Goal: Task Accomplishment & Management: Manage account settings

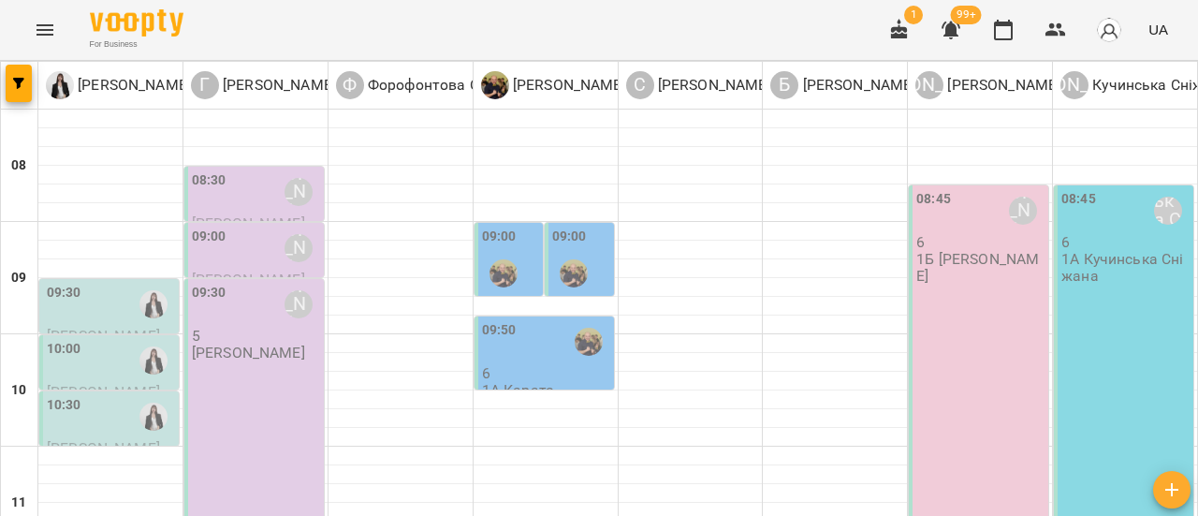
click at [122, 303] on div "09:30" at bounding box center [111, 304] width 128 height 43
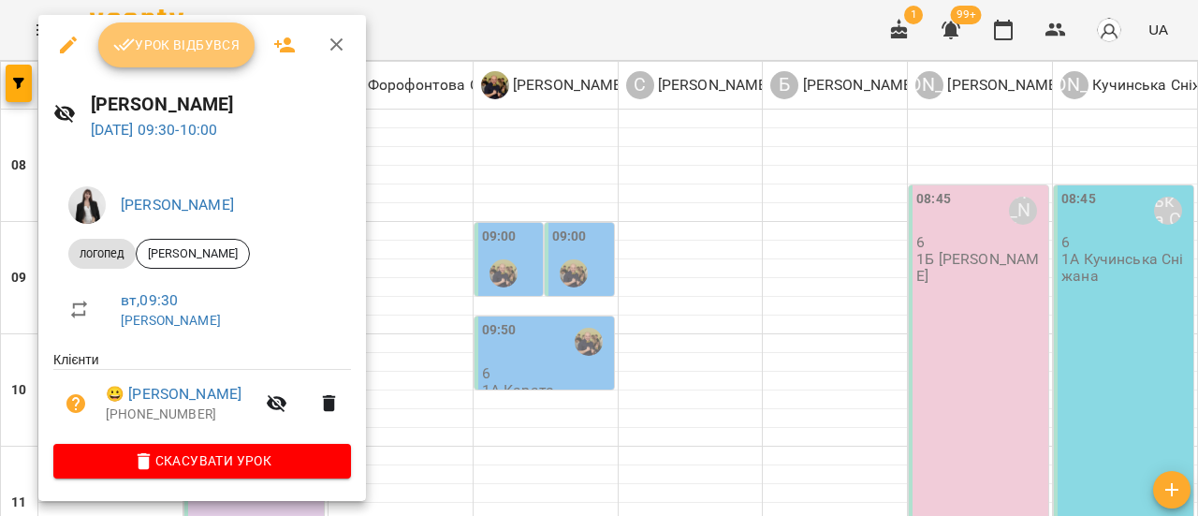
click at [185, 49] on span "Урок відбувся" at bounding box center [176, 45] width 127 height 22
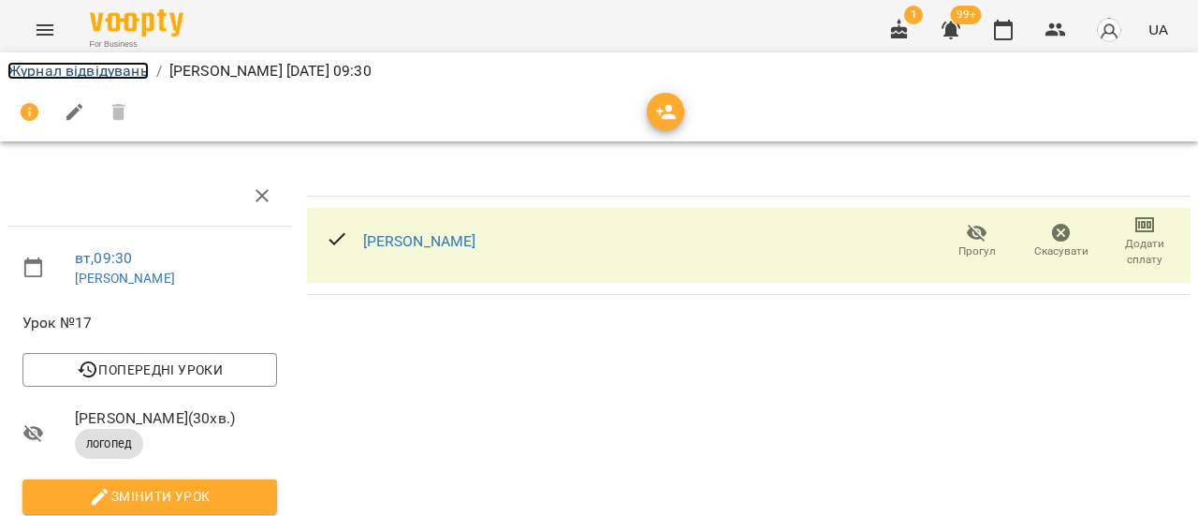
click at [127, 64] on link "Журнал відвідувань" at bounding box center [77, 71] width 141 height 18
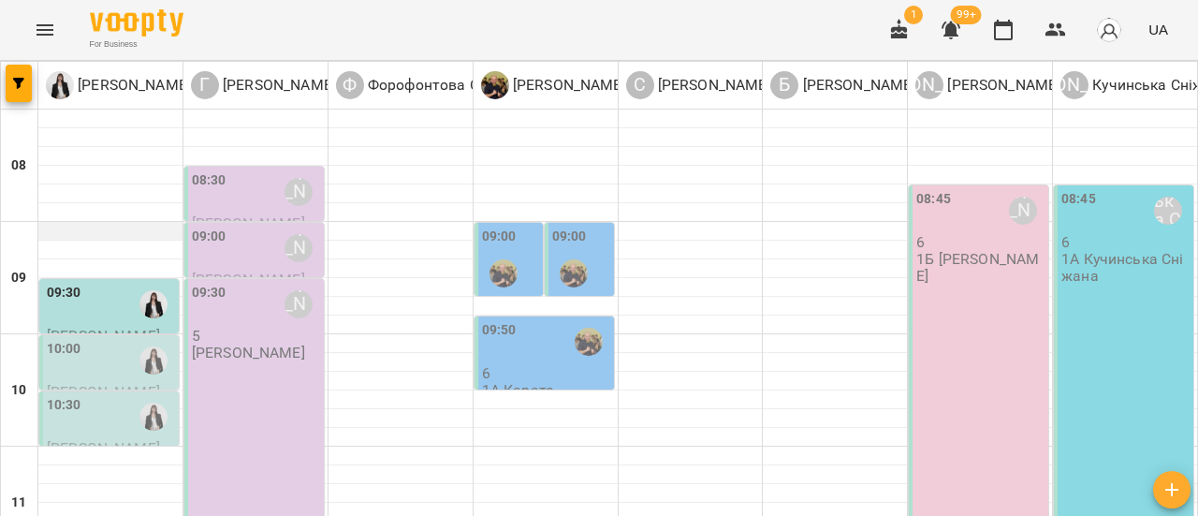
scroll to position [187, 0]
click at [101, 339] on div "10:00" at bounding box center [111, 360] width 128 height 43
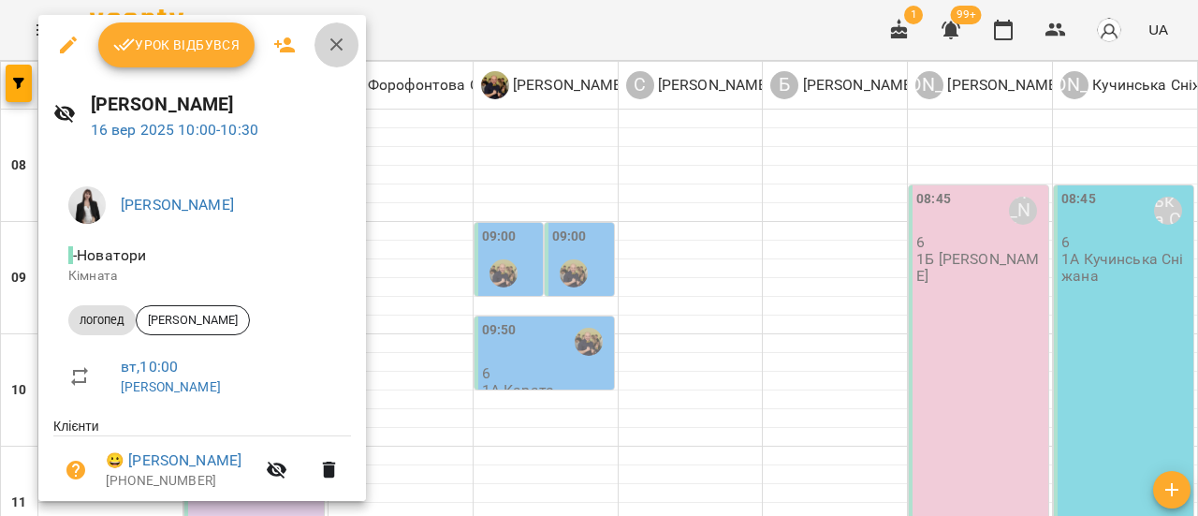
click at [335, 50] on icon "button" at bounding box center [337, 45] width 22 height 22
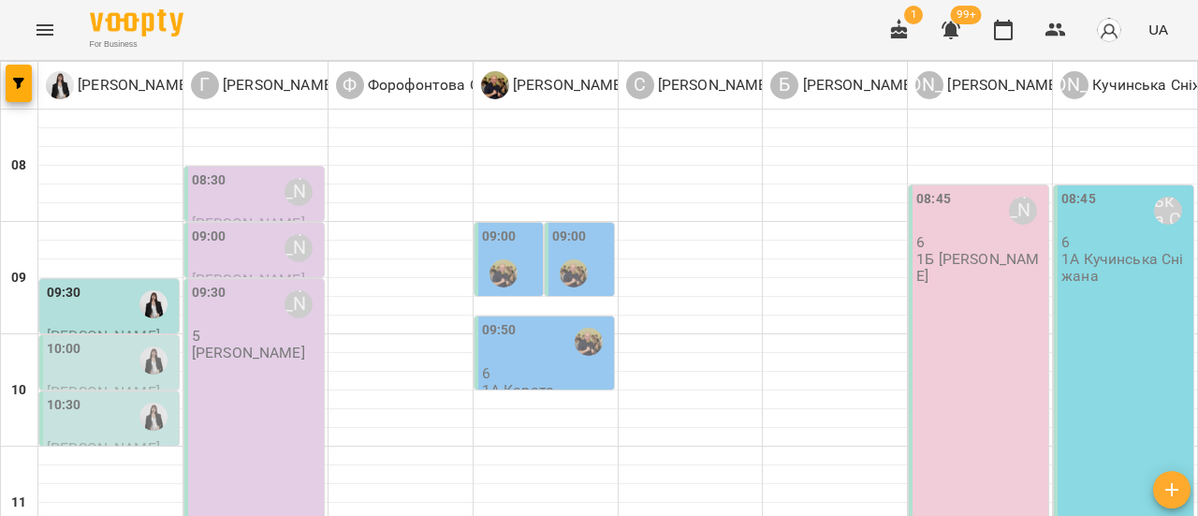
click at [104, 395] on div "10:30" at bounding box center [111, 416] width 128 height 43
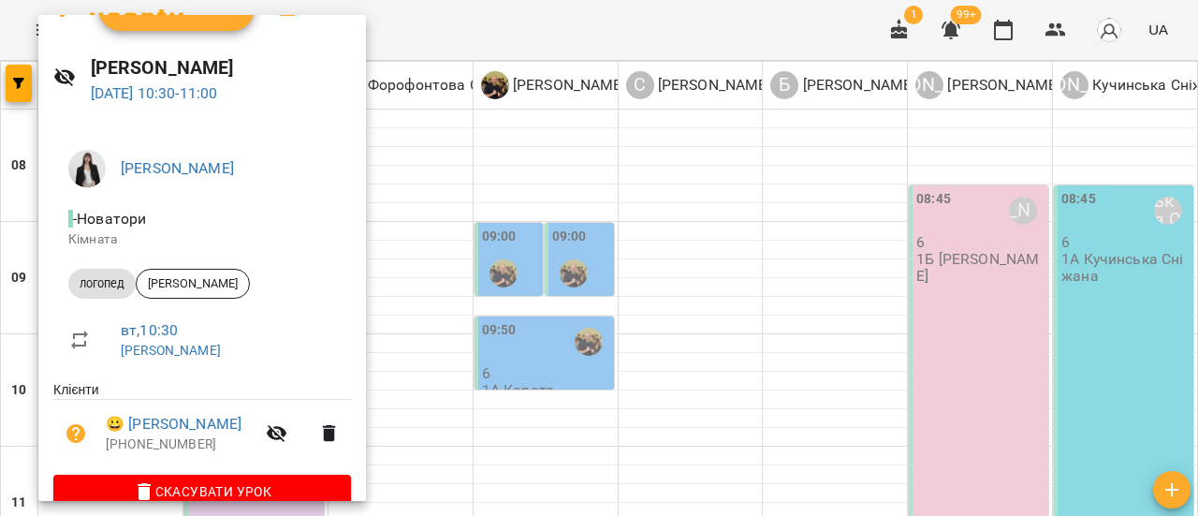
scroll to position [68, 0]
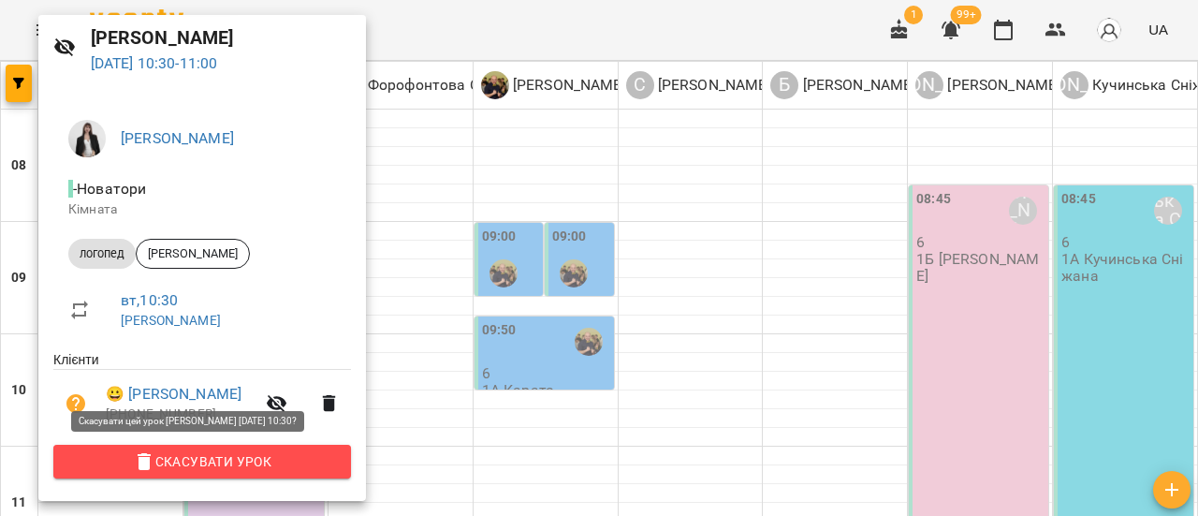
click at [208, 470] on span "Скасувати Урок" at bounding box center [202, 461] width 268 height 22
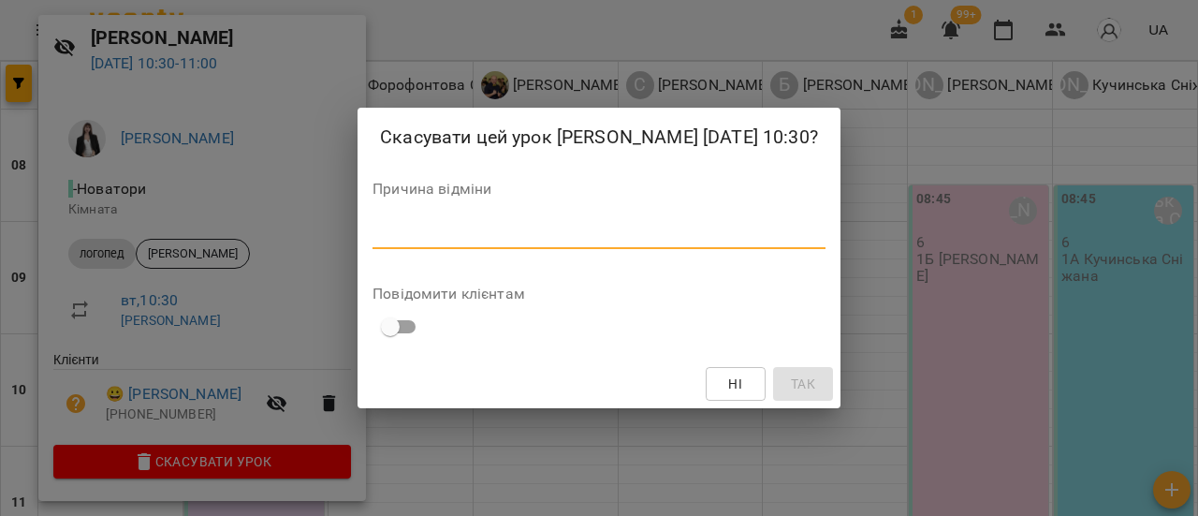
drag, startPoint x: 394, startPoint y: 237, endPoint x: 562, endPoint y: 225, distance: 168.0
click at [394, 236] on textarea at bounding box center [598, 234] width 453 height 18
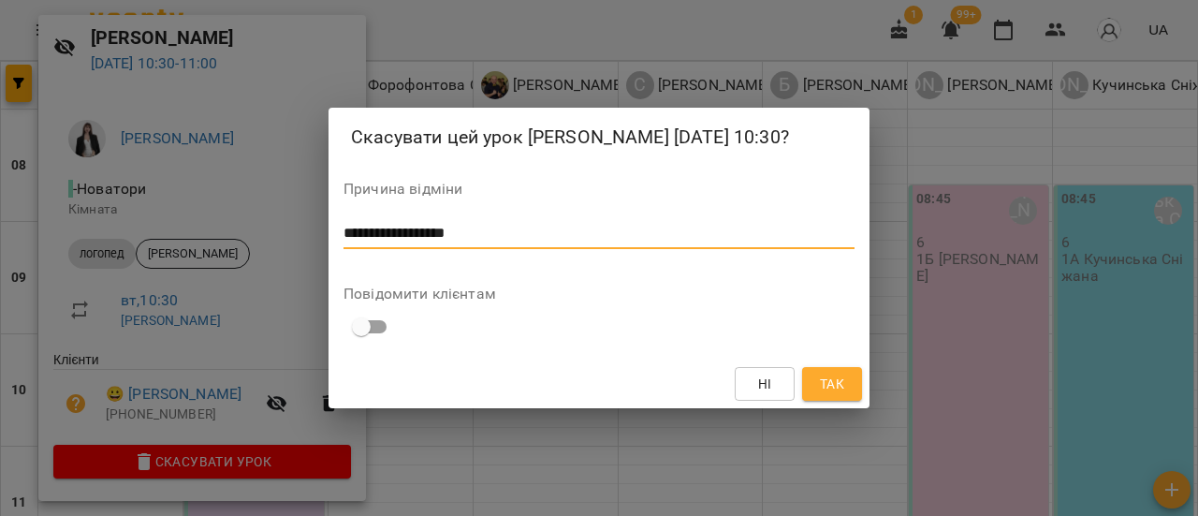
type textarea "**********"
click at [838, 386] on span "Так" at bounding box center [832, 383] width 24 height 22
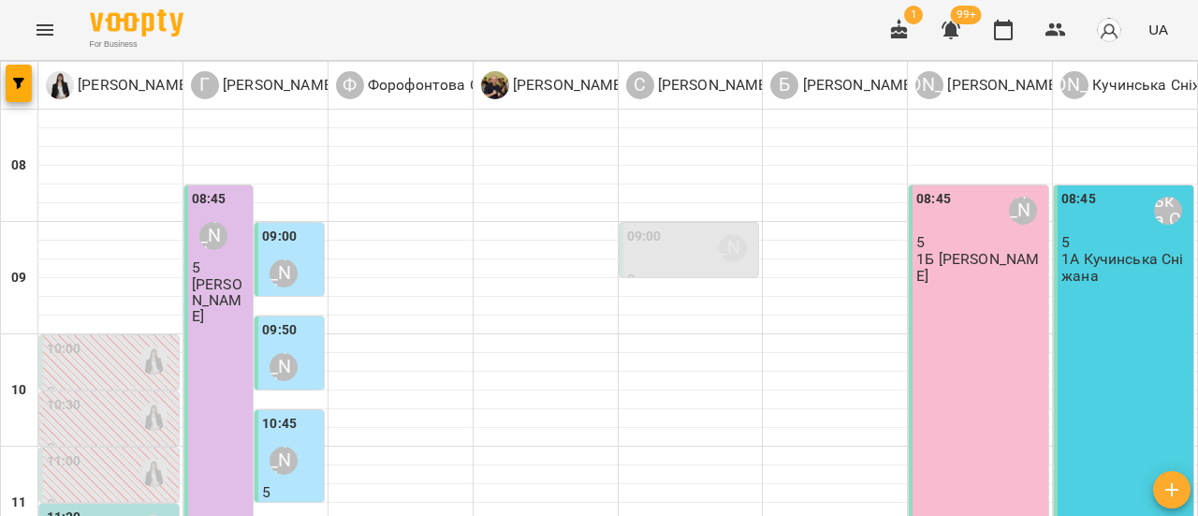
scroll to position [281, 0]
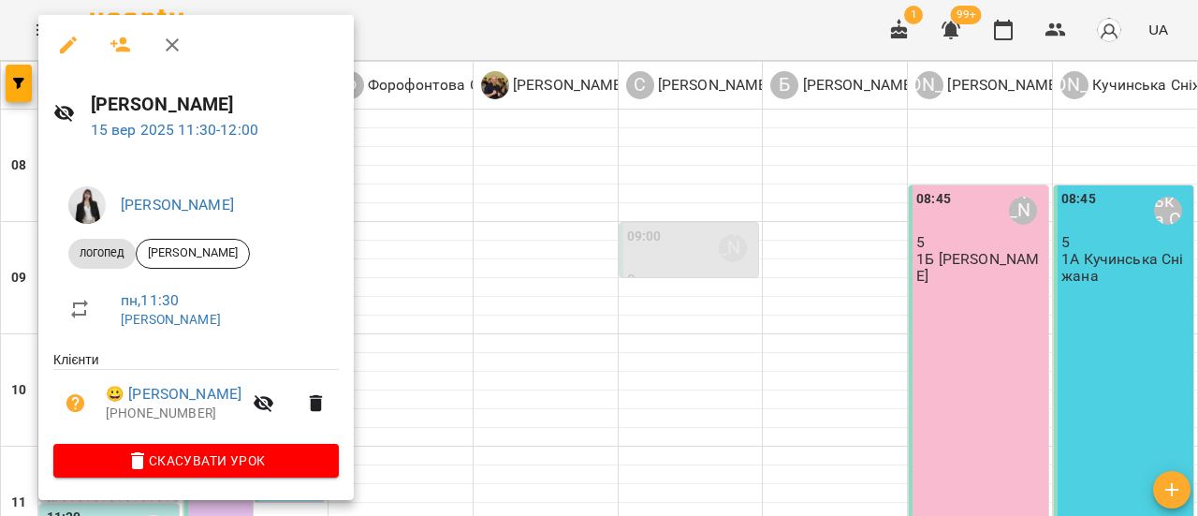
click at [172, 42] on icon "button" at bounding box center [172, 45] width 22 height 22
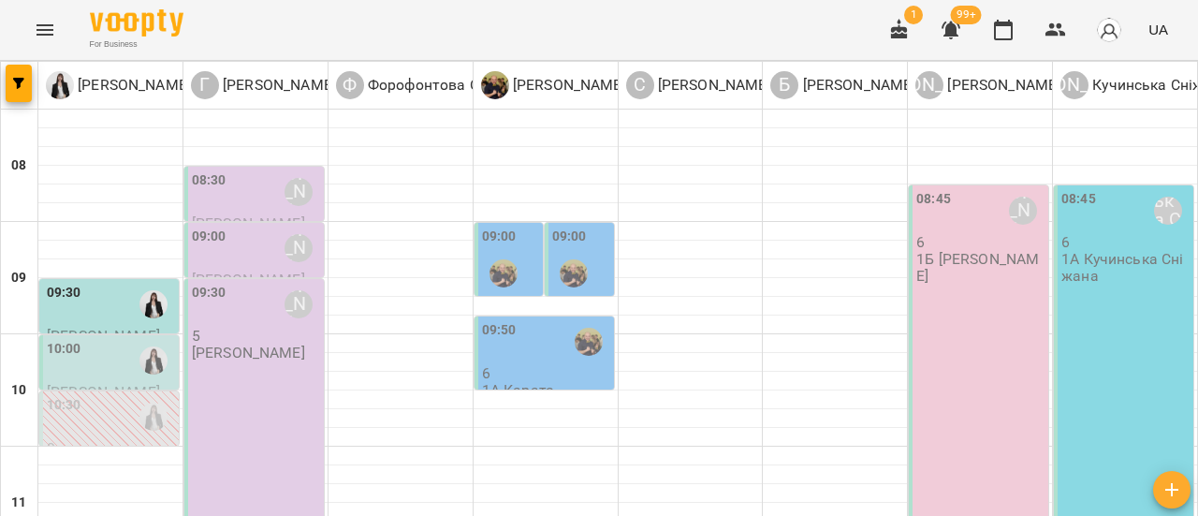
scroll to position [94, 0]
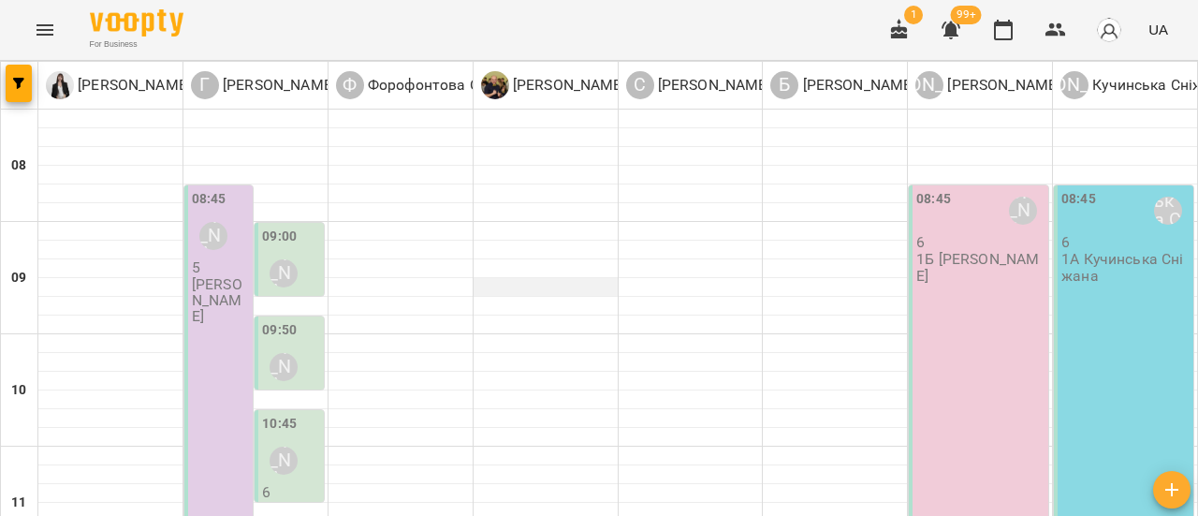
scroll to position [468, 0]
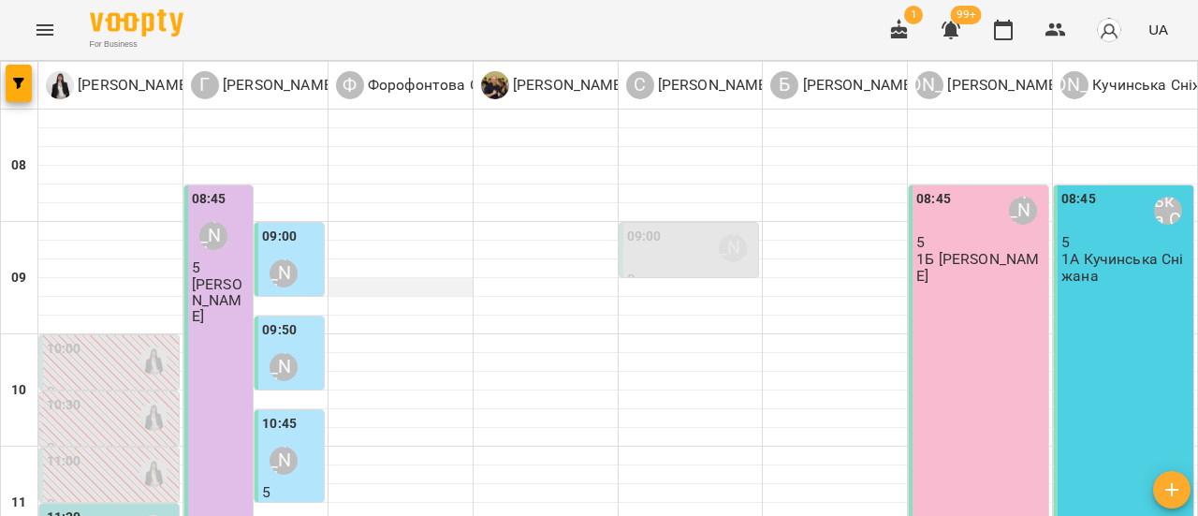
scroll to position [187, 0]
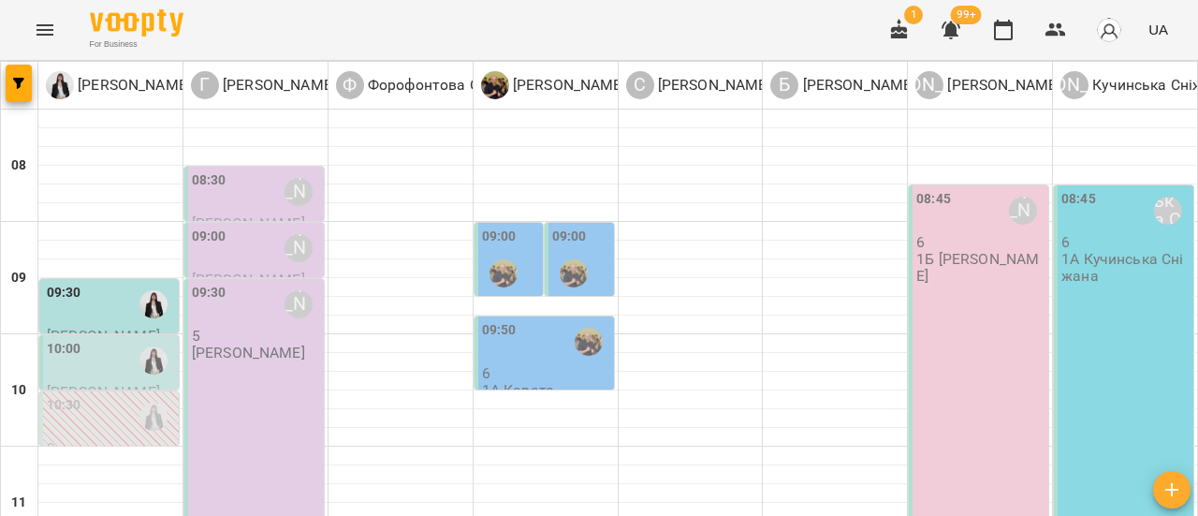
click at [77, 339] on label "10:00" at bounding box center [64, 349] width 35 height 21
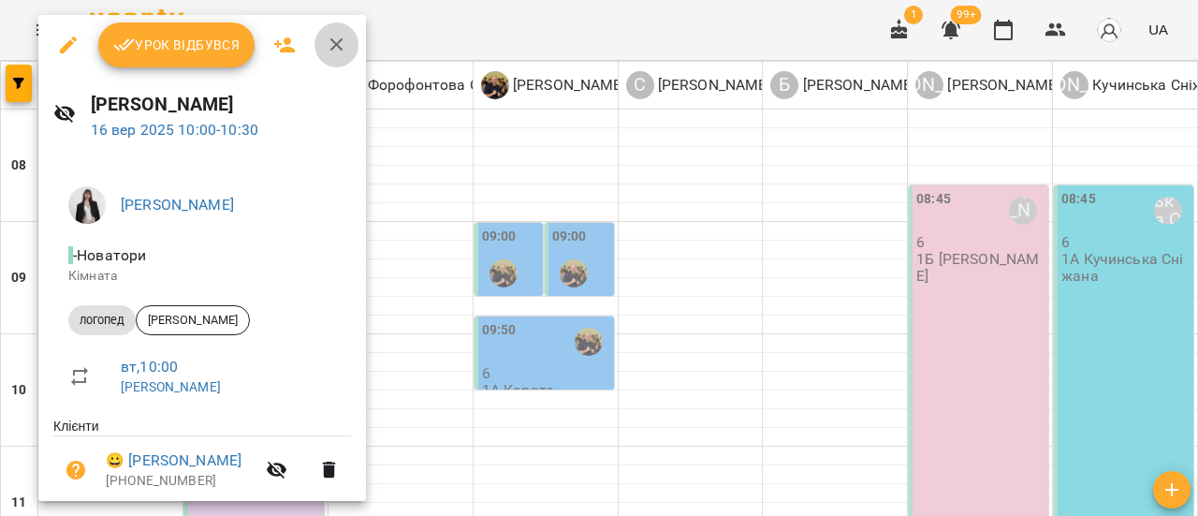
click at [335, 50] on icon "button" at bounding box center [337, 45] width 22 height 22
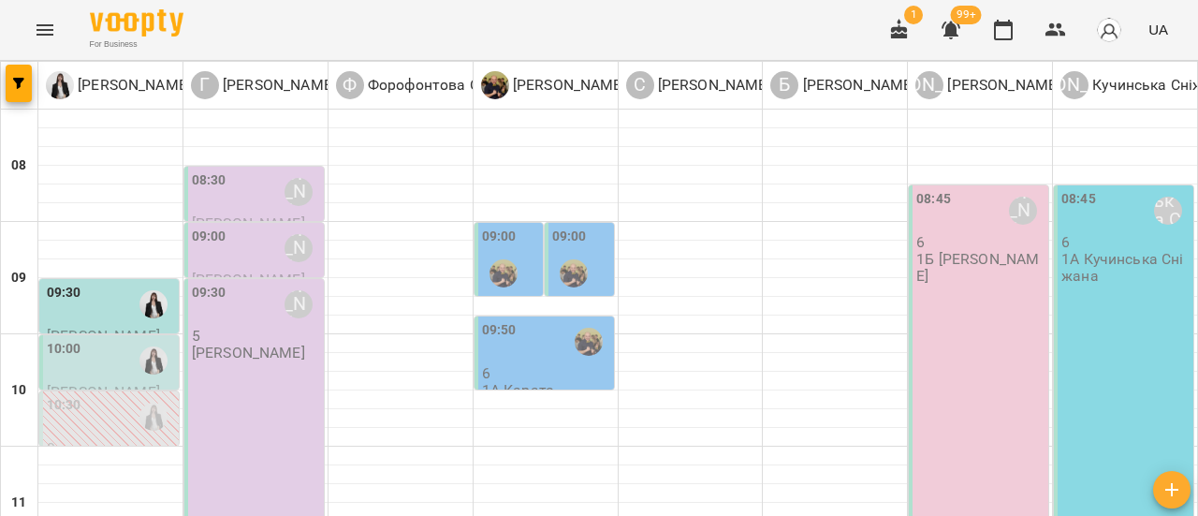
scroll to position [94, 0]
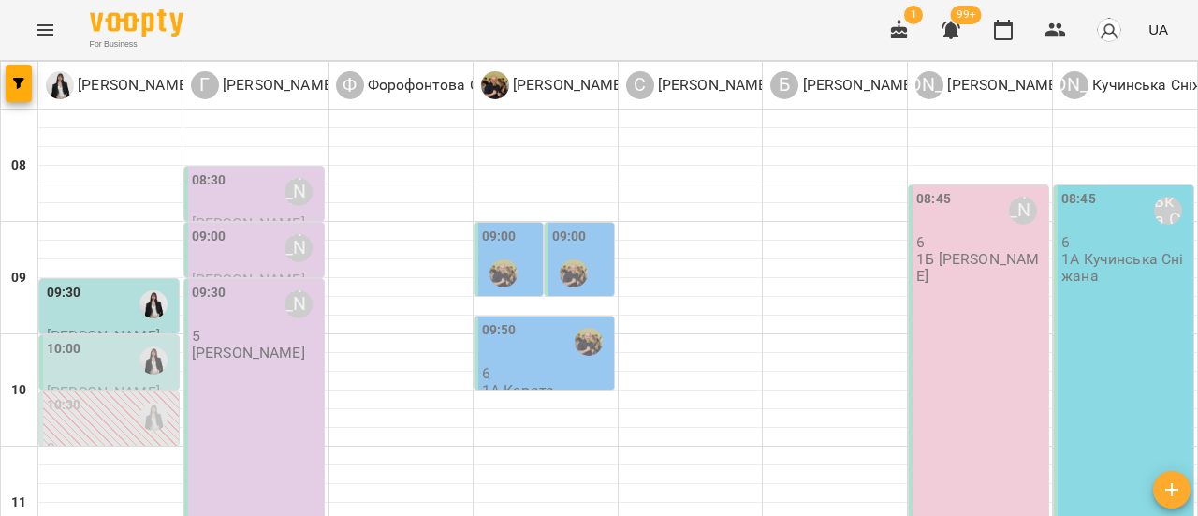
scroll to position [187, 0]
click at [105, 339] on div "10:00" at bounding box center [111, 360] width 128 height 43
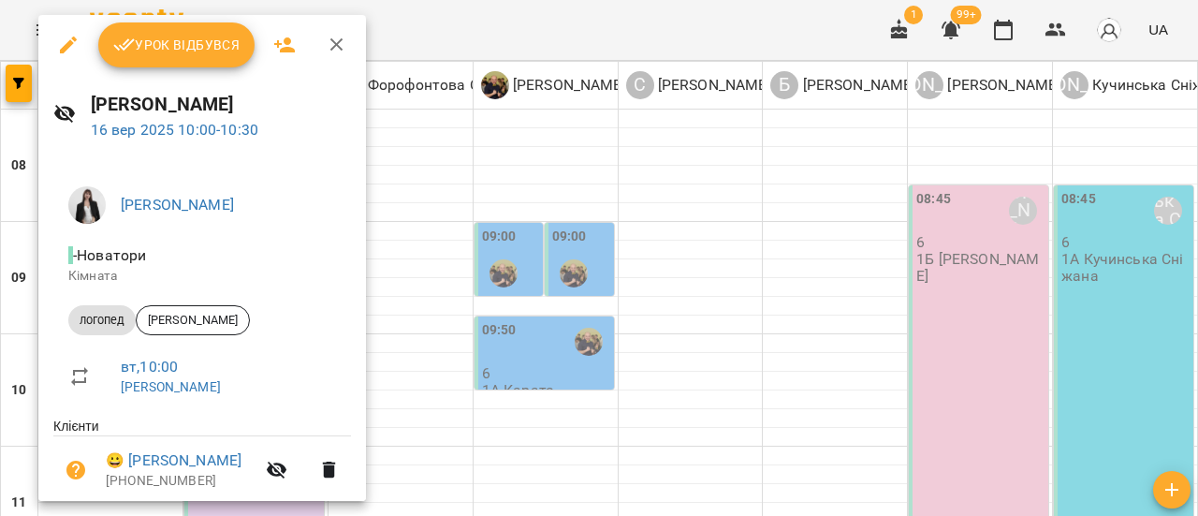
click at [339, 44] on icon "button" at bounding box center [337, 45] width 22 height 22
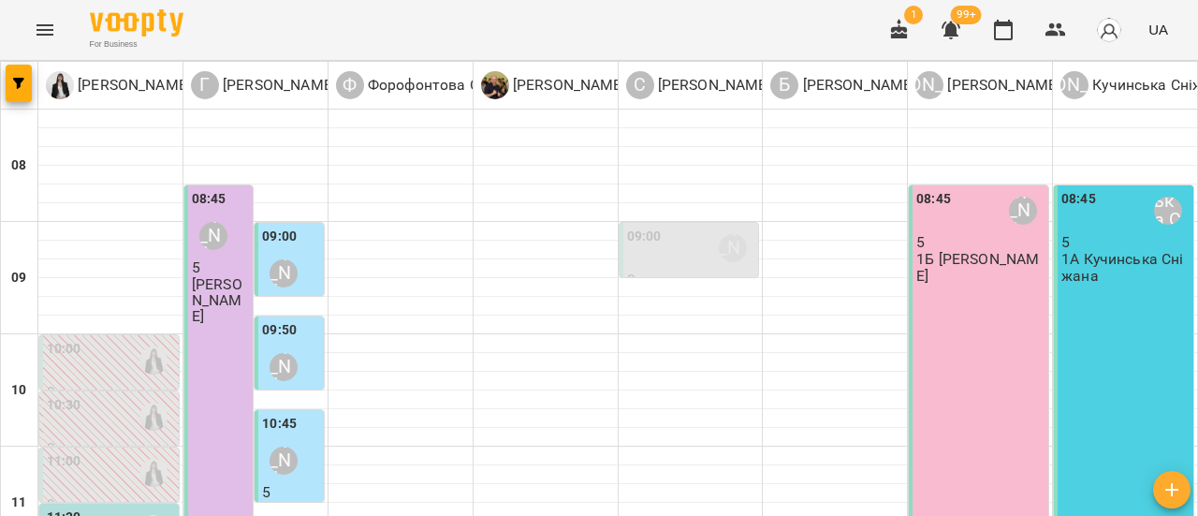
click at [105, 451] on div "11:00" at bounding box center [111, 472] width 128 height 43
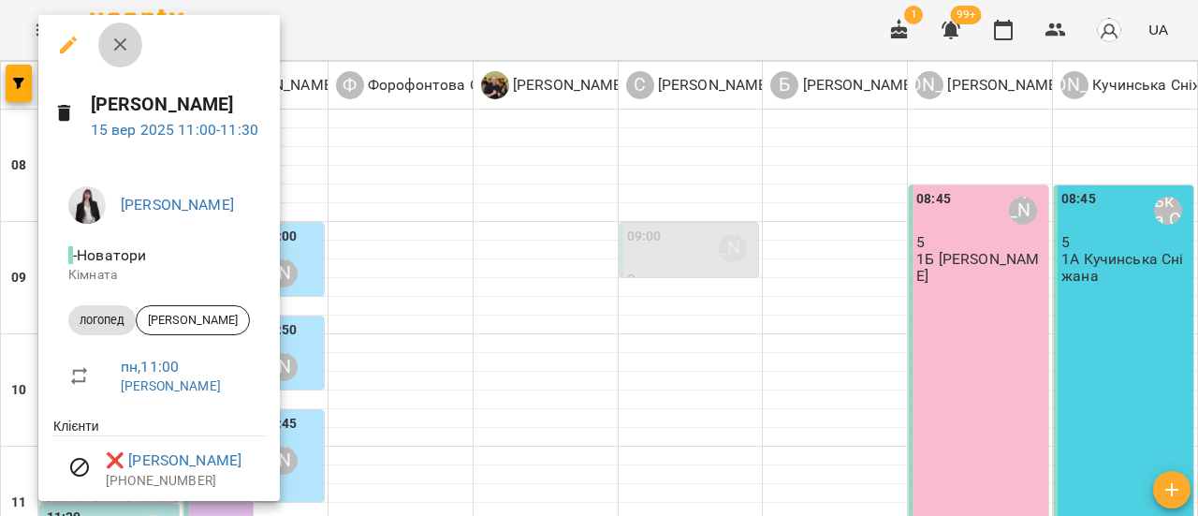
click at [122, 48] on icon "button" at bounding box center [120, 45] width 22 height 22
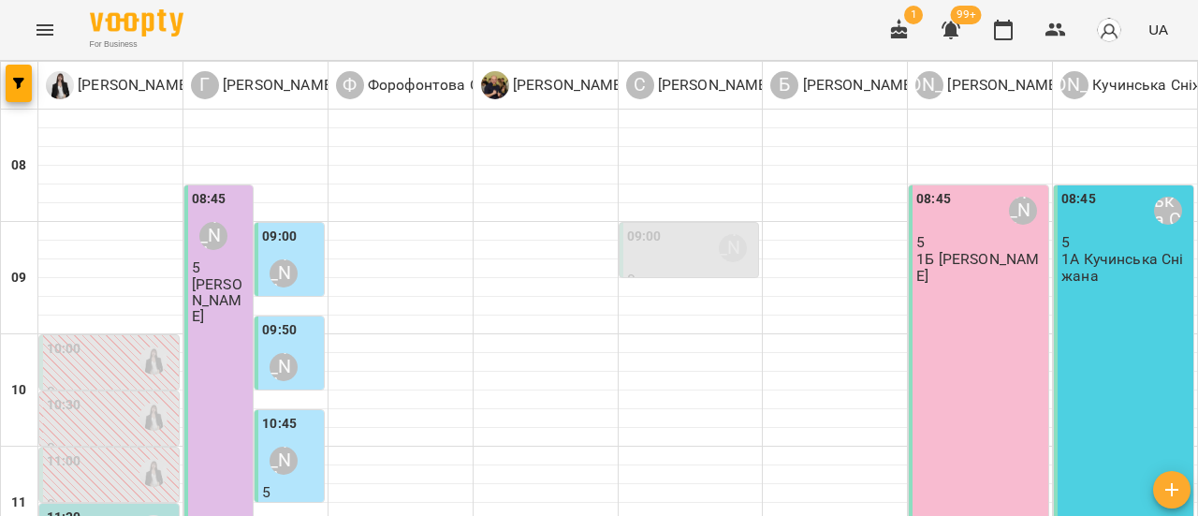
click at [108, 395] on div "10:30" at bounding box center [111, 416] width 128 height 43
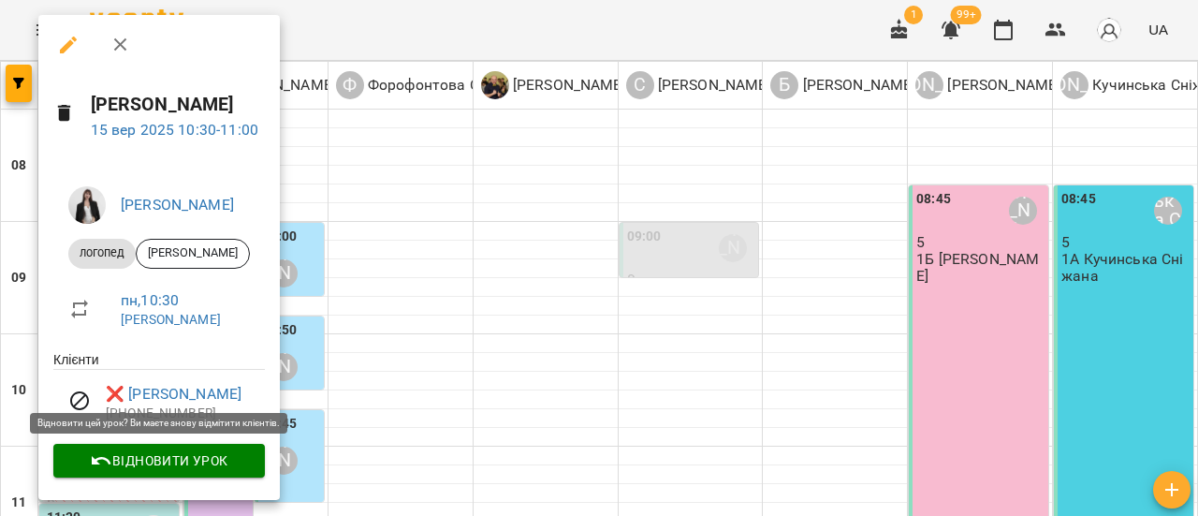
click at [164, 463] on span "Відновити урок" at bounding box center [159, 460] width 182 height 22
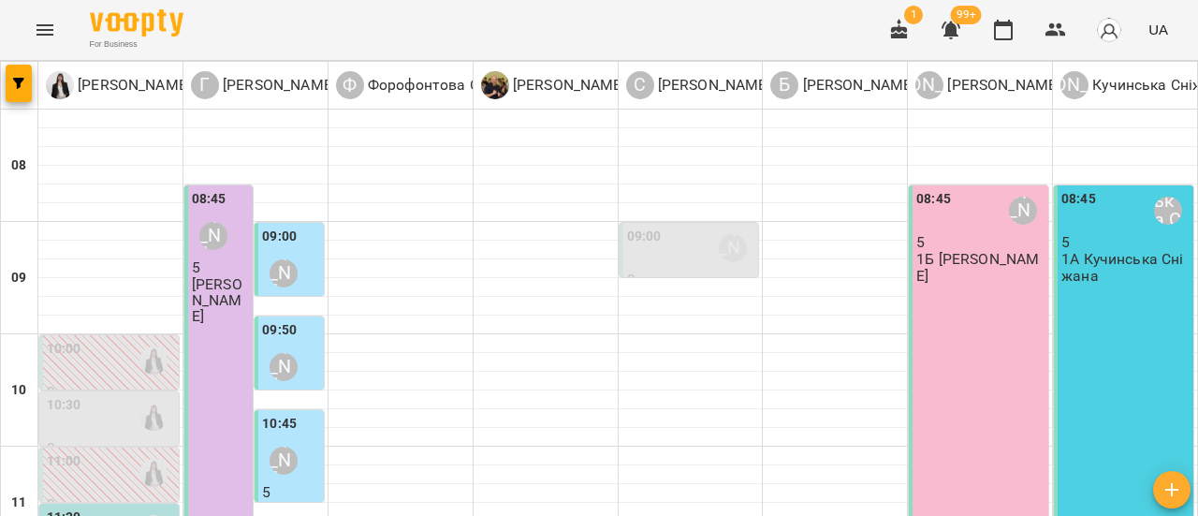
click at [105, 395] on div "10:30" at bounding box center [111, 416] width 128 height 43
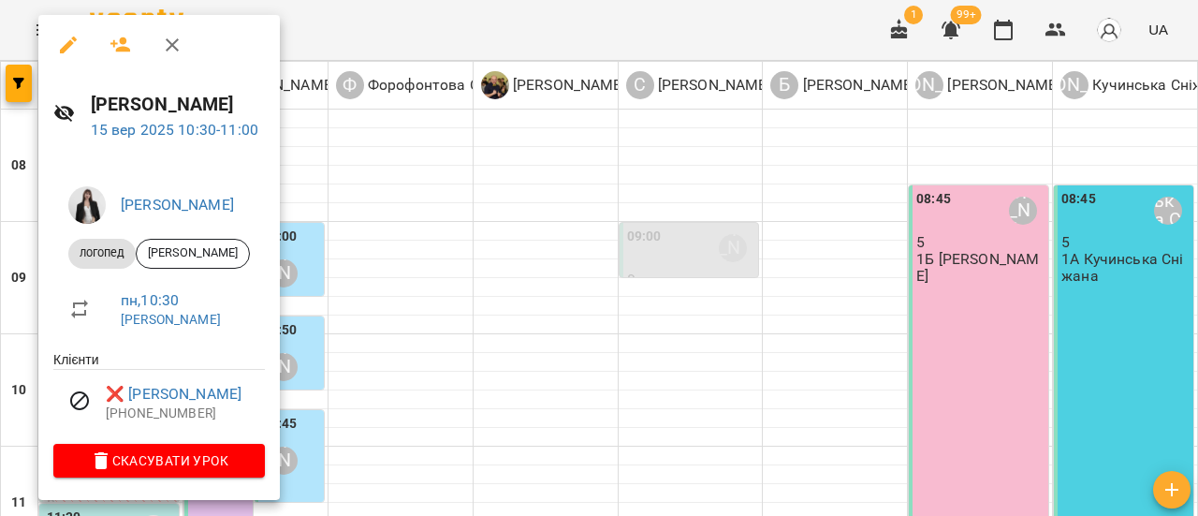
scroll to position [0, 0]
click at [116, 51] on icon "button" at bounding box center [120, 45] width 22 height 22
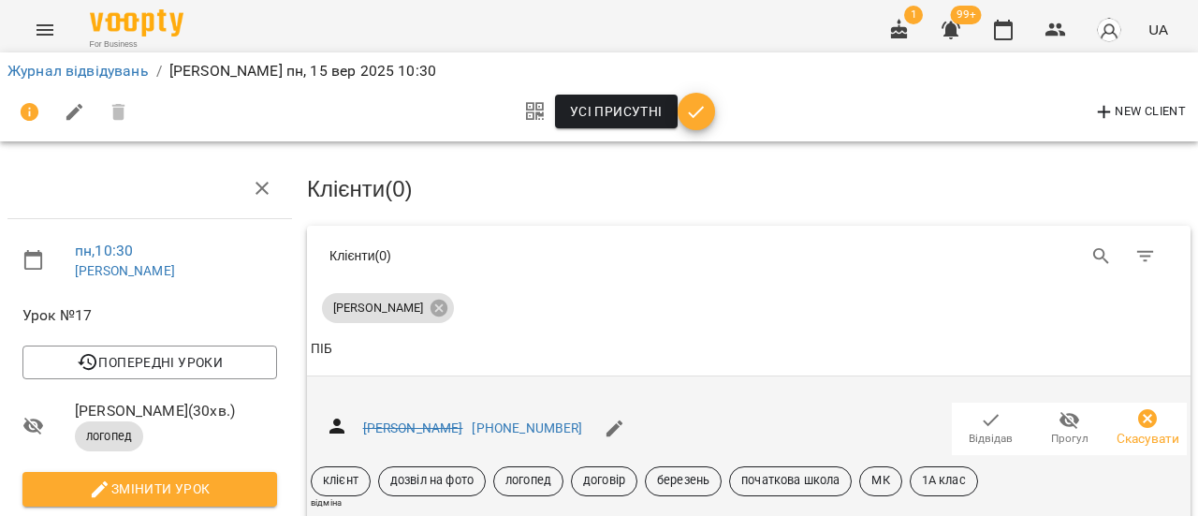
scroll to position [187, 0]
click at [980, 409] on icon "button" at bounding box center [991, 420] width 22 height 22
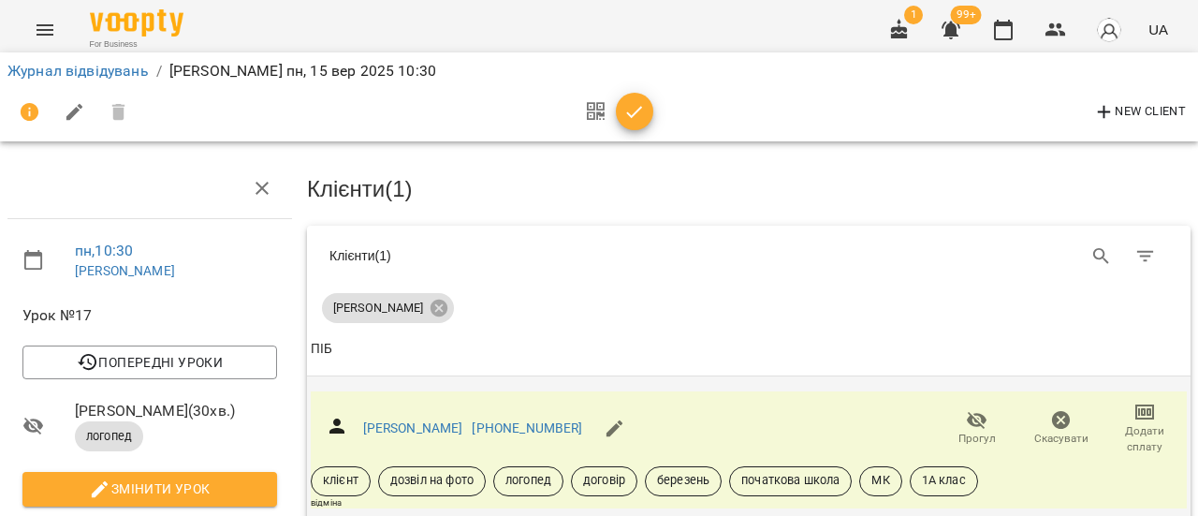
scroll to position [0, 0]
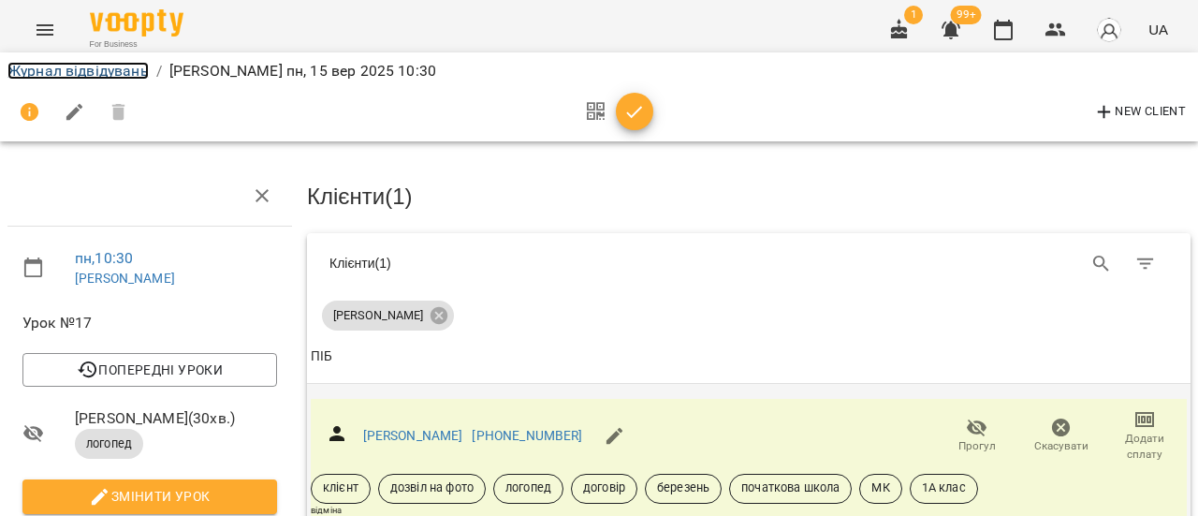
click at [120, 76] on link "Журнал відвідувань" at bounding box center [77, 71] width 141 height 18
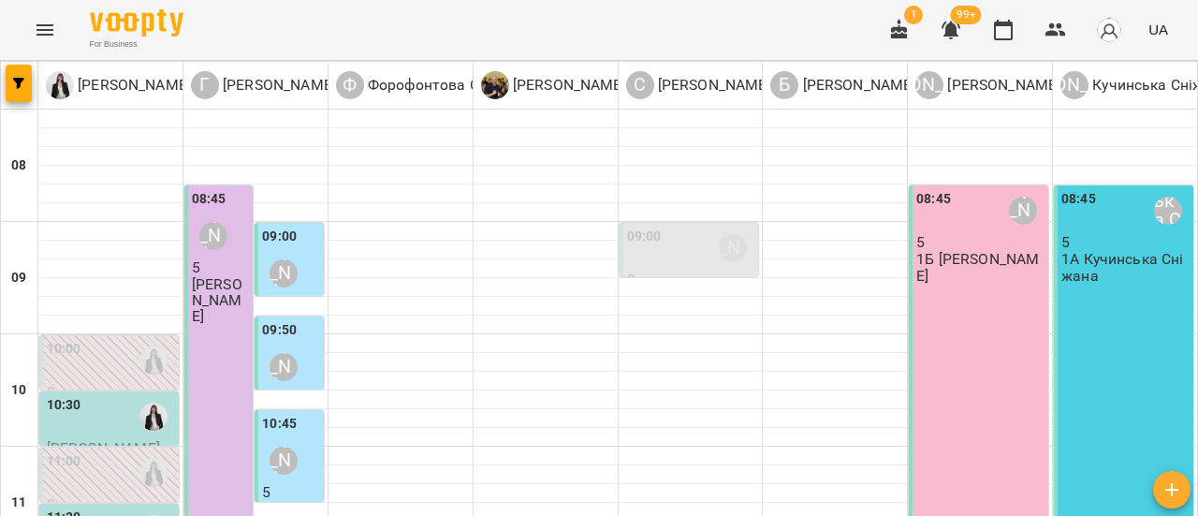
scroll to position [187, 0]
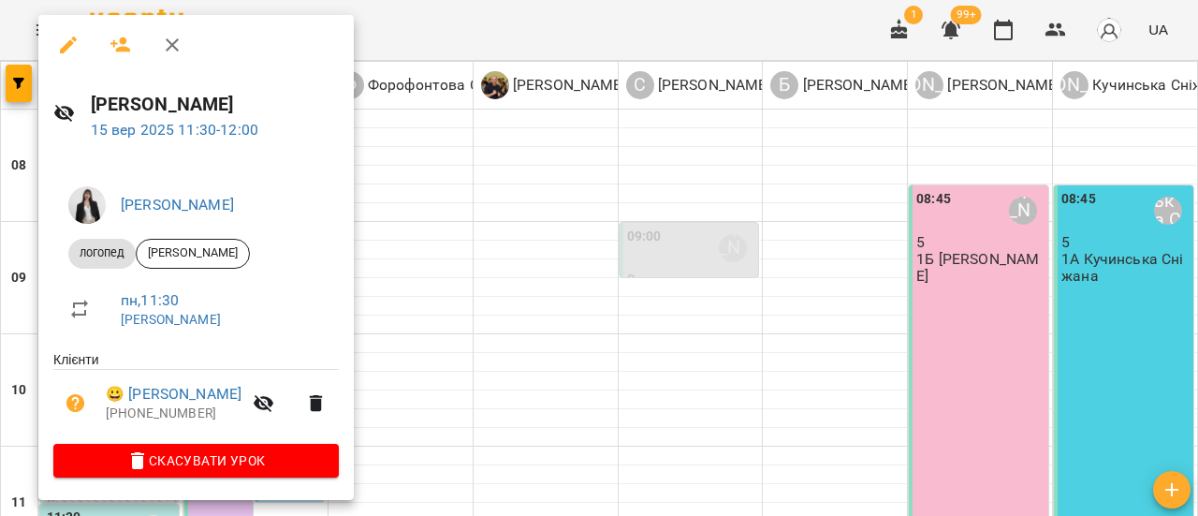
click at [182, 45] on icon "button" at bounding box center [172, 45] width 22 height 22
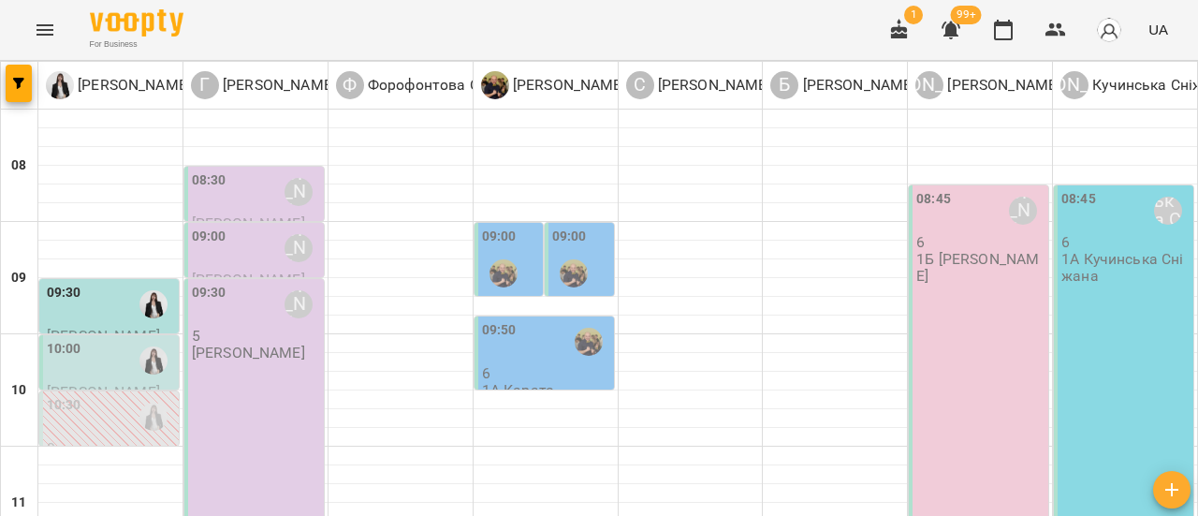
scroll to position [94, 0]
click at [97, 339] on div "10:00" at bounding box center [111, 360] width 128 height 43
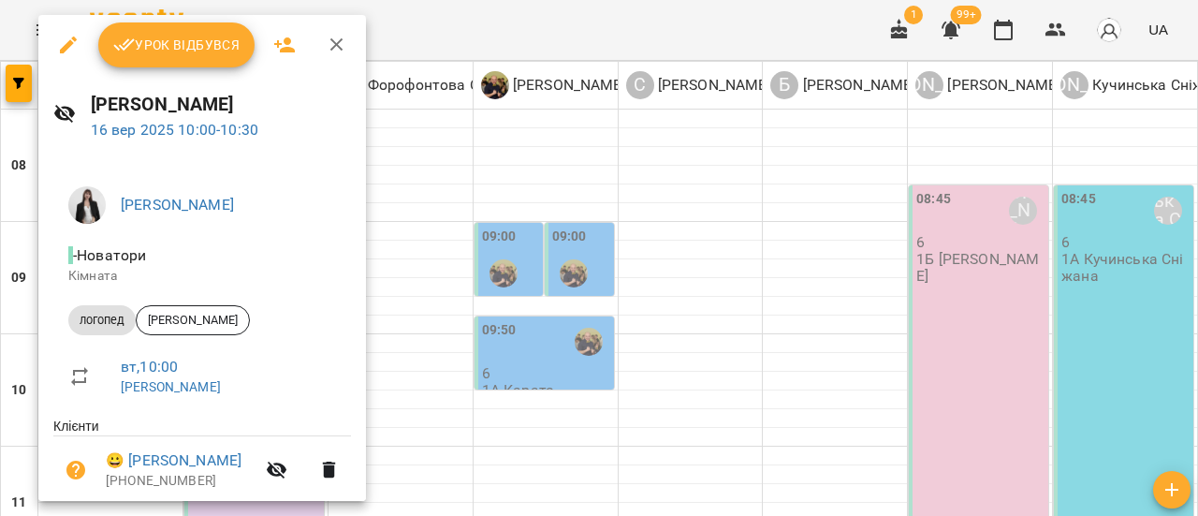
click at [338, 42] on icon "button" at bounding box center [336, 44] width 13 height 13
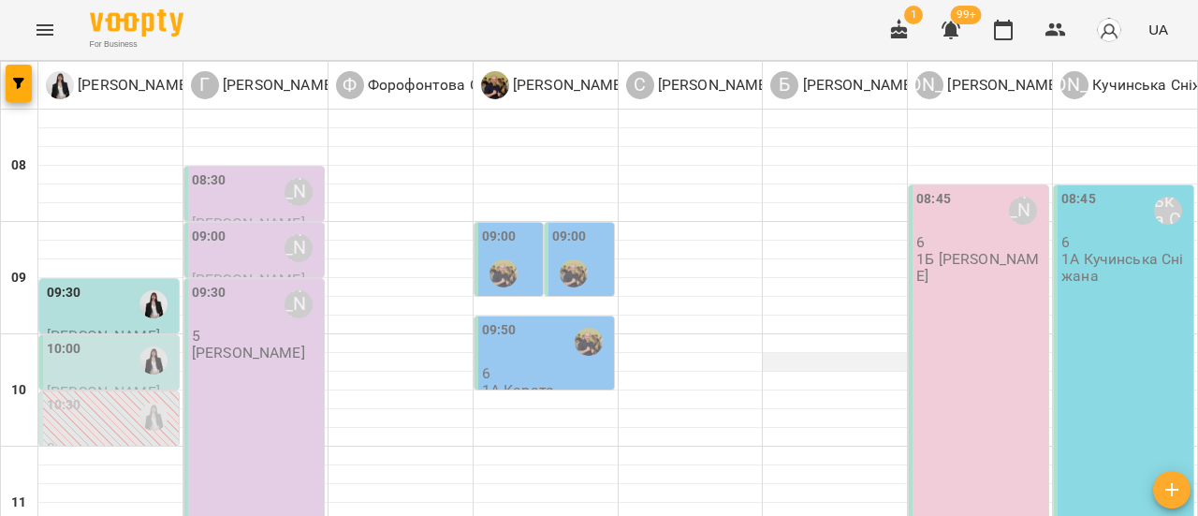
scroll to position [0, 0]
click at [511, 257] on div at bounding box center [503, 273] width 43 height 43
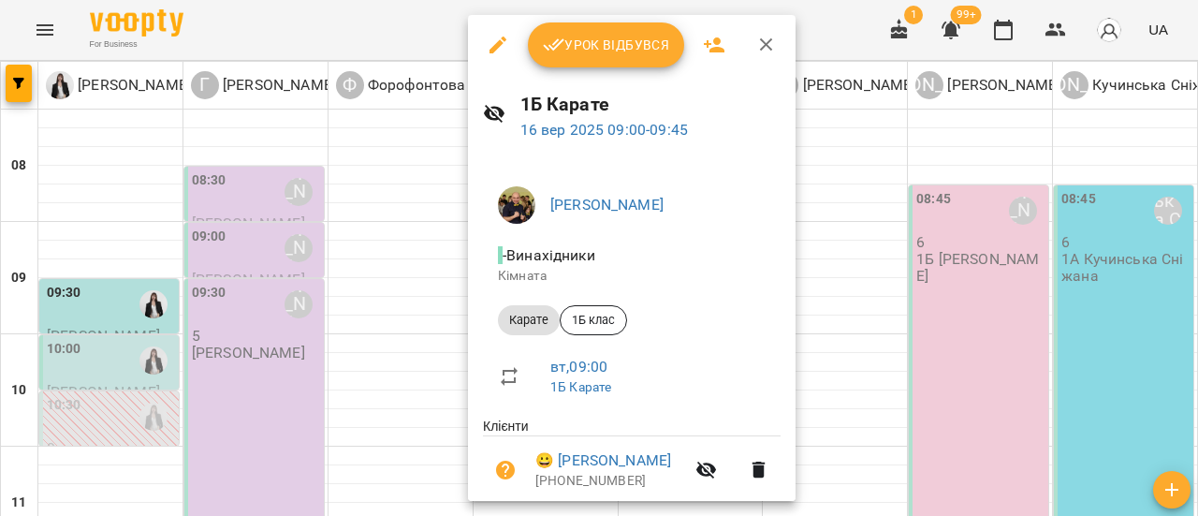
click at [605, 55] on span "Урок відбувся" at bounding box center [606, 45] width 127 height 22
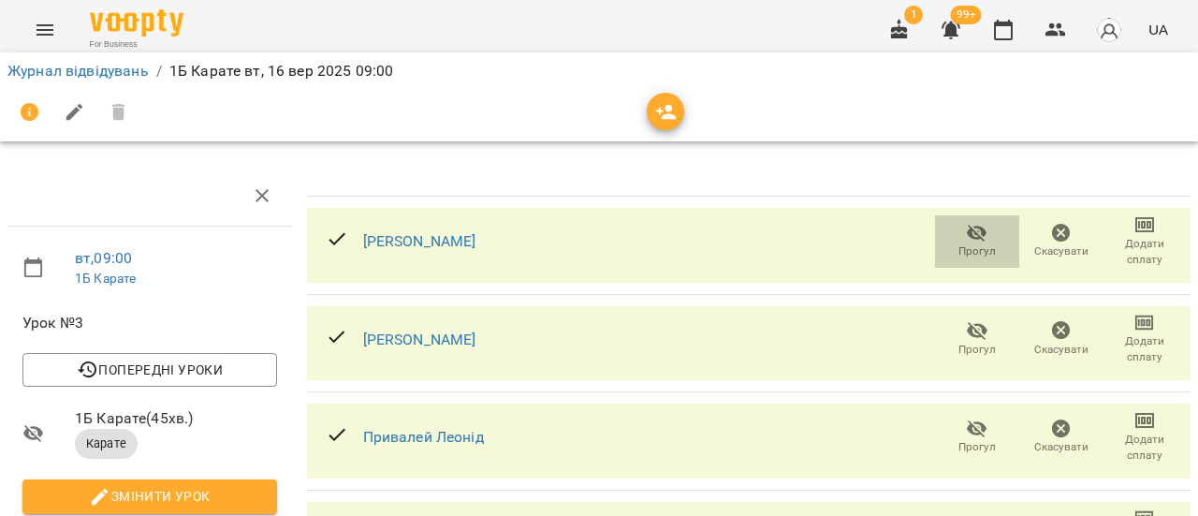
click at [975, 235] on span "Прогул" at bounding box center [977, 240] width 62 height 37
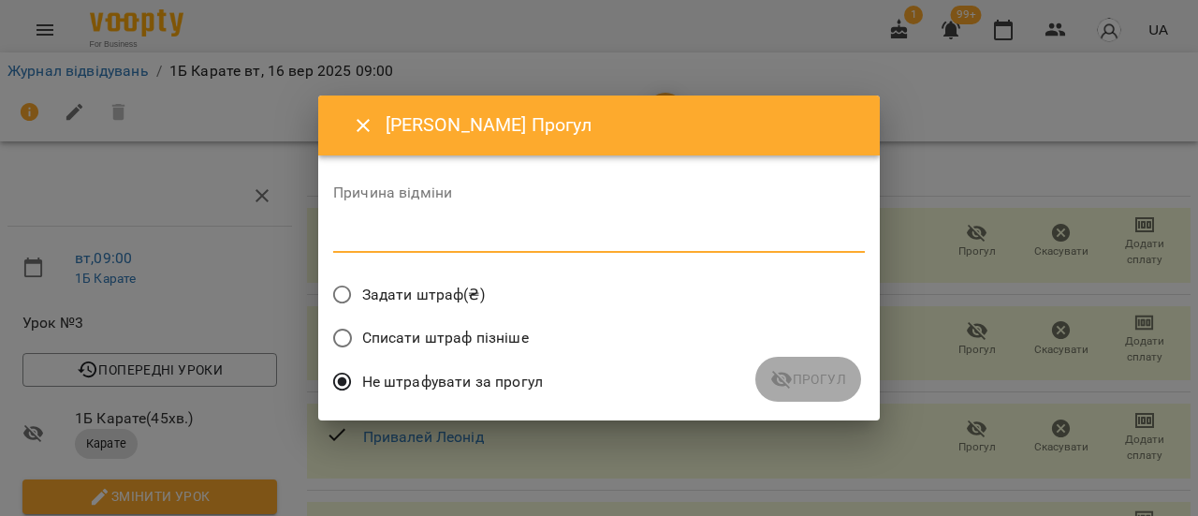
click at [419, 242] on textarea at bounding box center [599, 237] width 532 height 18
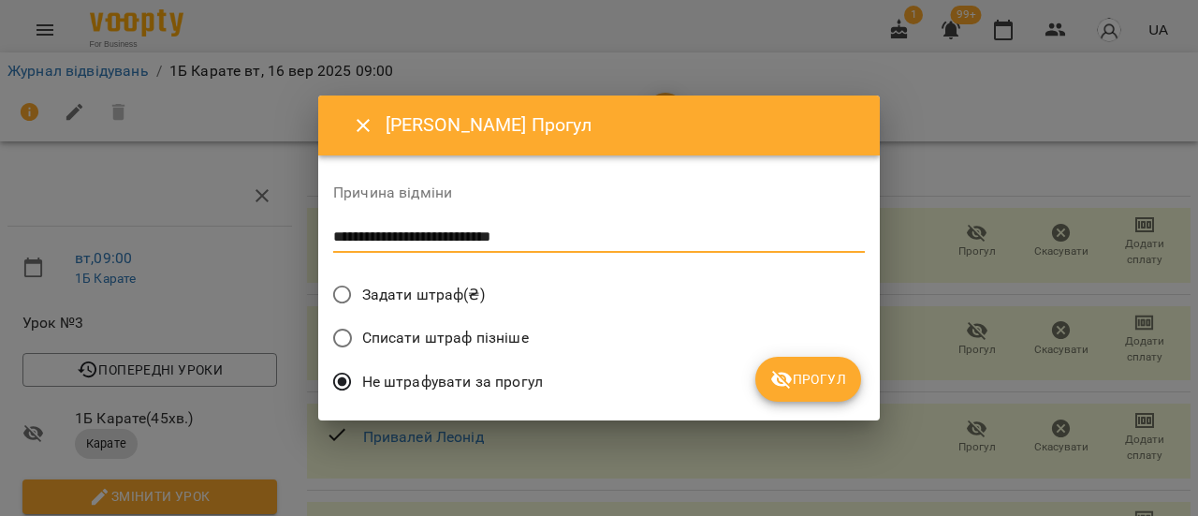
type textarea "**********"
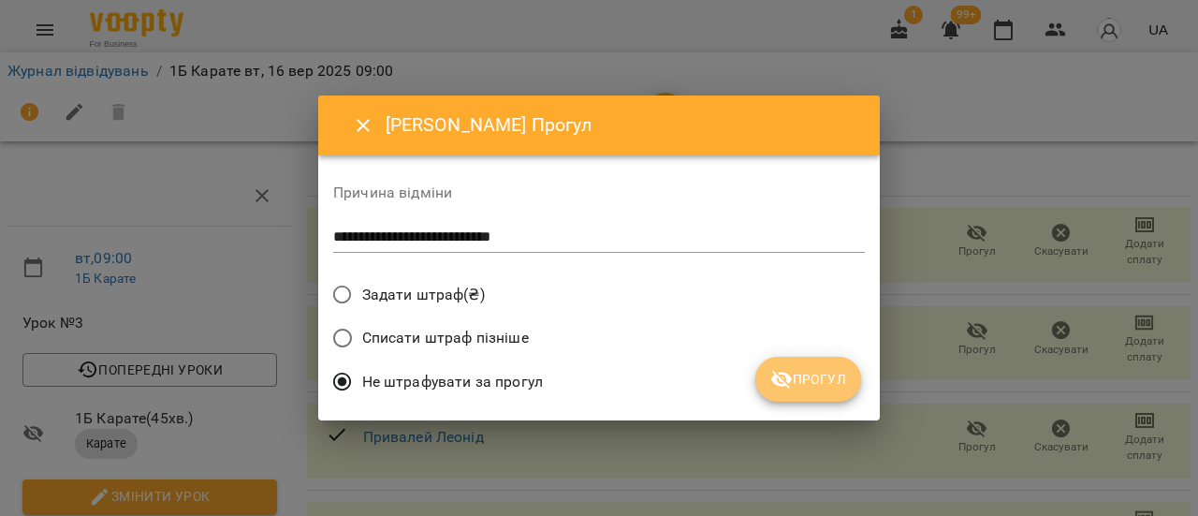
click at [793, 387] on icon "submit" at bounding box center [781, 379] width 22 height 22
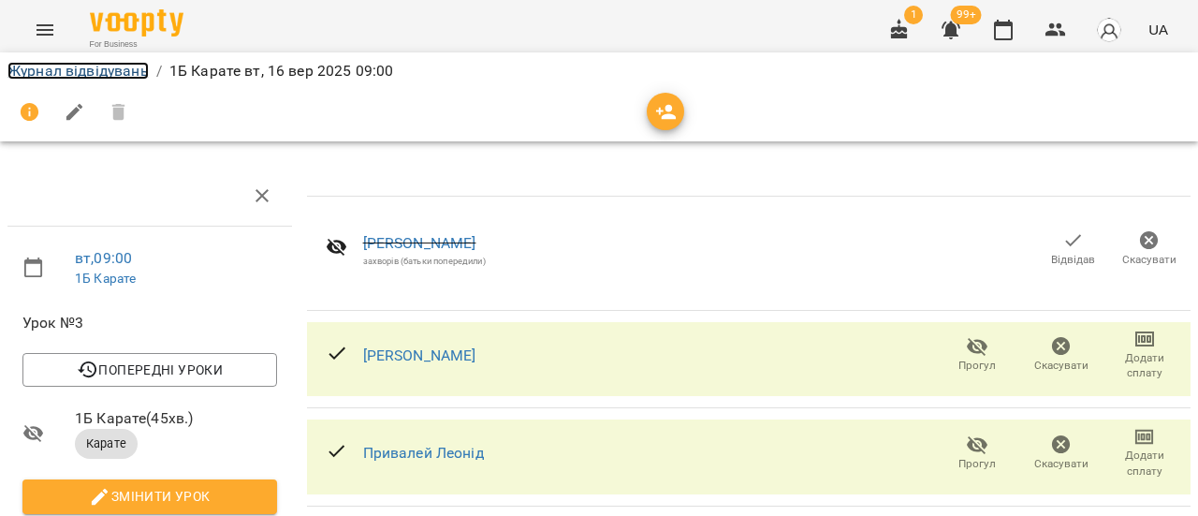
click at [113, 72] on link "Журнал відвідувань" at bounding box center [77, 71] width 141 height 18
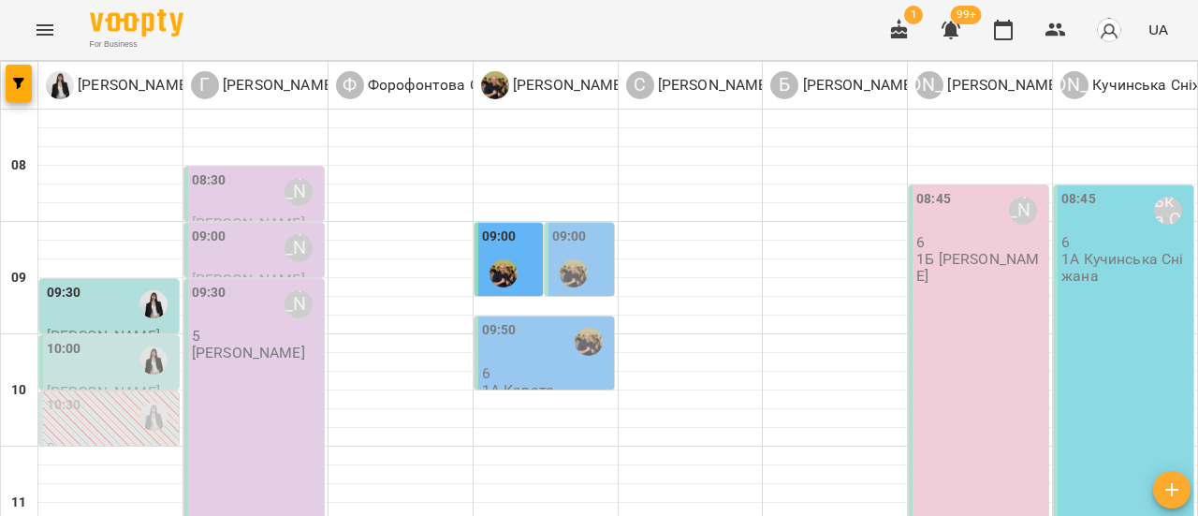
click at [584, 254] on div at bounding box center [573, 273] width 43 height 43
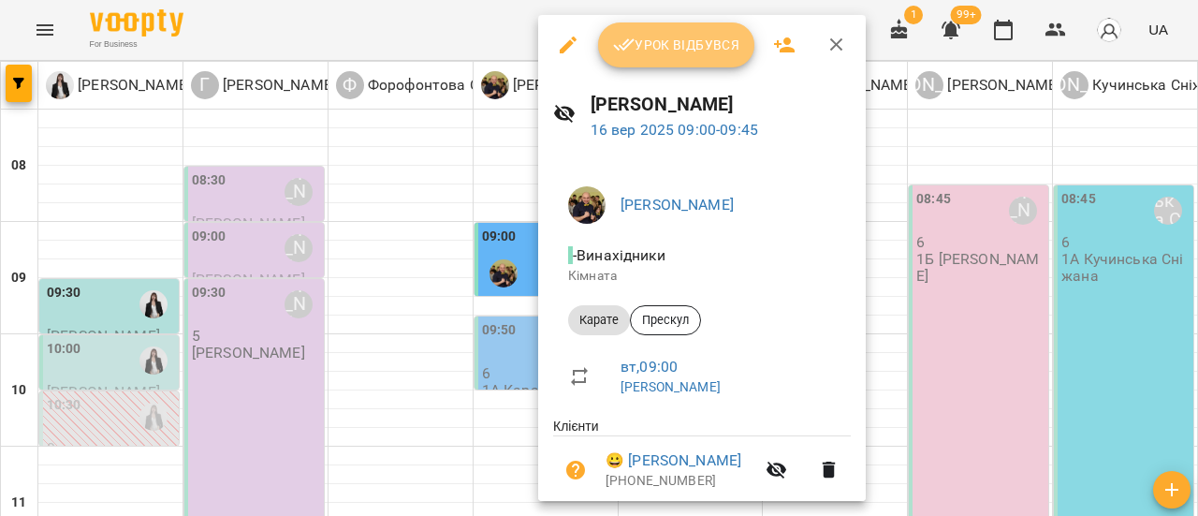
click at [691, 49] on span "Урок відбувся" at bounding box center [676, 45] width 127 height 22
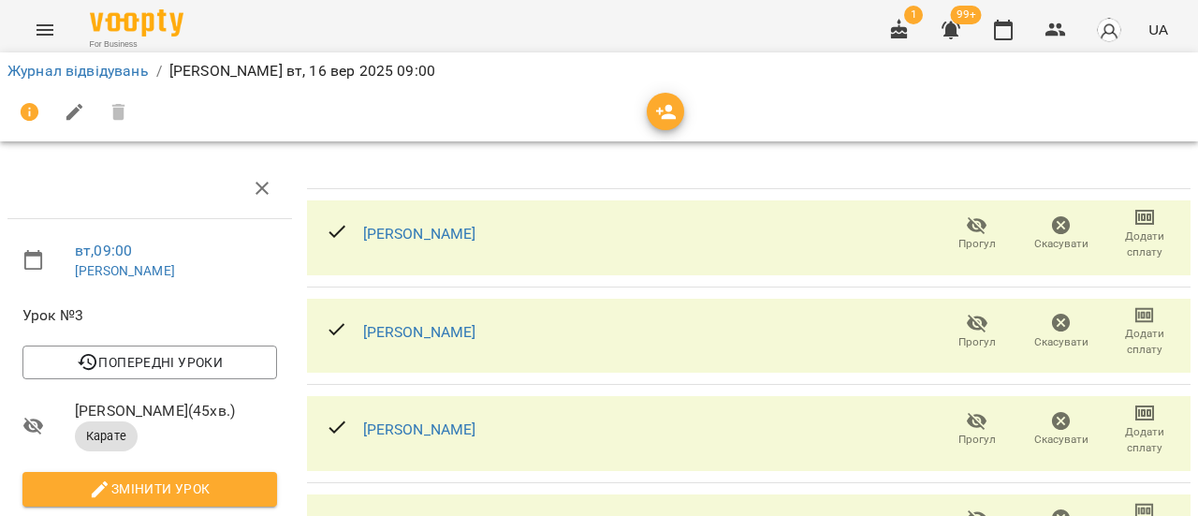
scroll to position [187, 0]
click at [966, 410] on icon "button" at bounding box center [977, 421] width 22 height 22
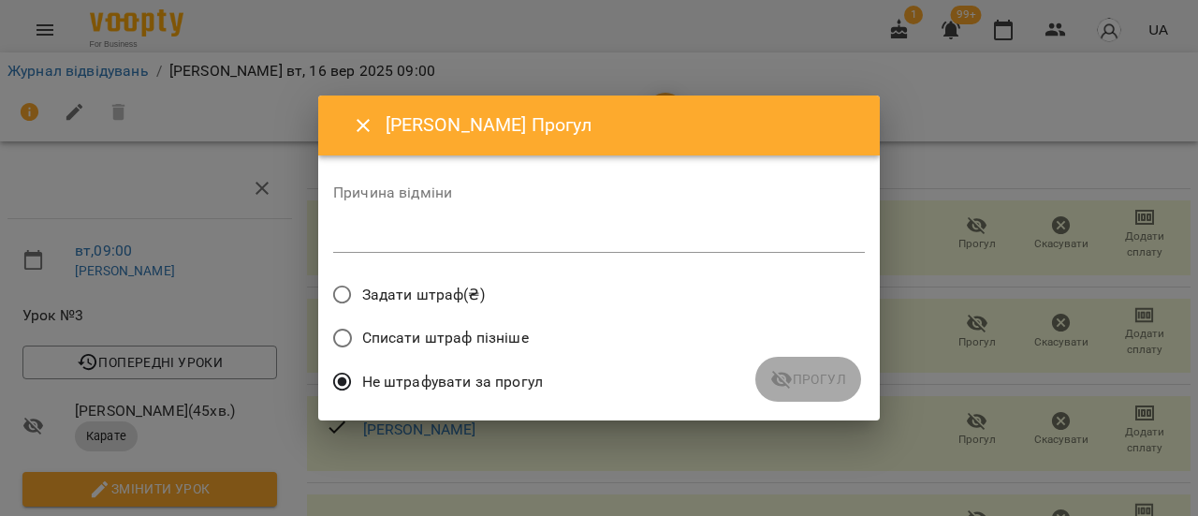
click at [478, 241] on textarea at bounding box center [599, 237] width 532 height 18
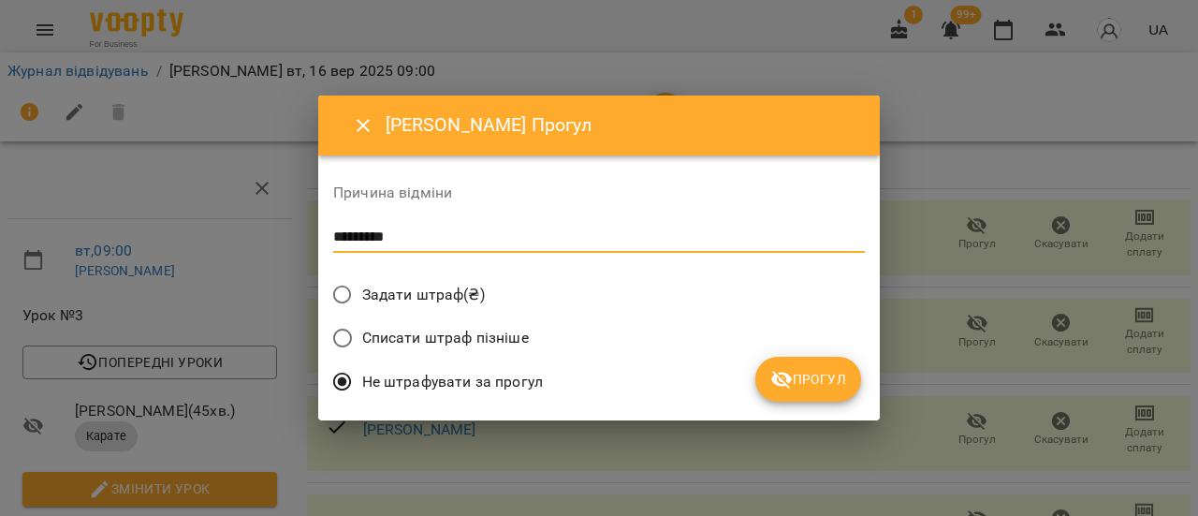
type textarea "*********"
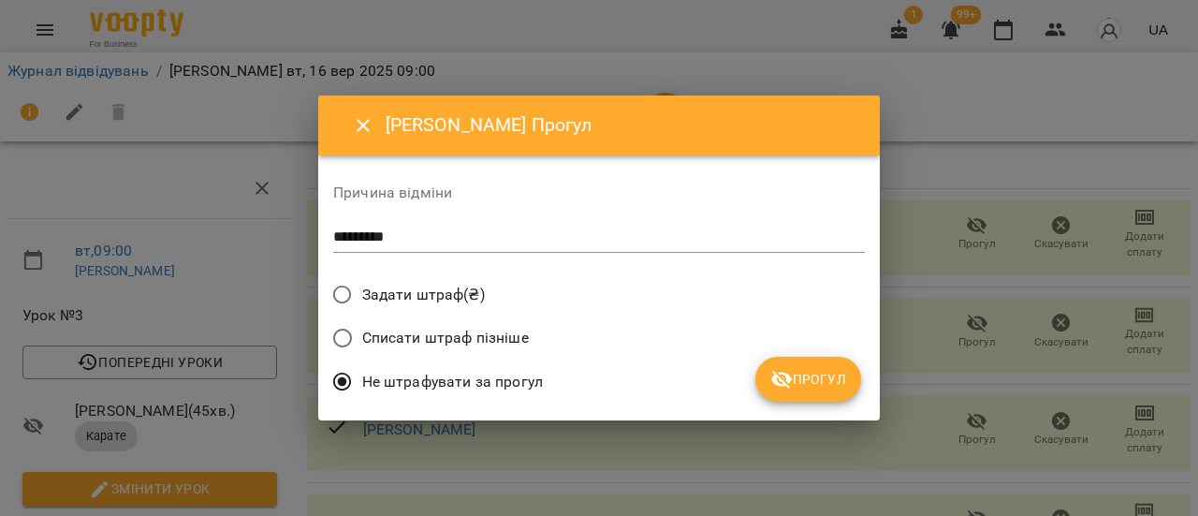
click at [745, 366] on div "Не штрафувати за прогул" at bounding box center [599, 384] width 532 height 44
click at [818, 381] on span "Прогул" at bounding box center [808, 379] width 76 height 22
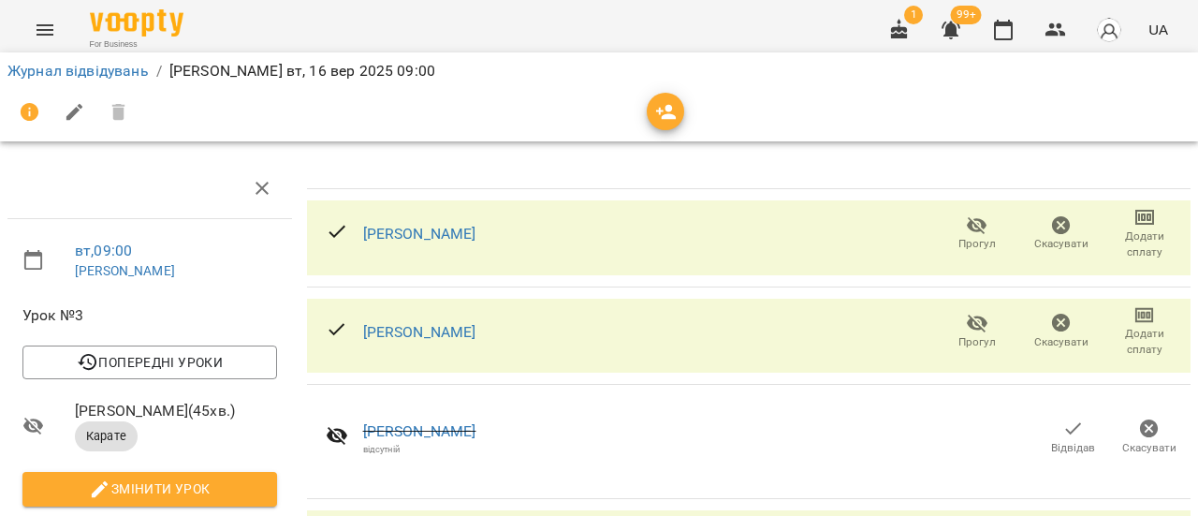
scroll to position [0, 0]
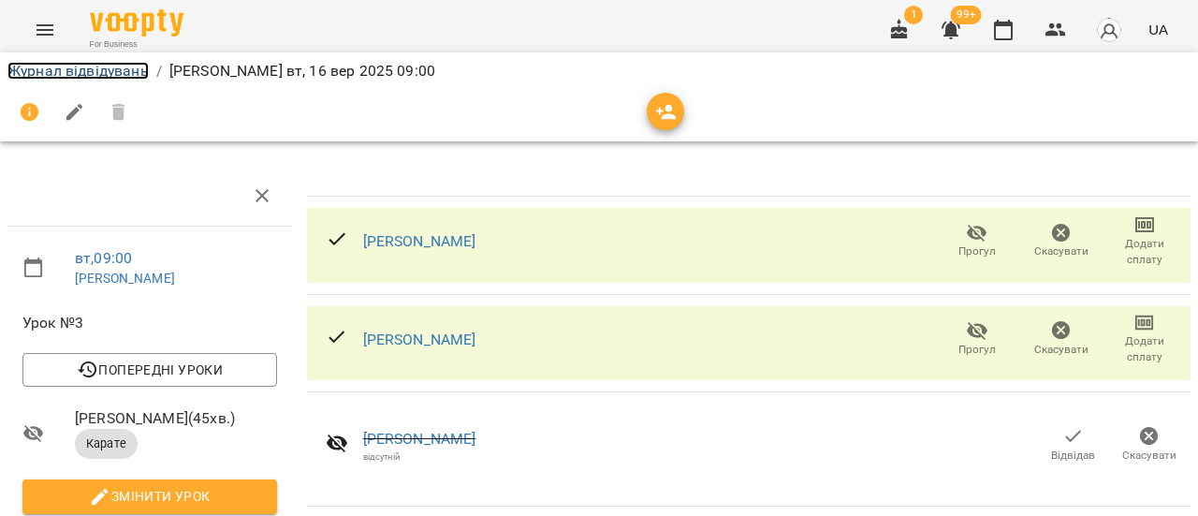
click at [139, 73] on link "Журнал відвідувань" at bounding box center [77, 71] width 141 height 18
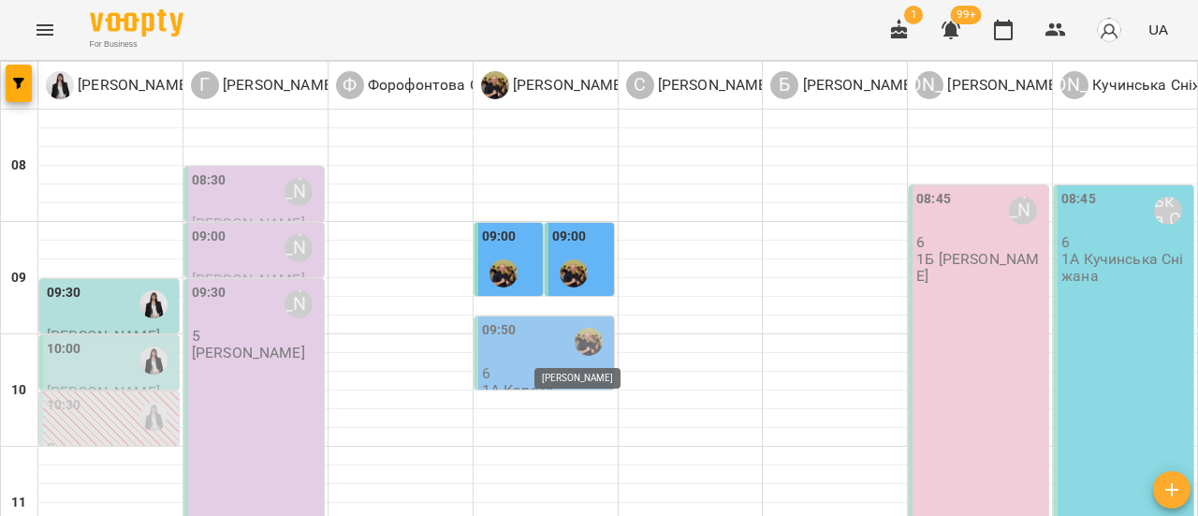
click at [575, 351] on img "Сушко Олександр" at bounding box center [589, 342] width 28 height 28
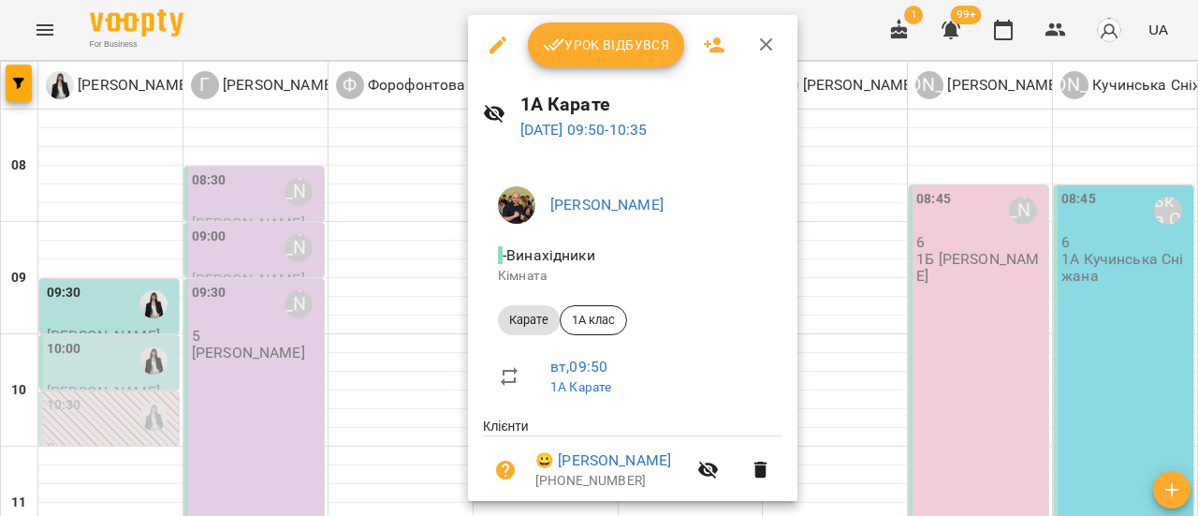
click at [606, 53] on span "Урок відбувся" at bounding box center [606, 45] width 127 height 22
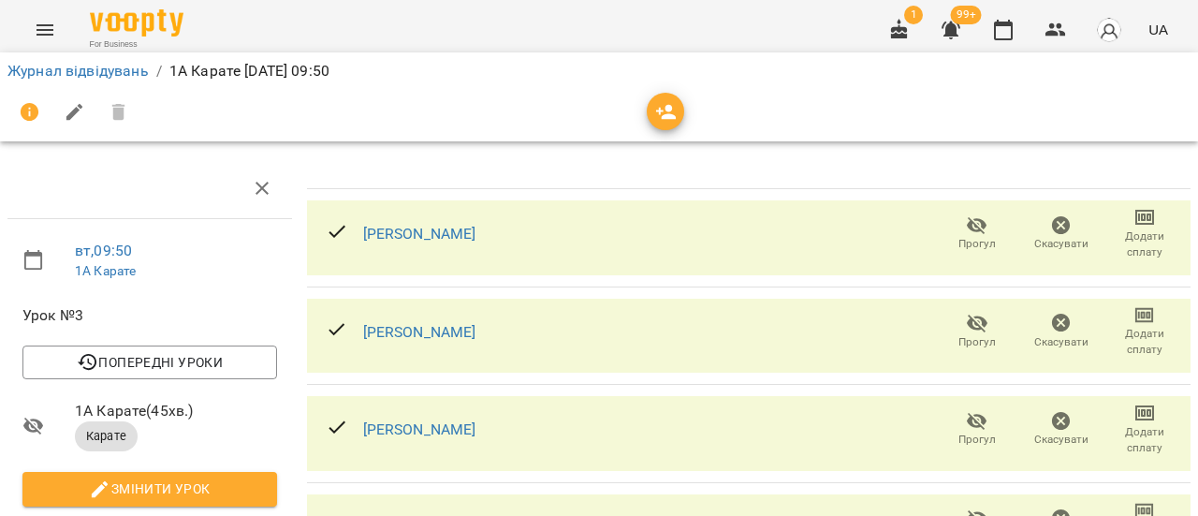
scroll to position [281, 0]
click at [966, 507] on icon "button" at bounding box center [977, 518] width 22 height 22
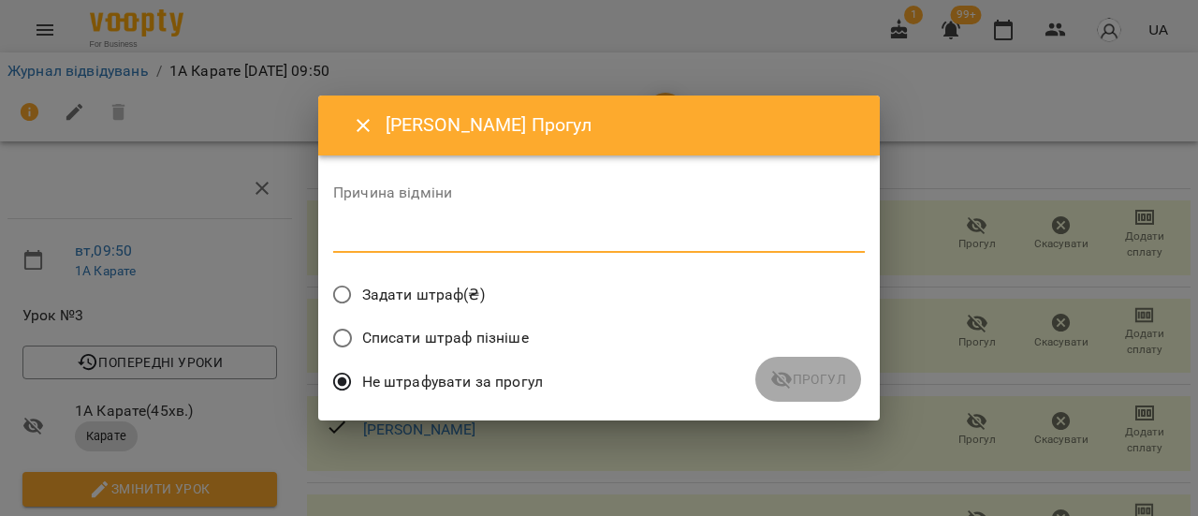
click at [402, 229] on textarea at bounding box center [599, 237] width 532 height 18
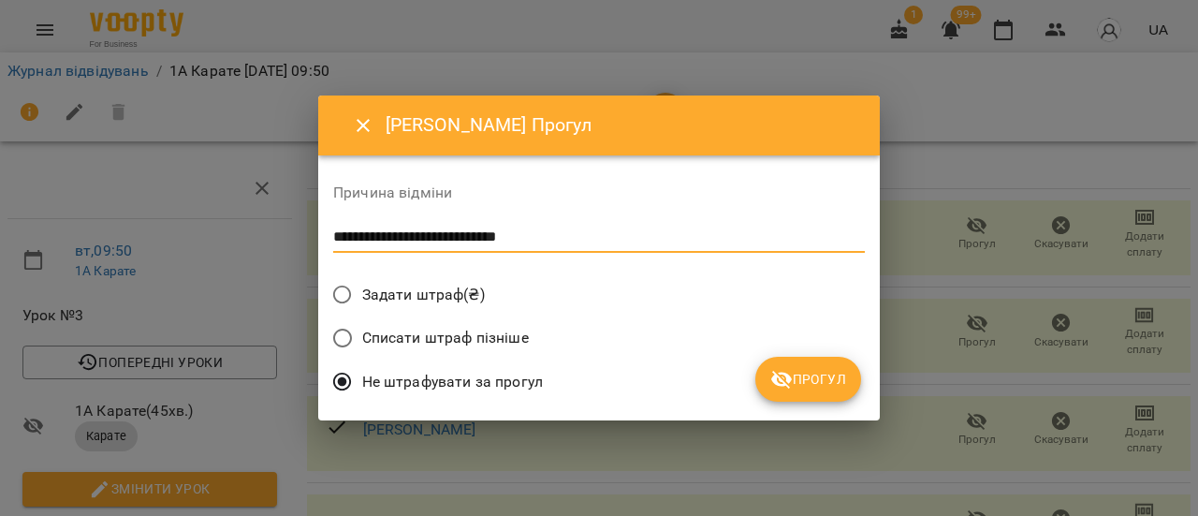
type textarea "**********"
click at [799, 387] on span "Прогул" at bounding box center [808, 379] width 76 height 22
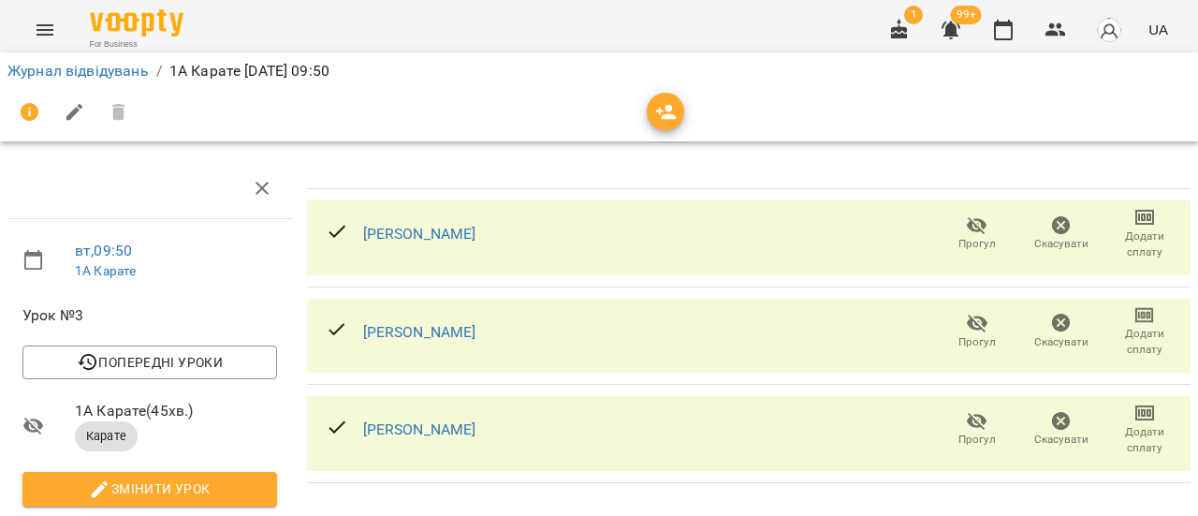
scroll to position [0, 0]
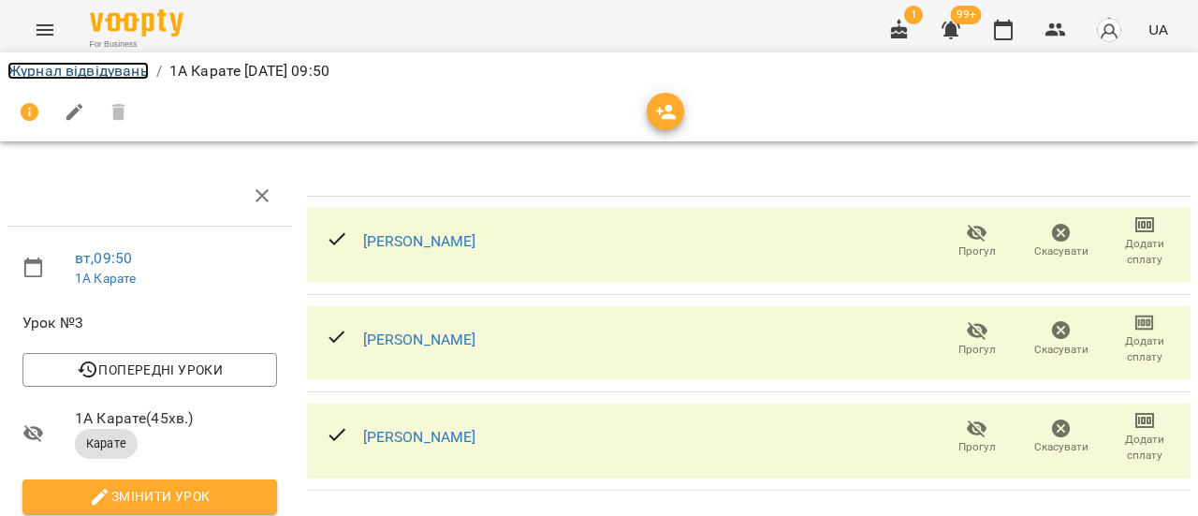
click at [82, 76] on link "Журнал відвідувань" at bounding box center [77, 71] width 141 height 18
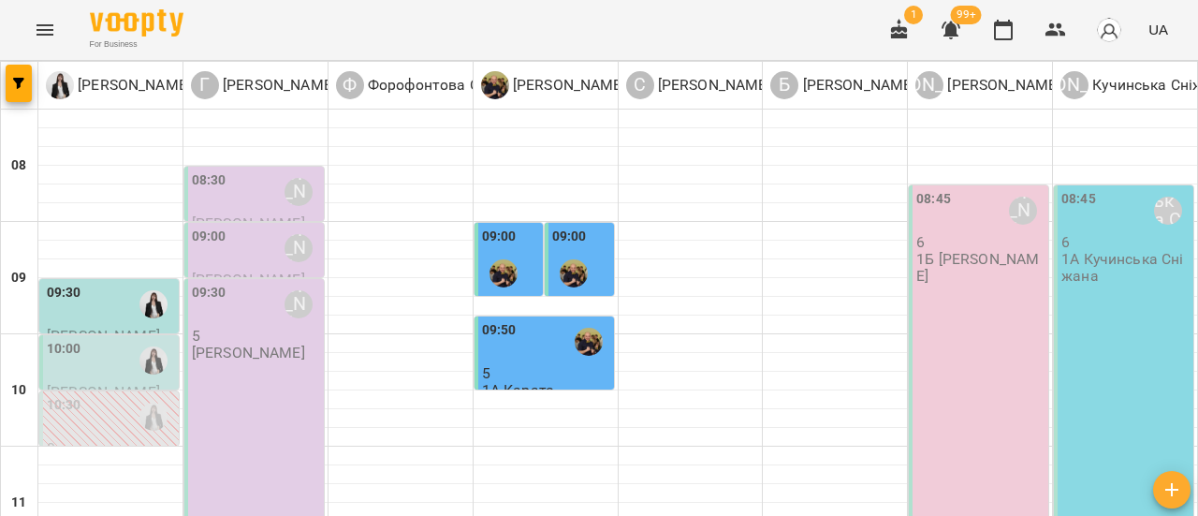
click at [241, 183] on div "08:30 [PERSON_NAME]" at bounding box center [256, 191] width 128 height 43
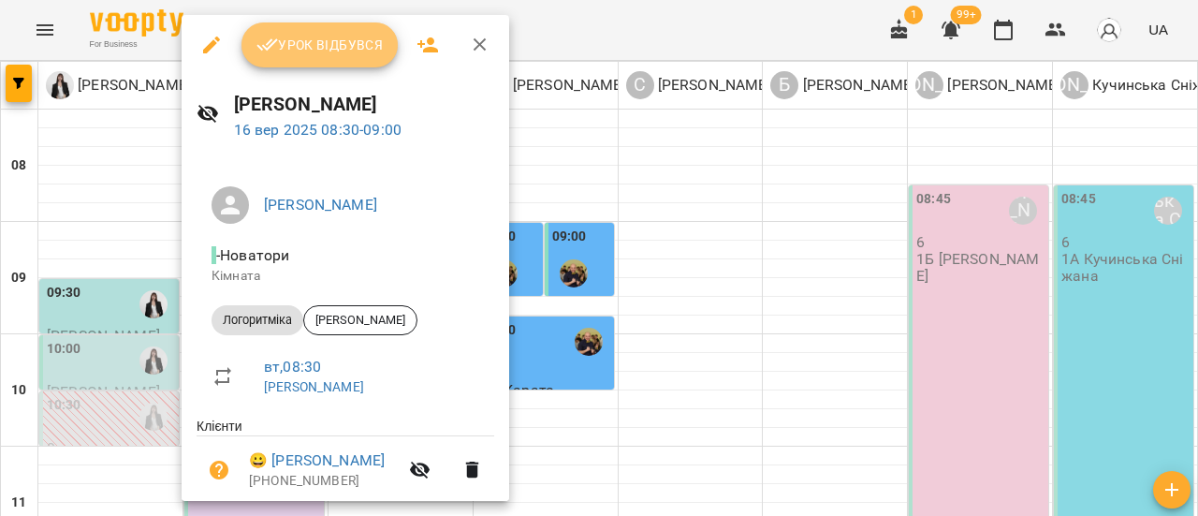
click at [327, 51] on span "Урок відбувся" at bounding box center [319, 45] width 127 height 22
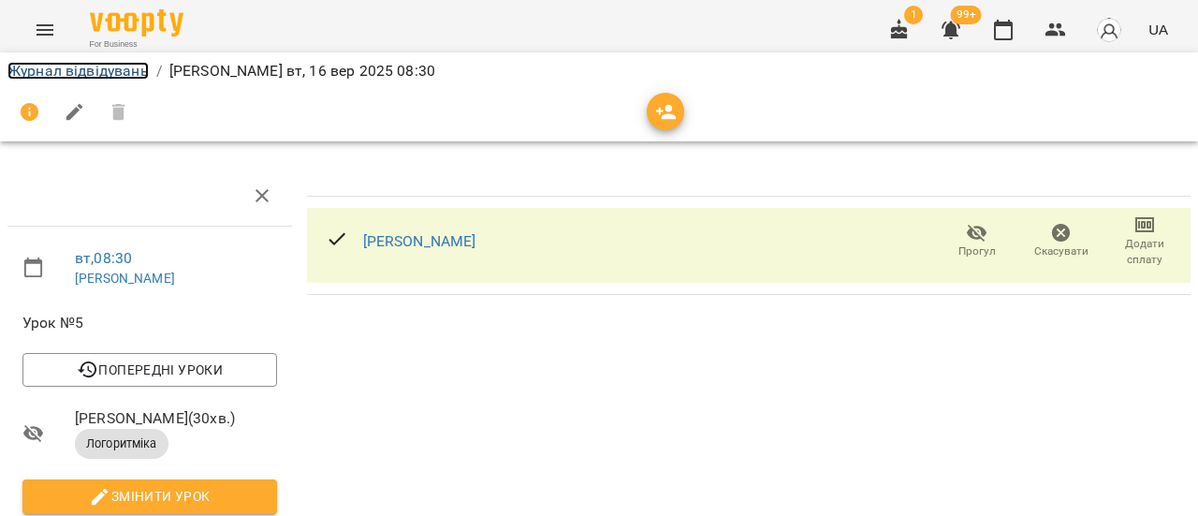
click at [125, 71] on link "Журнал відвідувань" at bounding box center [77, 71] width 141 height 18
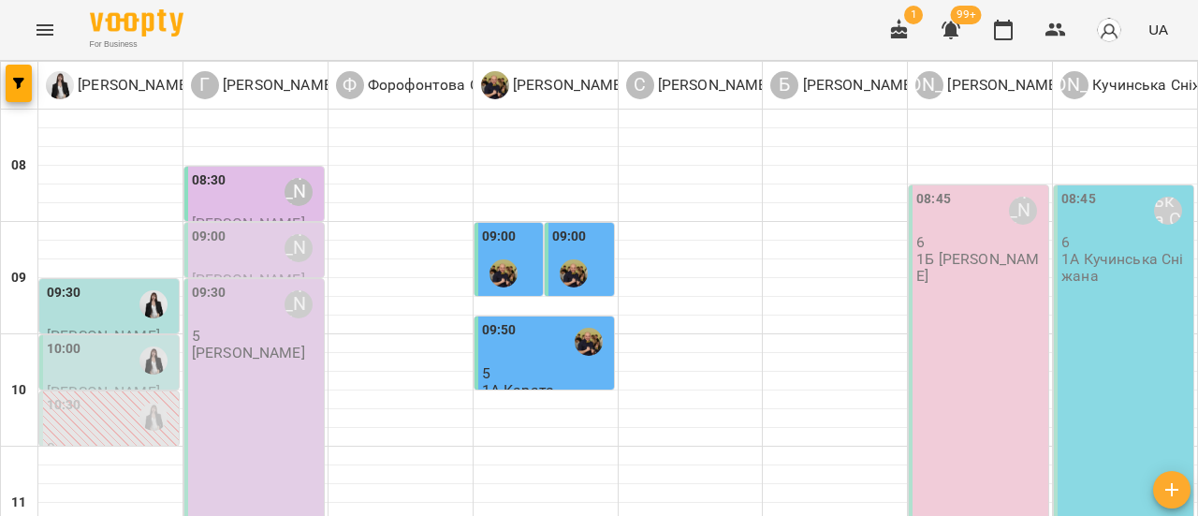
click at [234, 259] on div "09:00 [PERSON_NAME]" at bounding box center [256, 247] width 128 height 43
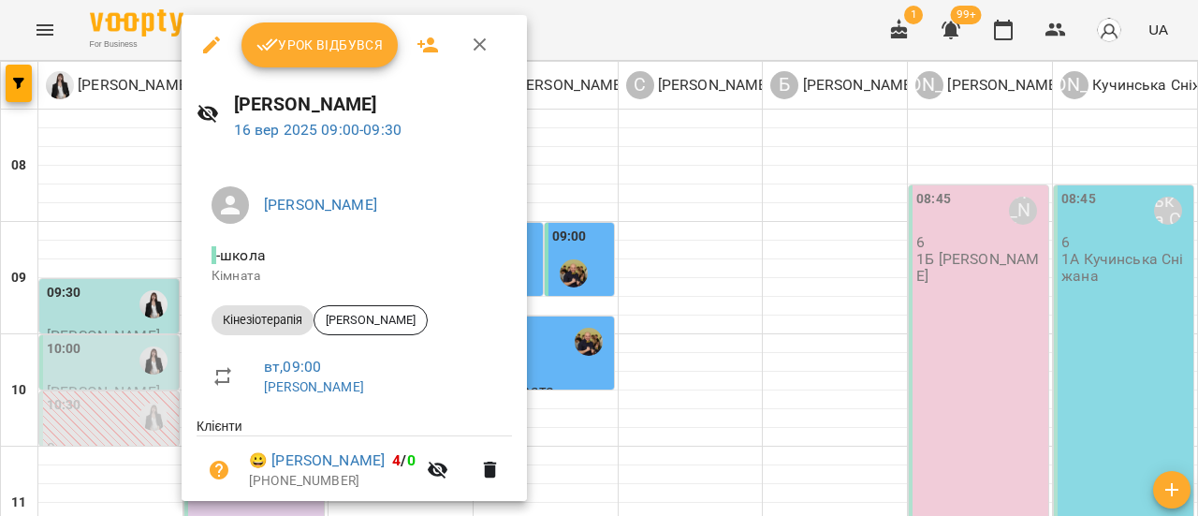
click at [319, 51] on span "Урок відбувся" at bounding box center [319, 45] width 127 height 22
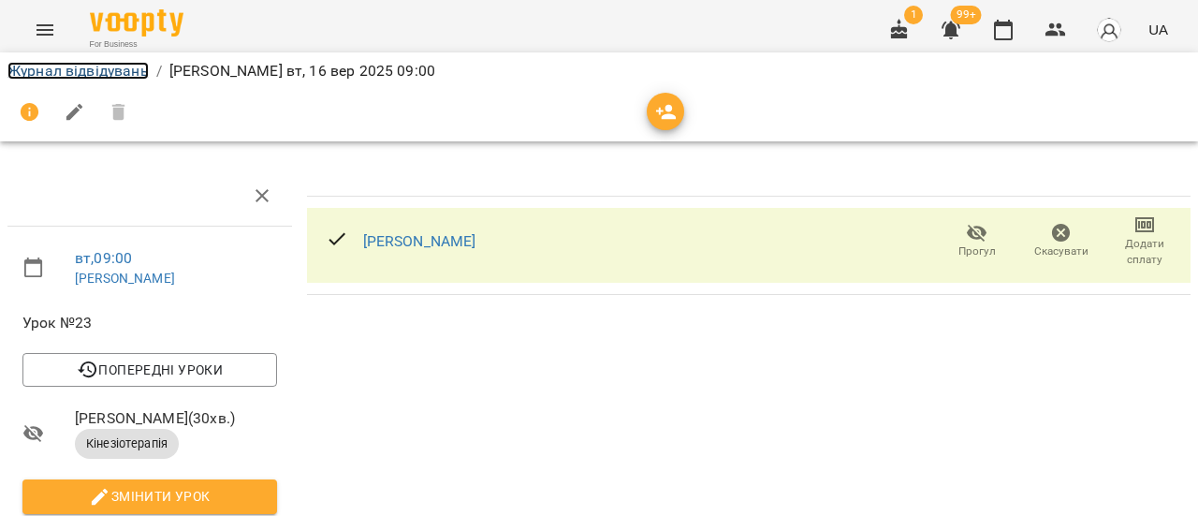
click at [118, 71] on link "Журнал відвідувань" at bounding box center [77, 71] width 141 height 18
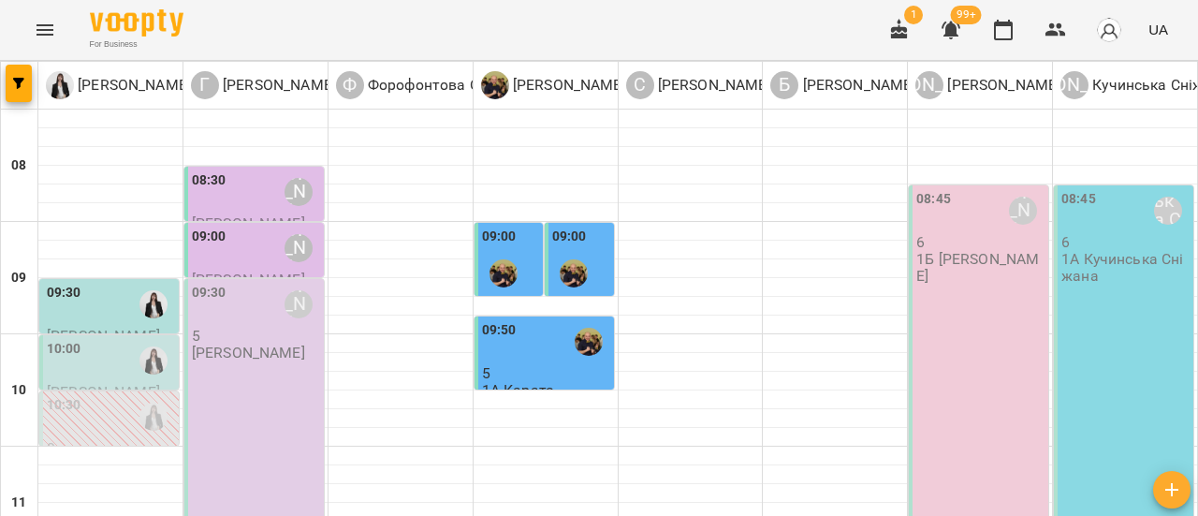
scroll to position [94, 0]
click at [255, 283] on div "09:30 [PERSON_NAME]" at bounding box center [256, 304] width 128 height 43
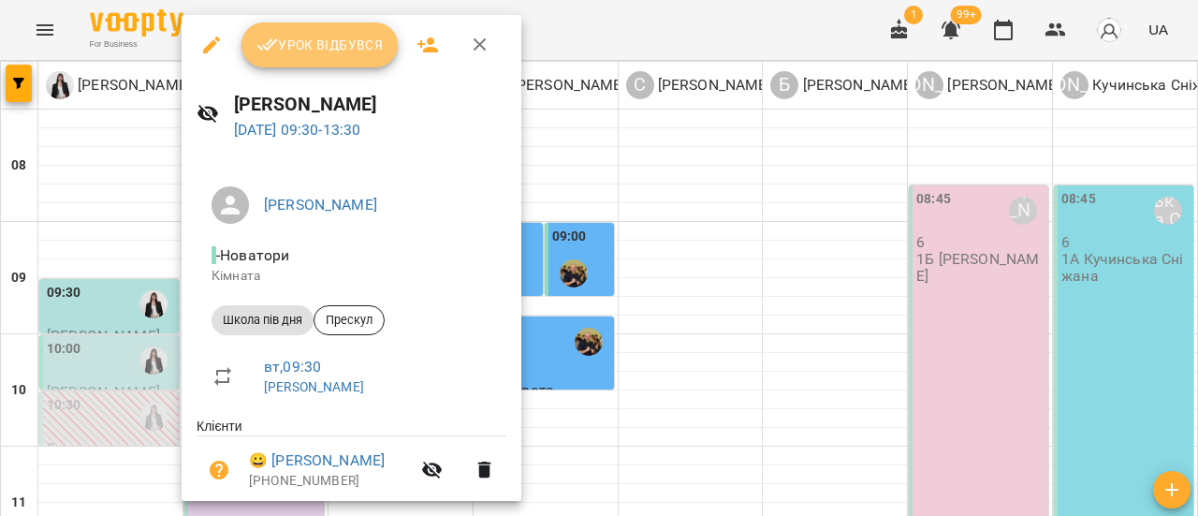
click at [355, 48] on span "Урок відбувся" at bounding box center [319, 45] width 127 height 22
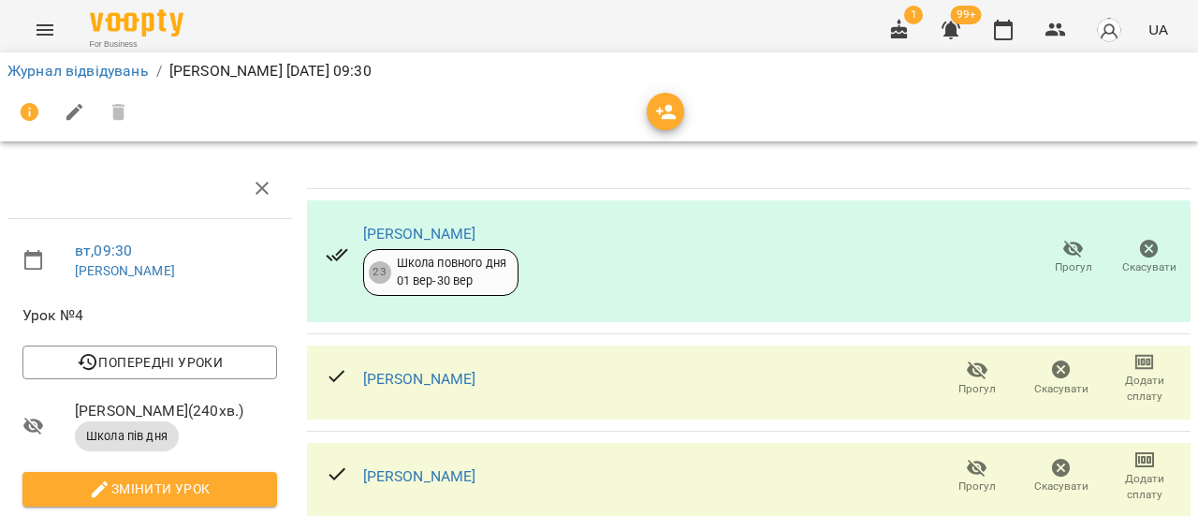
scroll to position [281, 0]
click at [967, 460] on icon "button" at bounding box center [977, 469] width 21 height 18
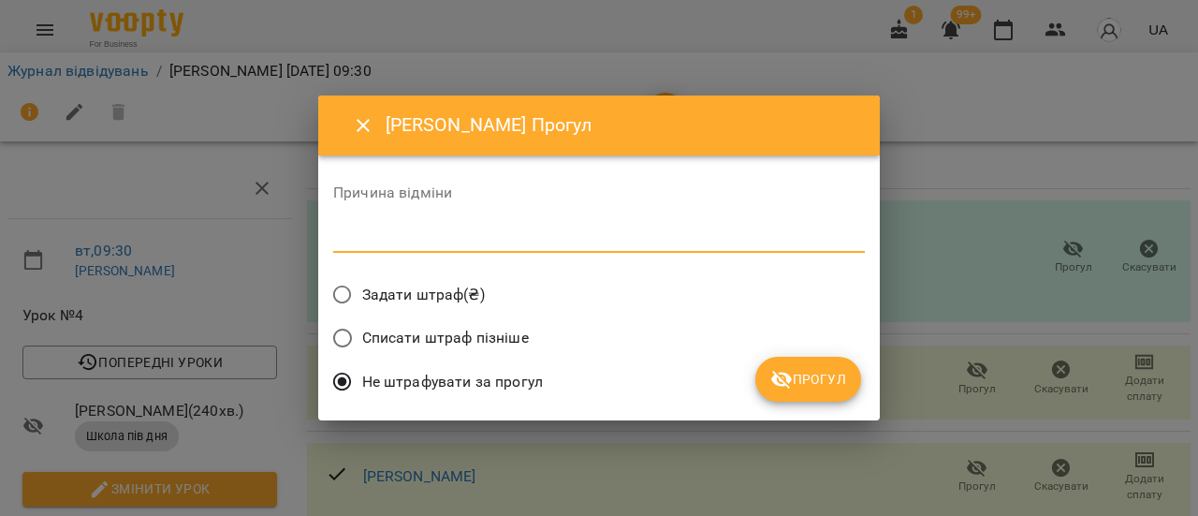
click at [502, 231] on textarea at bounding box center [599, 237] width 532 height 18
type textarea "*********"
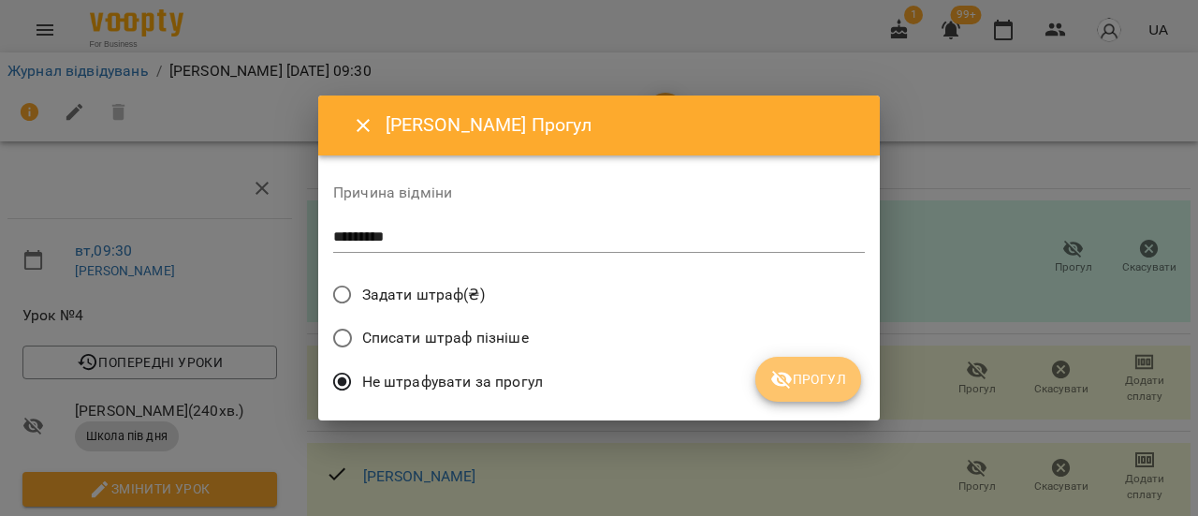
click at [794, 379] on span "Прогул" at bounding box center [808, 379] width 76 height 22
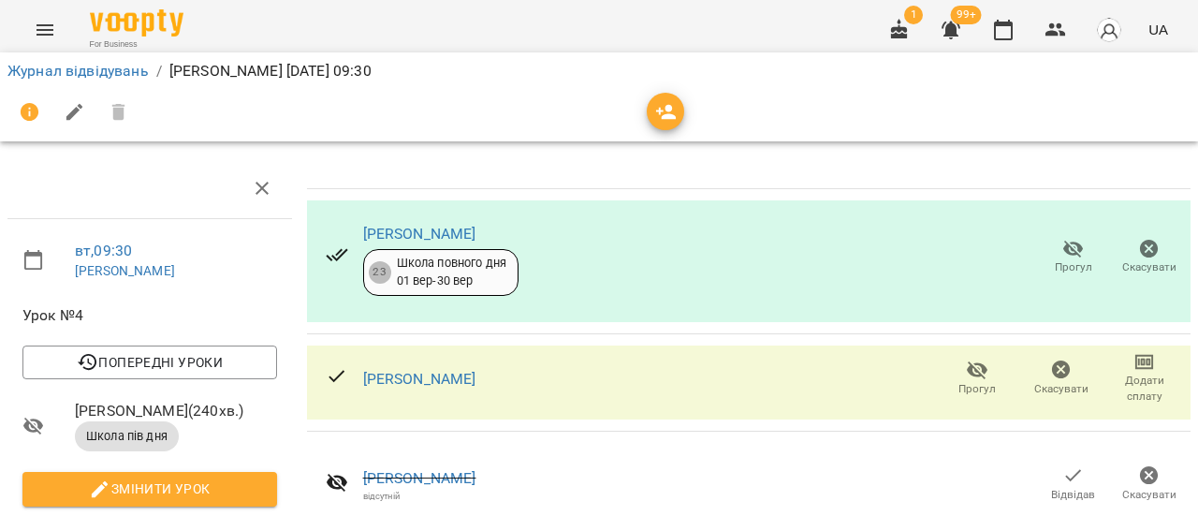
scroll to position [0, 0]
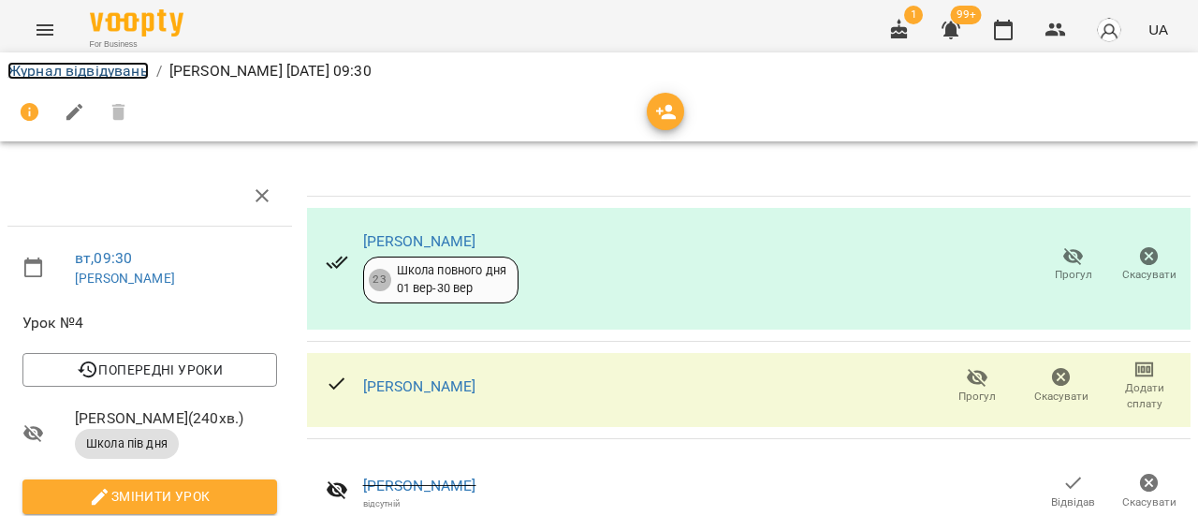
click at [116, 66] on link "Журнал відвідувань" at bounding box center [77, 71] width 141 height 18
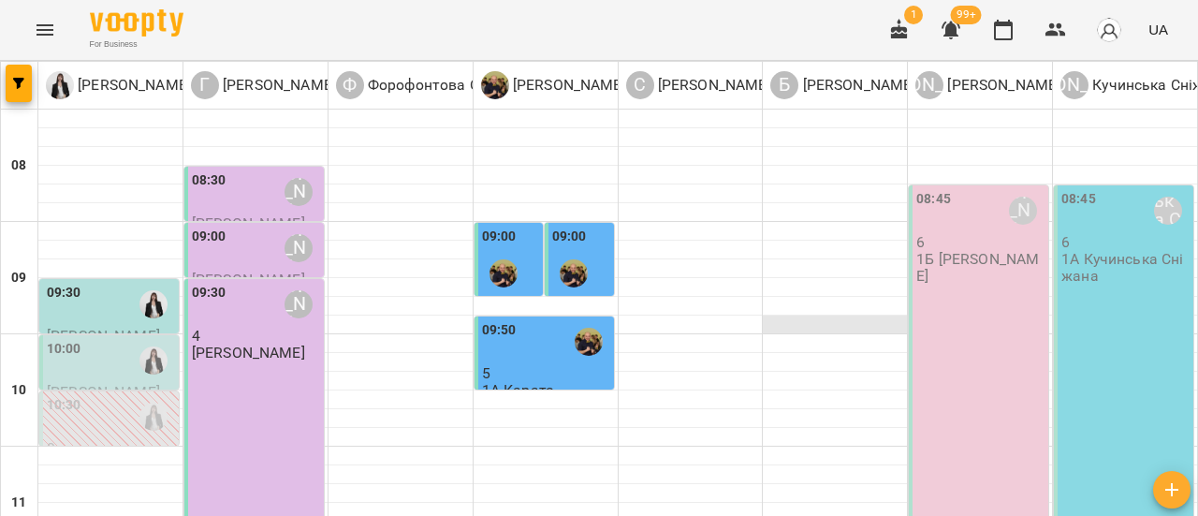
scroll to position [94, 0]
click at [980, 242] on div "08:45 [PERSON_NAME] 6 1Б [PERSON_NAME]" at bounding box center [978, 455] width 139 height 541
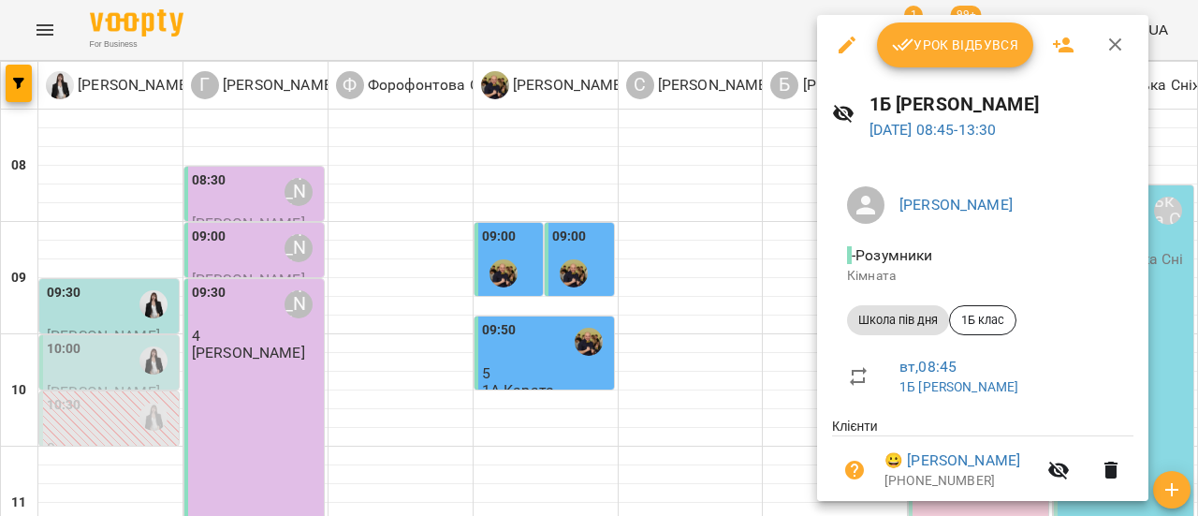
click at [979, 56] on button "Урок відбувся" at bounding box center [955, 44] width 157 height 45
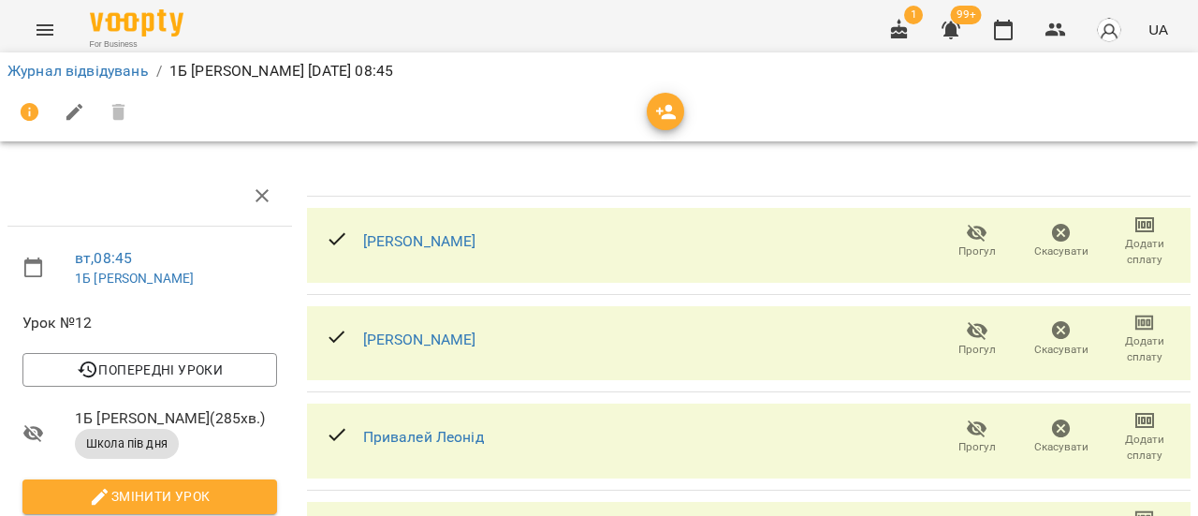
click at [972, 236] on icon "button" at bounding box center [977, 233] width 22 height 22
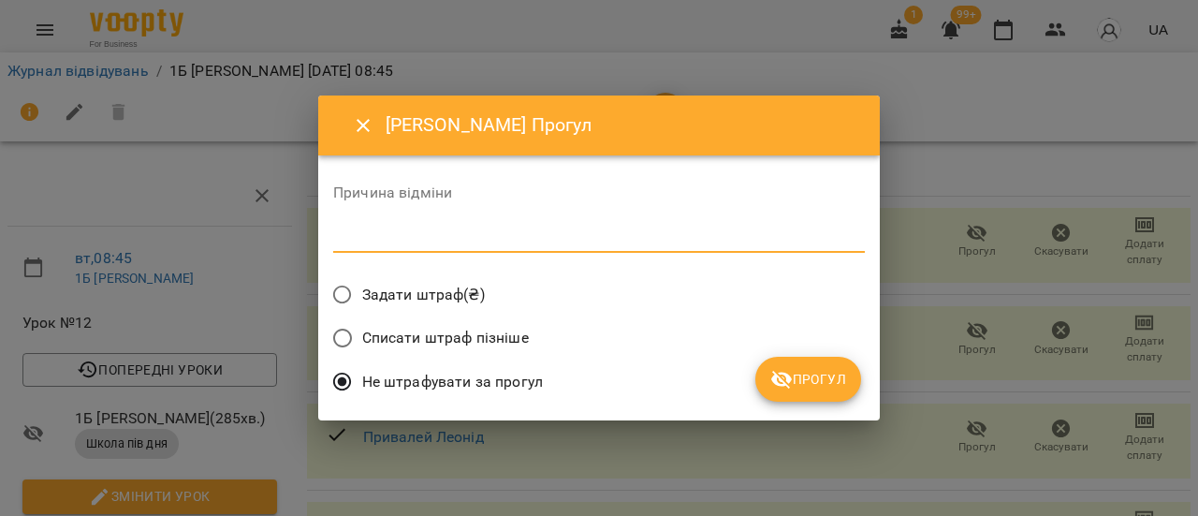
click at [556, 245] on textarea at bounding box center [599, 237] width 532 height 18
type textarea "**********"
click at [842, 387] on span "Прогул" at bounding box center [808, 379] width 76 height 22
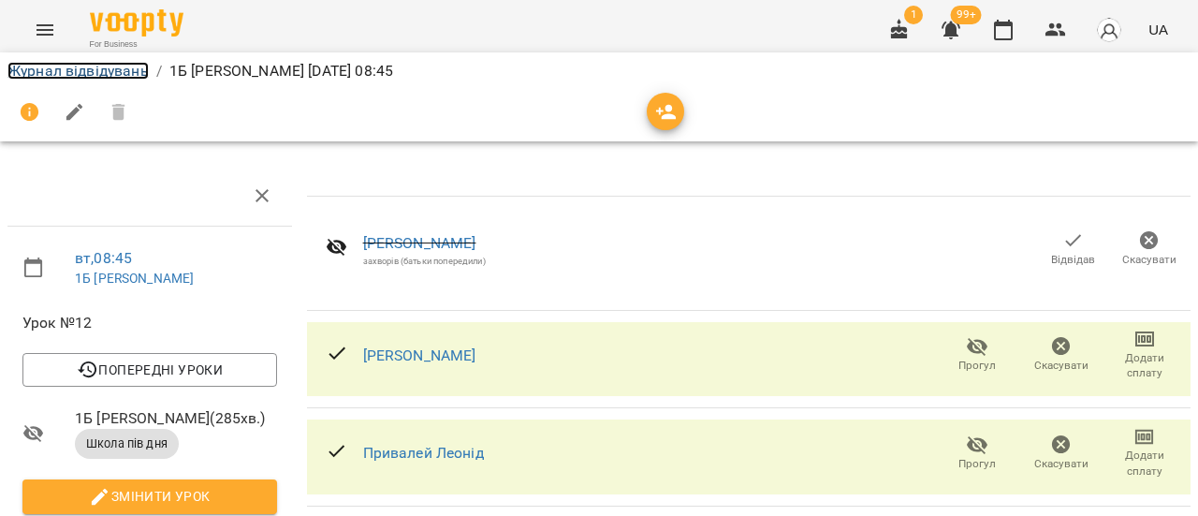
click at [120, 63] on link "Журнал відвідувань" at bounding box center [77, 71] width 141 height 18
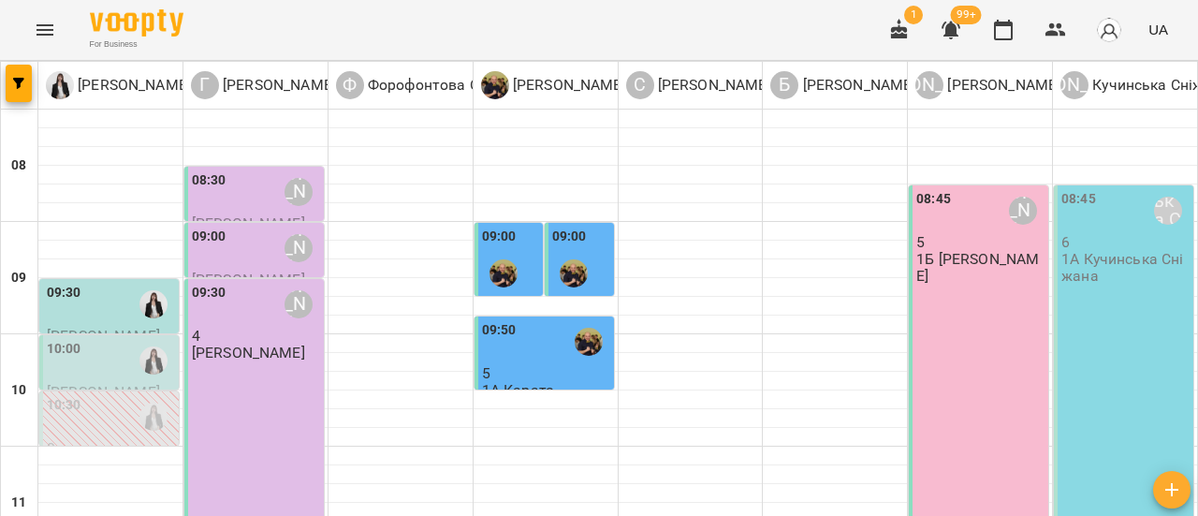
click at [1116, 261] on p "1А Кучинська Сніжана" at bounding box center [1125, 267] width 128 height 33
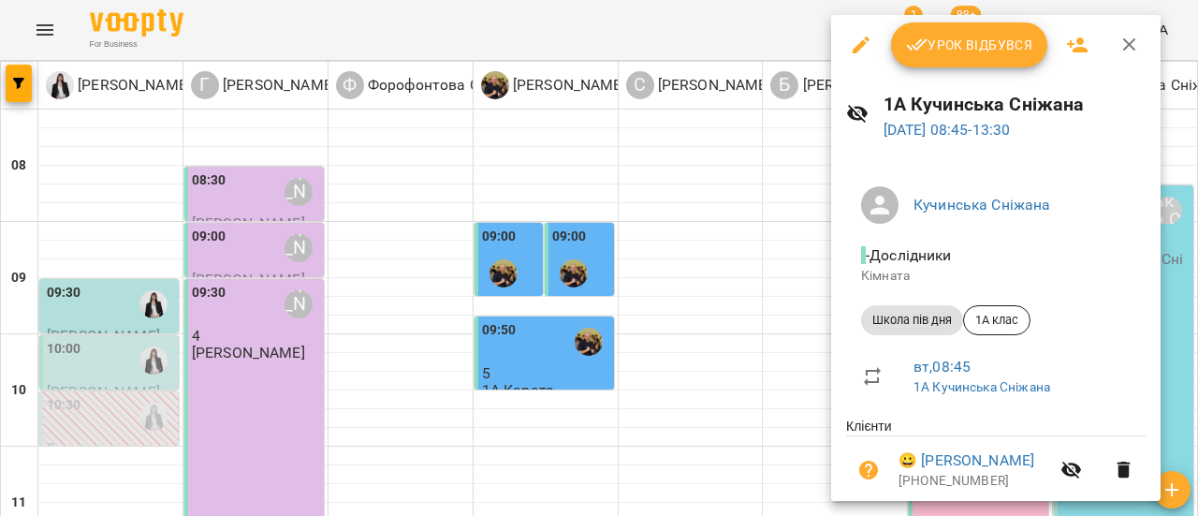
click at [1001, 35] on span "Урок відбувся" at bounding box center [969, 45] width 127 height 22
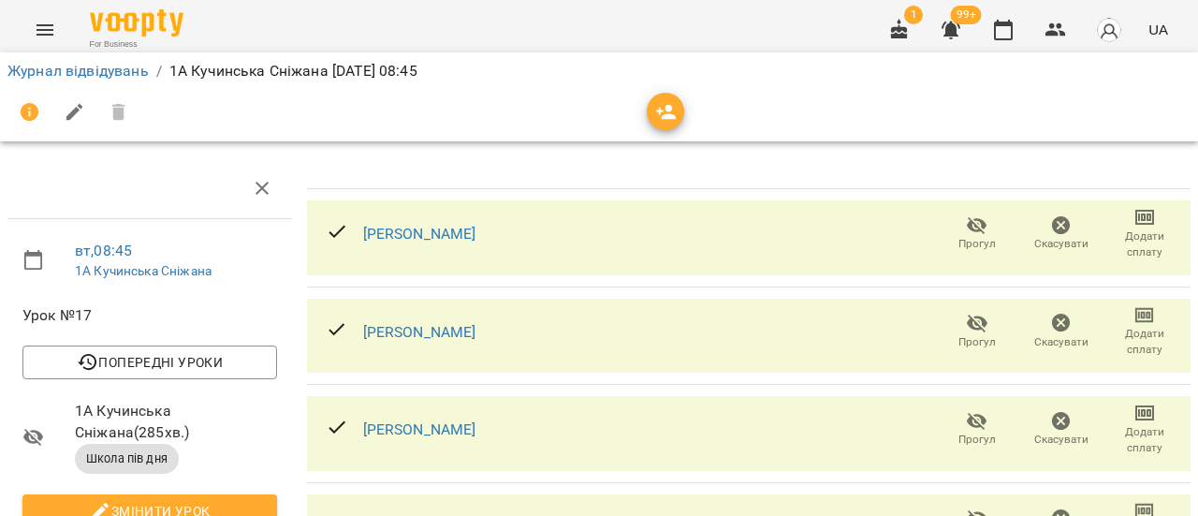
scroll to position [281, 0]
click at [966, 507] on icon "button" at bounding box center [977, 518] width 22 height 22
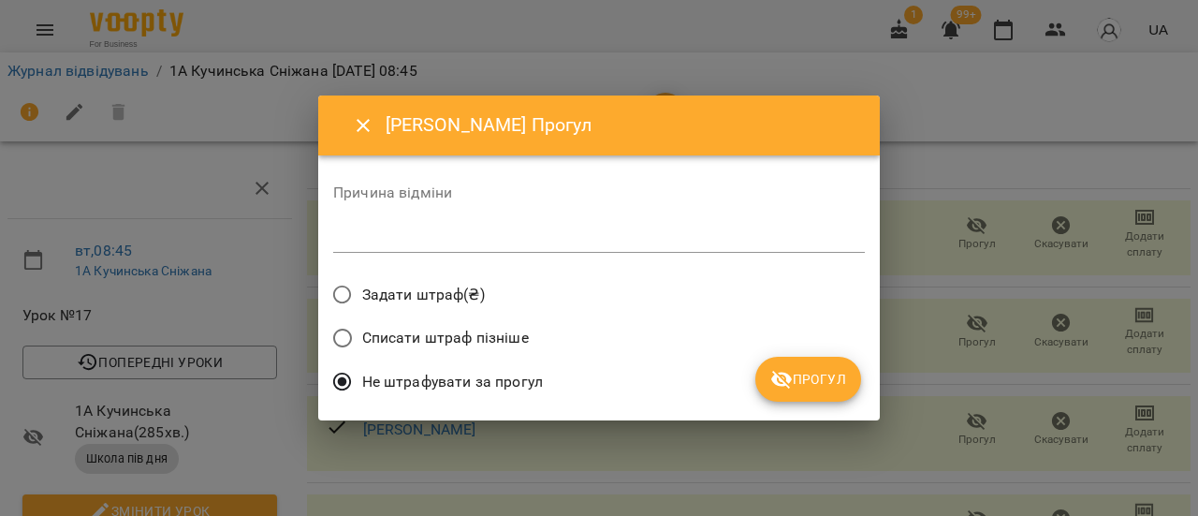
click at [425, 241] on textarea at bounding box center [599, 237] width 532 height 18
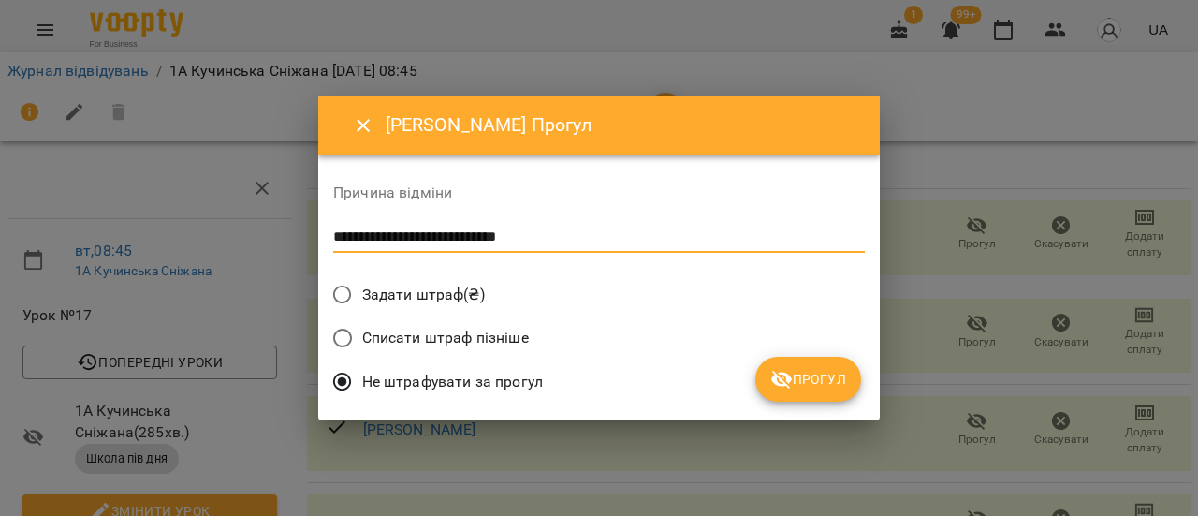
type textarea "**********"
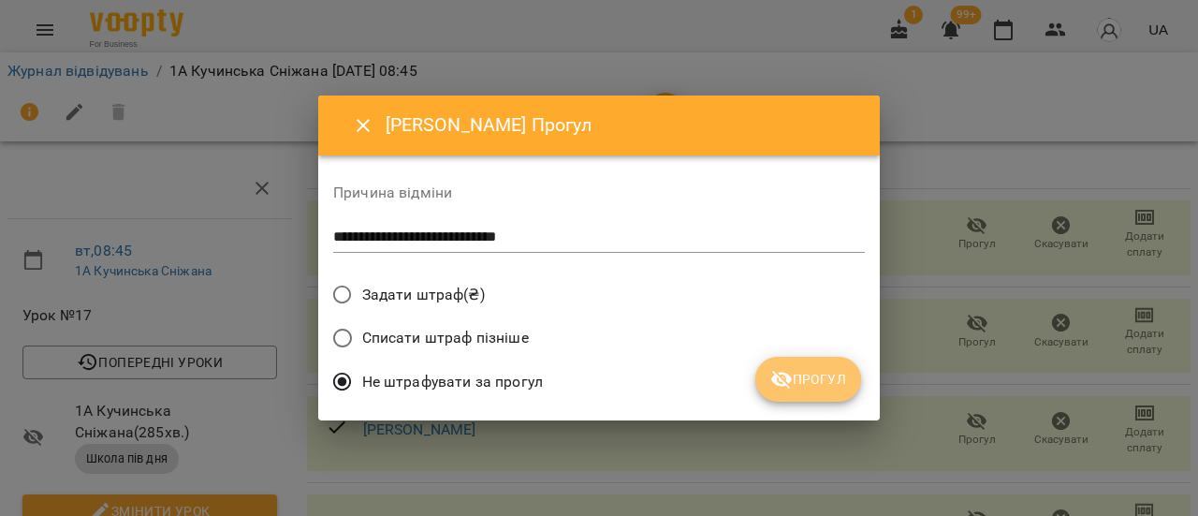
click at [824, 372] on span "Прогул" at bounding box center [808, 379] width 76 height 22
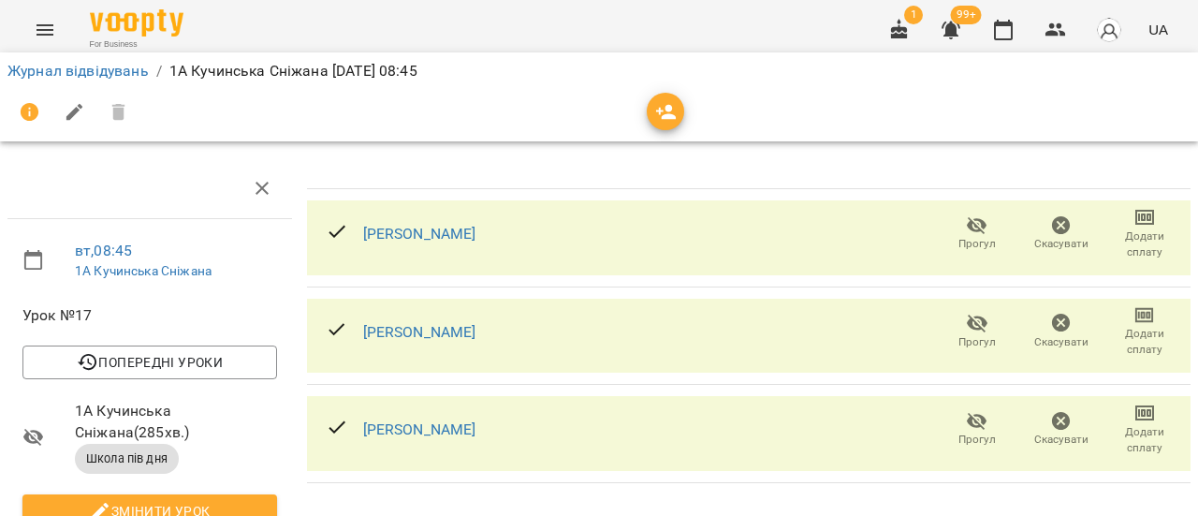
scroll to position [380, 0]
click at [94, 74] on link "Журнал відвідувань" at bounding box center [77, 71] width 141 height 18
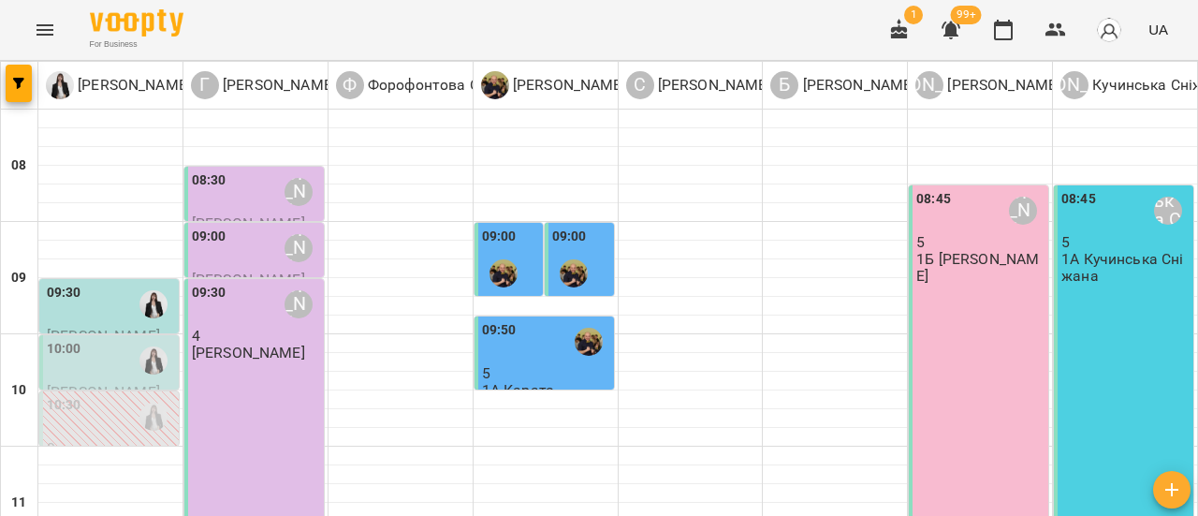
scroll to position [94, 0]
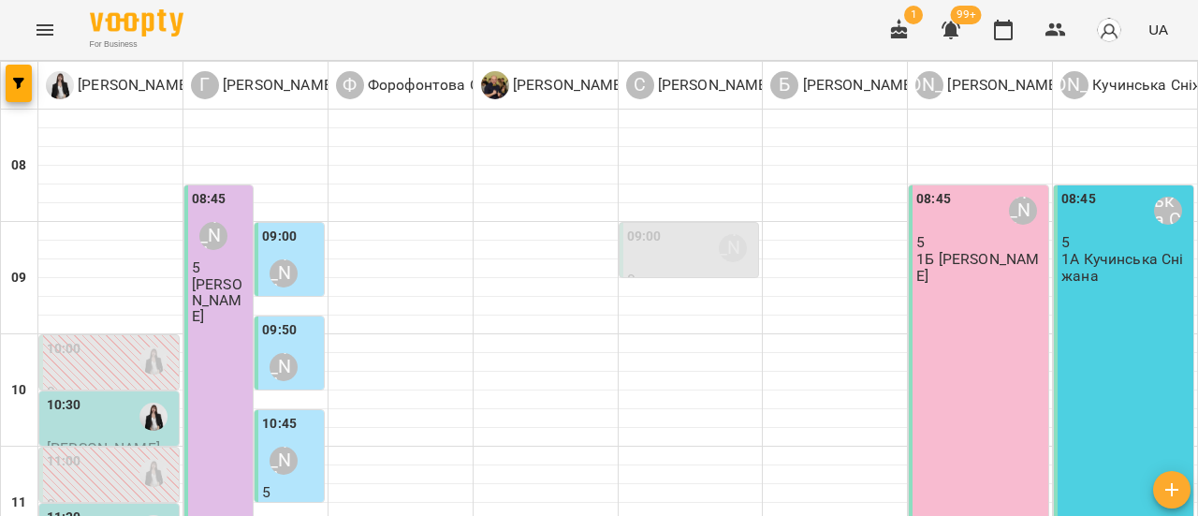
scroll to position [936, 0]
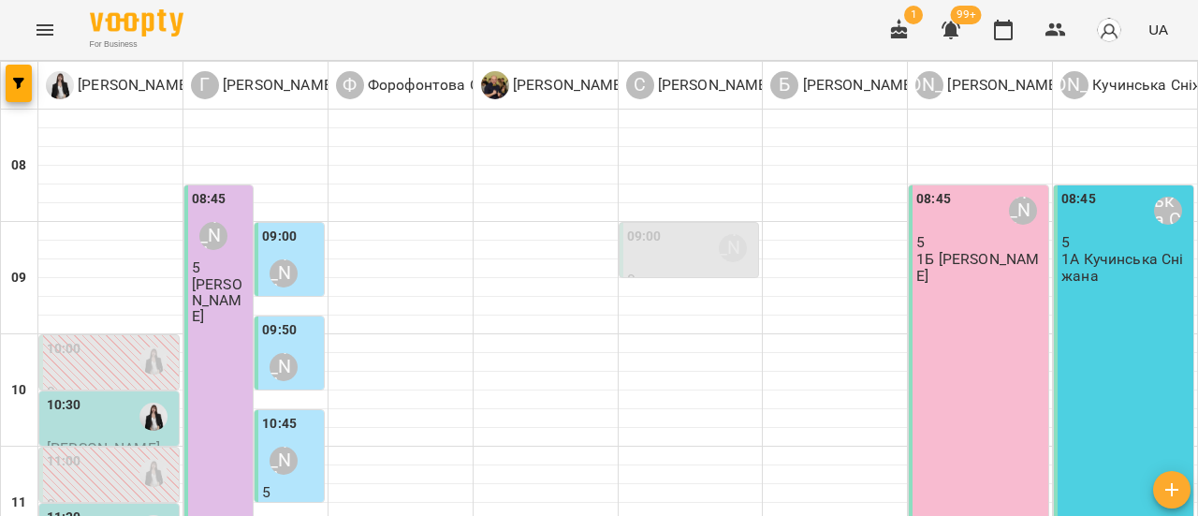
scroll to position [187, 0]
click at [103, 339] on div "10:00" at bounding box center [111, 360] width 128 height 43
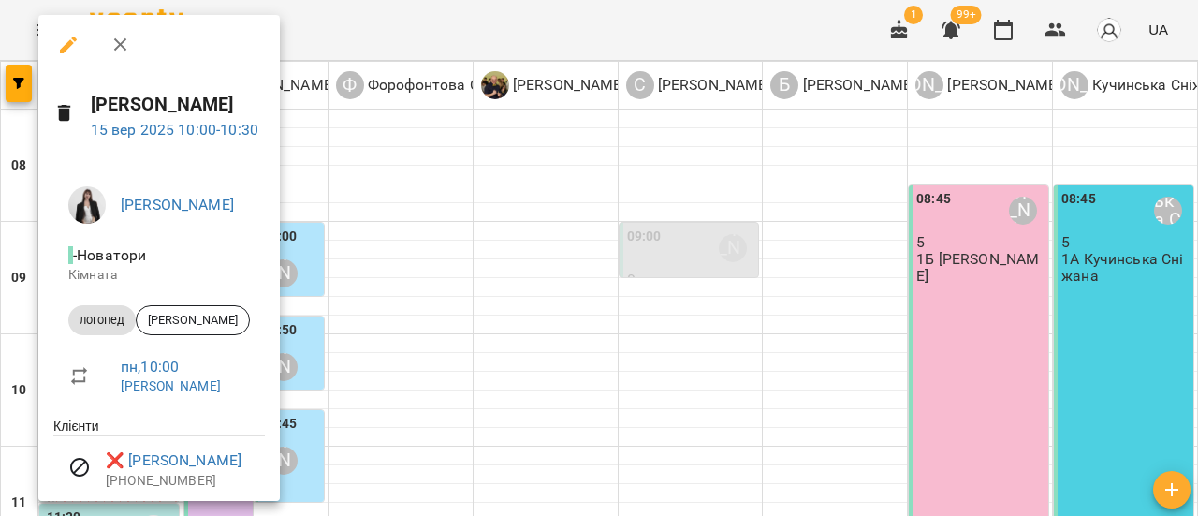
click at [122, 44] on icon "button" at bounding box center [120, 45] width 22 height 22
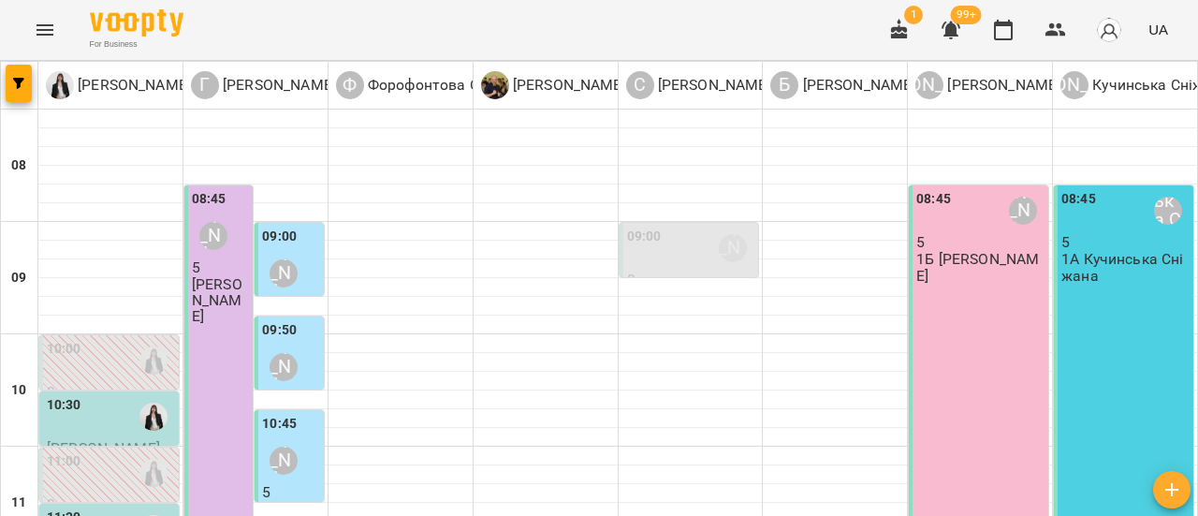
click at [88, 451] on div "11:00" at bounding box center [111, 472] width 128 height 43
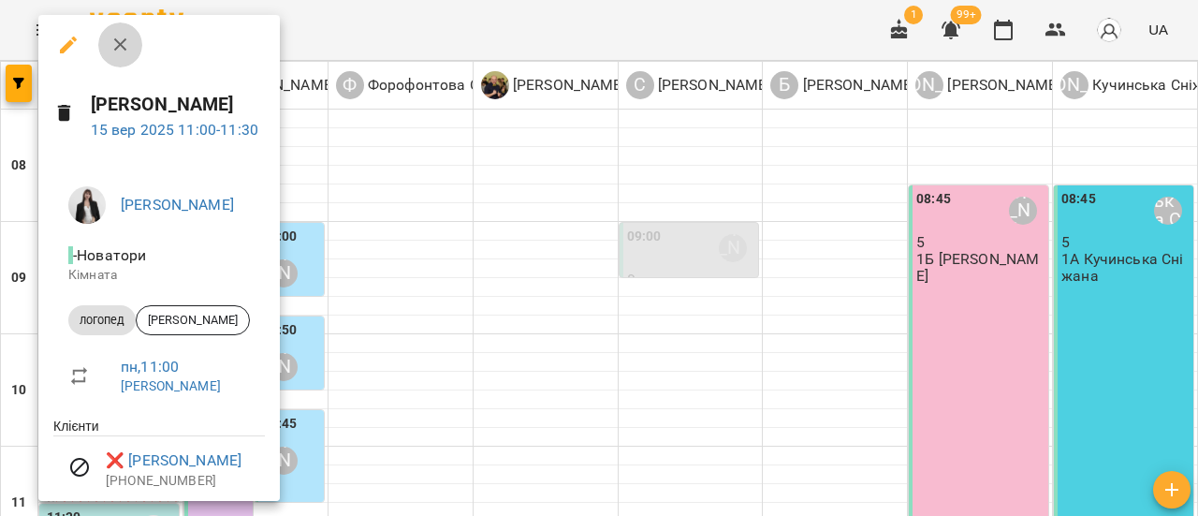
click at [122, 42] on icon "button" at bounding box center [119, 44] width 13 height 13
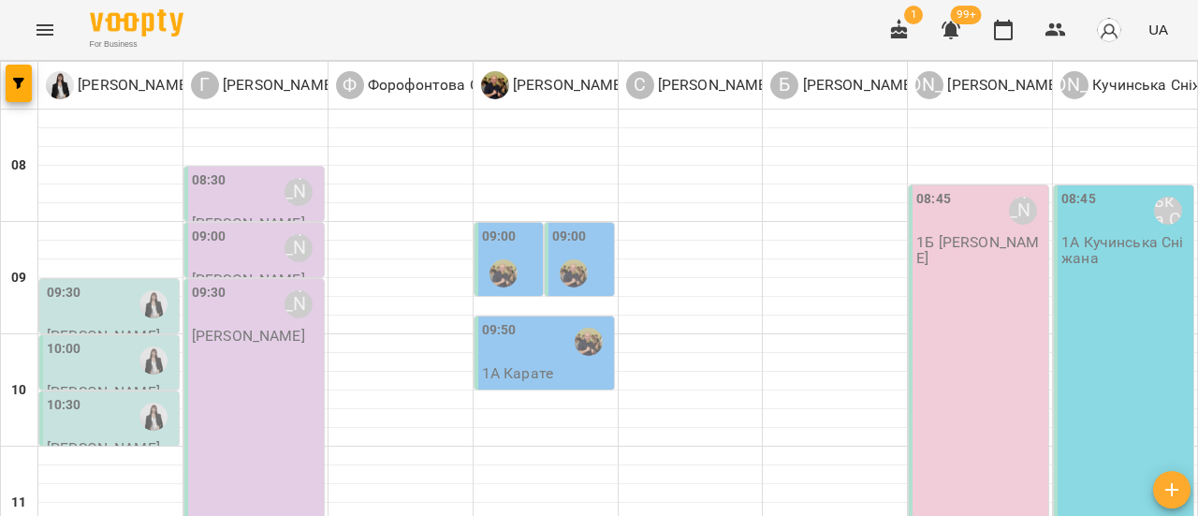
scroll to position [94, 0]
click at [78, 283] on div "09:30" at bounding box center [64, 304] width 35 height 43
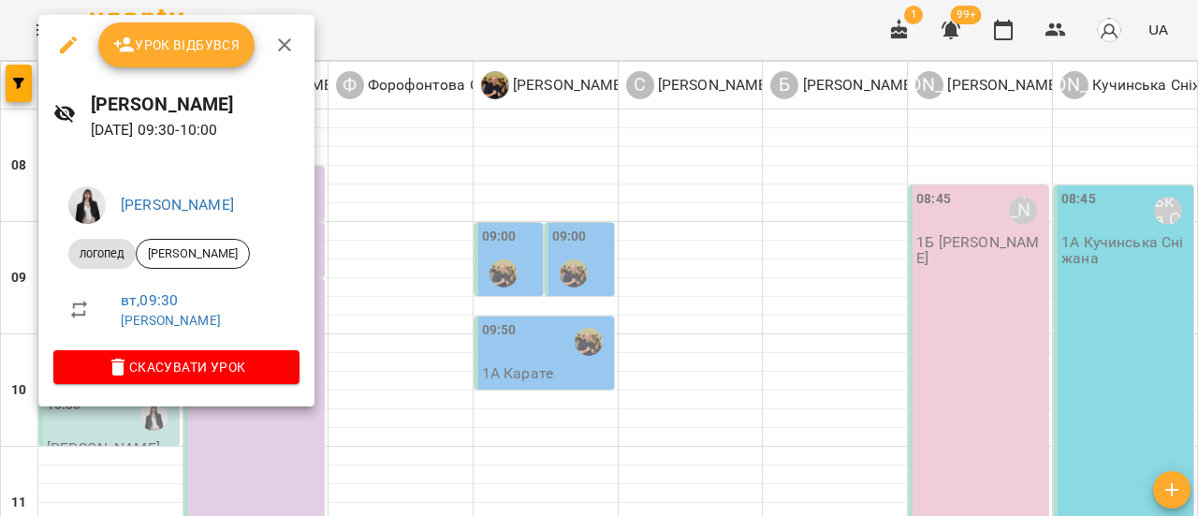
click at [285, 47] on icon "button" at bounding box center [284, 44] width 13 height 13
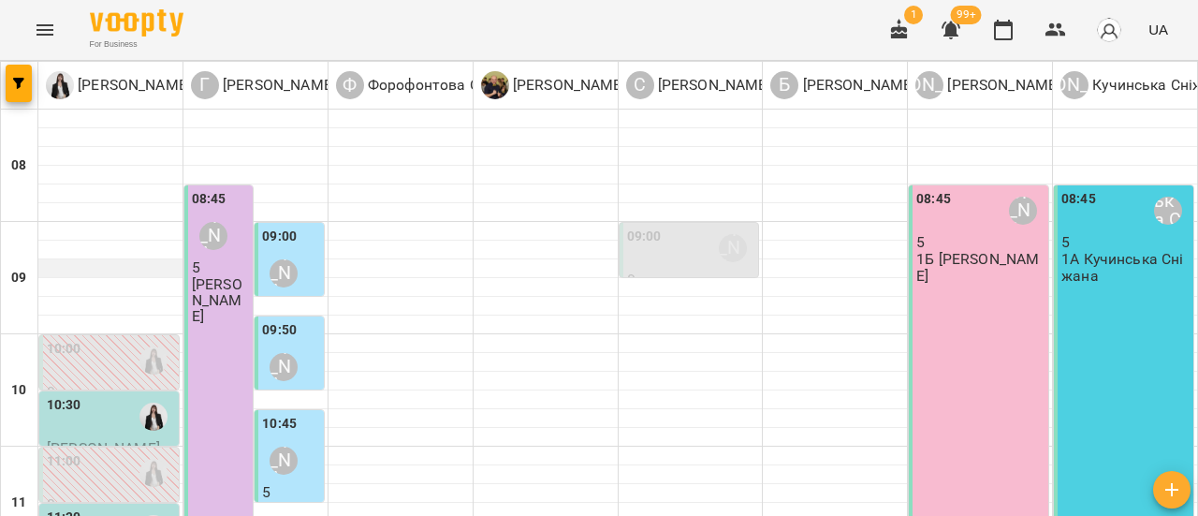
scroll to position [187, 0]
click at [121, 395] on div "10:30" at bounding box center [111, 416] width 128 height 43
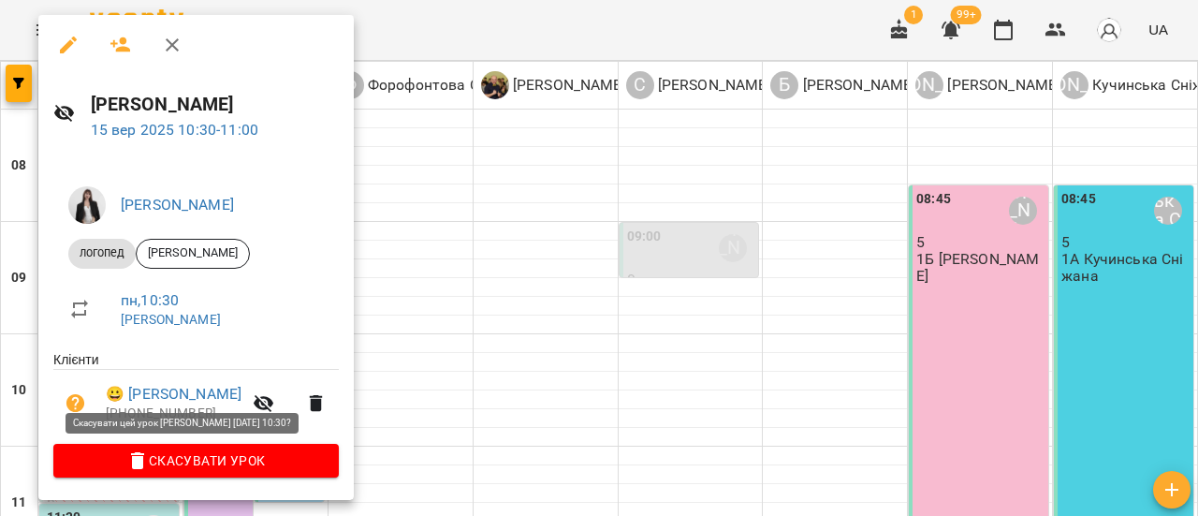
click at [166, 461] on span "Скасувати Урок" at bounding box center [195, 460] width 255 height 22
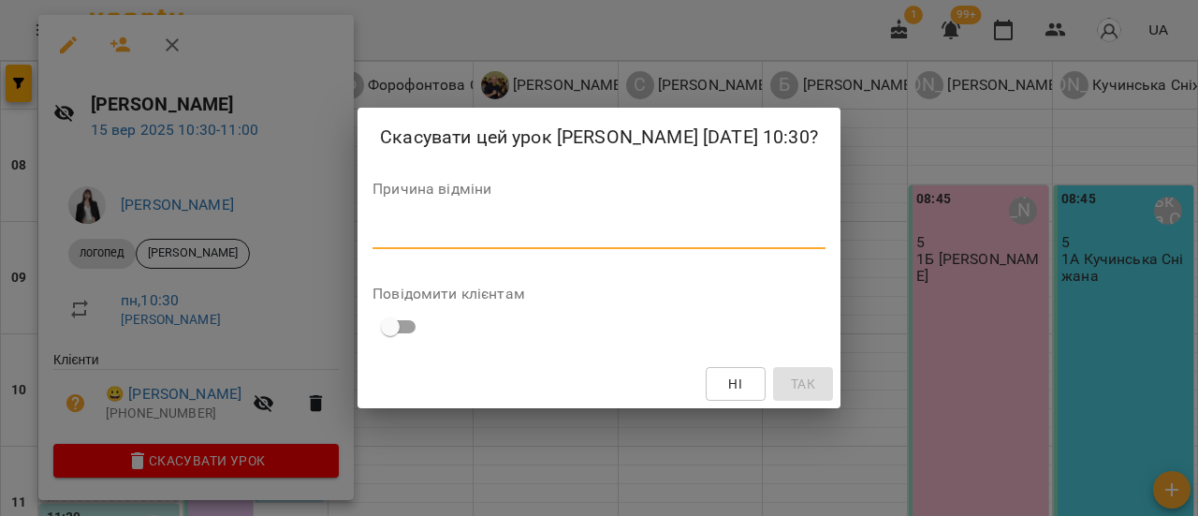
click at [376, 239] on textarea at bounding box center [598, 234] width 453 height 18
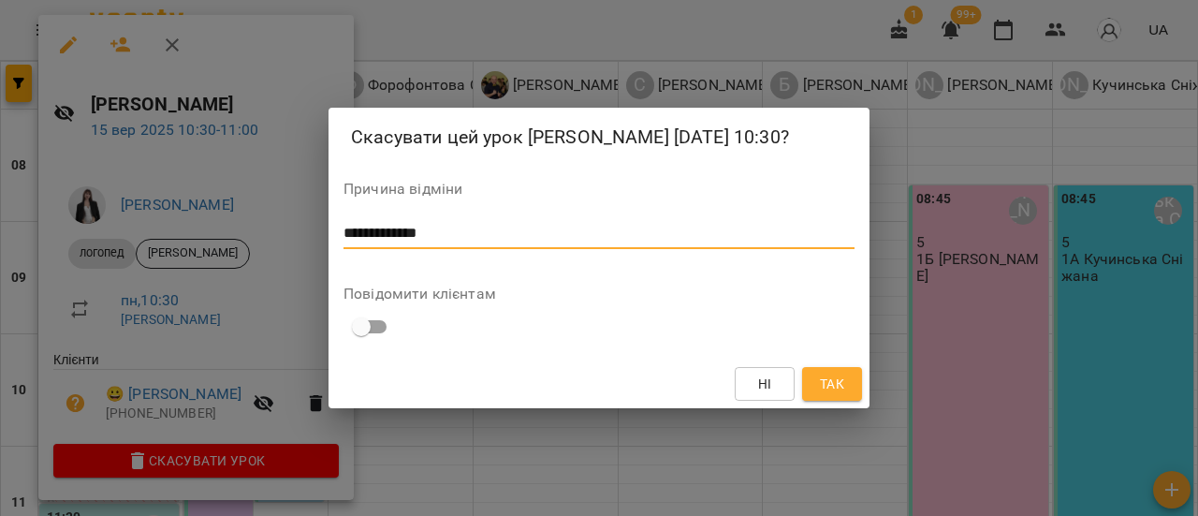
type textarea "**********"
click at [816, 389] on button "Так" at bounding box center [832, 384] width 60 height 34
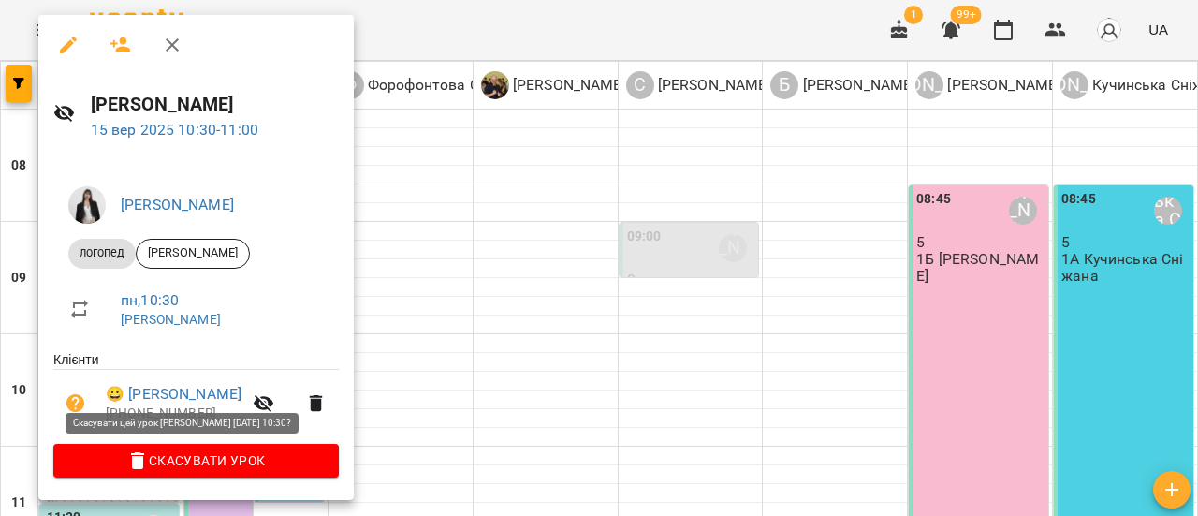
click at [191, 454] on span "Скасувати Урок" at bounding box center [195, 460] width 255 height 22
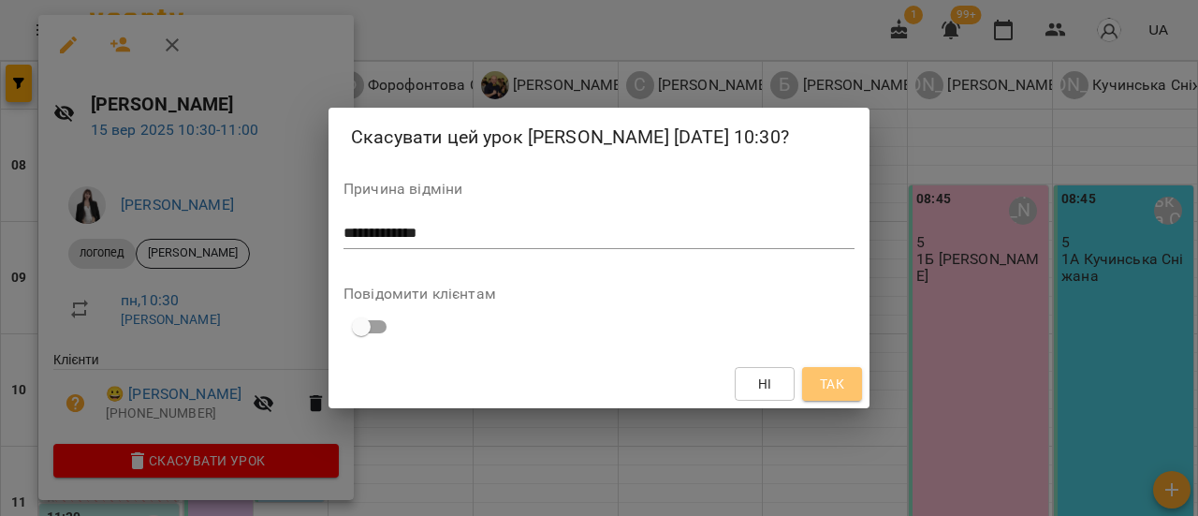
click at [833, 399] on button "Так" at bounding box center [832, 384] width 60 height 34
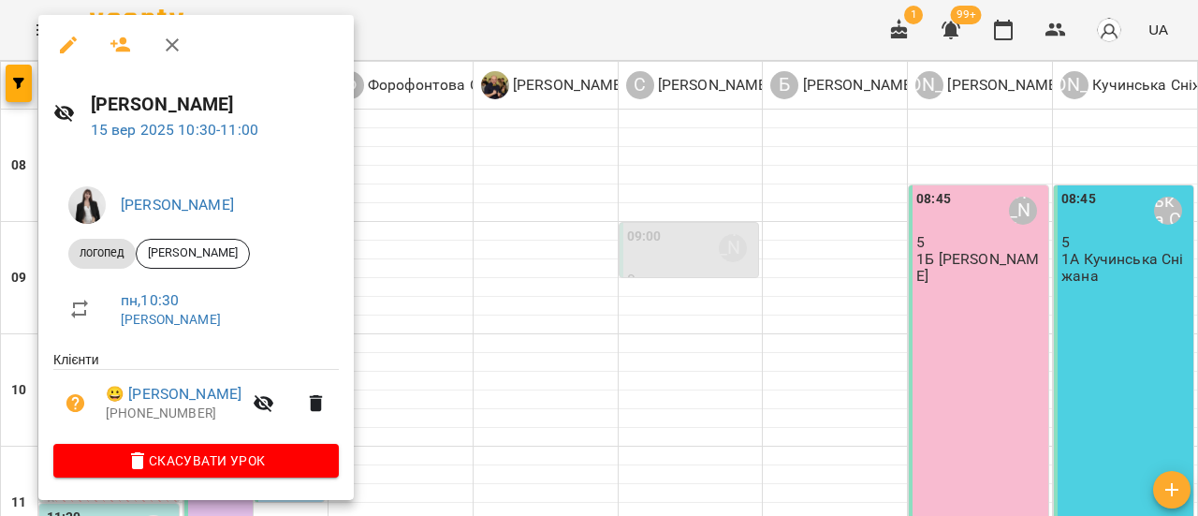
click at [170, 38] on icon "button" at bounding box center [172, 45] width 22 height 22
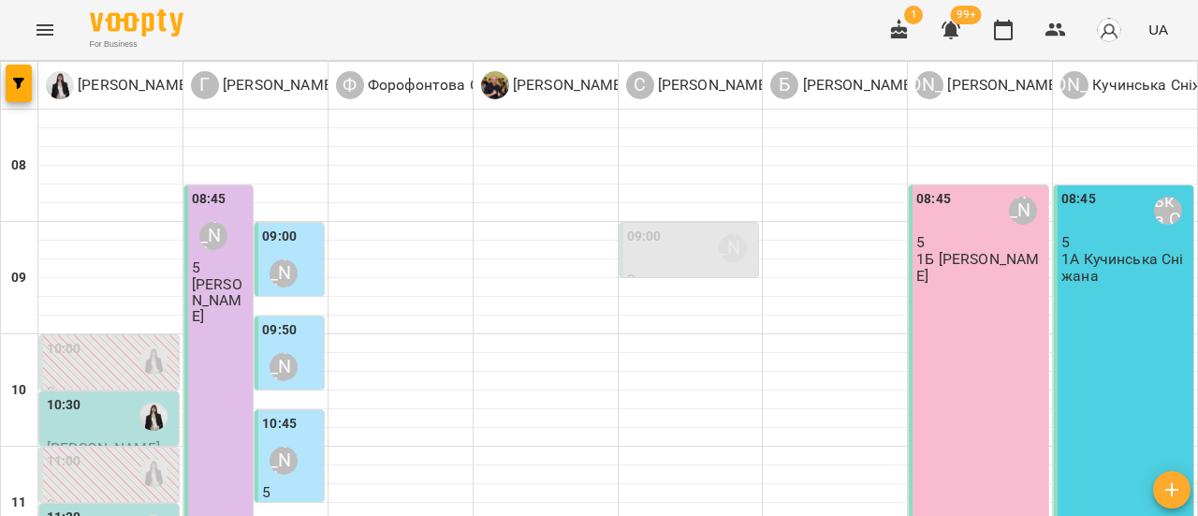
click at [124, 395] on div "10:30" at bounding box center [111, 416] width 128 height 43
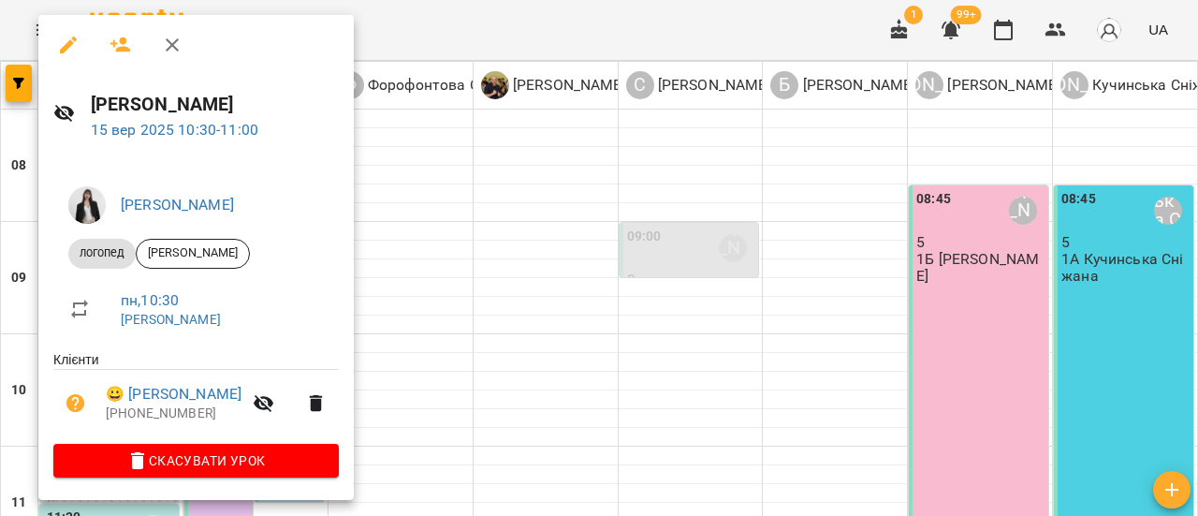
scroll to position [1, 0]
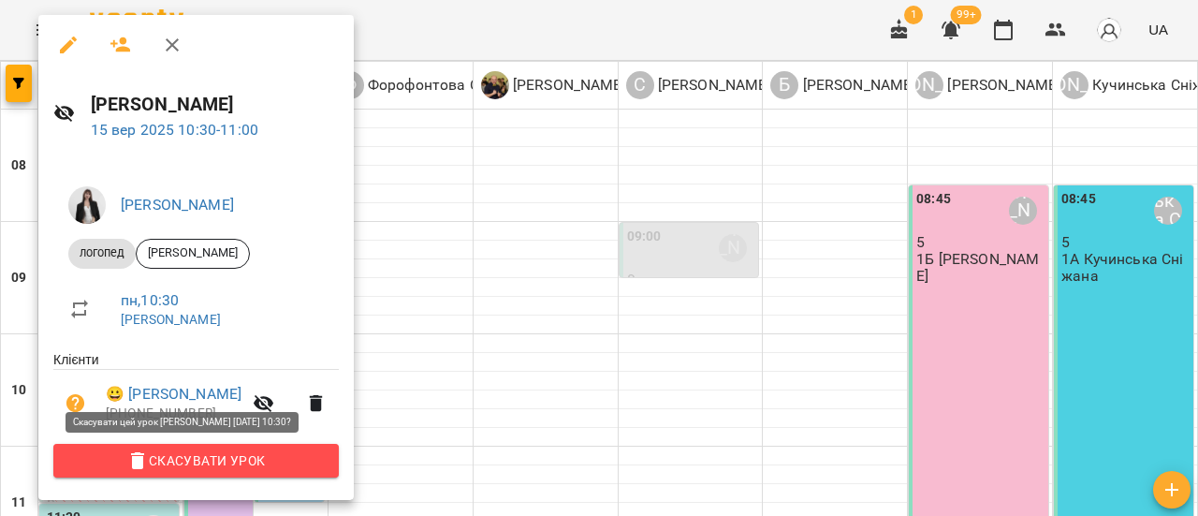
click at [241, 461] on span "Скасувати Урок" at bounding box center [195, 460] width 255 height 22
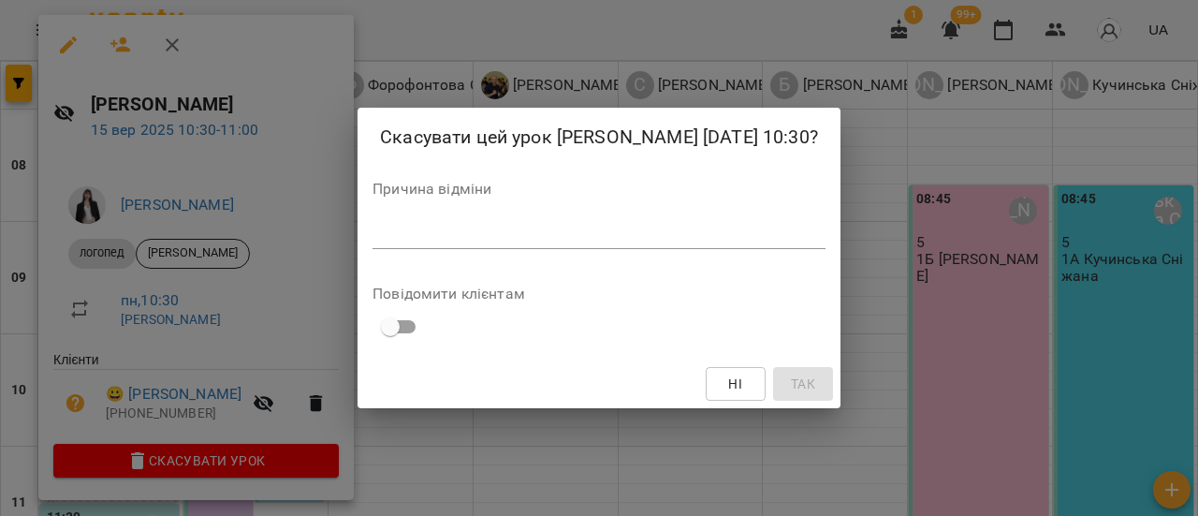
click at [530, 230] on textarea at bounding box center [598, 234] width 453 height 18
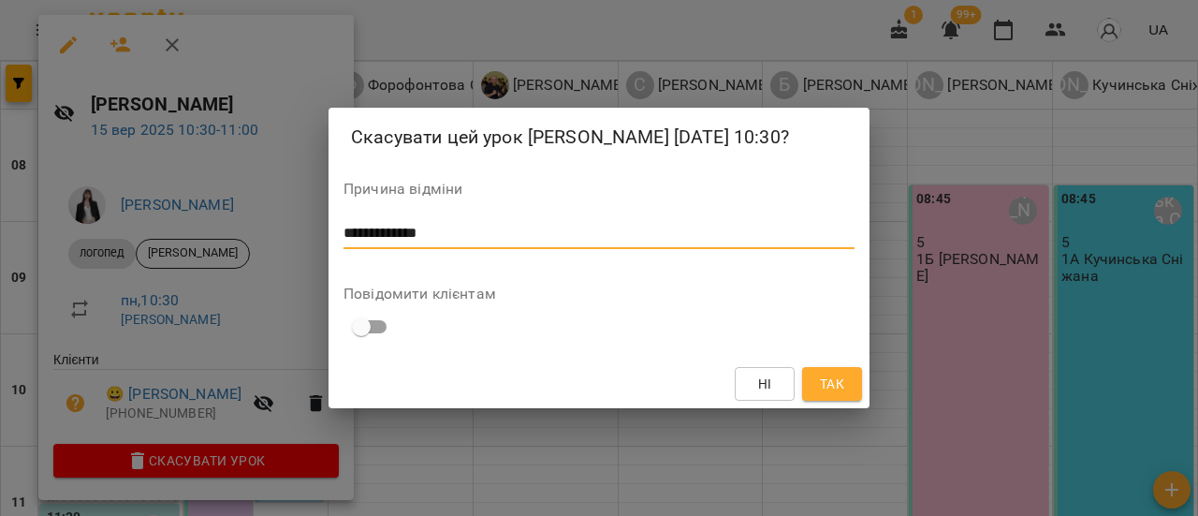
type textarea "**********"
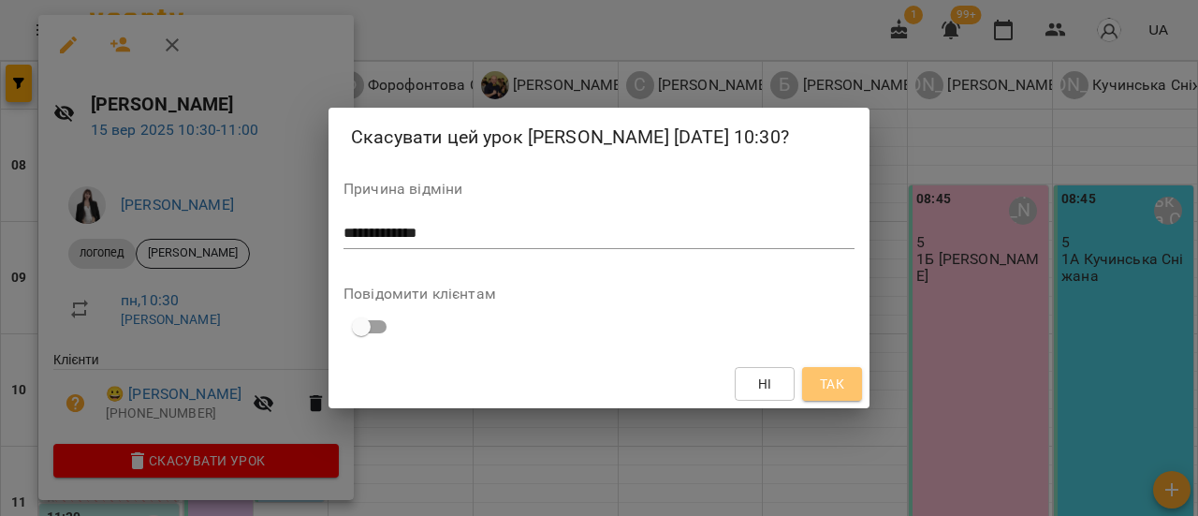
click at [842, 390] on span "Так" at bounding box center [832, 383] width 24 height 22
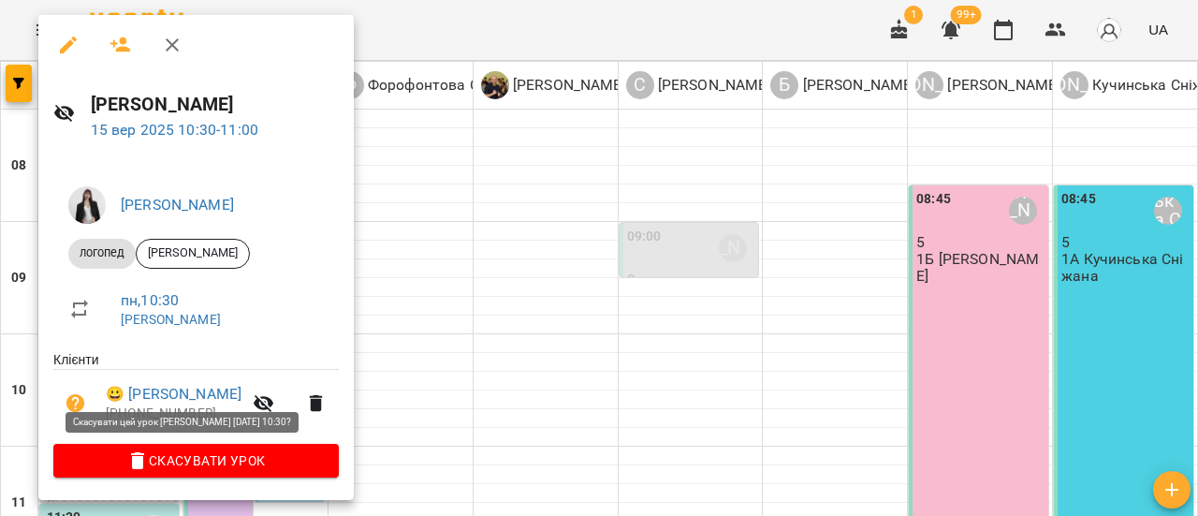
click at [234, 460] on span "Скасувати Урок" at bounding box center [195, 460] width 255 height 22
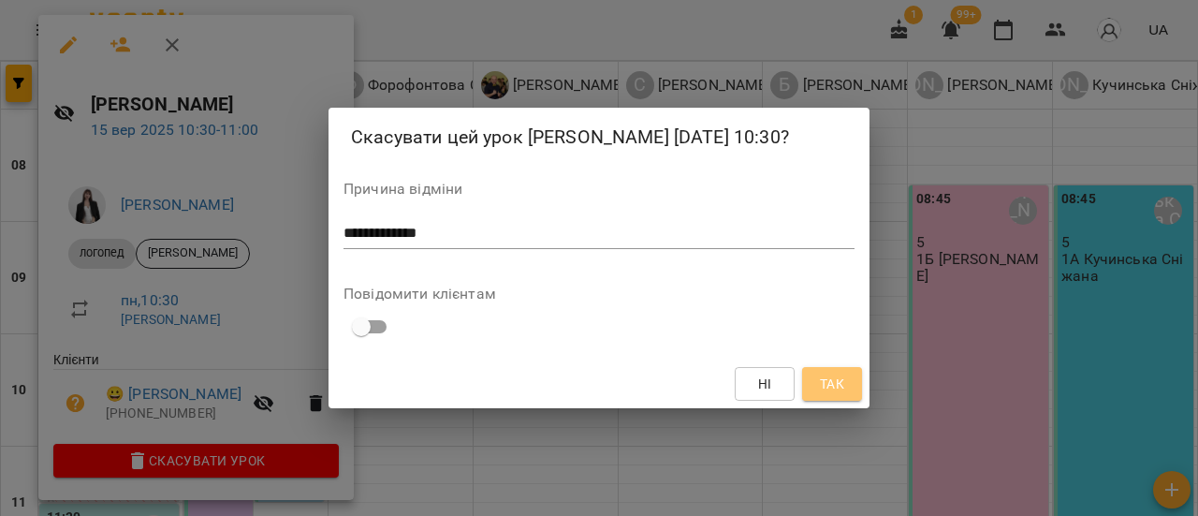
click at [810, 375] on button "Так" at bounding box center [832, 384] width 60 height 34
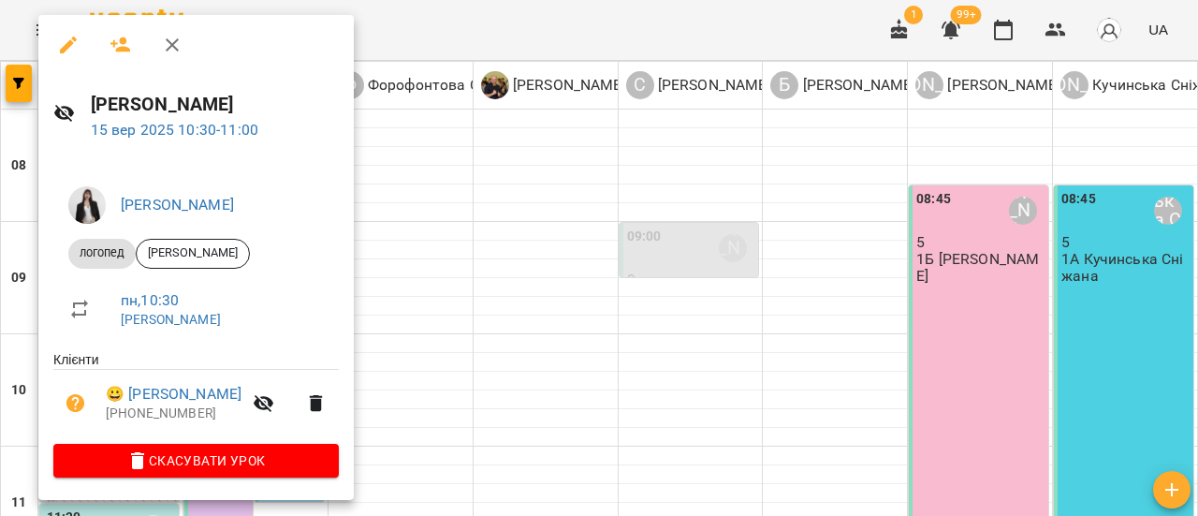
click at [167, 46] on icon "button" at bounding box center [172, 45] width 22 height 22
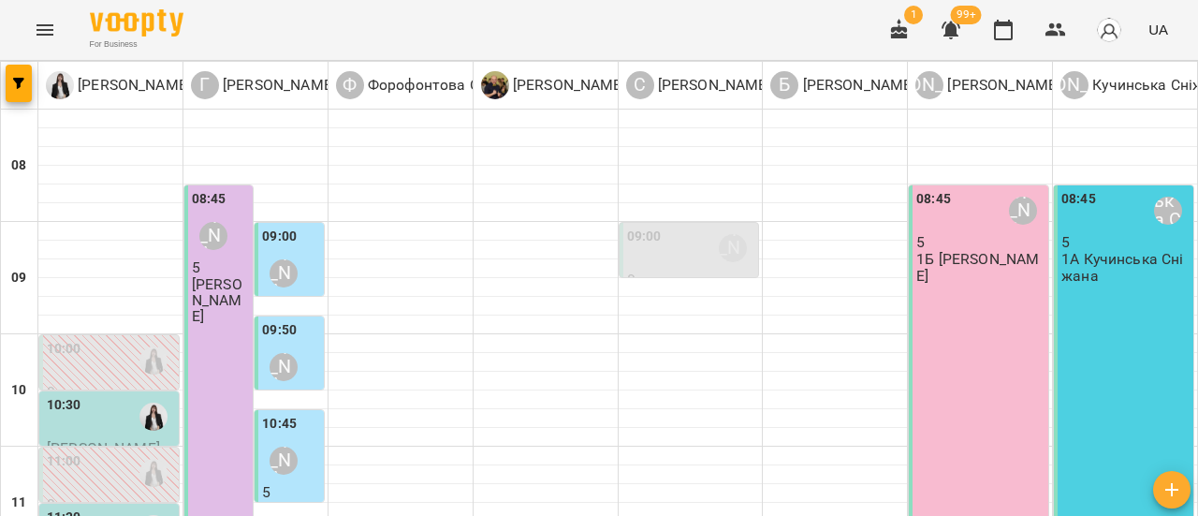
scroll to position [187, 0]
click at [99, 395] on div "10:30" at bounding box center [111, 416] width 128 height 43
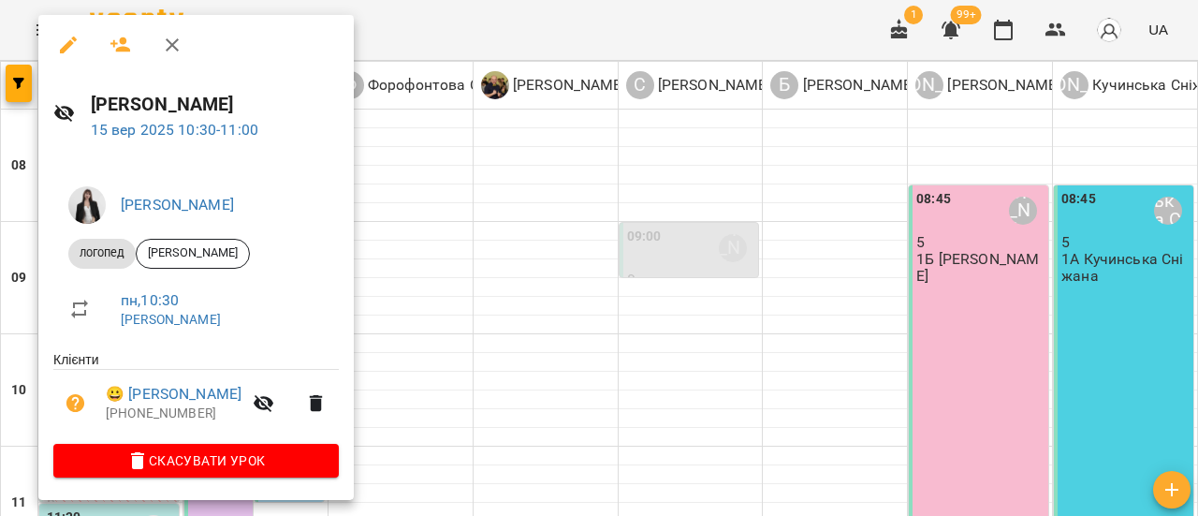
click at [174, 42] on icon "button" at bounding box center [172, 44] width 13 height 13
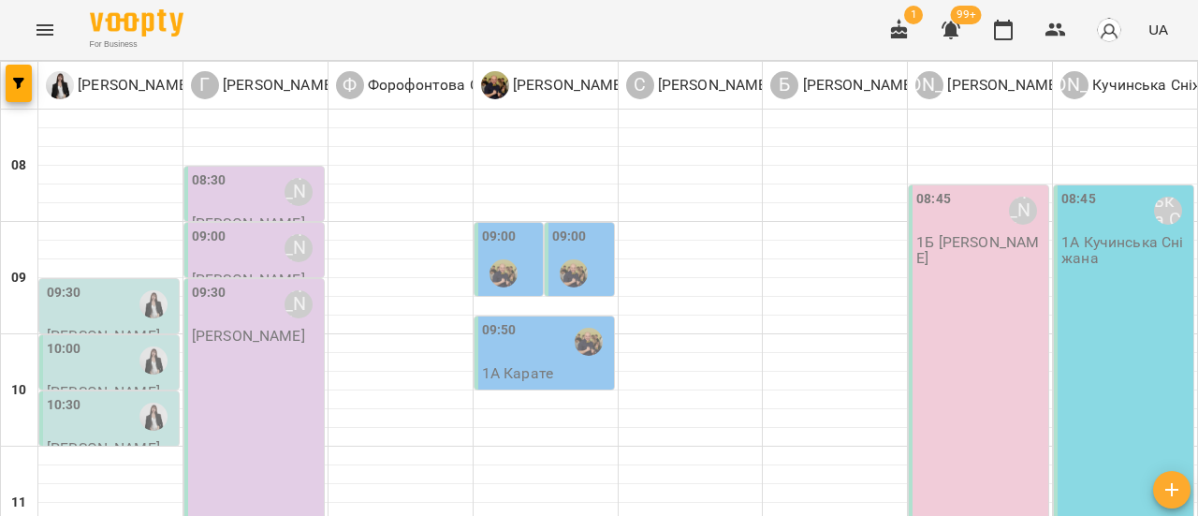
scroll to position [94, 0]
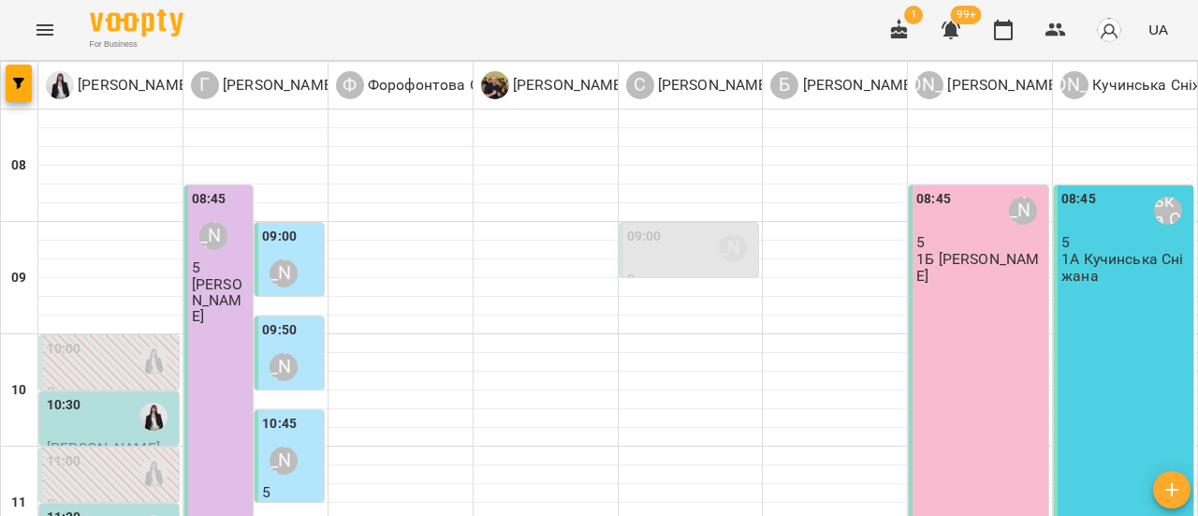
scroll to position [187, 0]
click at [122, 395] on div "10:30" at bounding box center [111, 416] width 128 height 43
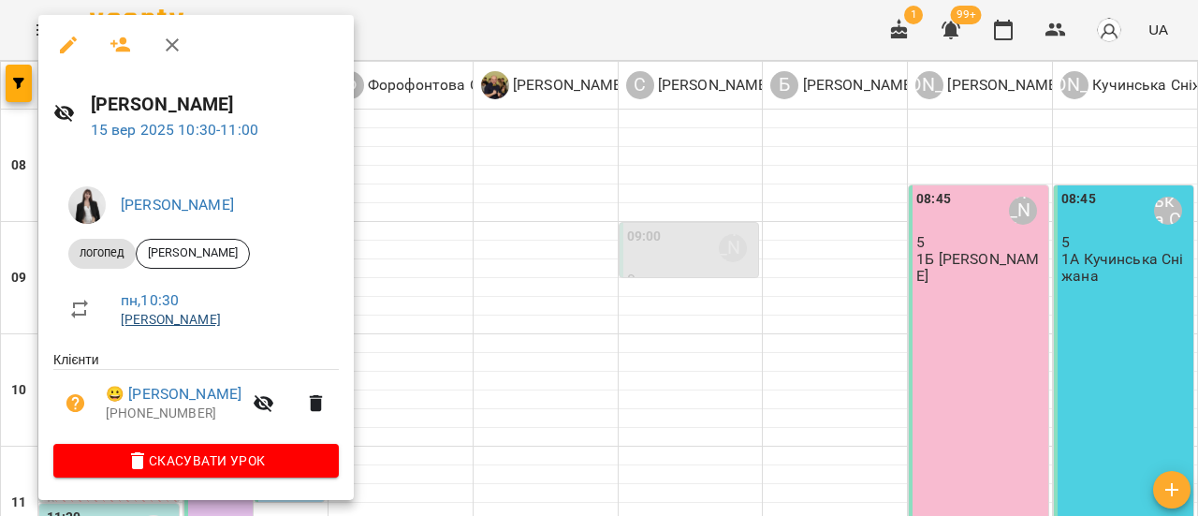
scroll to position [1, 0]
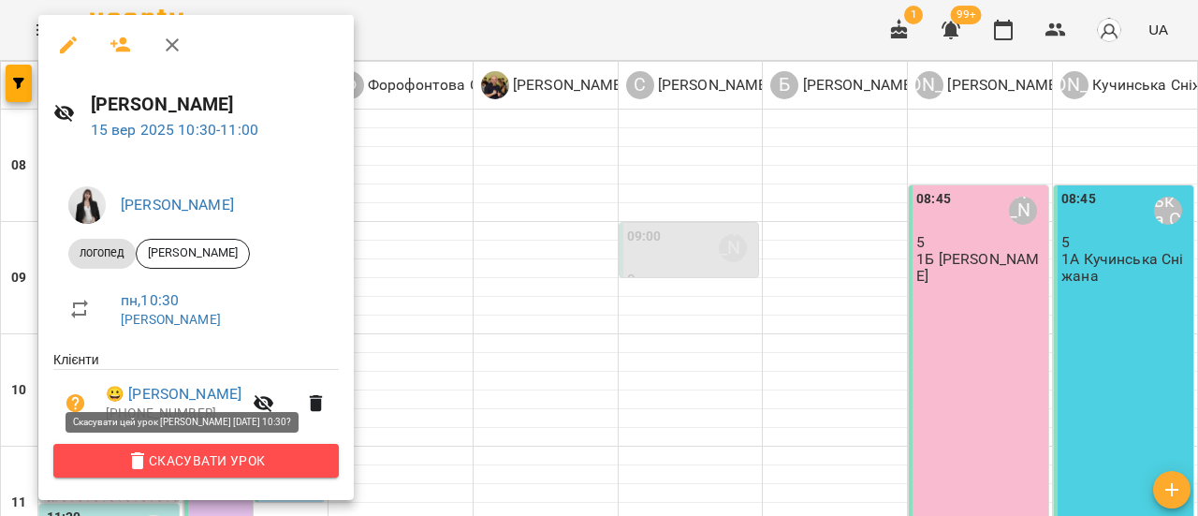
click at [160, 461] on span "Скасувати Урок" at bounding box center [195, 460] width 255 height 22
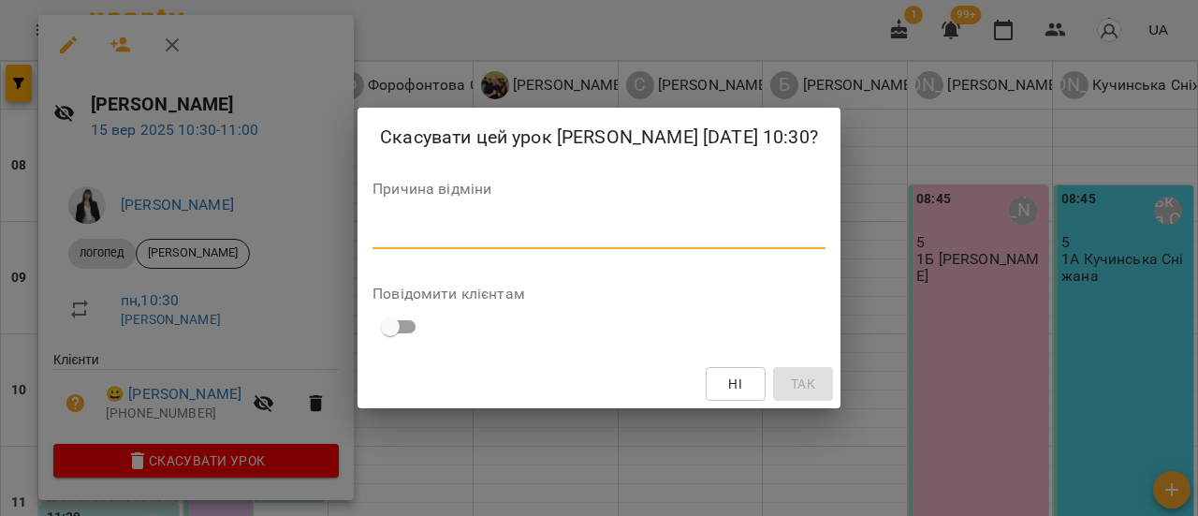
click at [455, 231] on textarea at bounding box center [598, 234] width 453 height 18
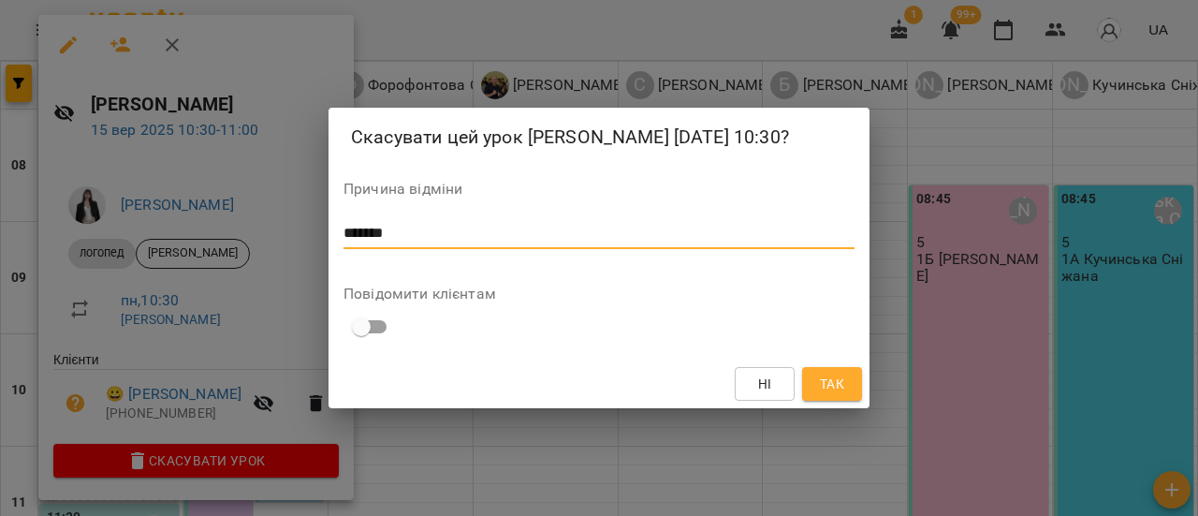
type textarea "*******"
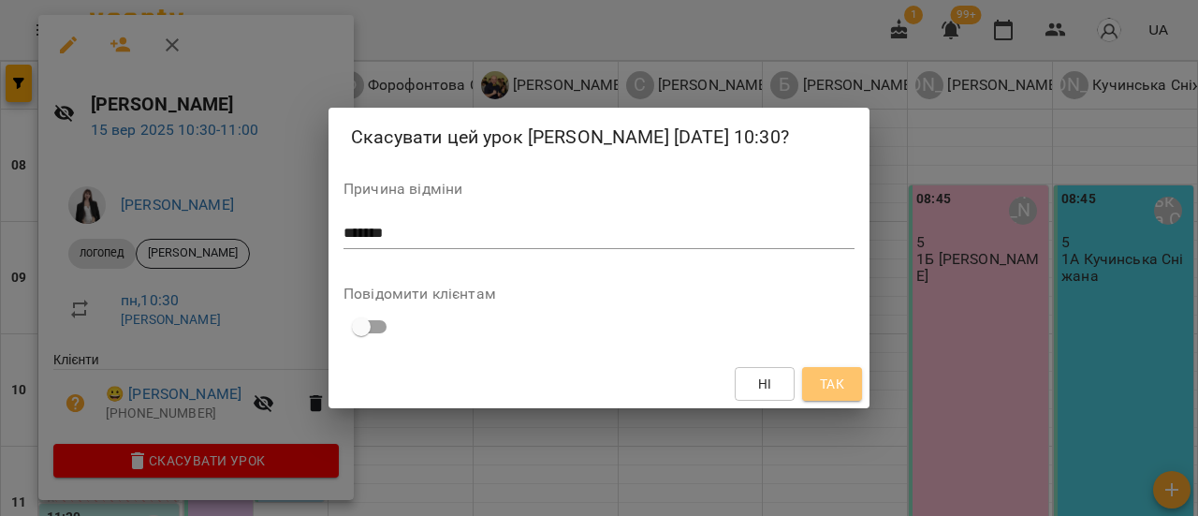
click at [837, 389] on span "Так" at bounding box center [832, 383] width 24 height 22
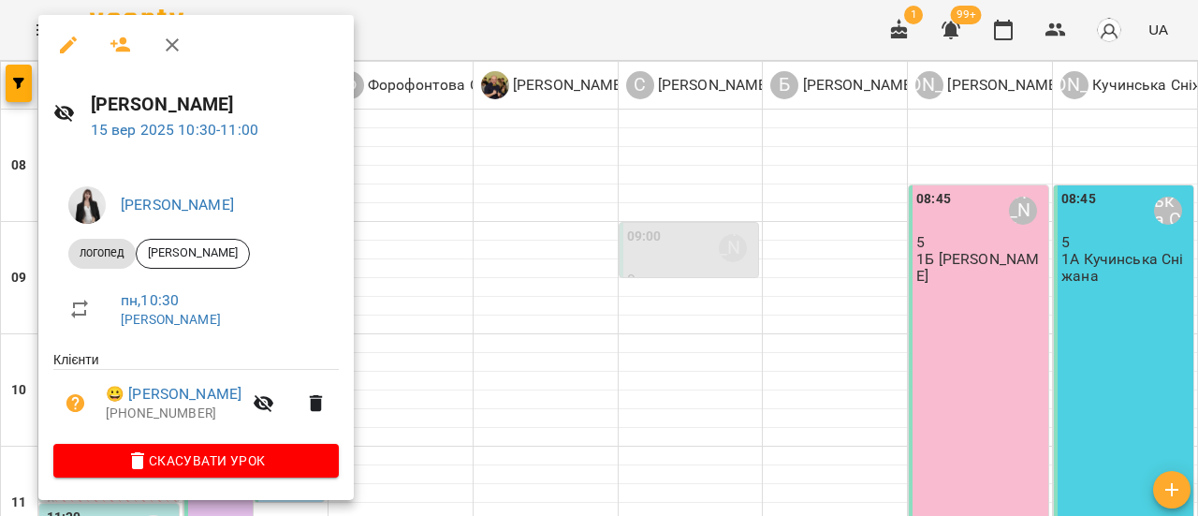
click at [128, 40] on icon "button" at bounding box center [120, 45] width 22 height 22
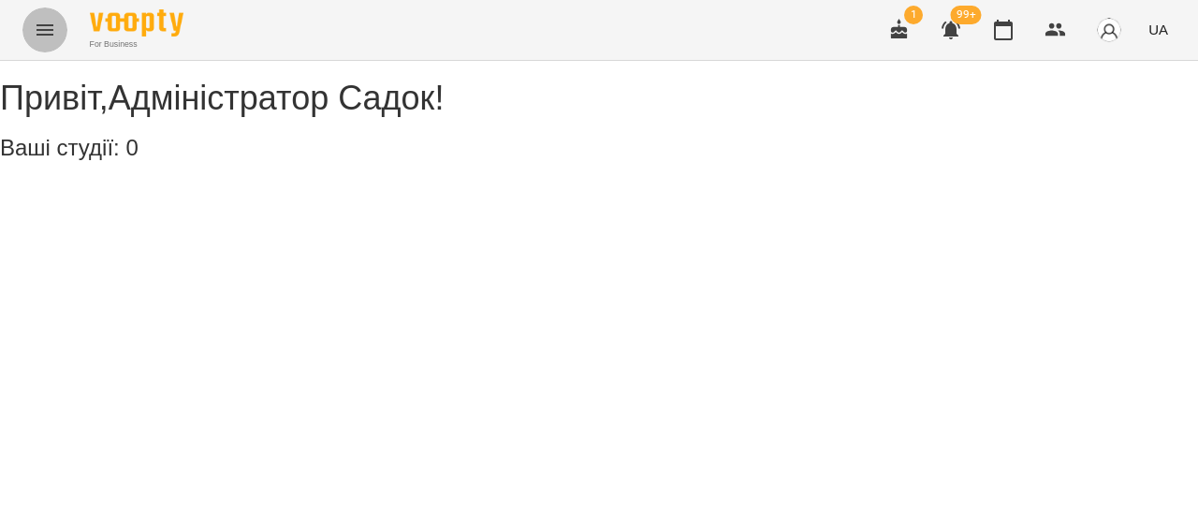
click at [49, 28] on icon "Menu" at bounding box center [45, 30] width 22 height 22
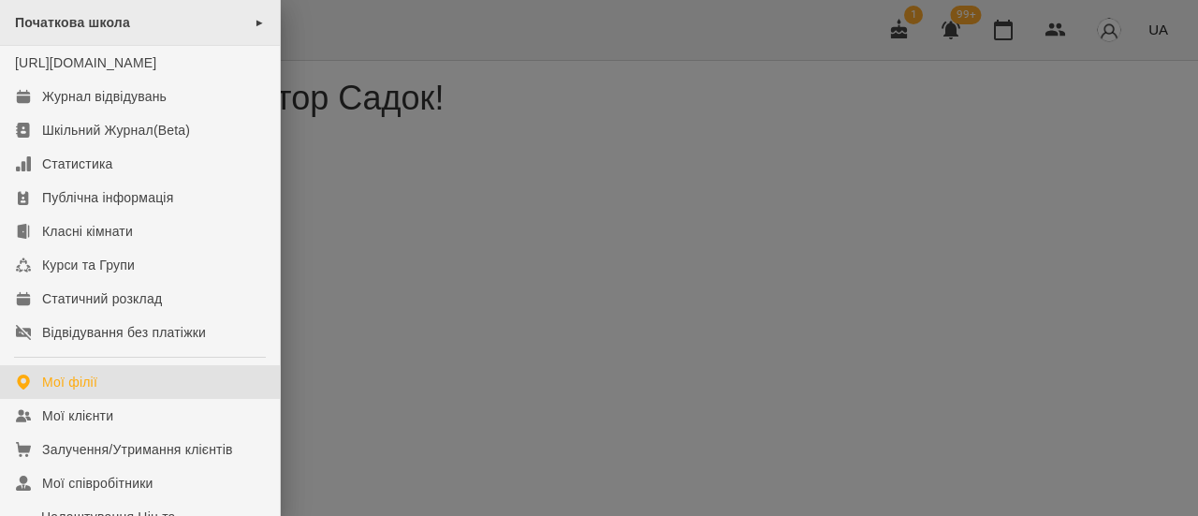
click at [247, 22] on div "Початкова школа ►" at bounding box center [140, 23] width 280 height 46
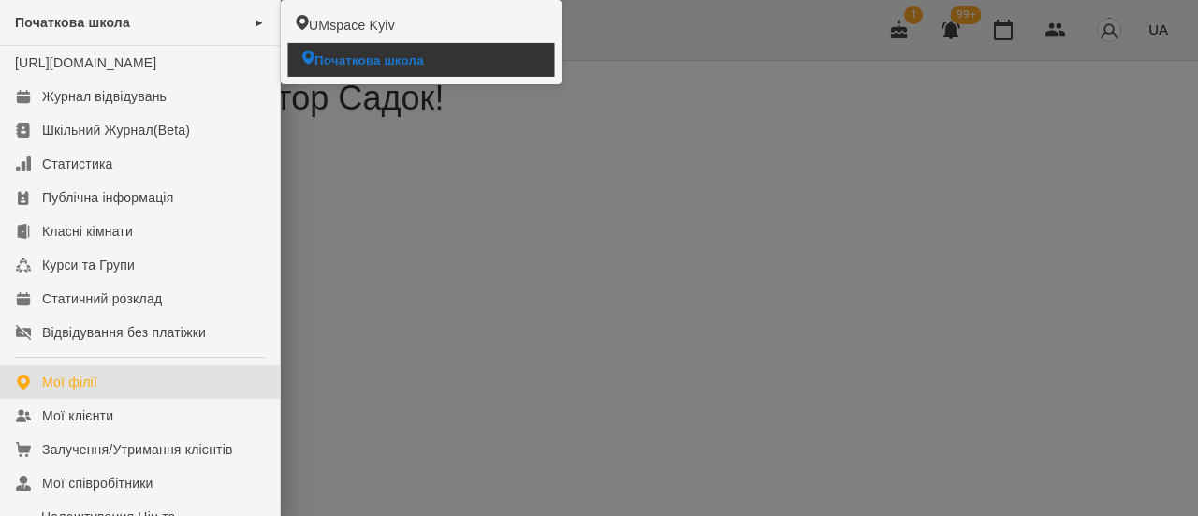
click at [345, 63] on span "Початкова школа" at bounding box center [368, 60] width 109 height 18
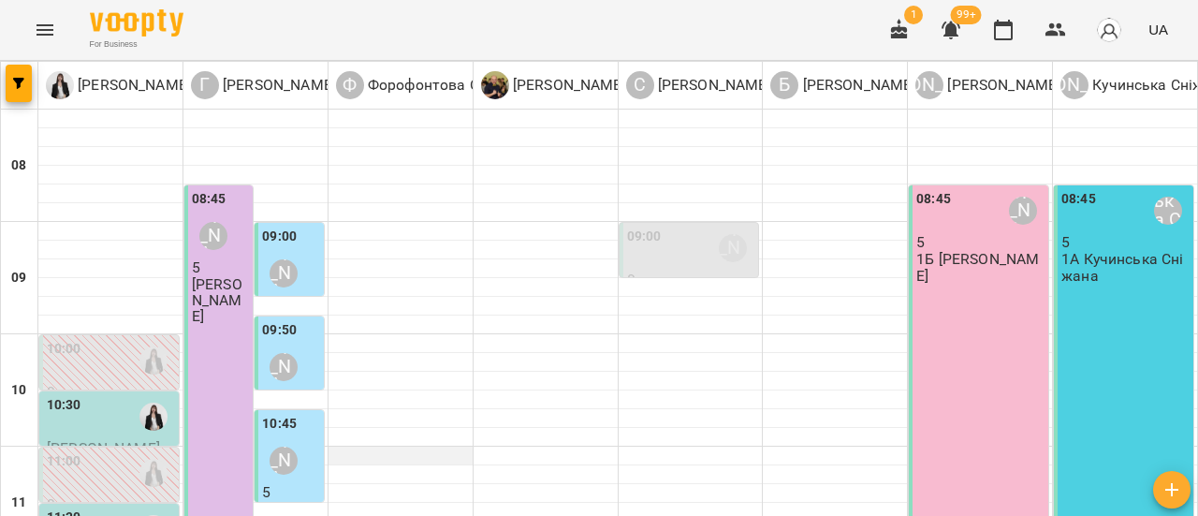
scroll to position [281, 0]
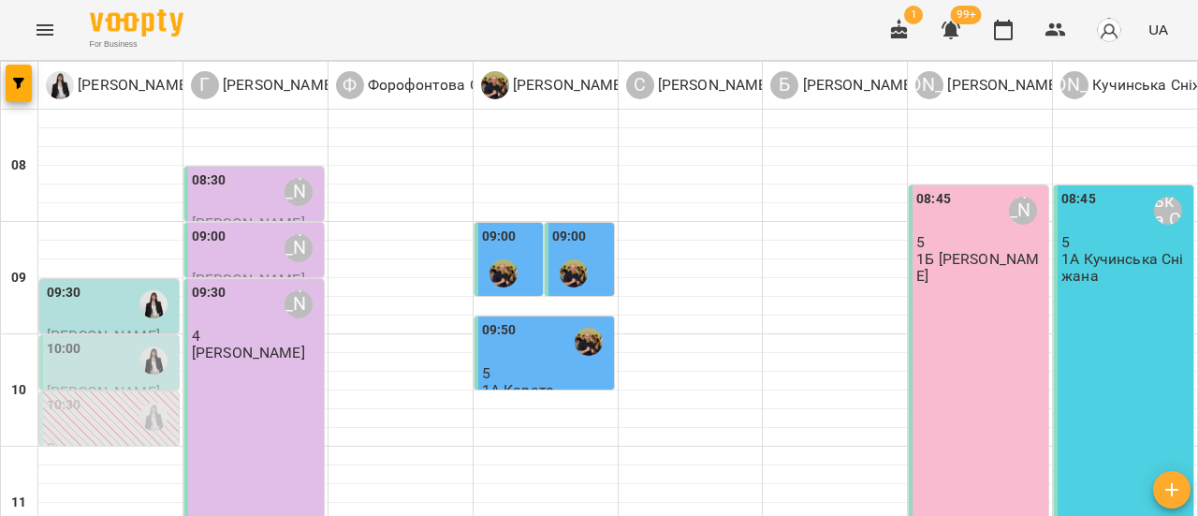
scroll to position [94, 0]
click at [111, 283] on div "09:30" at bounding box center [111, 304] width 128 height 43
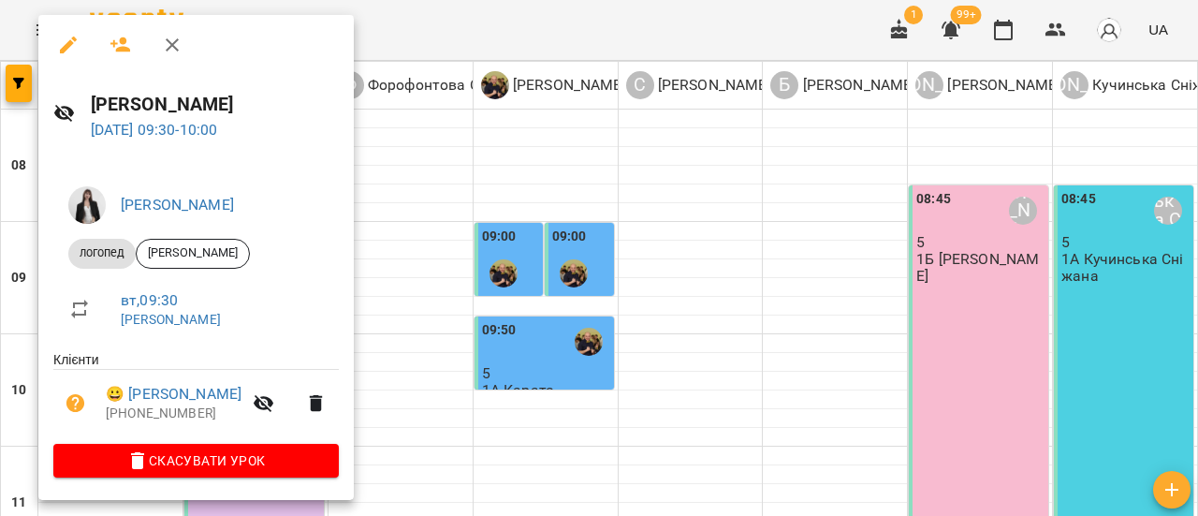
click at [176, 46] on icon "button" at bounding box center [172, 45] width 22 height 22
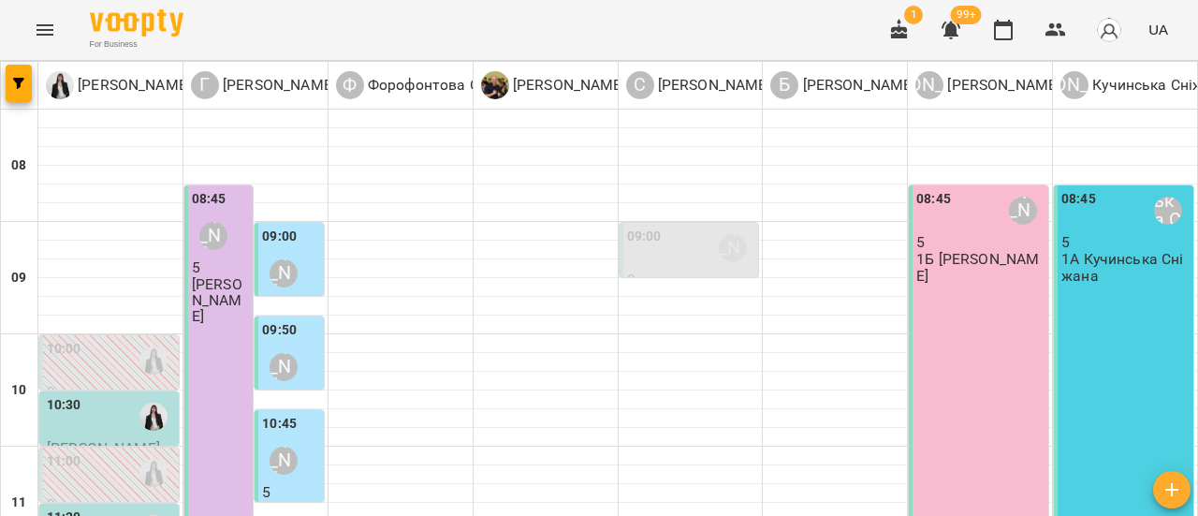
scroll to position [187, 0]
click at [120, 395] on div "10:30" at bounding box center [111, 416] width 128 height 43
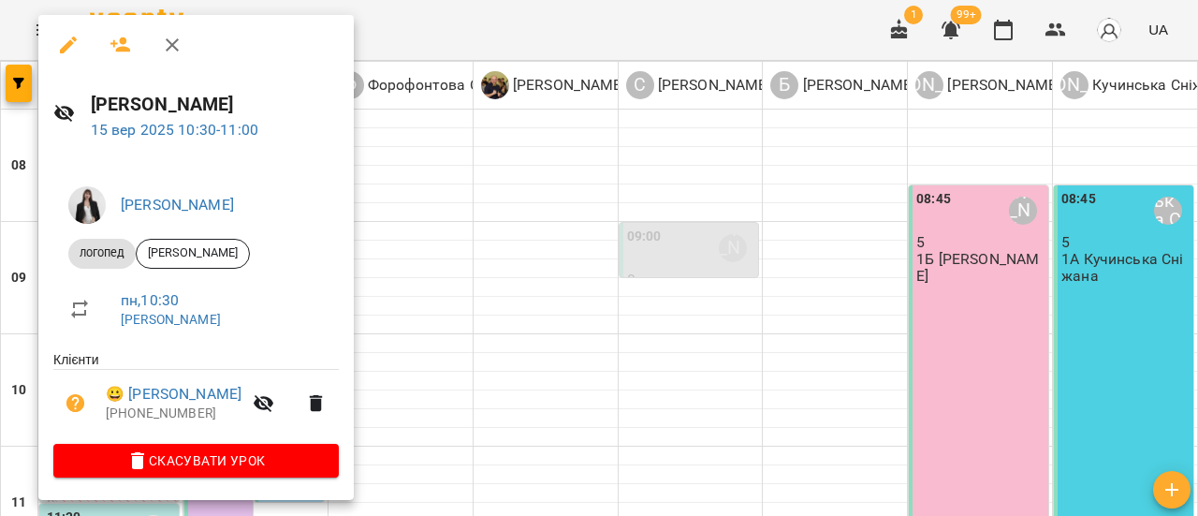
click at [176, 467] on span "Скасувати Урок" at bounding box center [195, 460] width 255 height 22
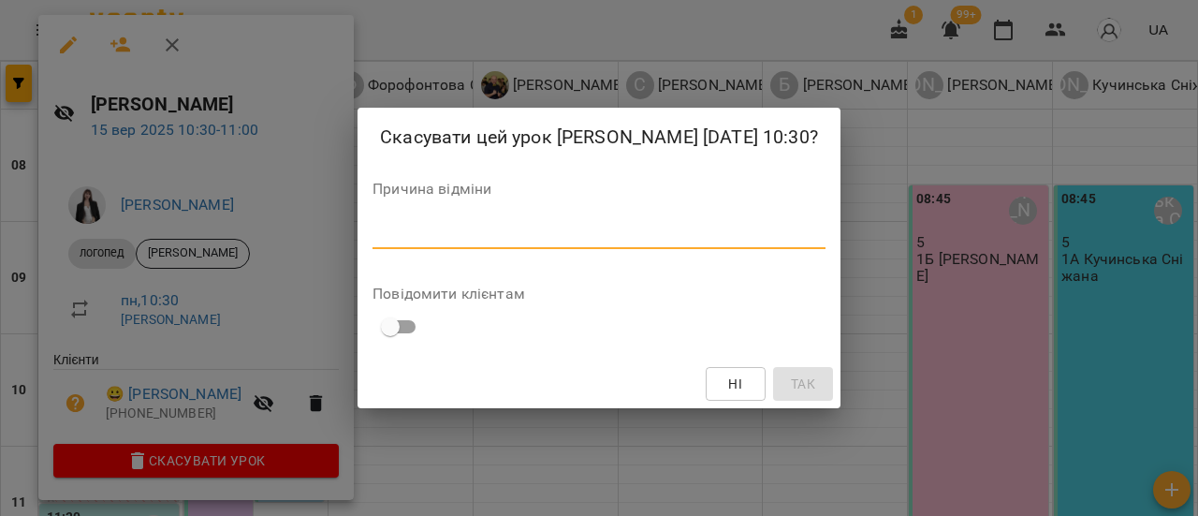
click at [423, 227] on textarea at bounding box center [598, 234] width 453 height 18
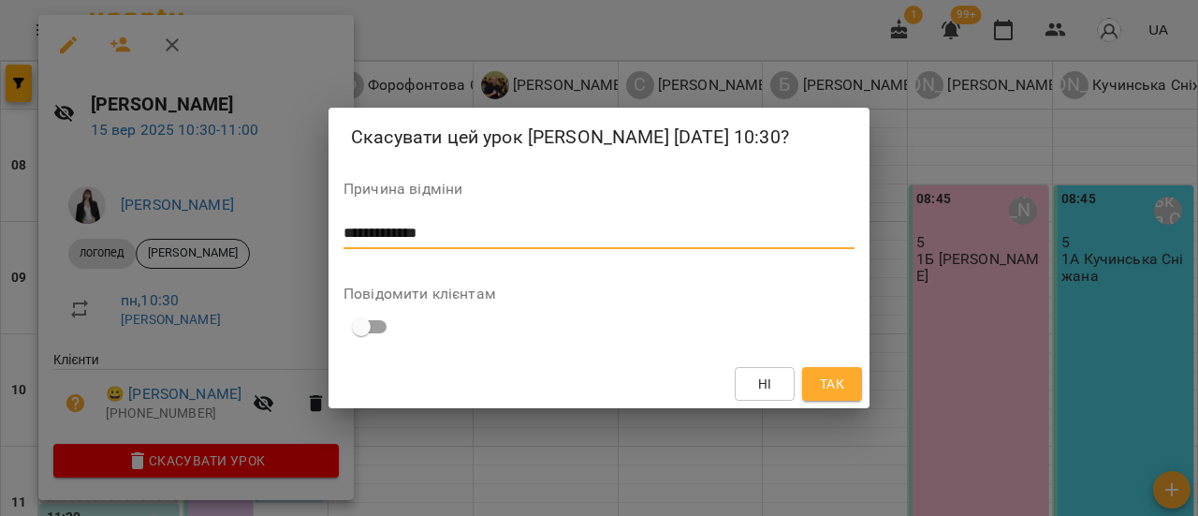
type textarea "**********"
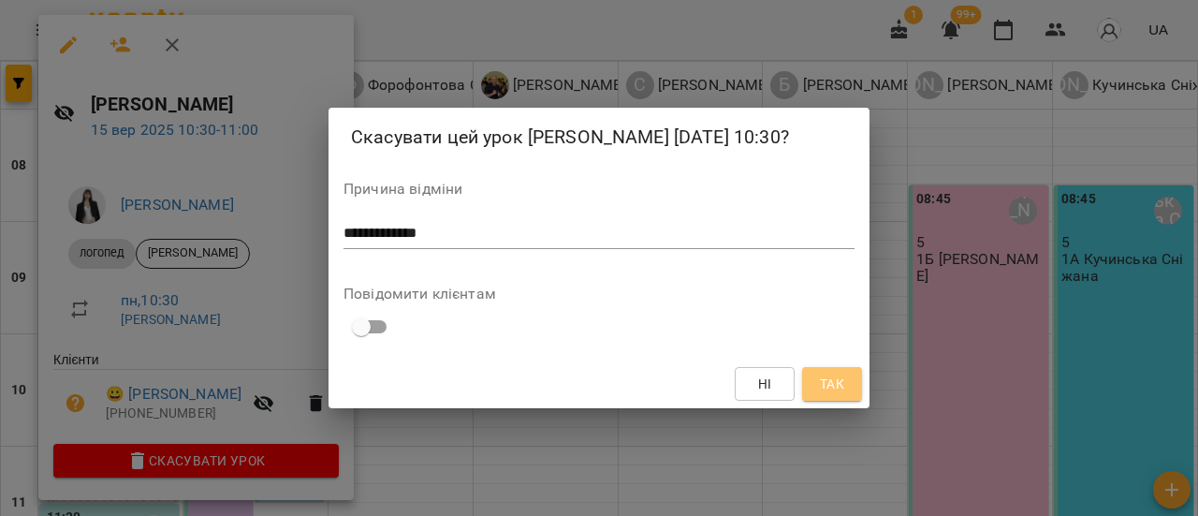
click at [816, 386] on button "Так" at bounding box center [832, 384] width 60 height 34
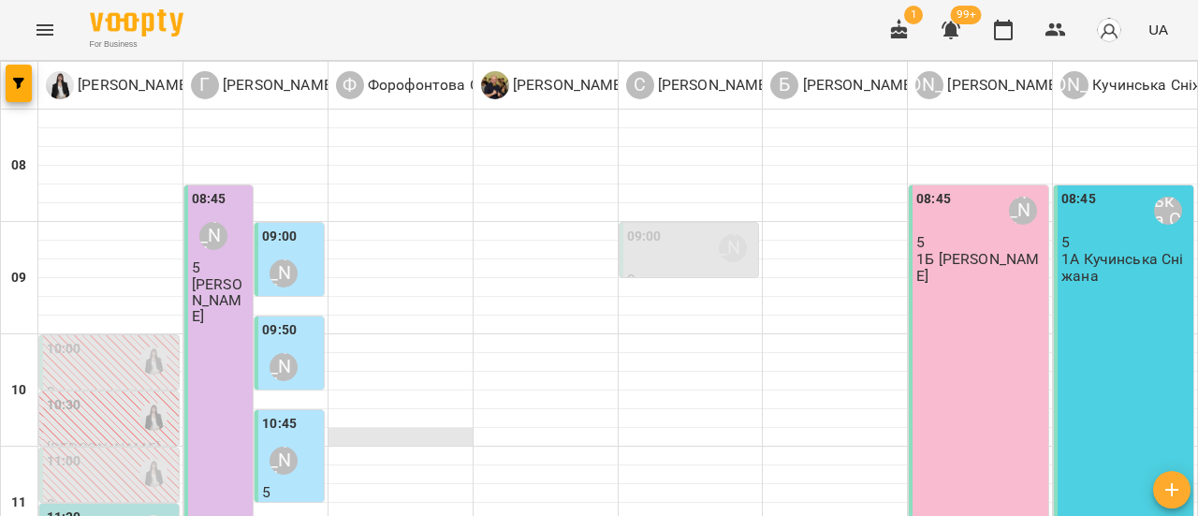
scroll to position [281, 0]
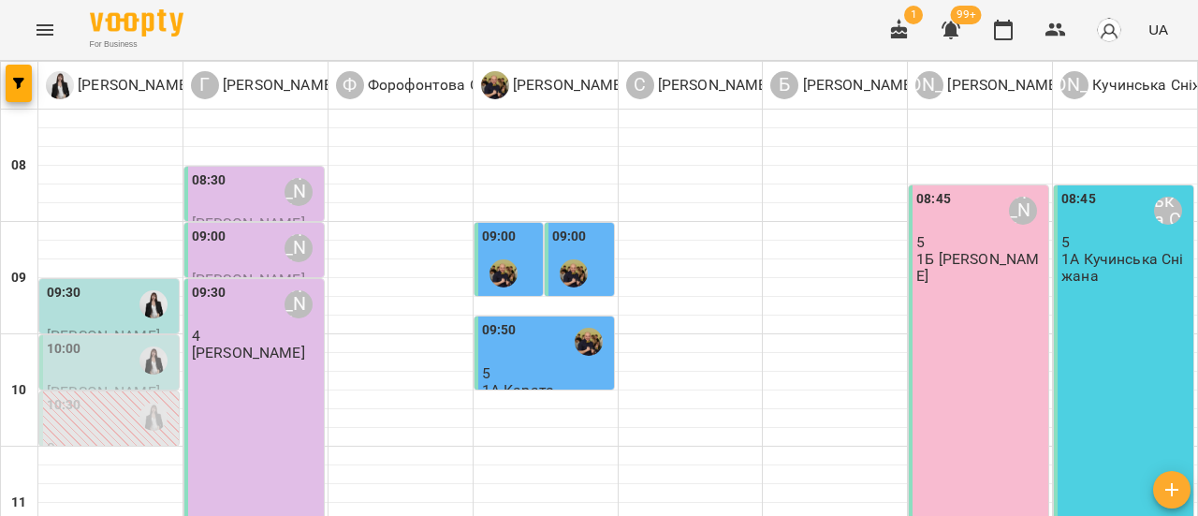
scroll to position [94, 0]
click at [111, 283] on div "09:30" at bounding box center [111, 304] width 128 height 43
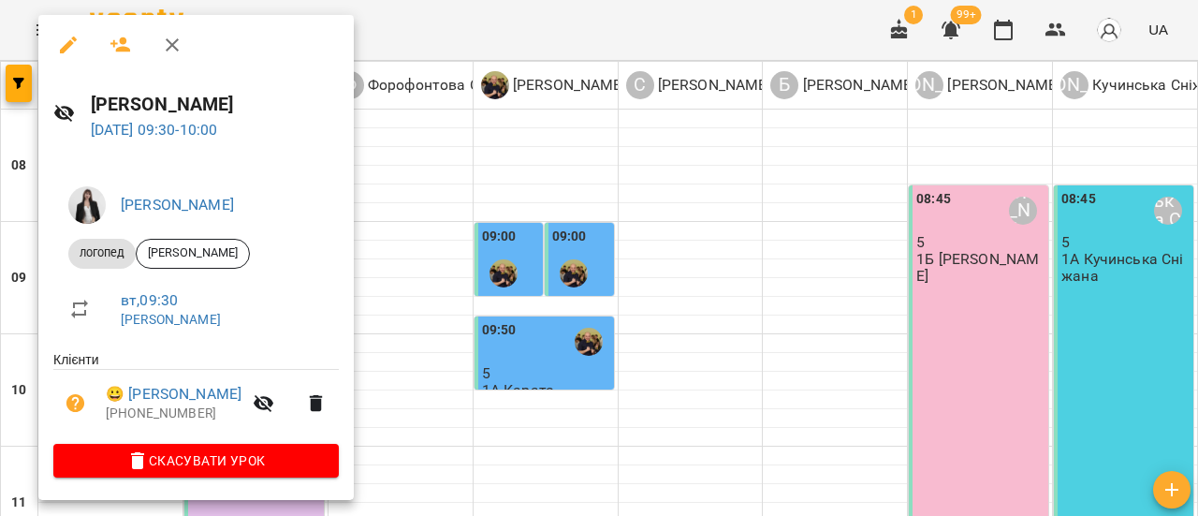
click at [180, 38] on icon "button" at bounding box center [172, 45] width 22 height 22
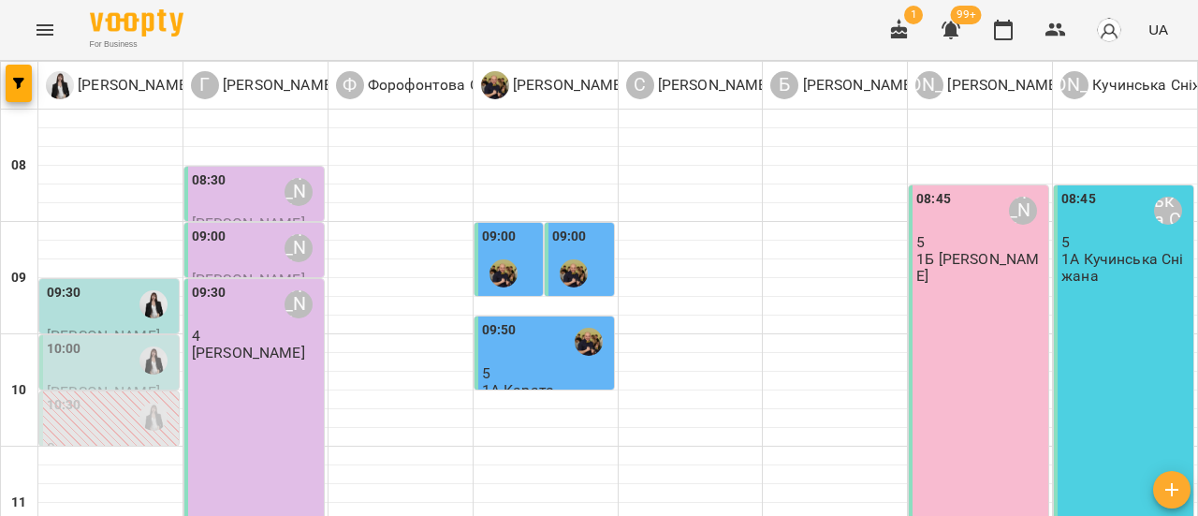
click at [120, 283] on div "09:30" at bounding box center [111, 304] width 128 height 43
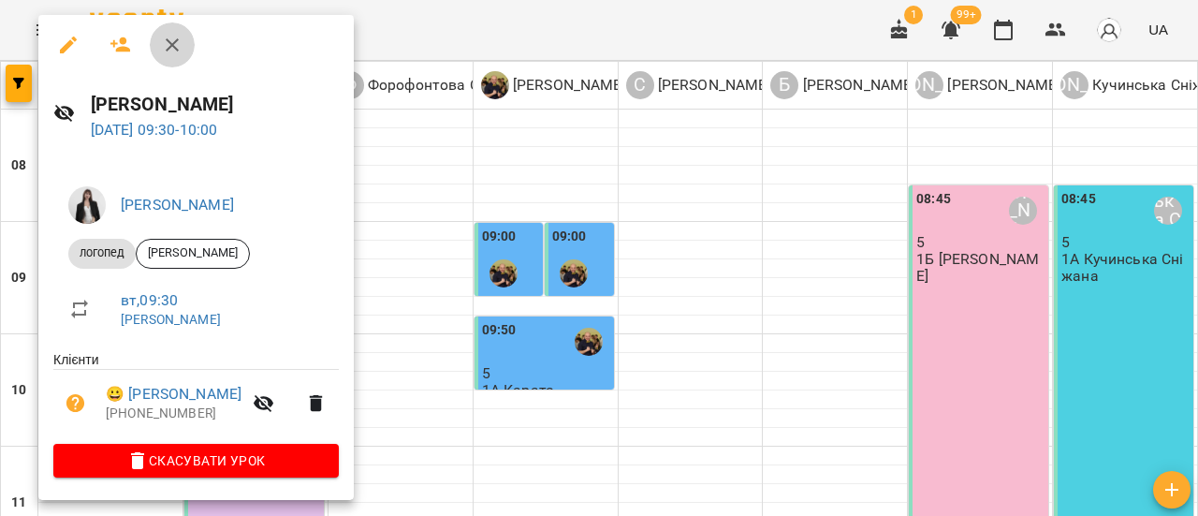
click at [172, 42] on icon "button" at bounding box center [172, 45] width 22 height 22
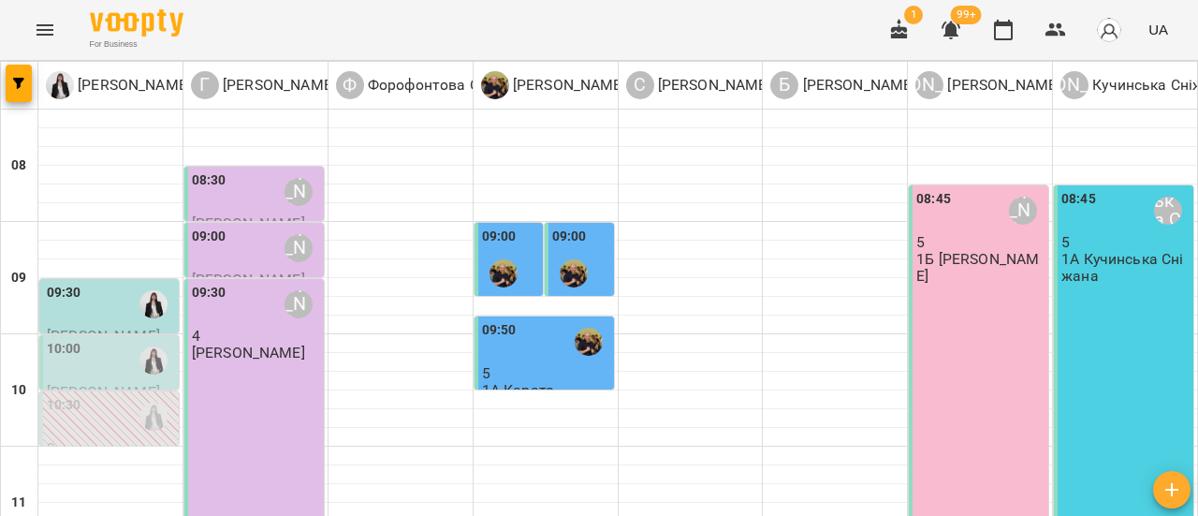
scroll to position [187, 0]
click at [124, 339] on div "10:00" at bounding box center [111, 360] width 128 height 43
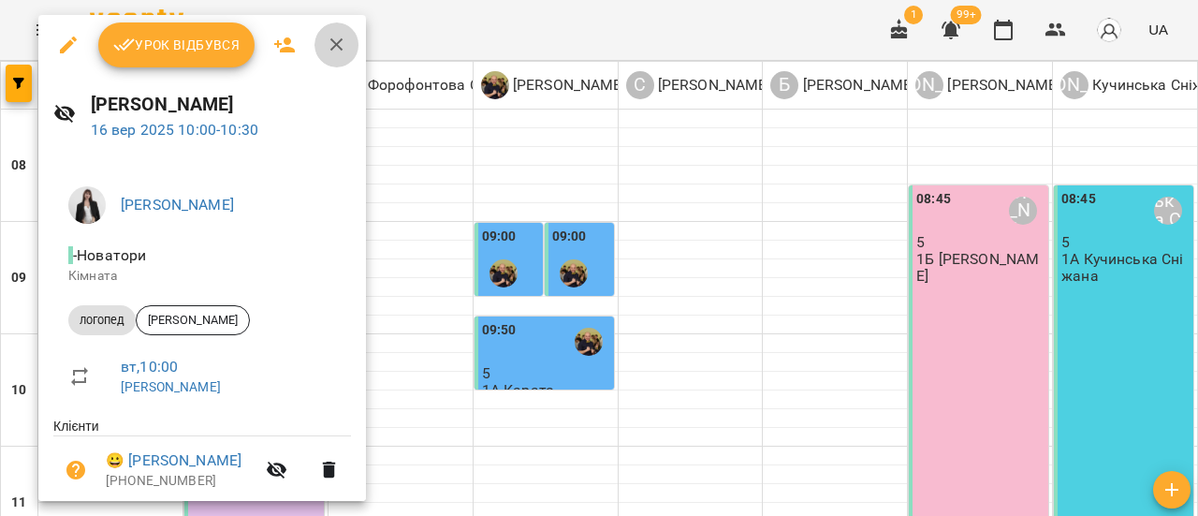
click at [341, 43] on icon "button" at bounding box center [337, 45] width 22 height 22
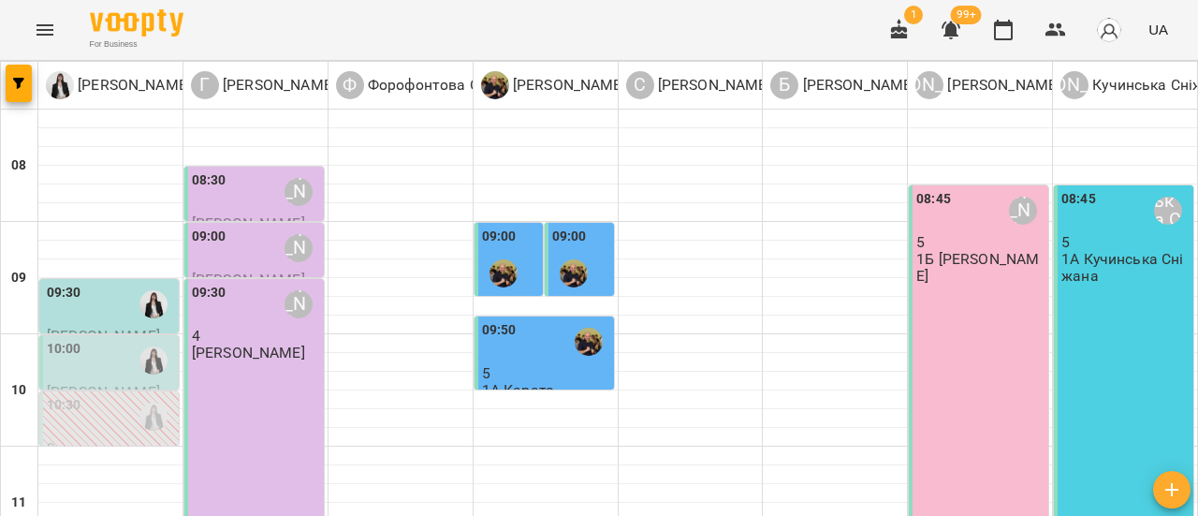
click at [126, 395] on div "10:30" at bounding box center [111, 416] width 128 height 43
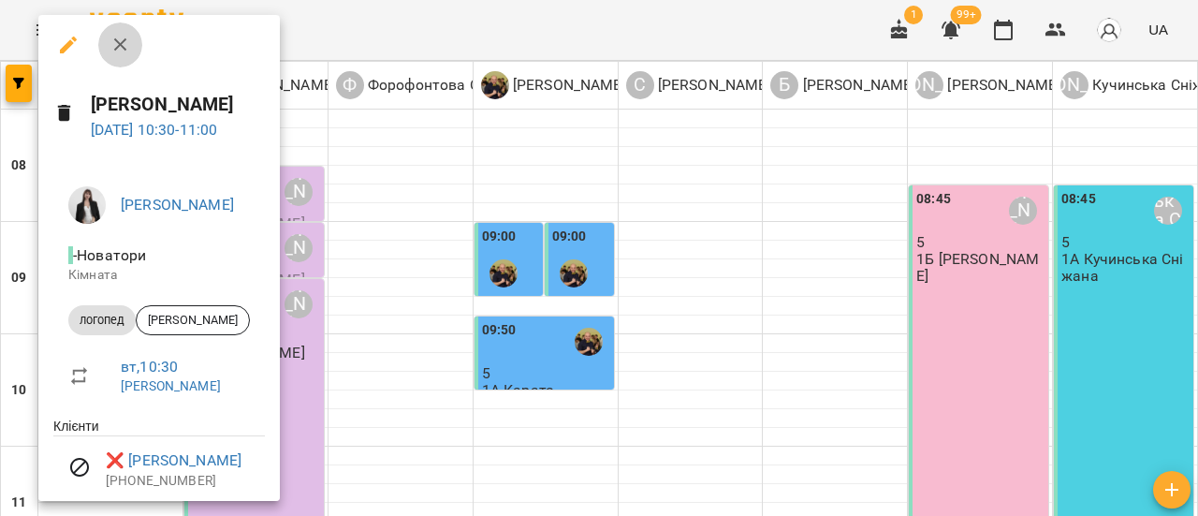
click at [127, 47] on icon "button" at bounding box center [120, 45] width 22 height 22
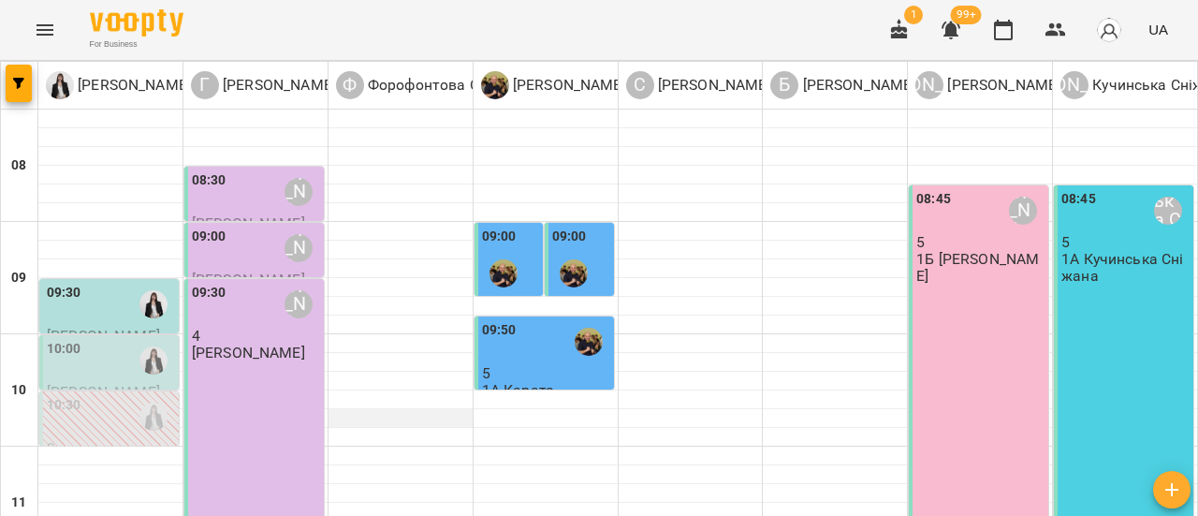
scroll to position [94, 0]
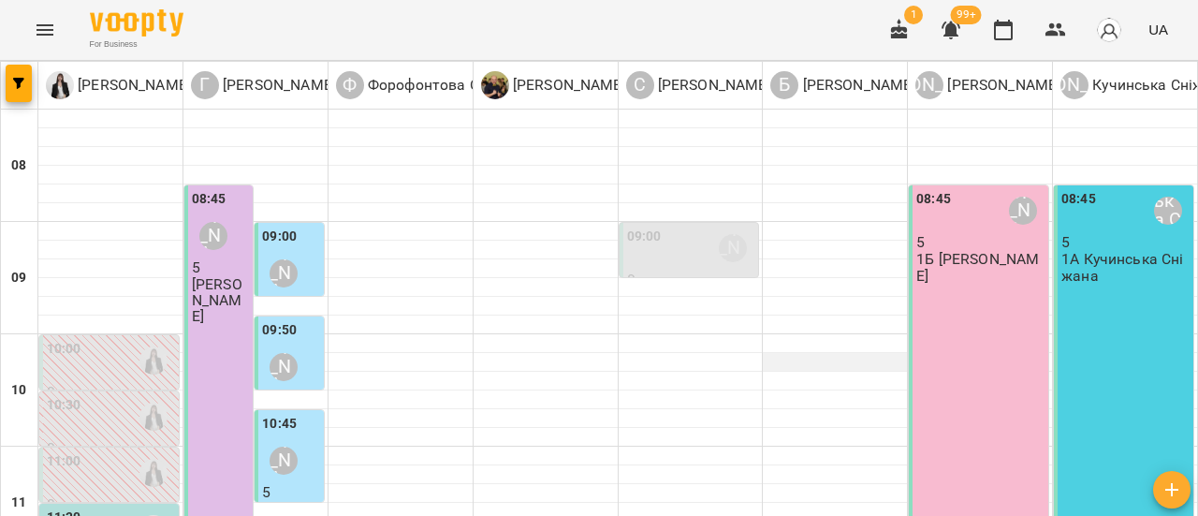
scroll to position [0, 0]
click at [689, 252] on div "09:00 Собченко Катерина" at bounding box center [691, 247] width 128 height 43
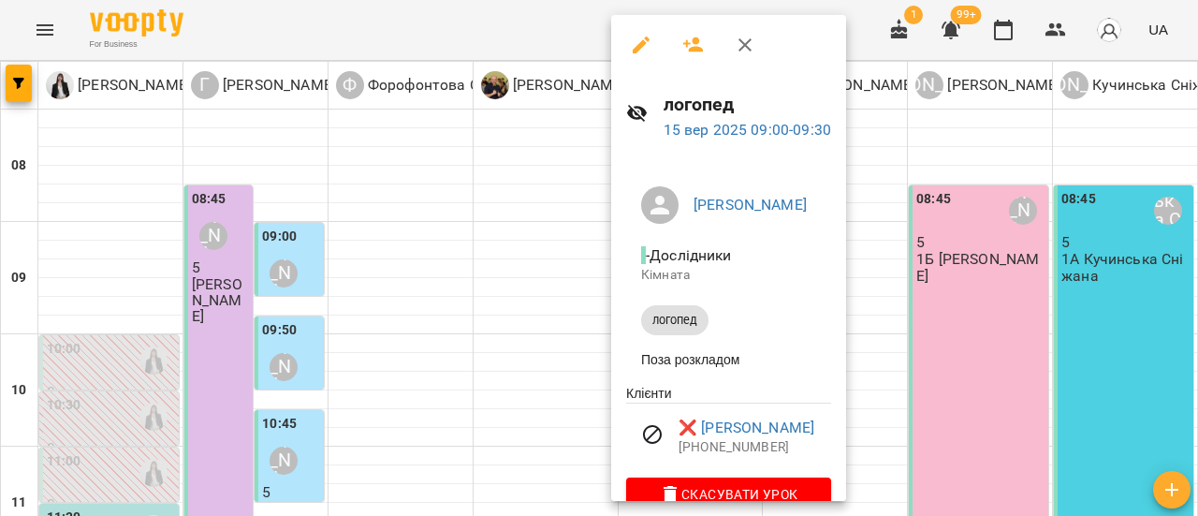
click at [746, 46] on icon "button" at bounding box center [744, 44] width 13 height 13
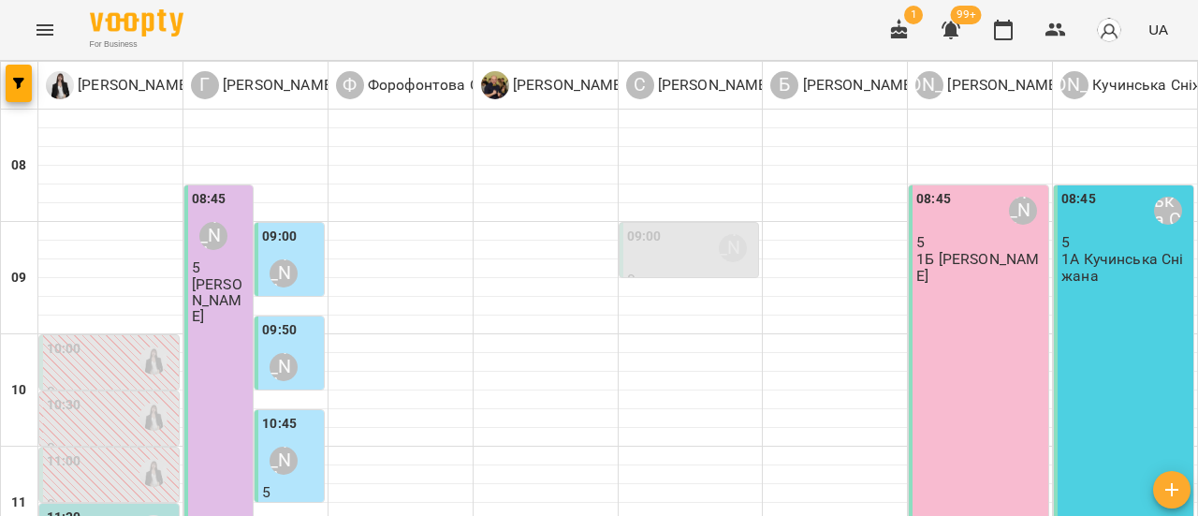
click at [691, 251] on div "09:00 Собченко Катерина" at bounding box center [691, 247] width 128 height 43
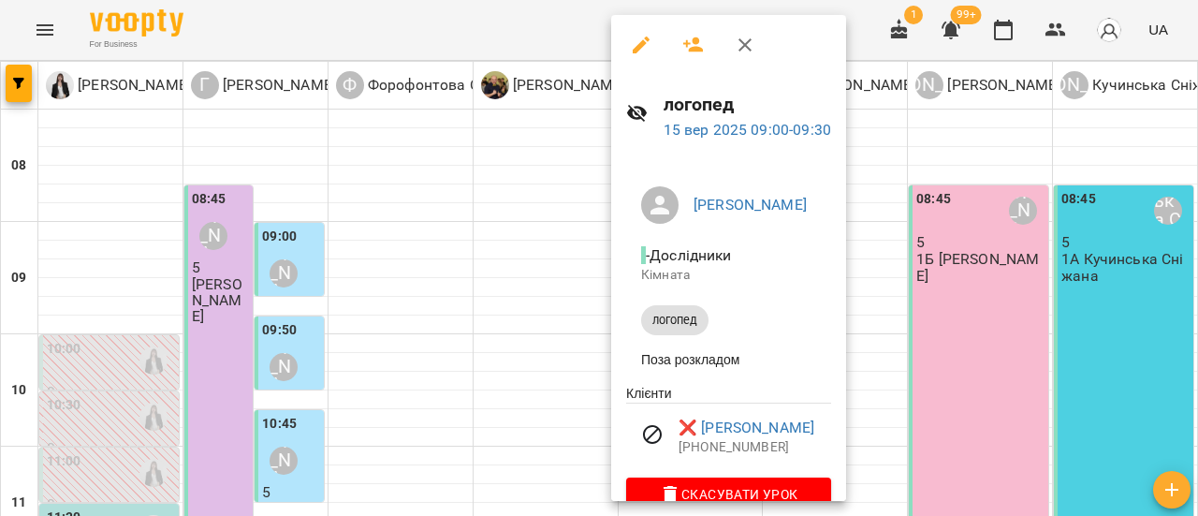
click at [644, 46] on icon "button" at bounding box center [641, 45] width 22 height 22
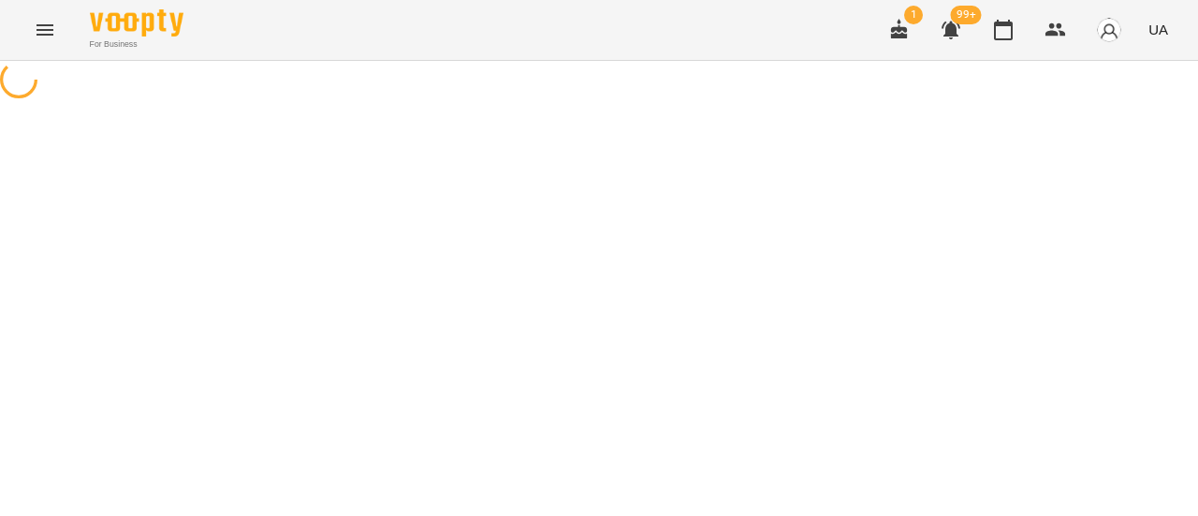
select select "*******"
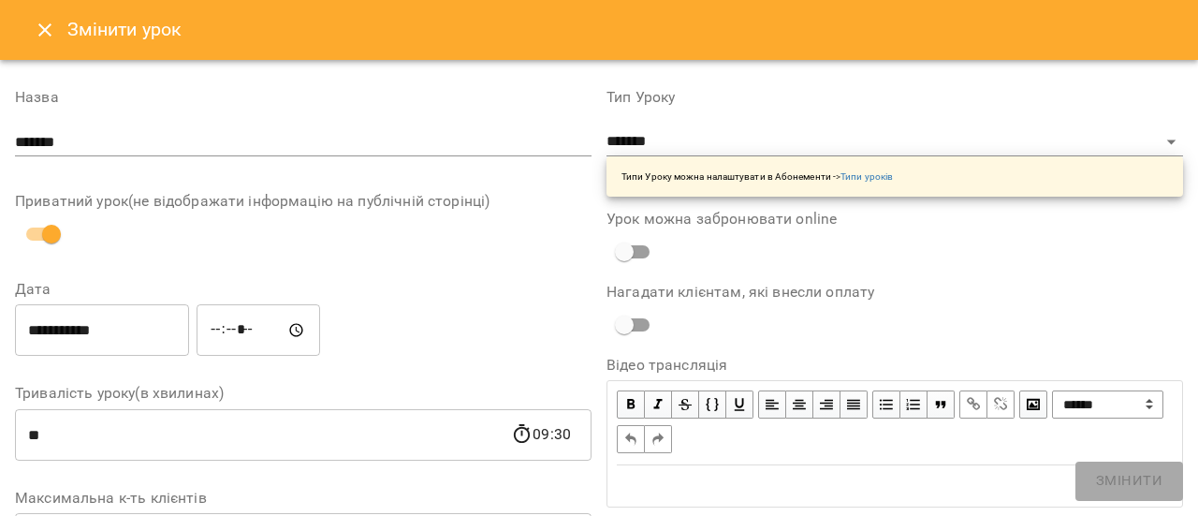
scroll to position [374, 0]
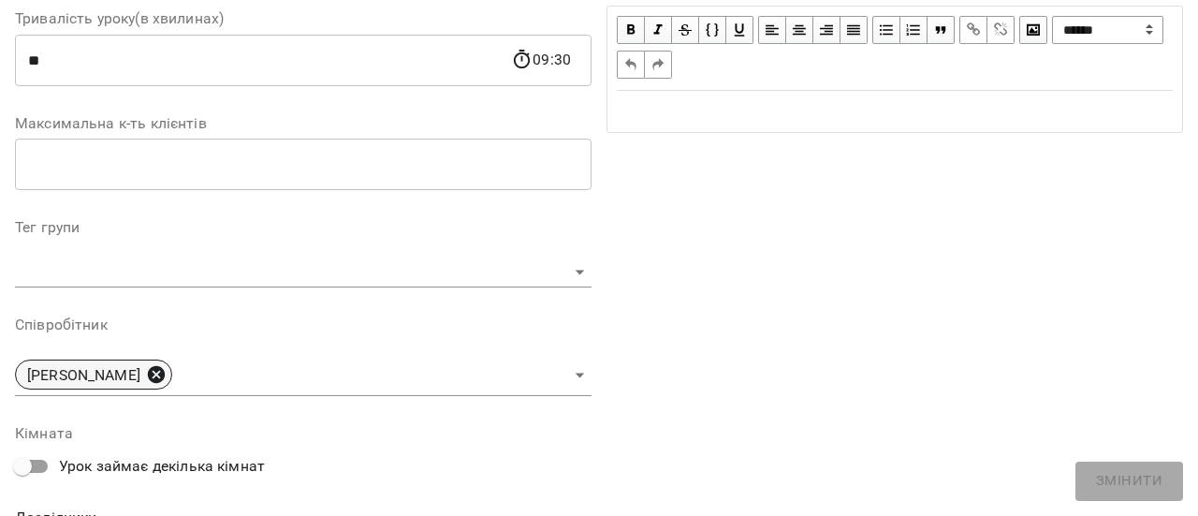
click at [167, 373] on icon at bounding box center [156, 374] width 21 height 21
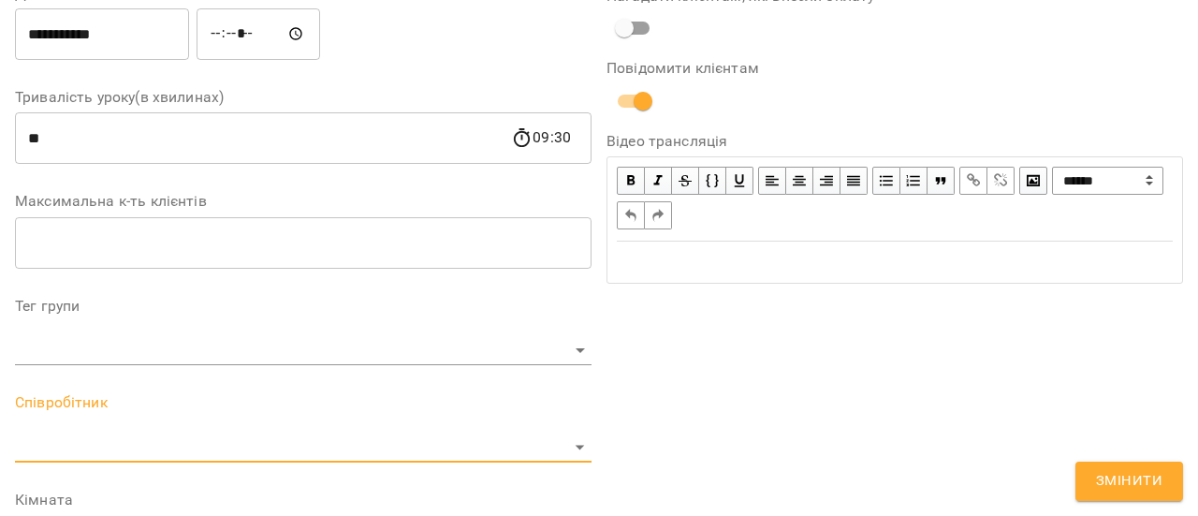
scroll to position [452, 0]
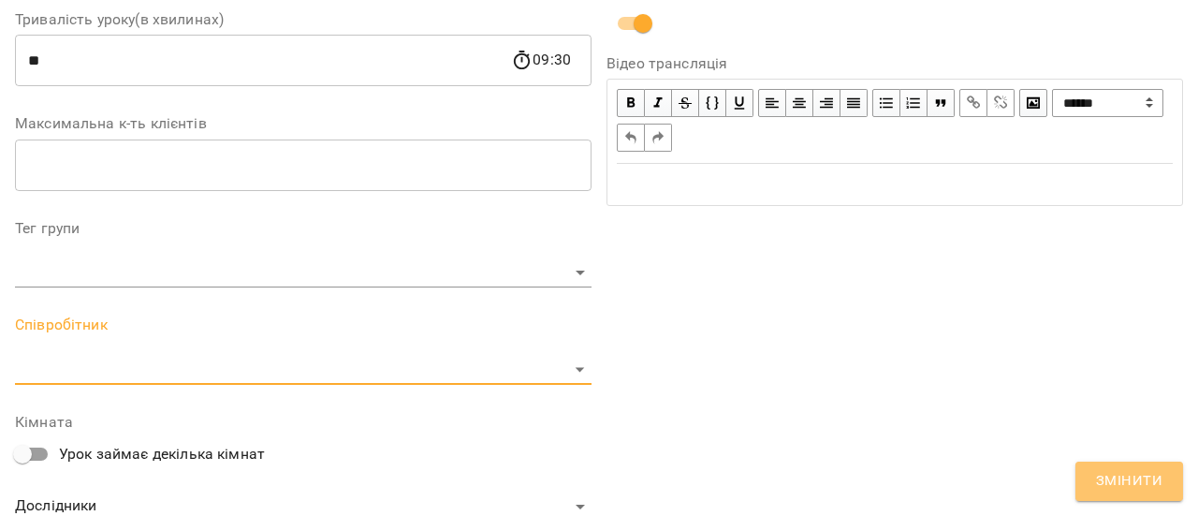
click at [1141, 486] on span "Змінити" at bounding box center [1129, 481] width 66 height 24
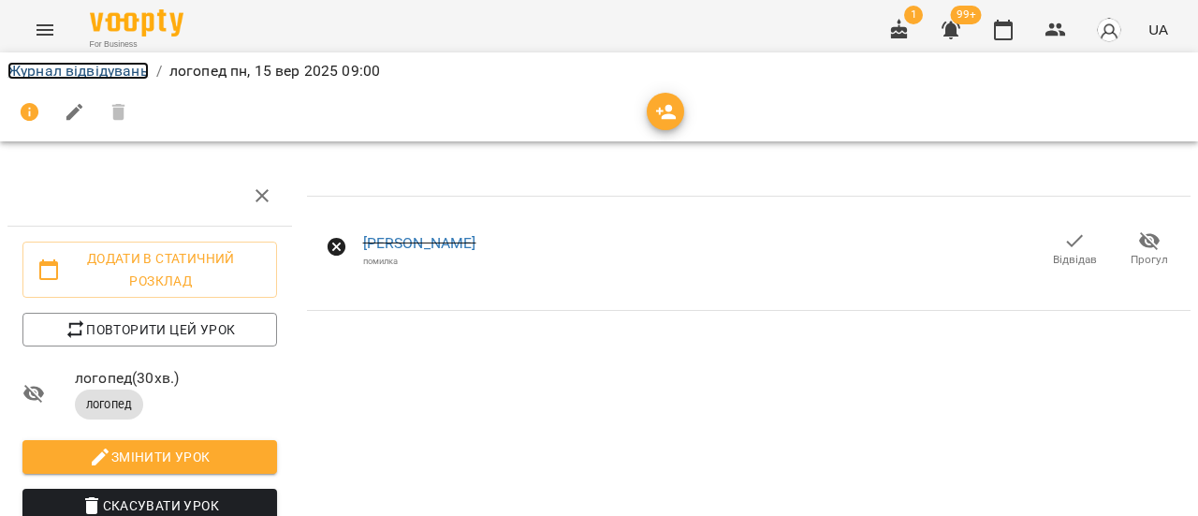
click at [82, 72] on link "Журнал відвідувань" at bounding box center [77, 71] width 141 height 18
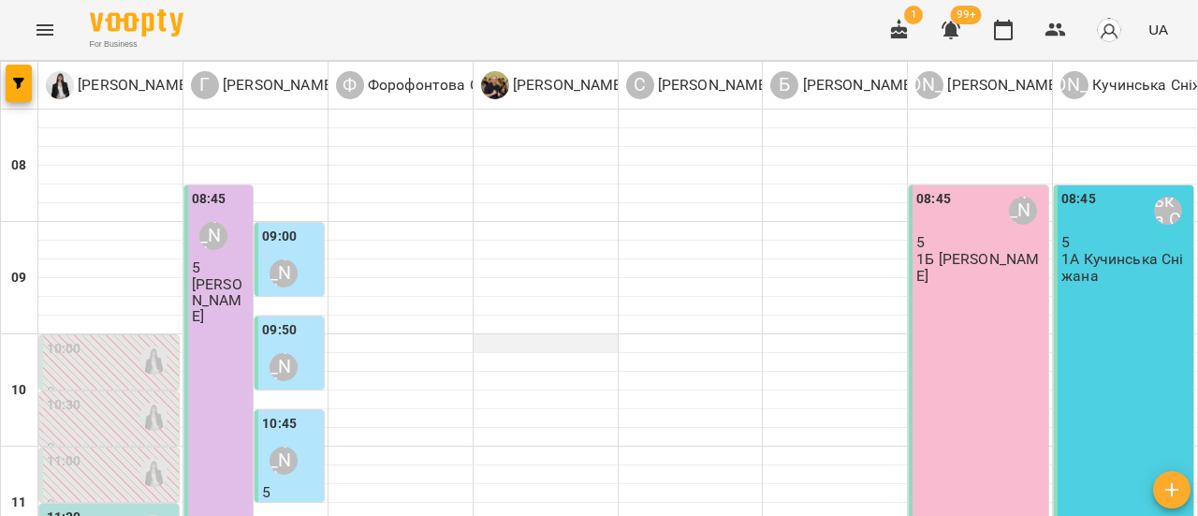
scroll to position [281, 0]
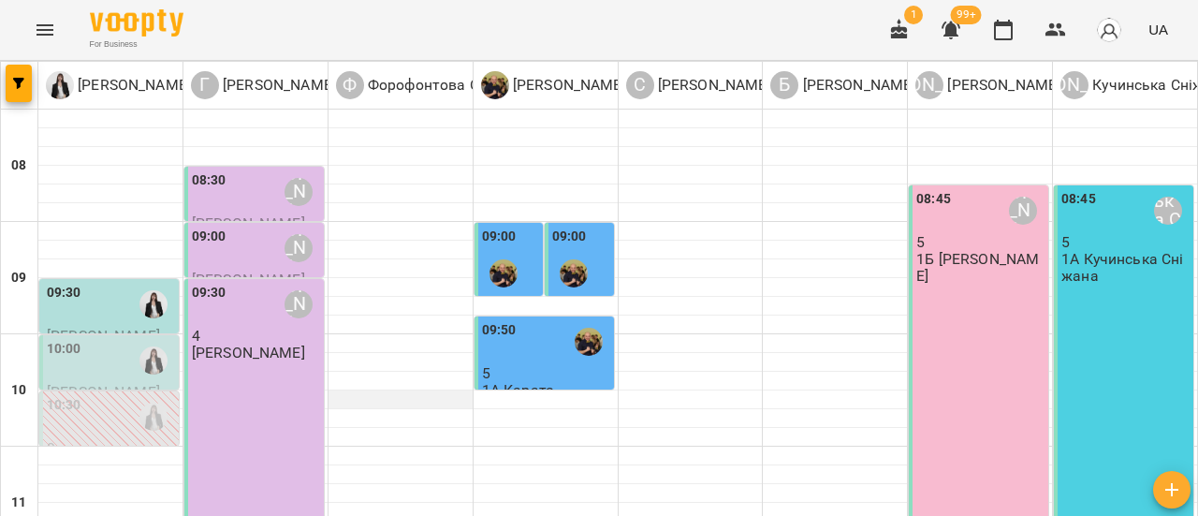
scroll to position [94, 0]
click at [103, 339] on div "10:00" at bounding box center [111, 360] width 128 height 43
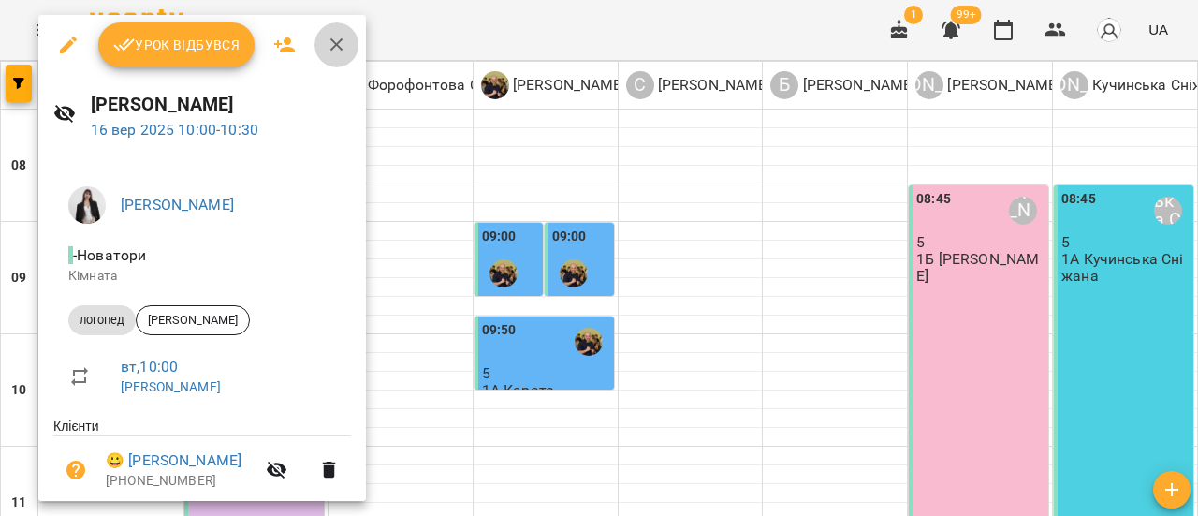
click at [342, 44] on icon "button" at bounding box center [337, 45] width 22 height 22
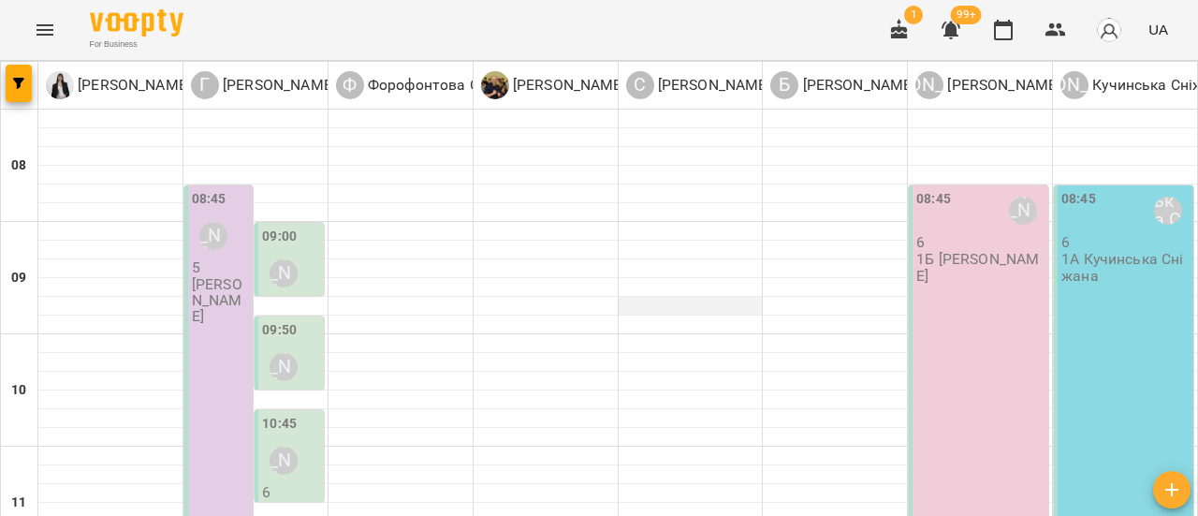
scroll to position [0, 0]
click at [1164, 491] on icon "button" at bounding box center [1171, 489] width 22 height 22
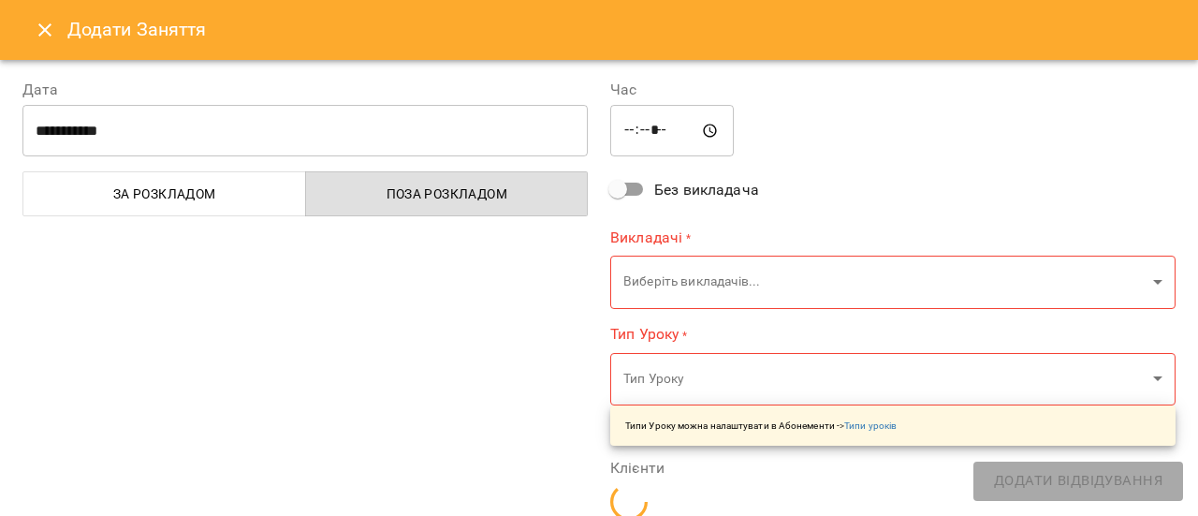
type input "*****"
type input "**********"
click at [625, 127] on input "*****" at bounding box center [672, 131] width 124 height 52
type input "*****"
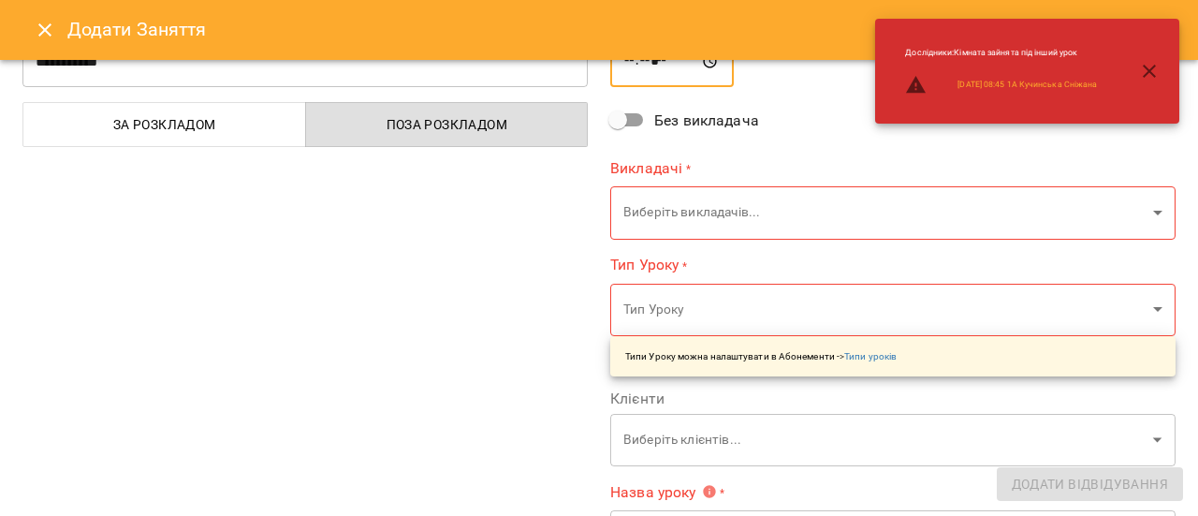
scroll to position [94, 0]
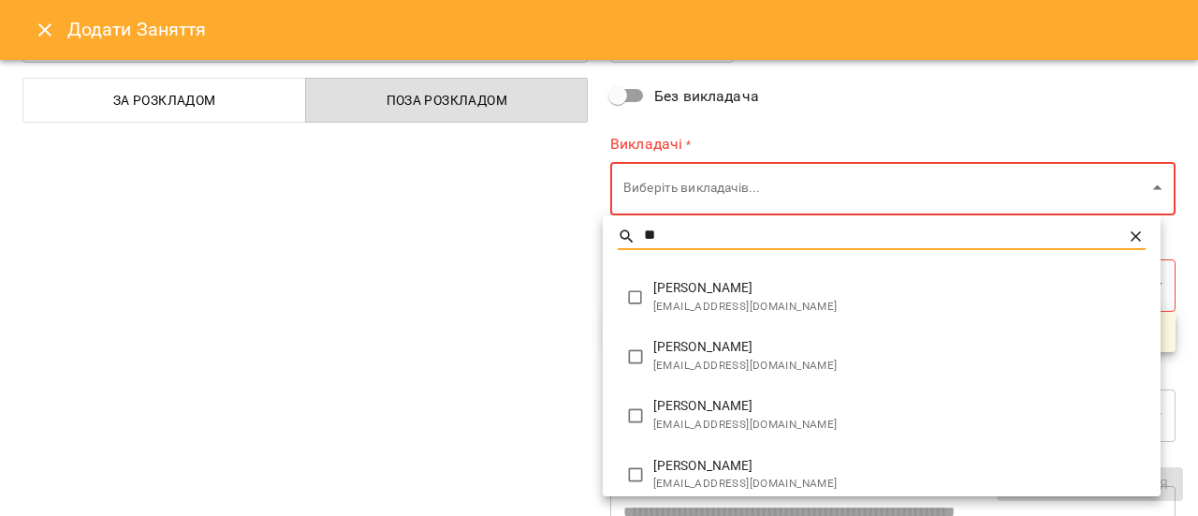
type input "**"
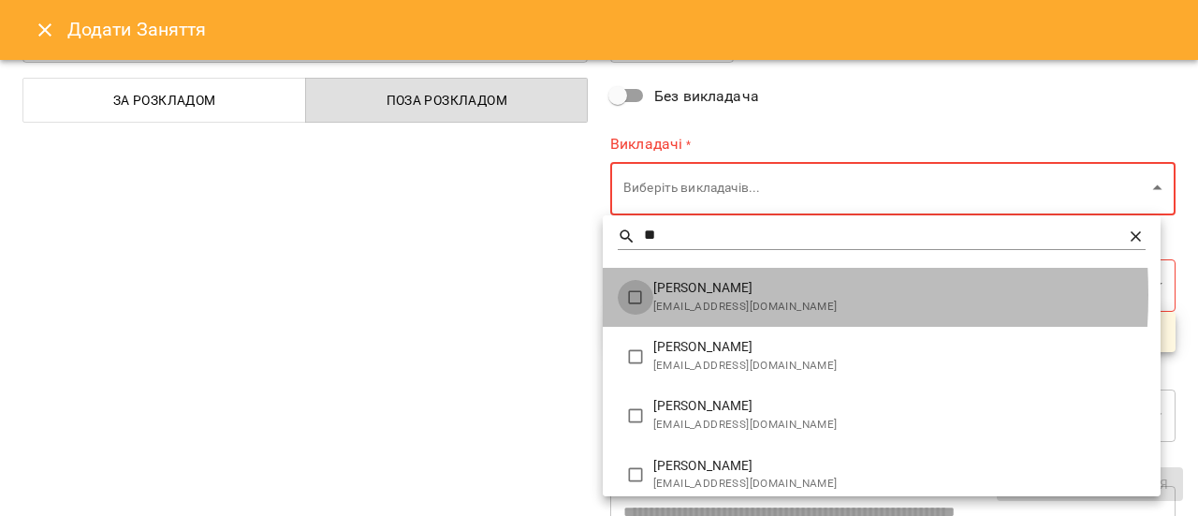
type input "**********"
type input "*******"
type input "**"
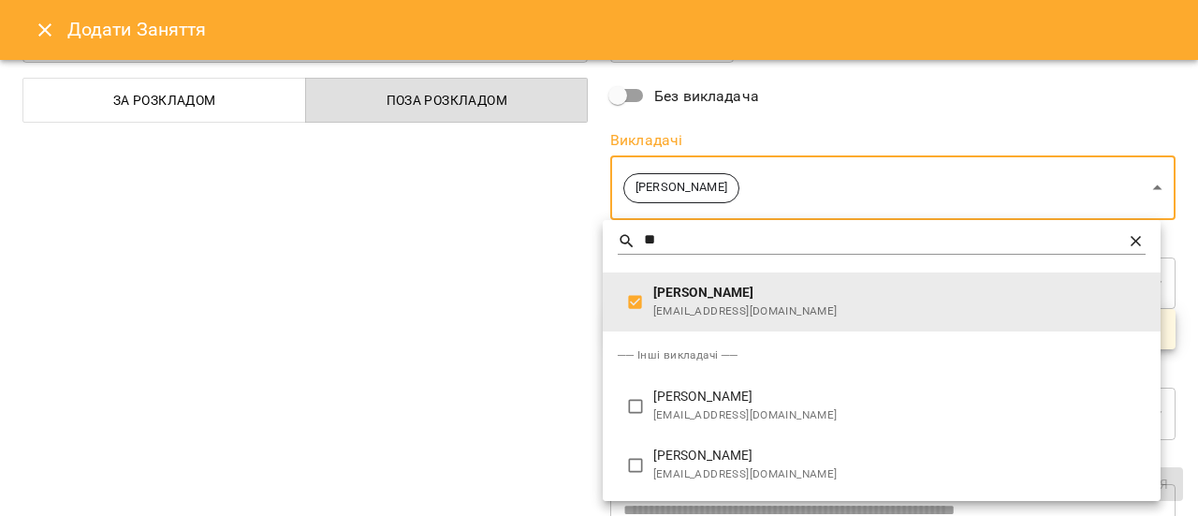
click at [679, 308] on span "amilina.kovalenko@gmail.com" at bounding box center [899, 311] width 492 height 19
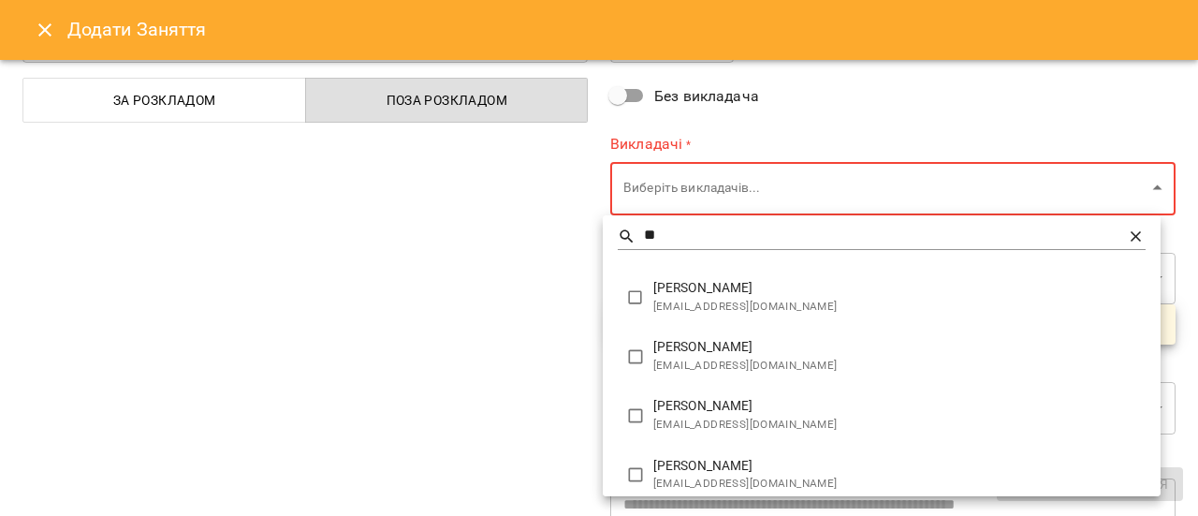
click at [501, 312] on div at bounding box center [599, 258] width 1198 height 516
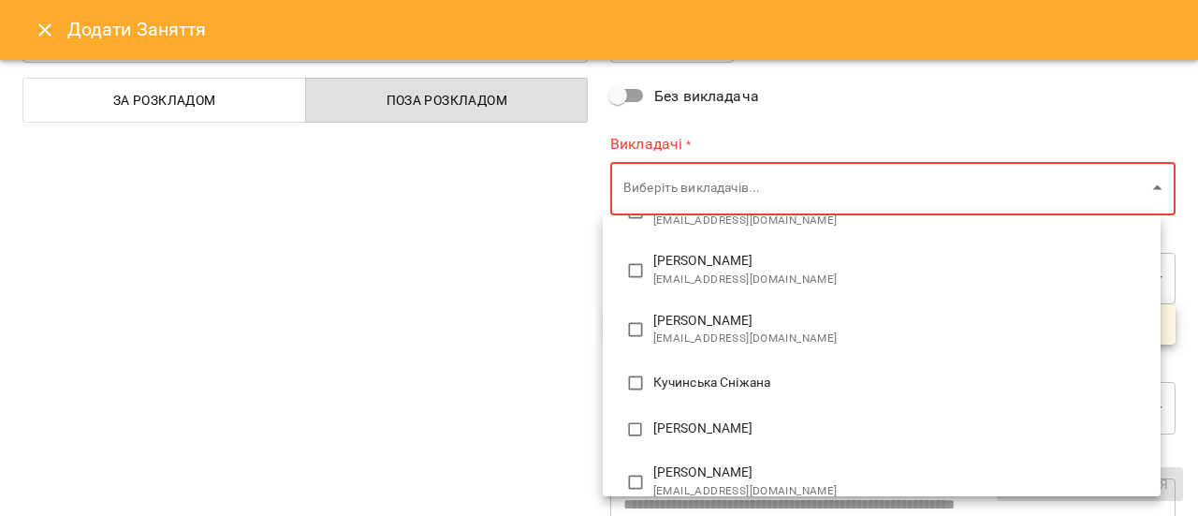
scroll to position [281, 0]
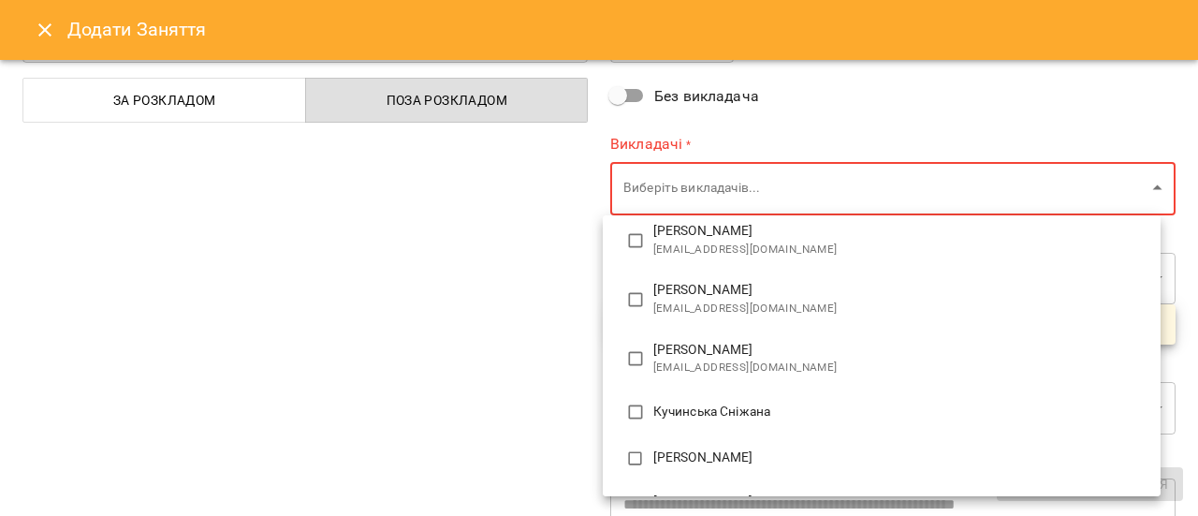
type input "**********"
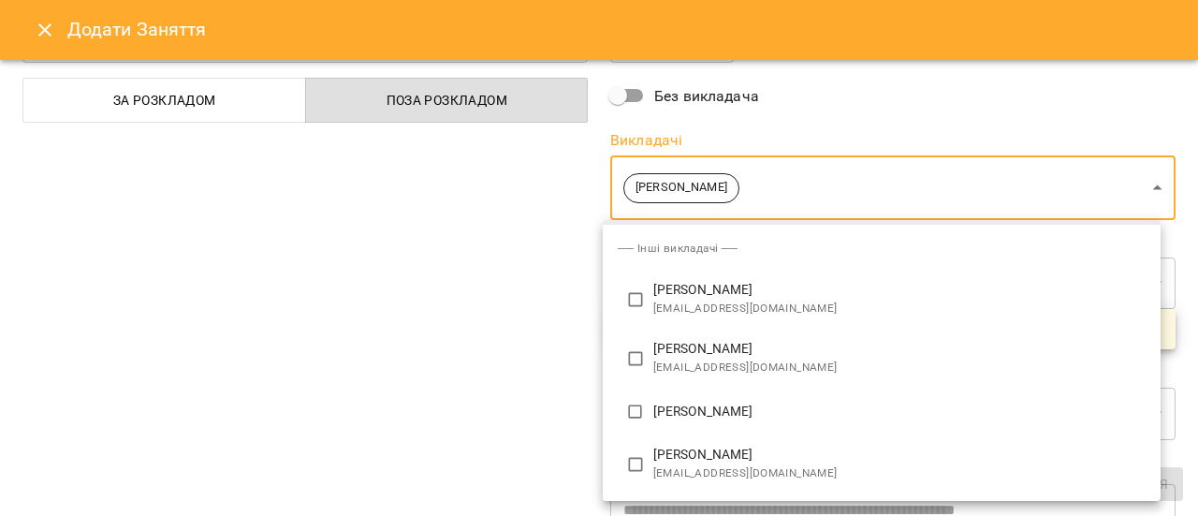
scroll to position [0, 0]
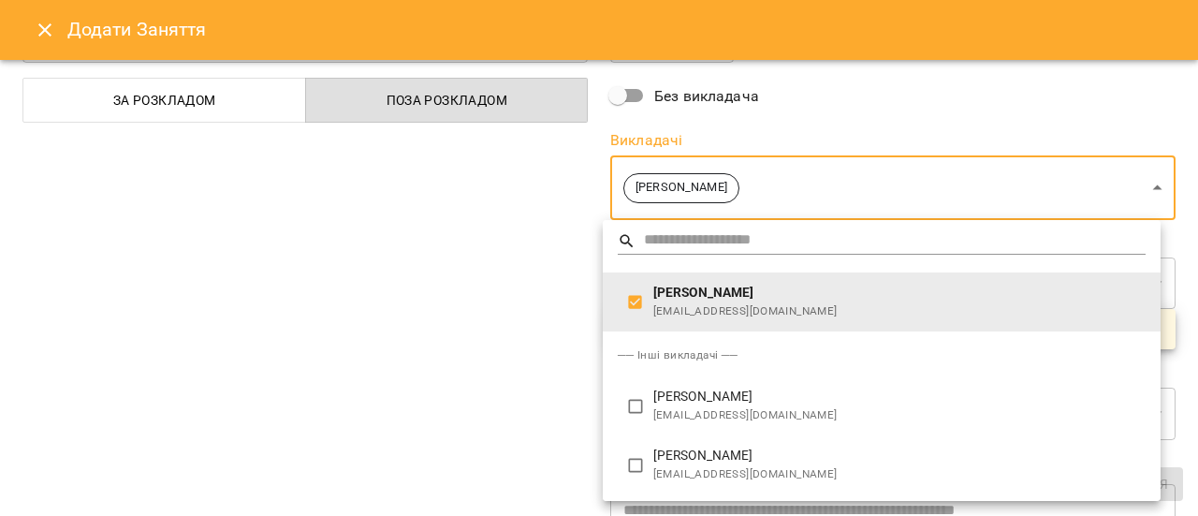
click at [1083, 132] on div at bounding box center [599, 258] width 1198 height 516
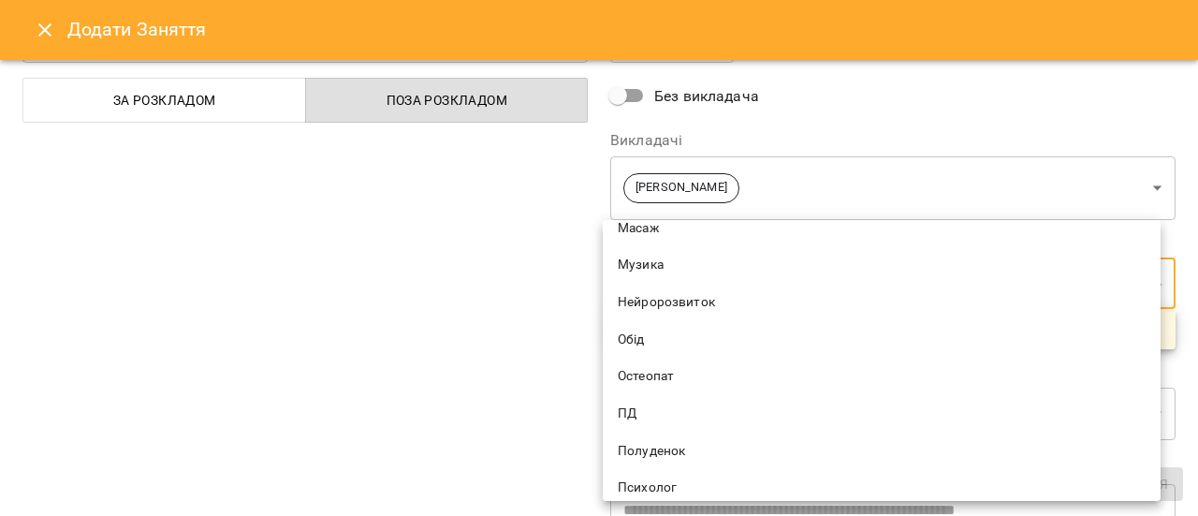
scroll to position [936, 0]
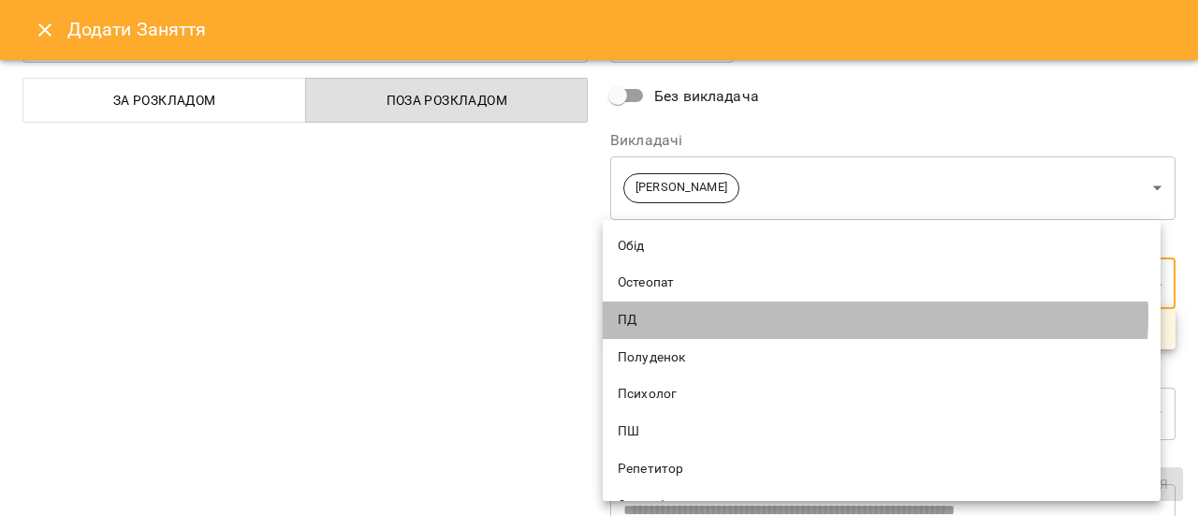
click at [815, 315] on span "ПД" at bounding box center [882, 320] width 528 height 19
type input "**"
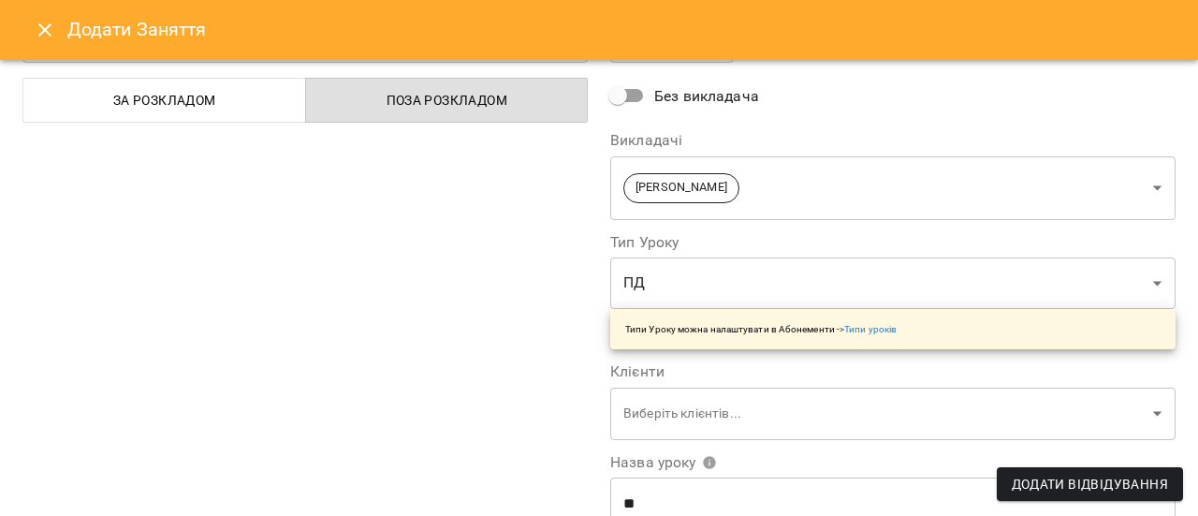
click at [474, 298] on div "**********" at bounding box center [305, 383] width 588 height 841
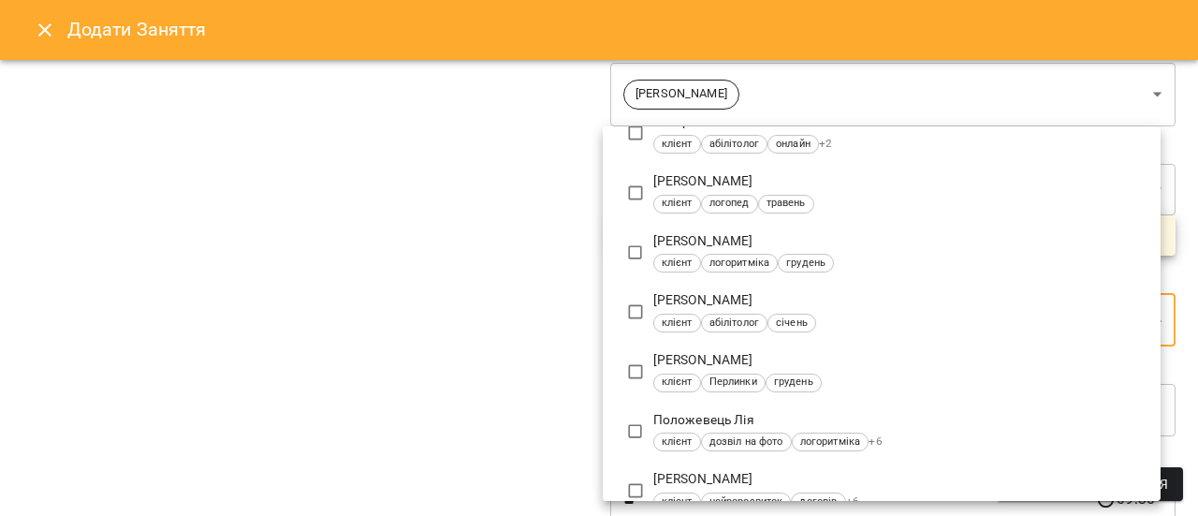
scroll to position [5725, 0]
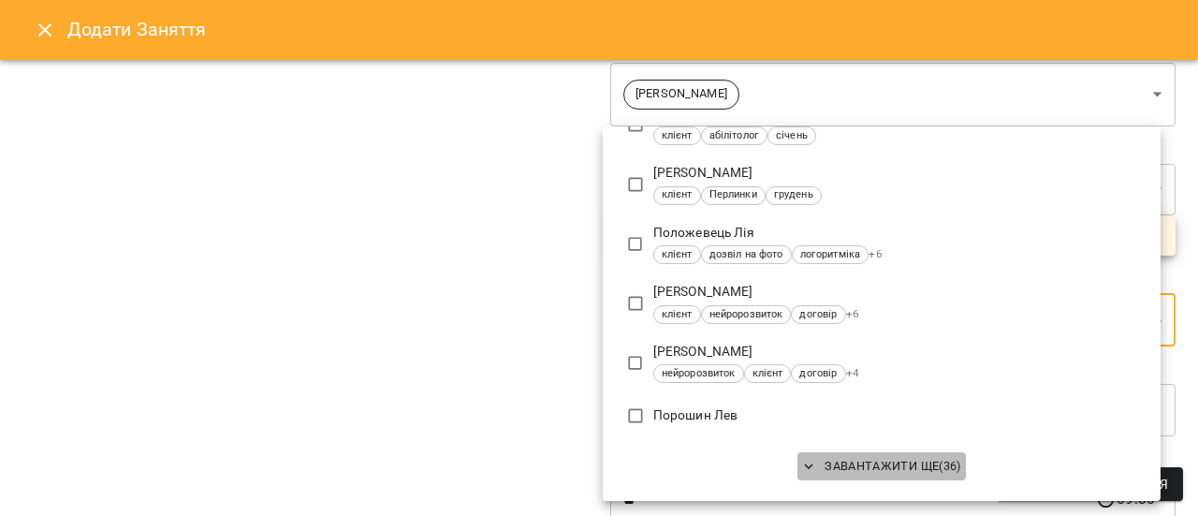
click at [897, 464] on span "Завантажити ще ( 36 )" at bounding box center [881, 466] width 159 height 21
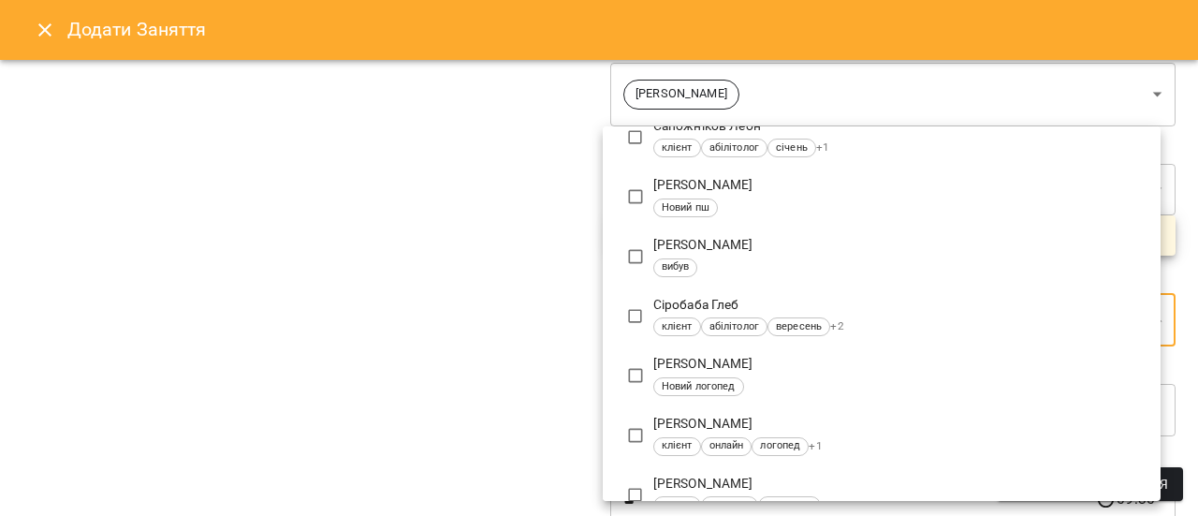
scroll to position [6380, 0]
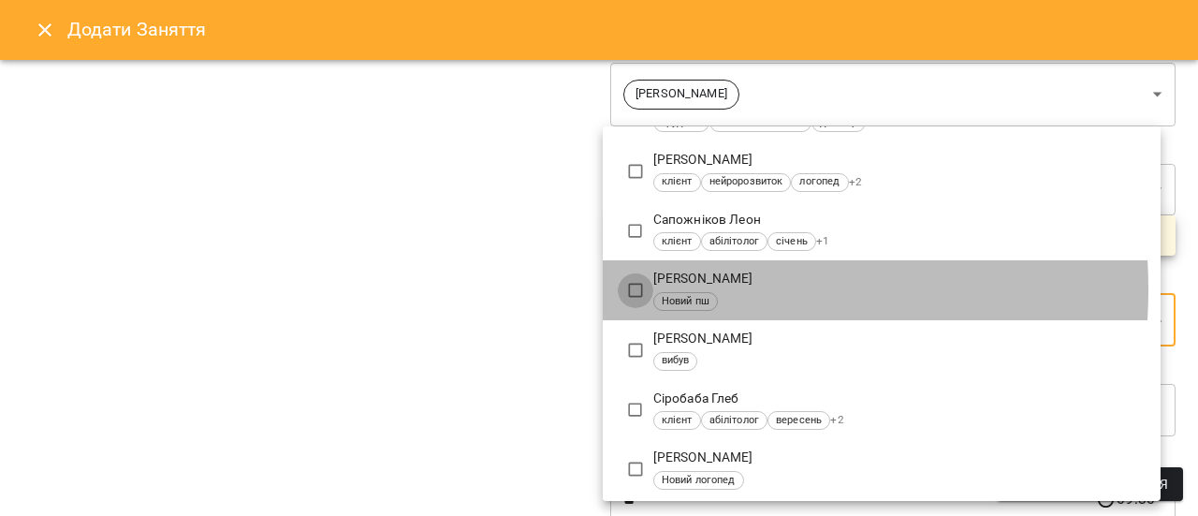
type input "**********"
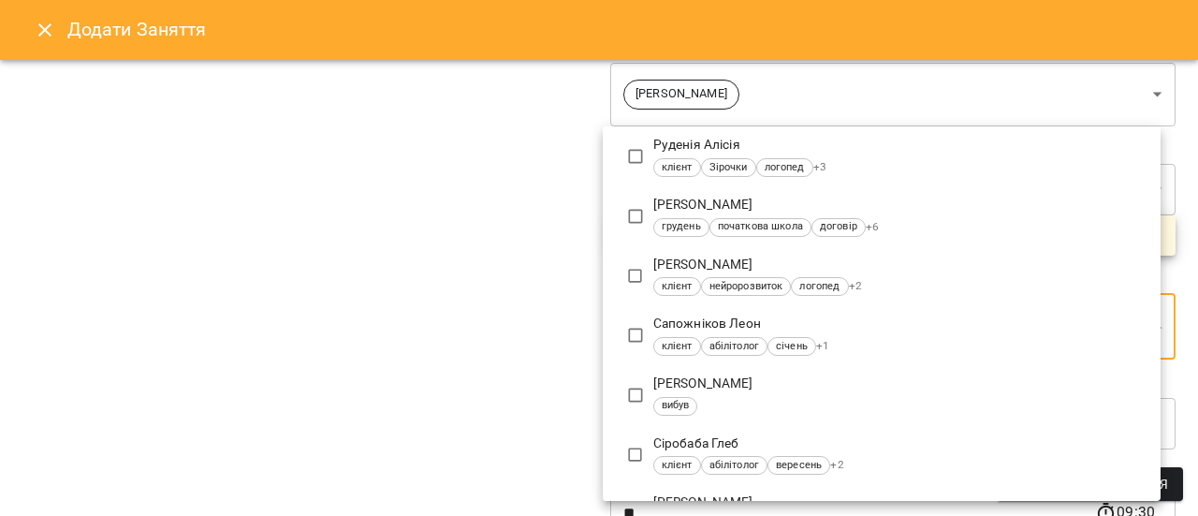
scroll to position [0, 0]
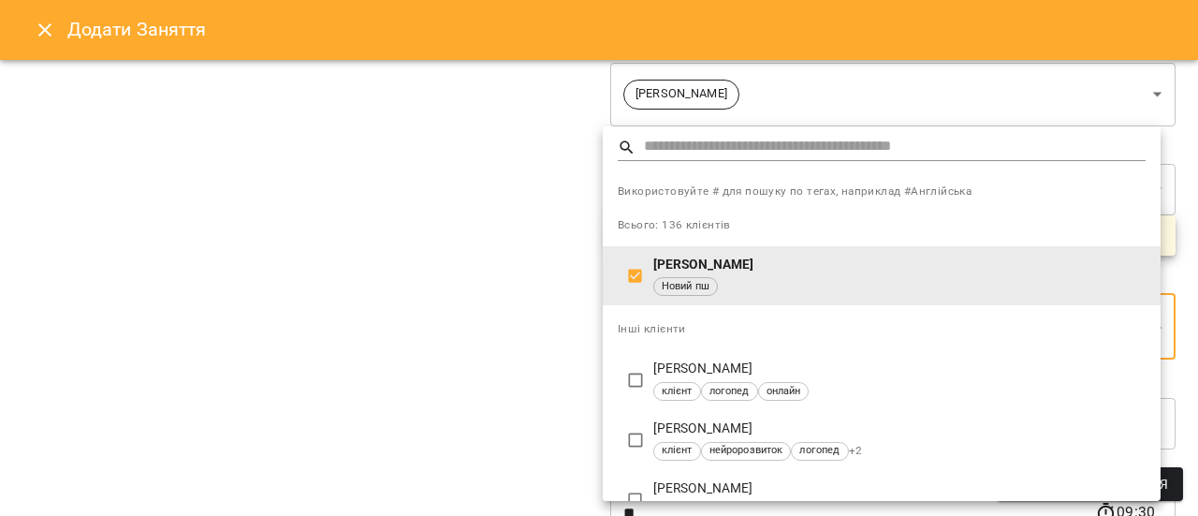
click at [444, 309] on div at bounding box center [599, 258] width 1198 height 516
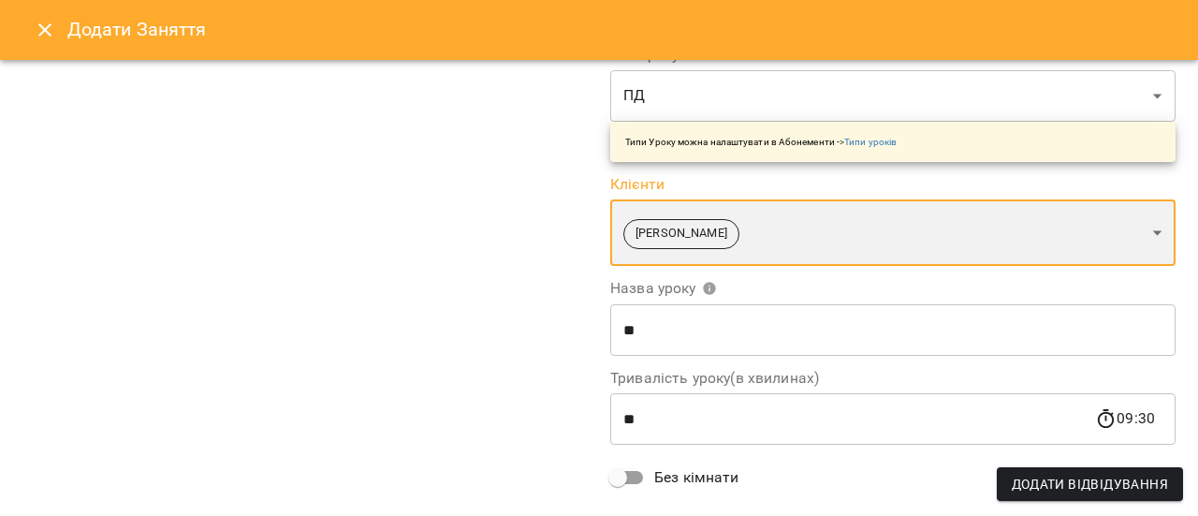
scroll to position [374, 0]
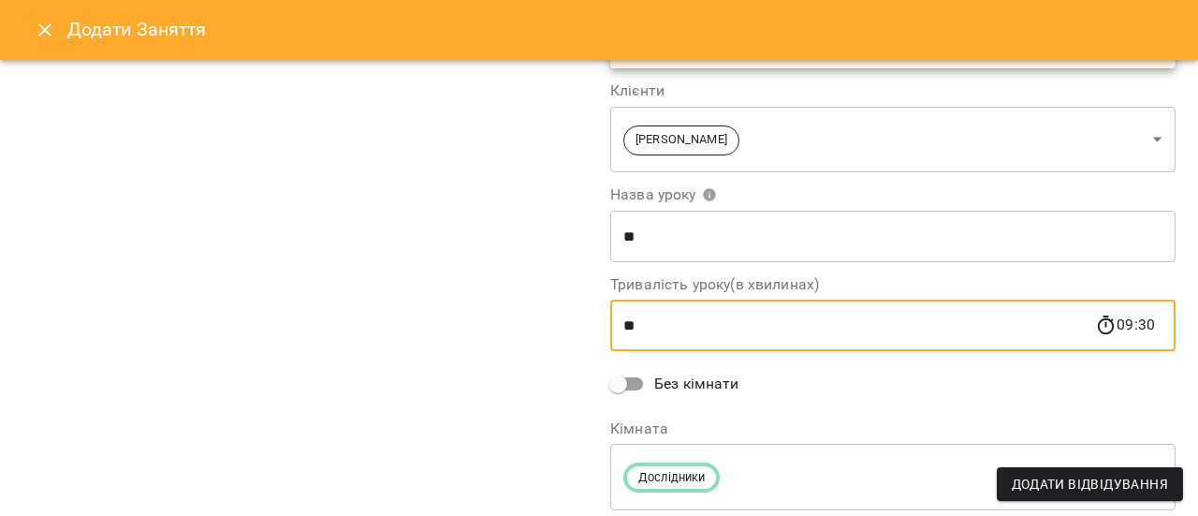
click at [631, 323] on input "**" at bounding box center [852, 325] width 485 height 52
type input "*"
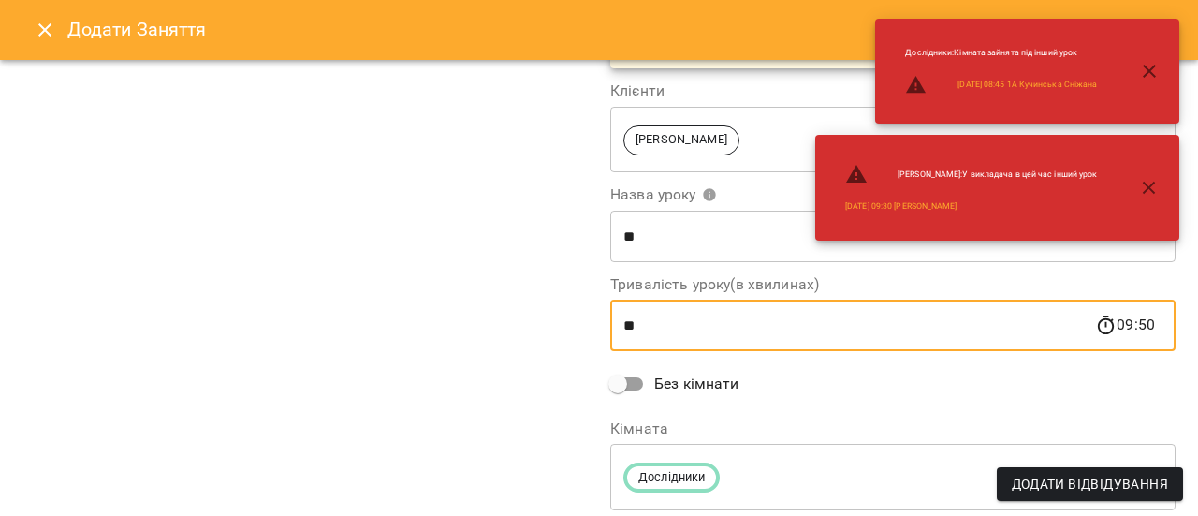
type input "*"
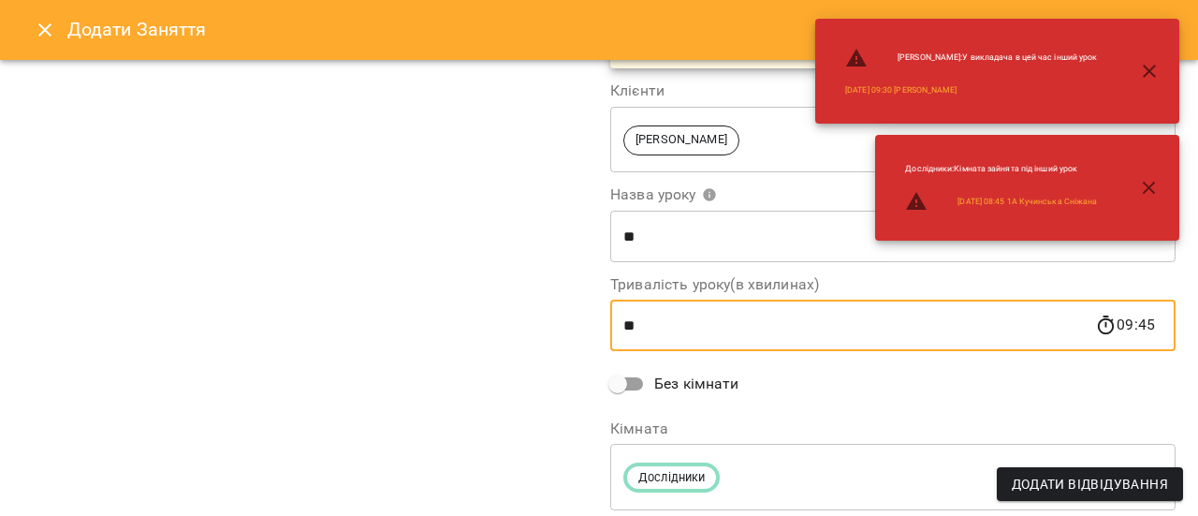
type input "**"
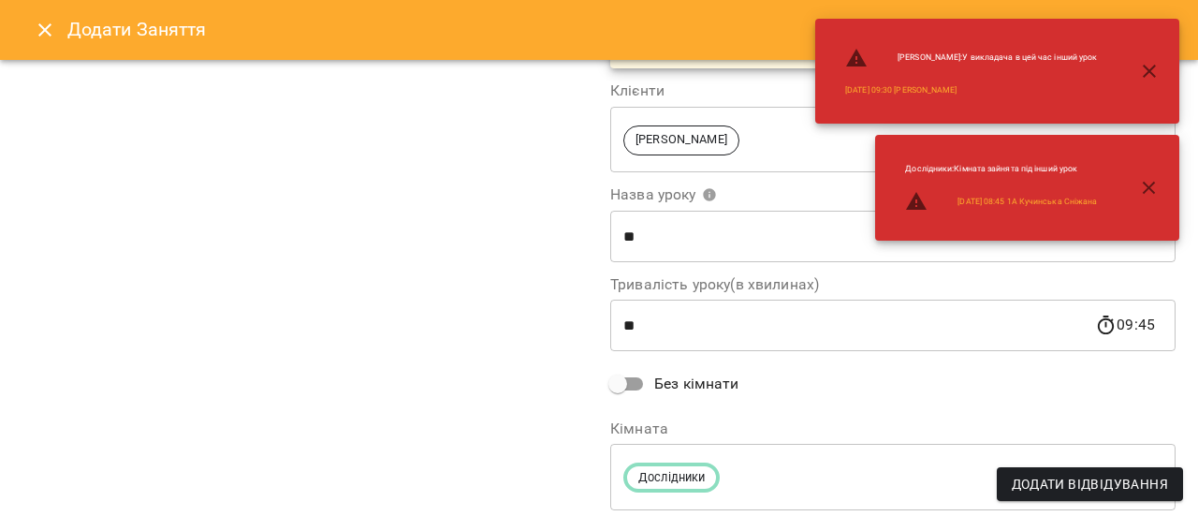
click at [466, 310] on div "**********" at bounding box center [305, 109] width 588 height 854
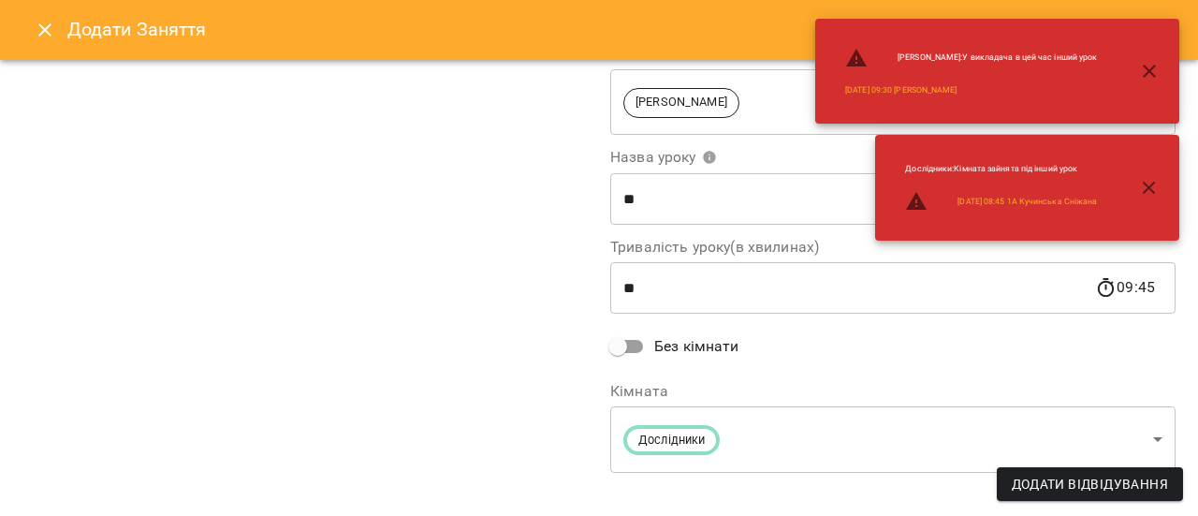
scroll to position [431, 0]
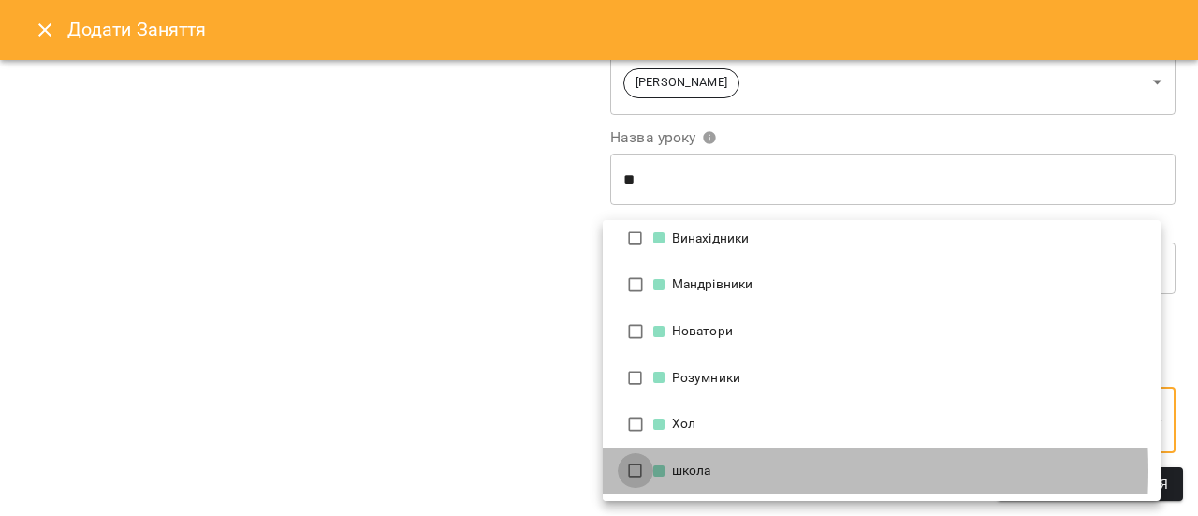
scroll to position [0, 0]
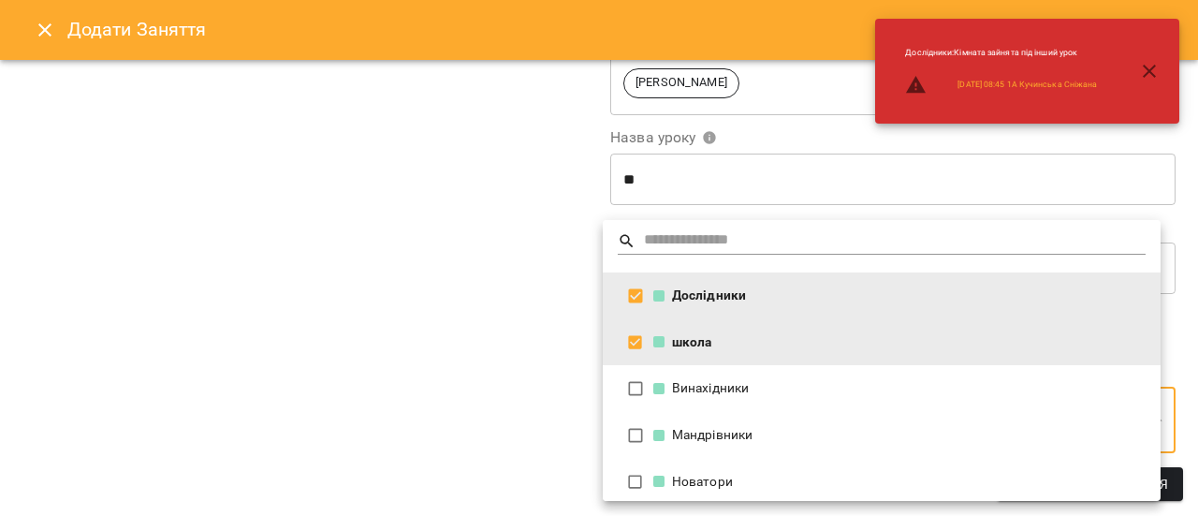
type input "**********"
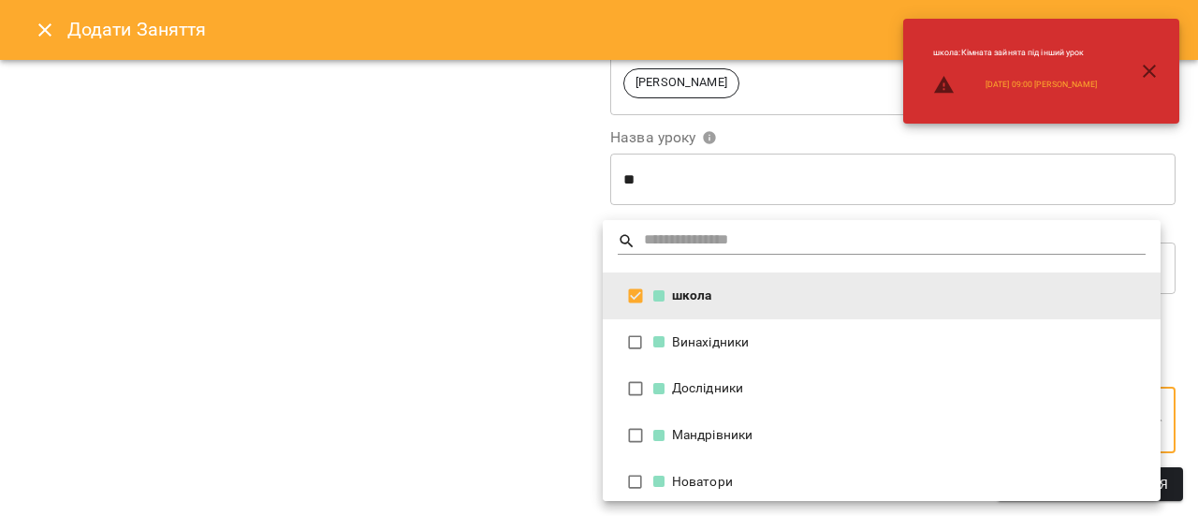
click at [496, 315] on div at bounding box center [599, 258] width 1198 height 516
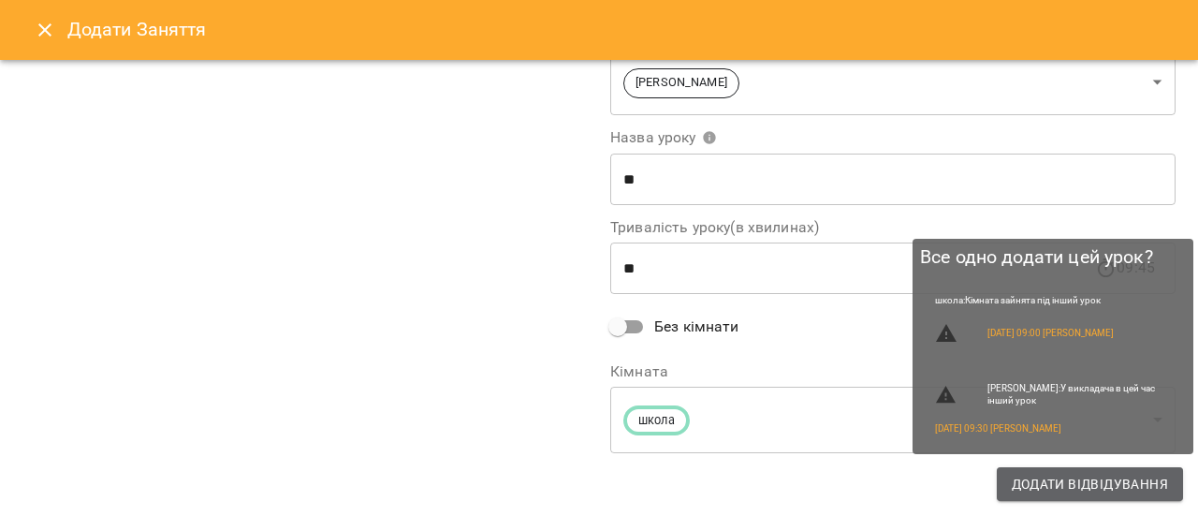
click at [1140, 483] on span "Додати Відвідування" at bounding box center [1090, 484] width 156 height 22
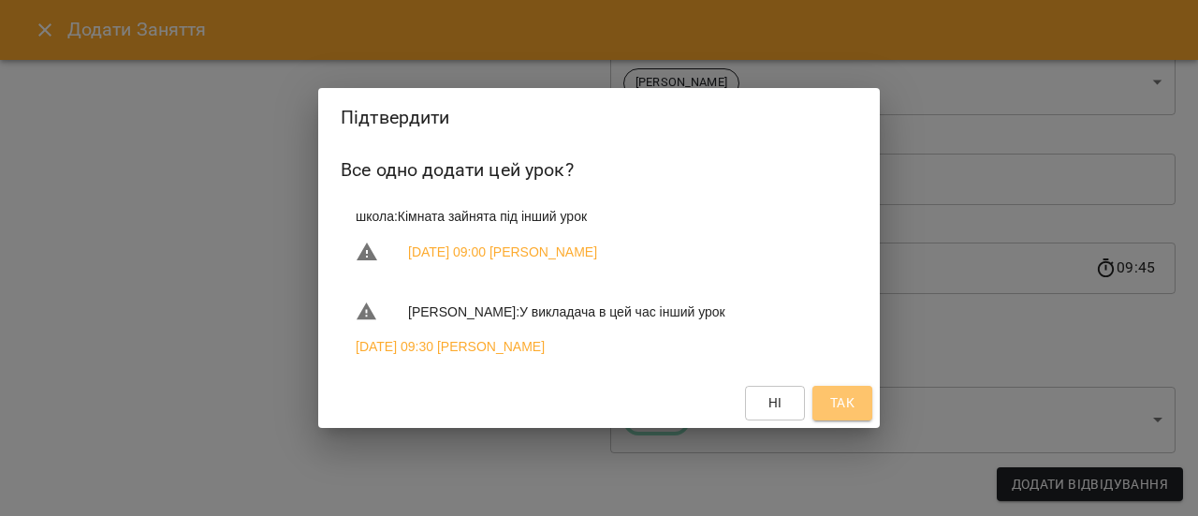
click at [854, 403] on span "Так" at bounding box center [842, 402] width 30 height 22
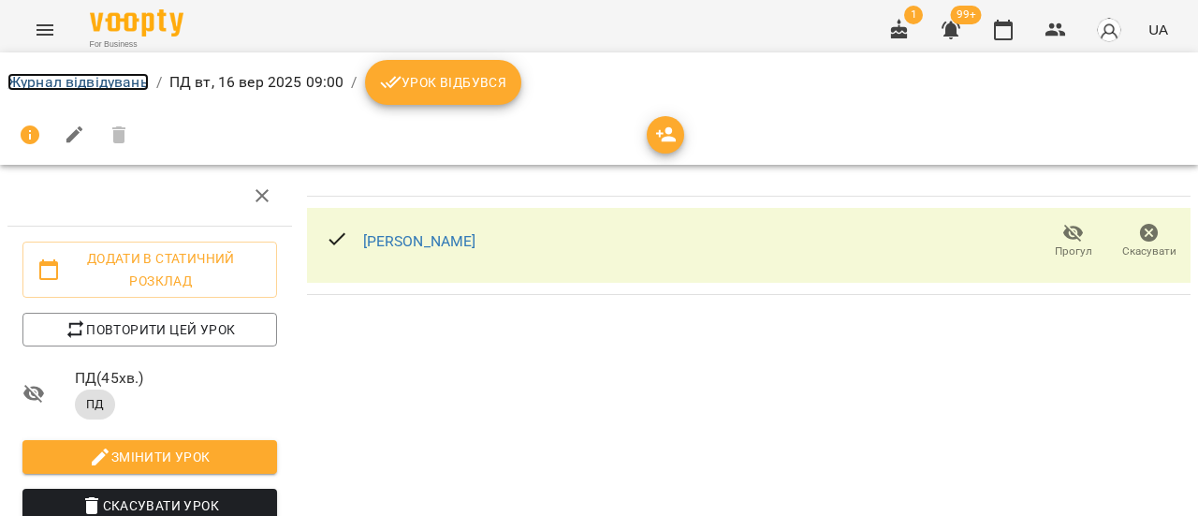
click at [39, 87] on link "Журнал відвідувань" at bounding box center [77, 82] width 141 height 18
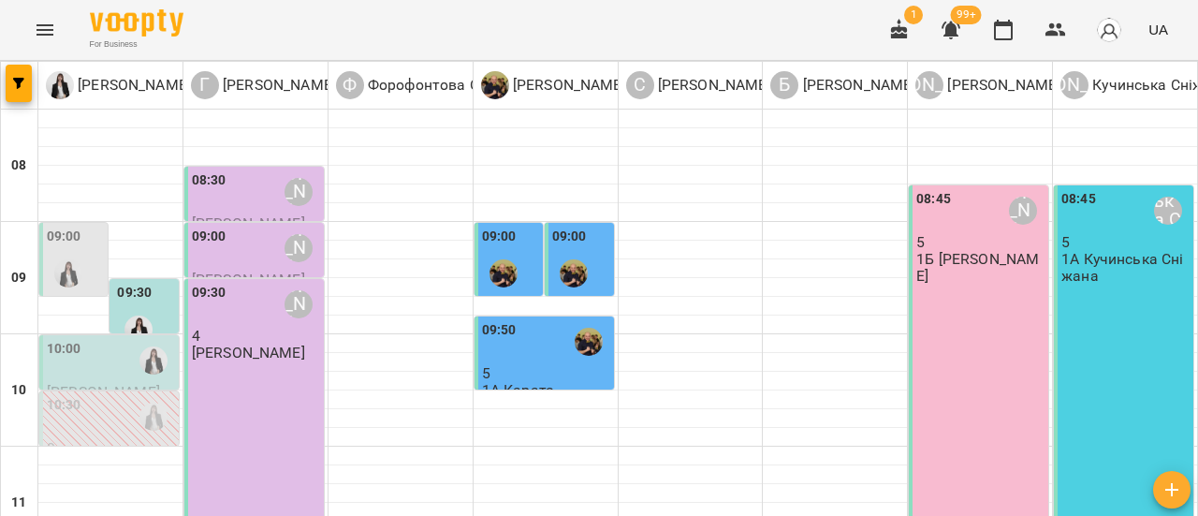
click at [67, 252] on div at bounding box center [68, 273] width 43 height 43
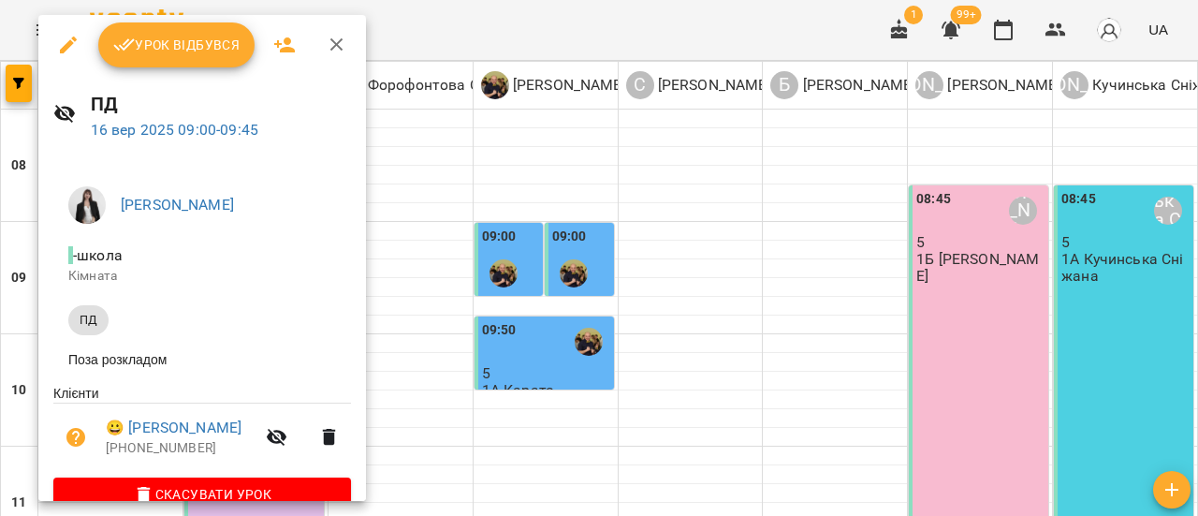
click at [69, 42] on icon "button" at bounding box center [68, 44] width 17 height 17
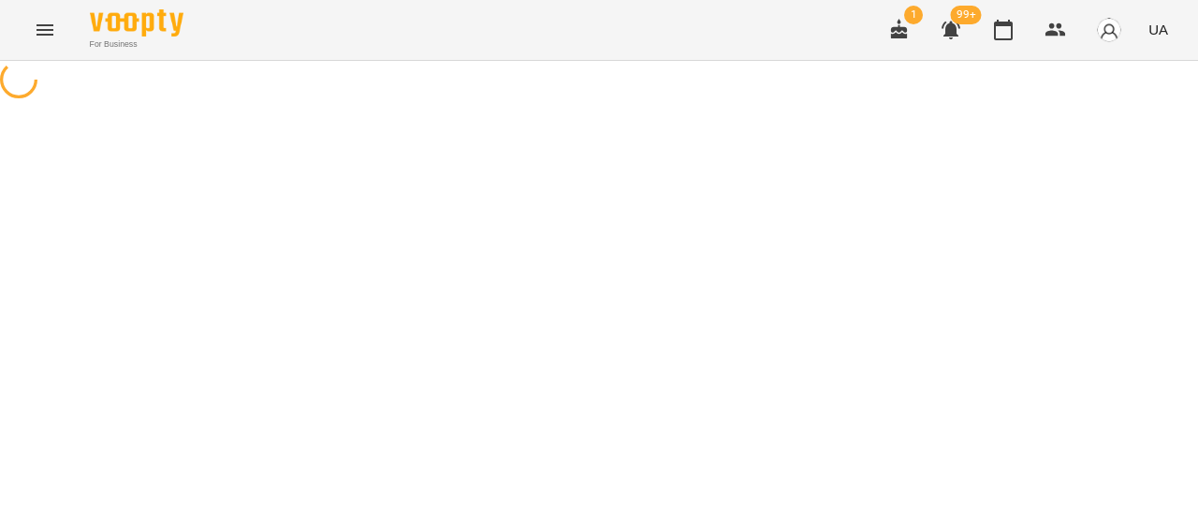
select select "**"
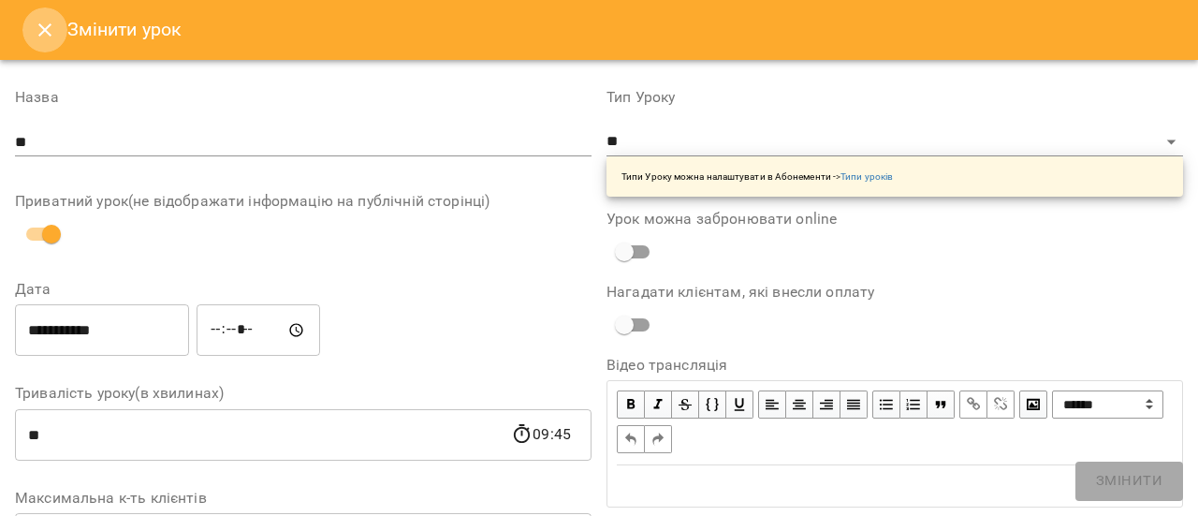
click at [37, 27] on icon "Close" at bounding box center [45, 30] width 22 height 22
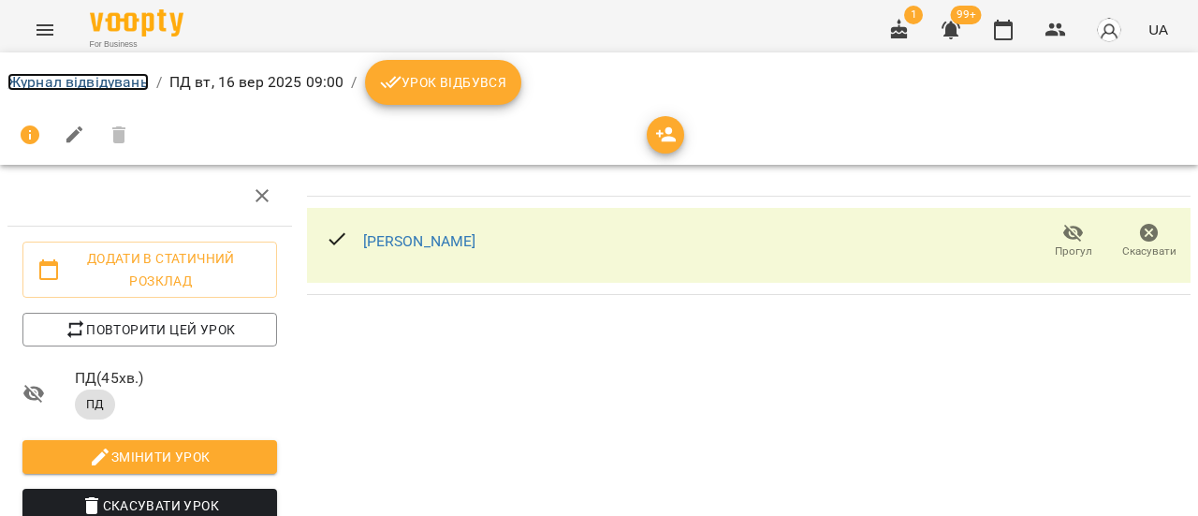
click at [104, 85] on link "Журнал відвідувань" at bounding box center [77, 82] width 141 height 18
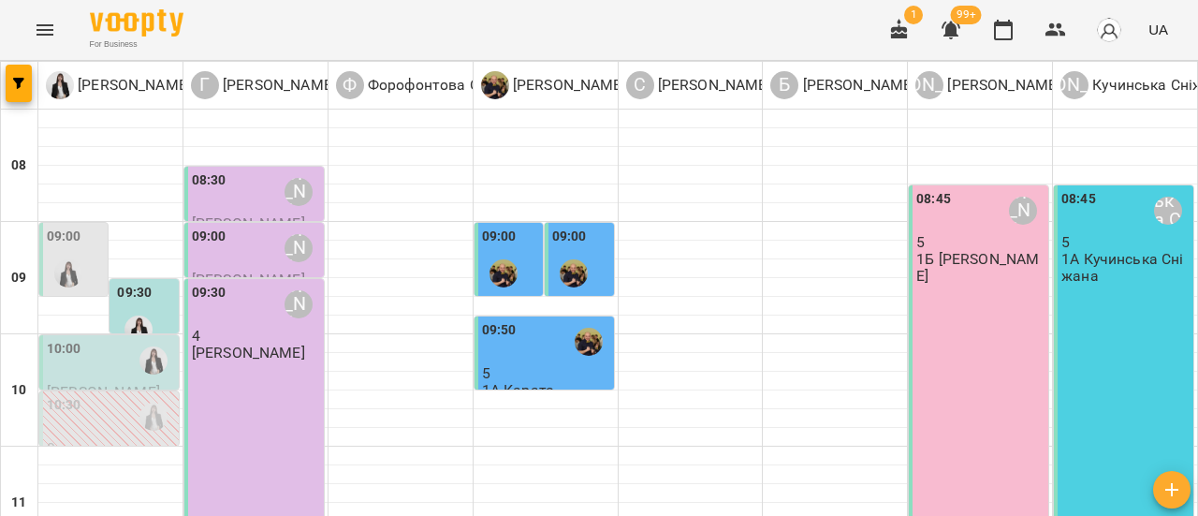
click at [77, 241] on label "09:00" at bounding box center [64, 236] width 35 height 21
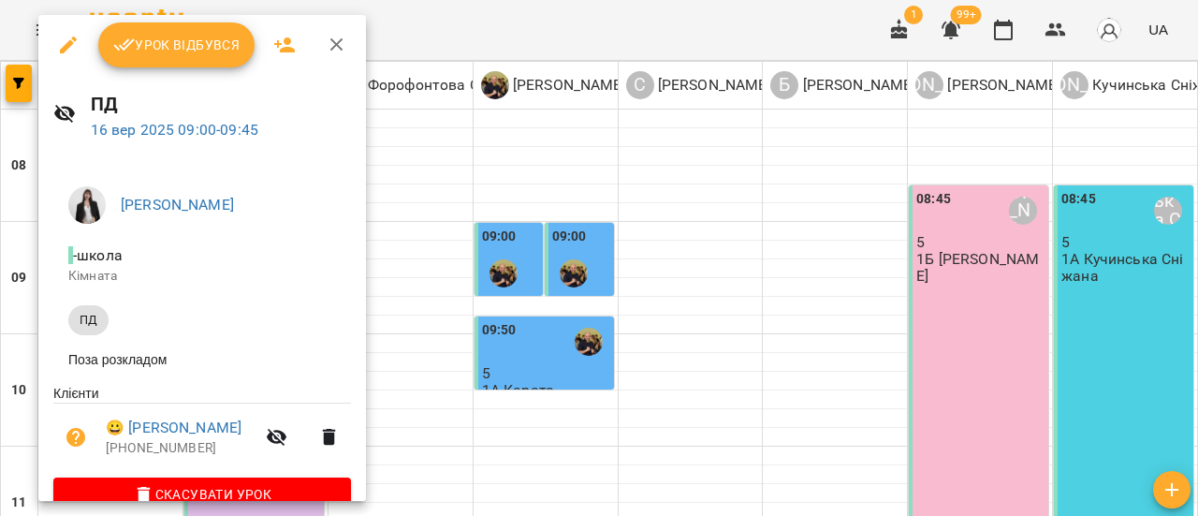
click at [66, 42] on icon "button" at bounding box center [68, 45] width 22 height 22
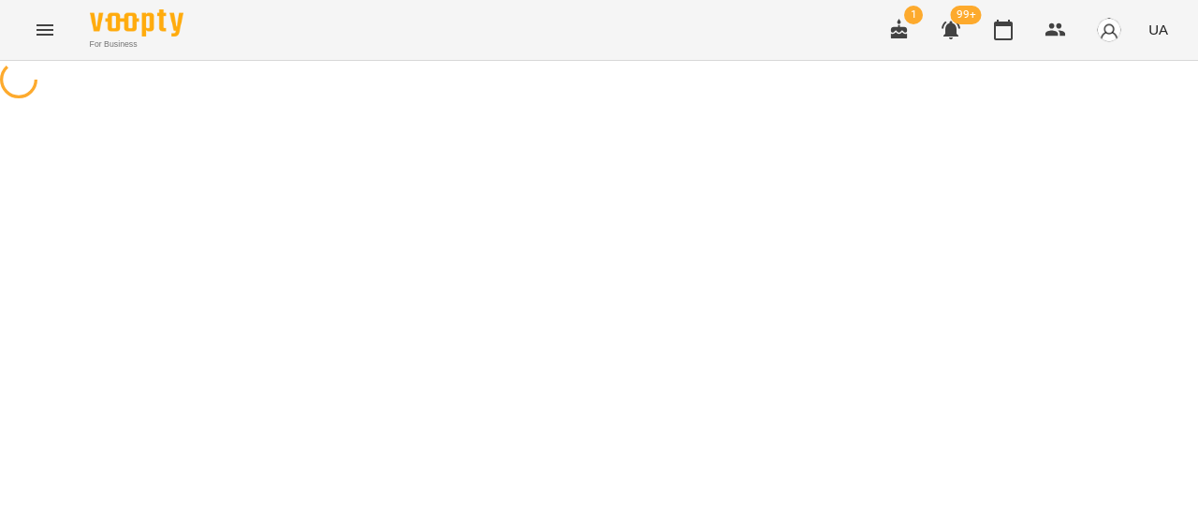
select select "**"
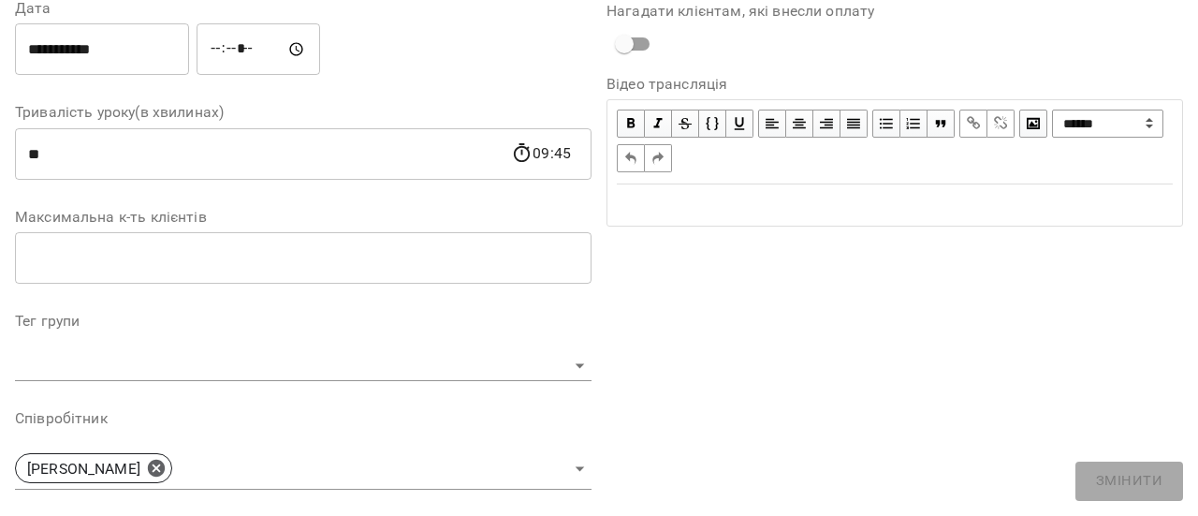
scroll to position [468, 0]
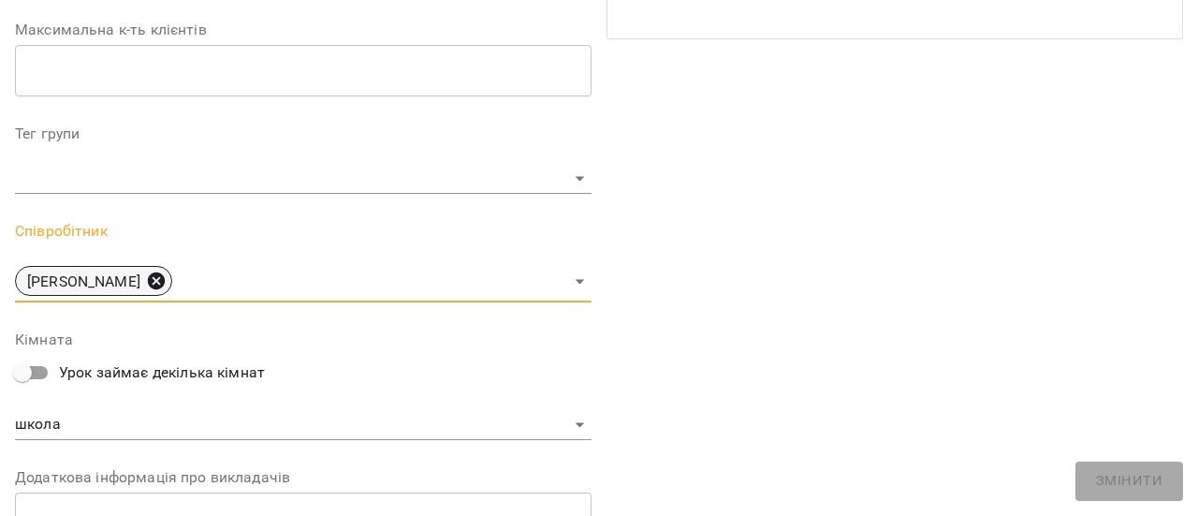
click at [165, 286] on icon at bounding box center [156, 280] width 17 height 17
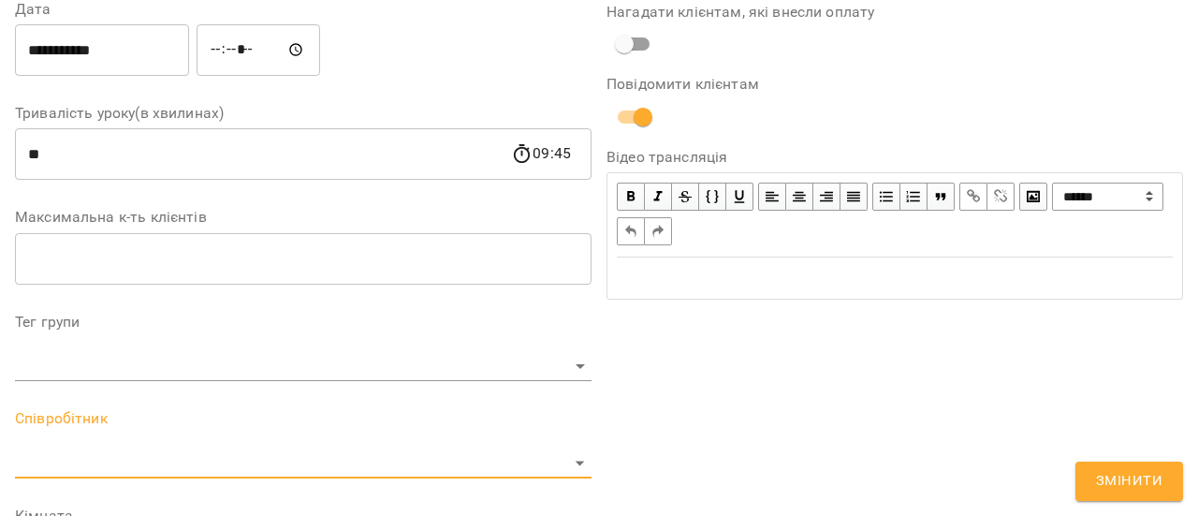
scroll to position [0, 0]
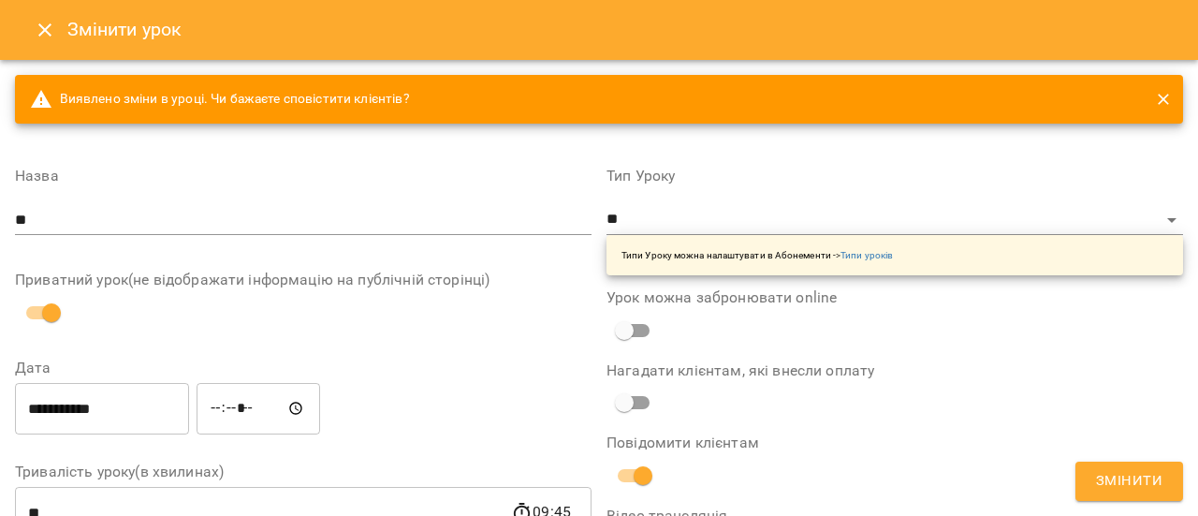
drag, startPoint x: 43, startPoint y: 31, endPoint x: 553, endPoint y: 243, distance: 552.5
click at [503, 243] on div "**********" at bounding box center [599, 258] width 1198 height 516
click at [41, 414] on input "**********" at bounding box center [102, 408] width 174 height 52
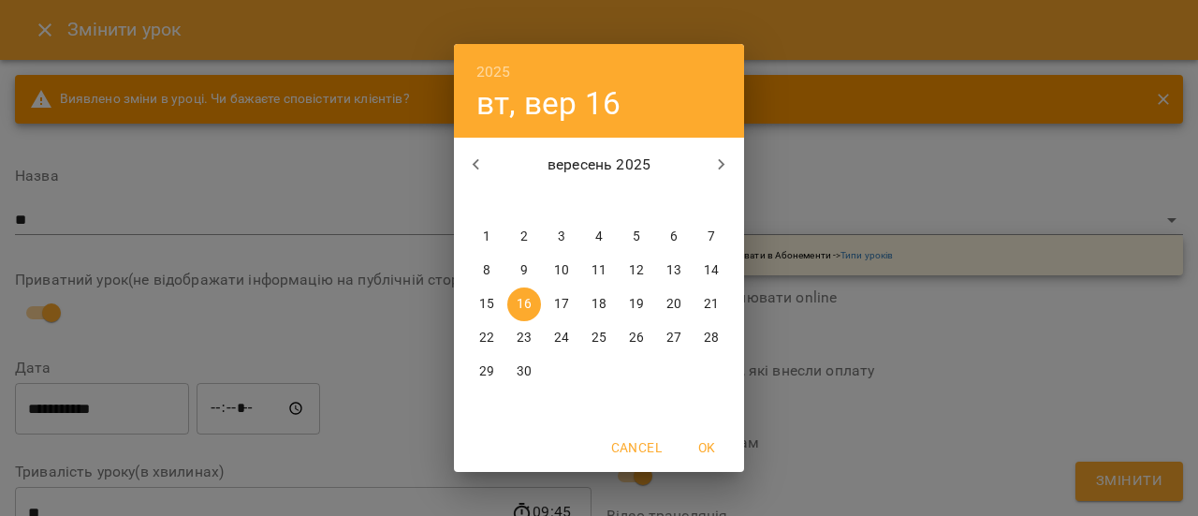
click at [568, 310] on p "17" at bounding box center [561, 304] width 15 height 19
type input "**********"
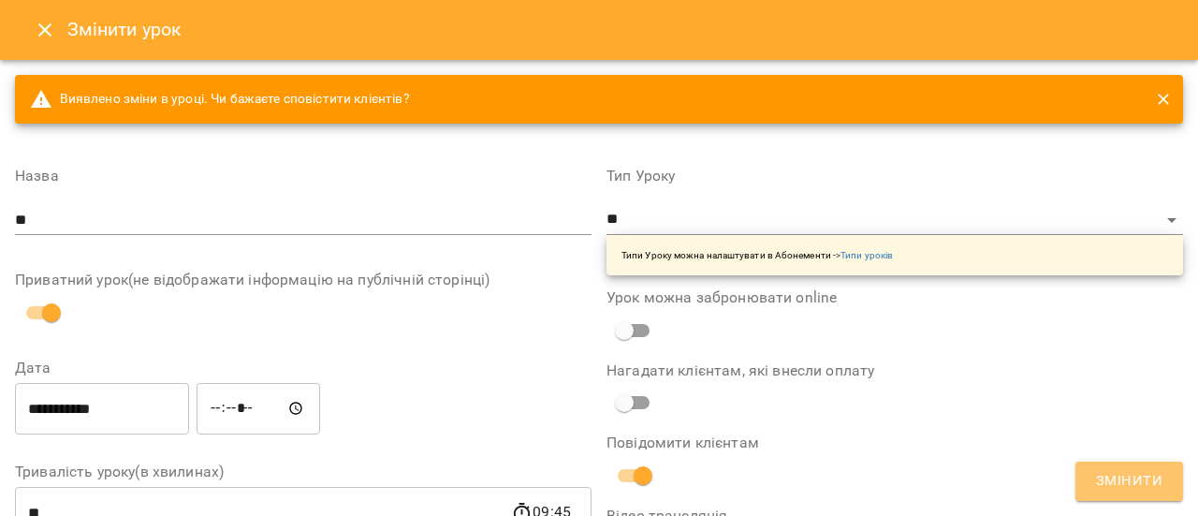
click at [1124, 488] on span "Змінити" at bounding box center [1129, 481] width 66 height 24
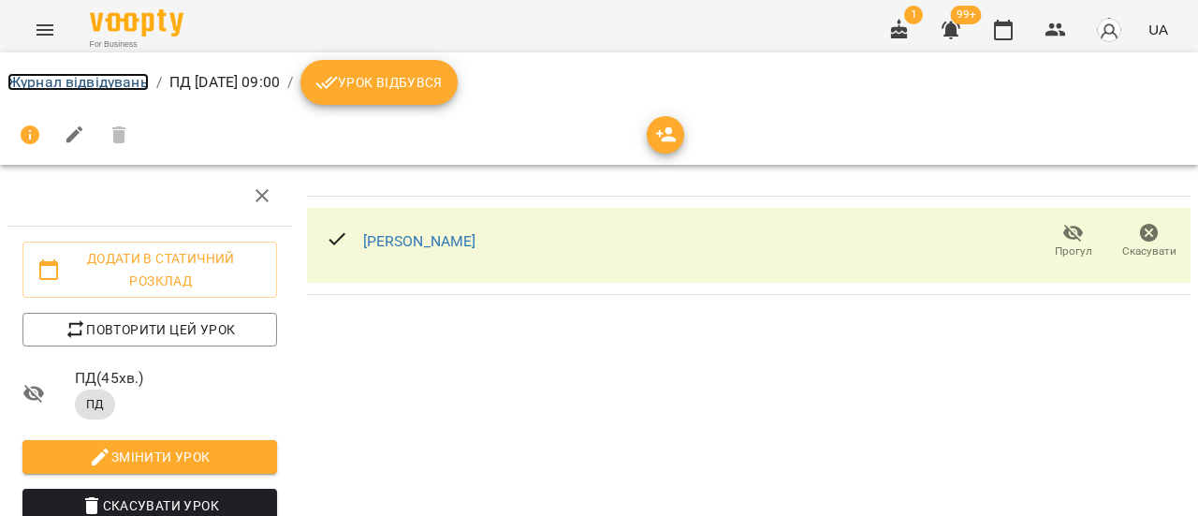
click at [85, 80] on link "Журнал відвідувань" at bounding box center [77, 82] width 141 height 18
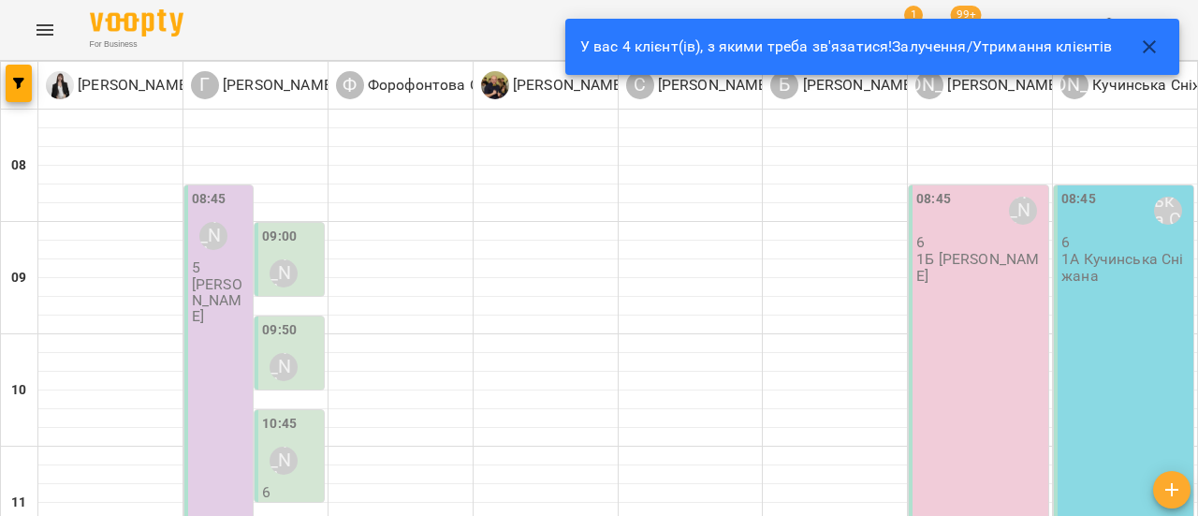
scroll to position [374, 0]
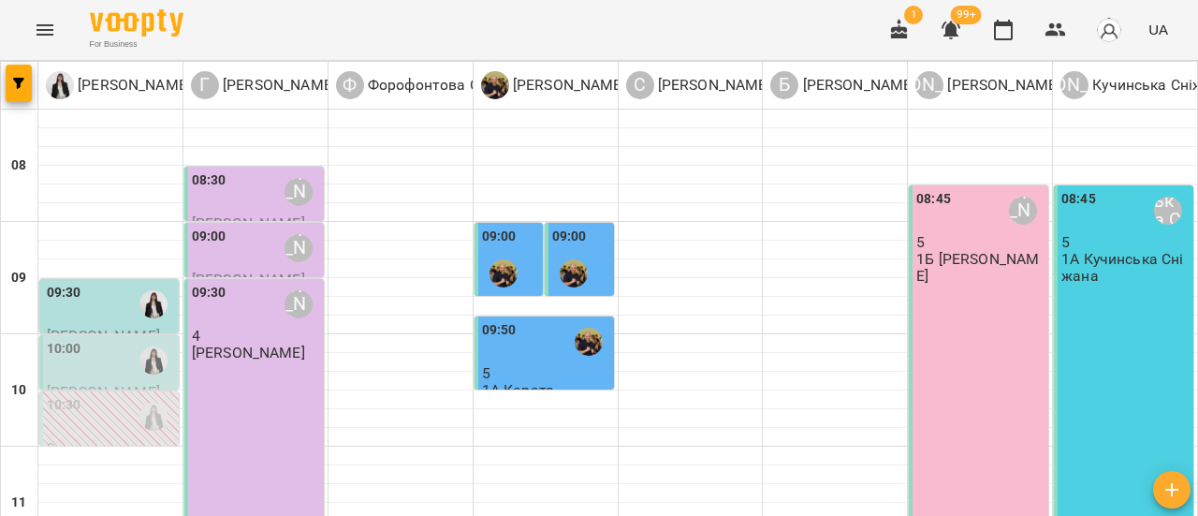
scroll to position [0, 0]
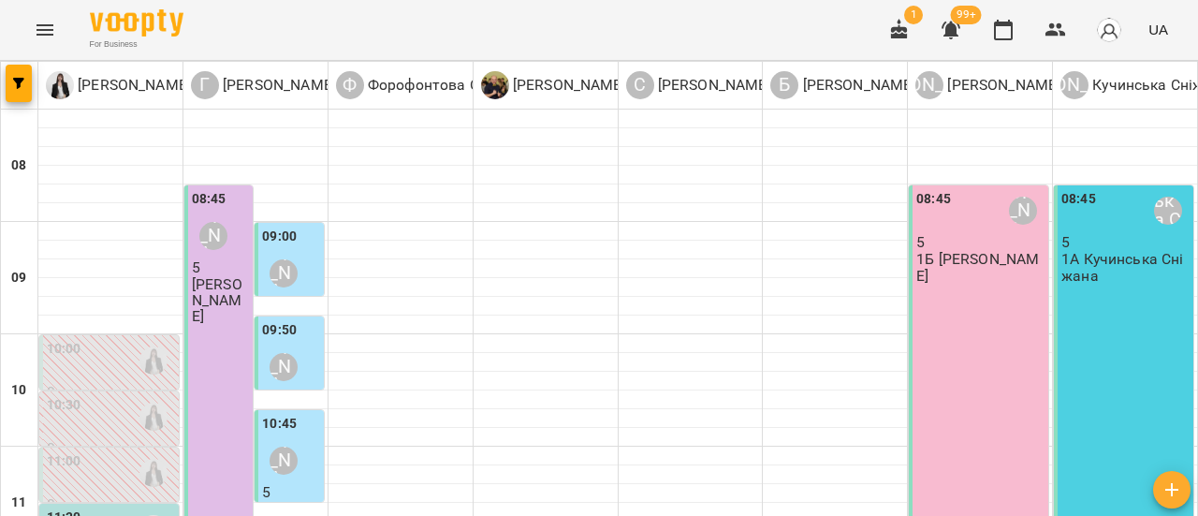
scroll to position [374, 0]
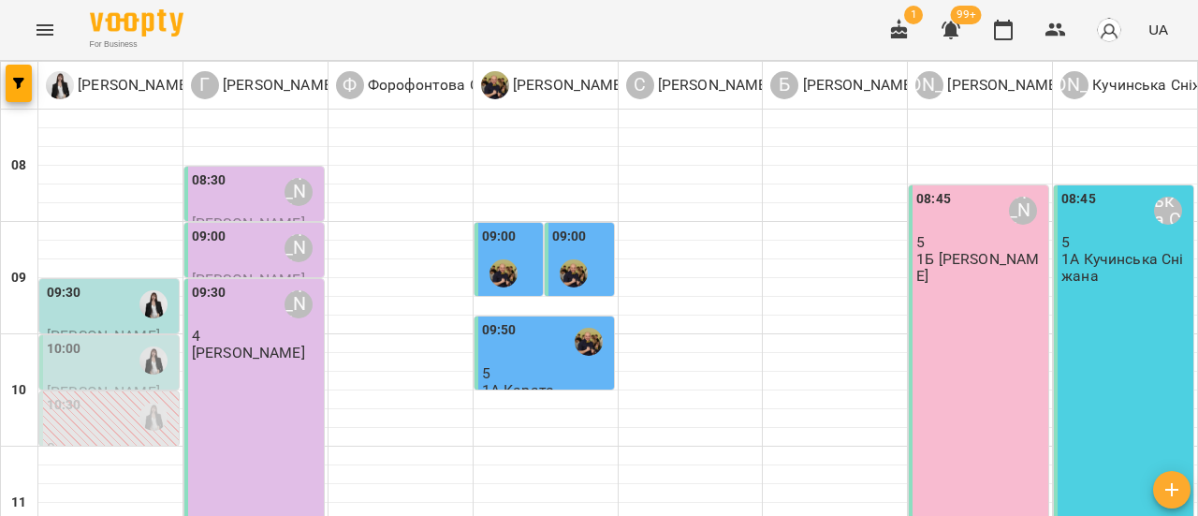
scroll to position [187, 0]
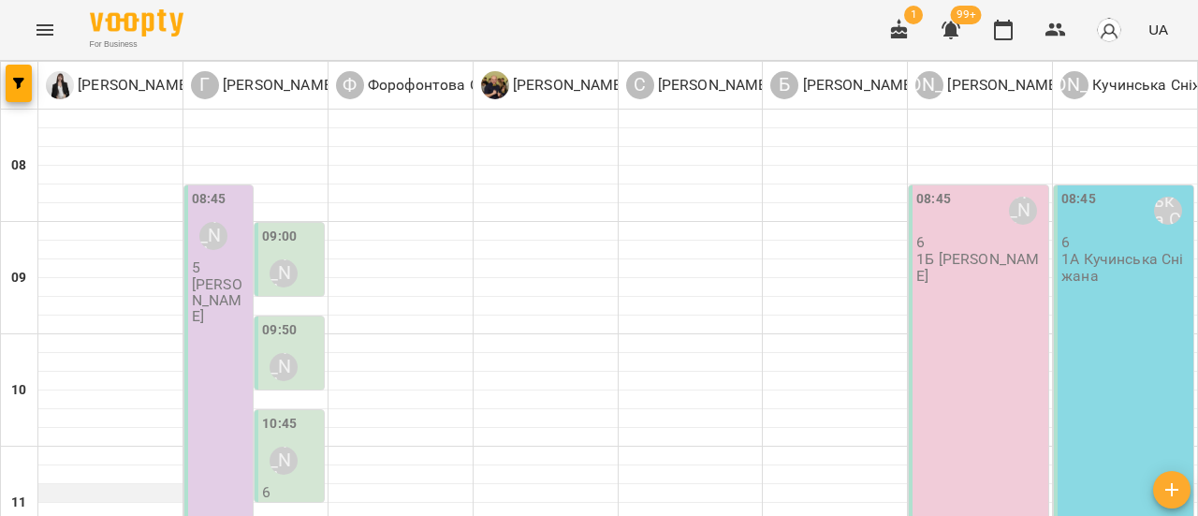
scroll to position [0, 0]
click at [1172, 496] on icon "button" at bounding box center [1171, 489] width 22 height 22
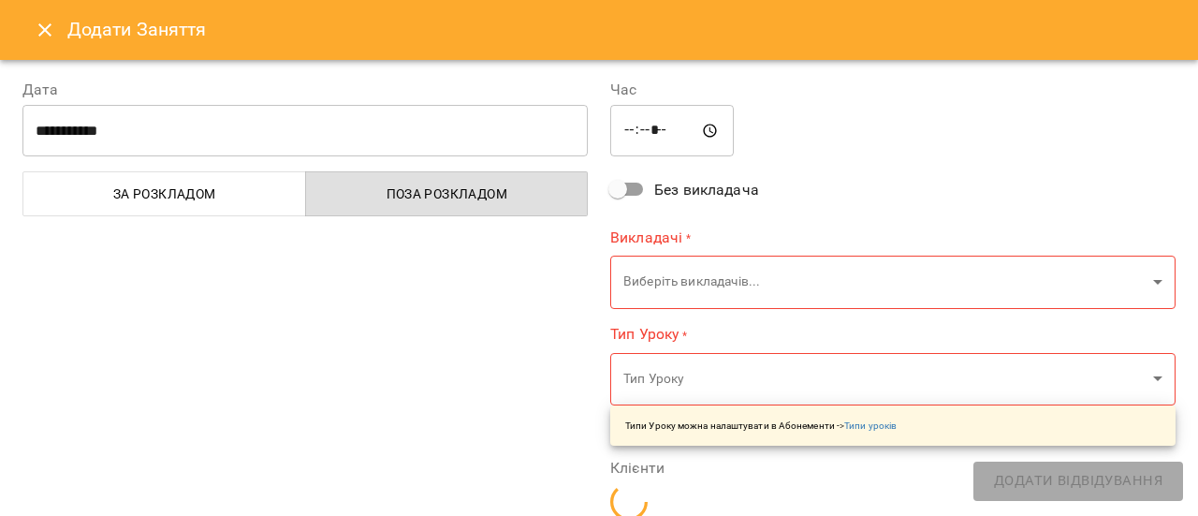
type input "*****"
type input "**********"
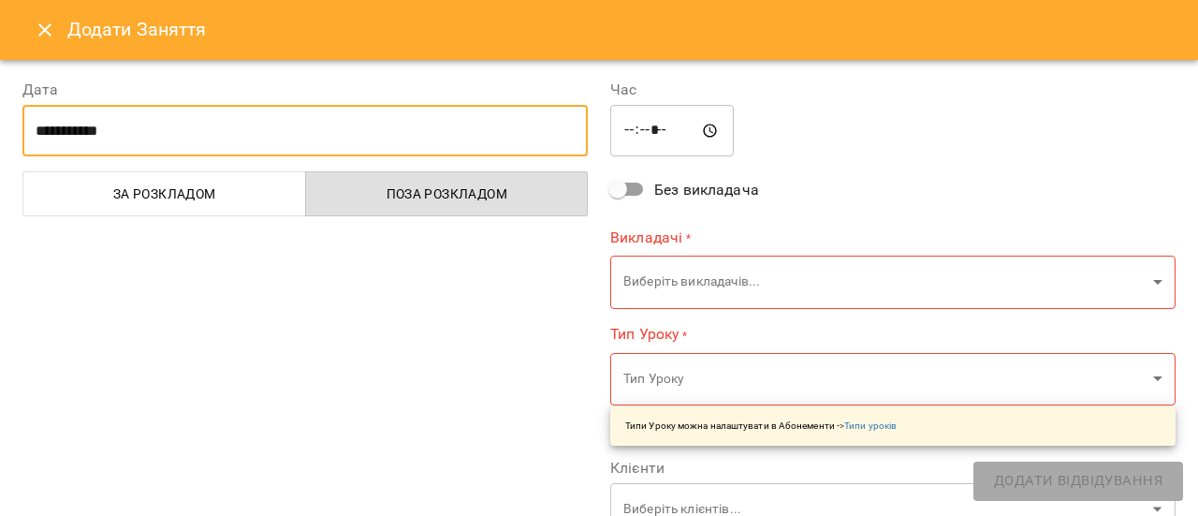
click at [51, 128] on input "**********" at bounding box center [304, 131] width 565 height 52
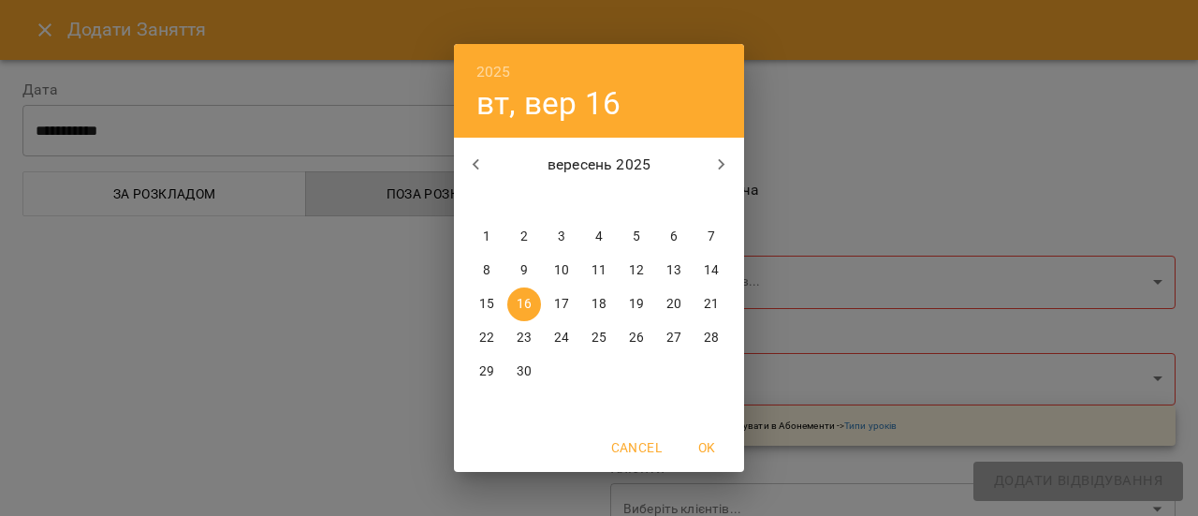
click at [571, 306] on span "17" at bounding box center [562, 304] width 34 height 19
type input "**********"
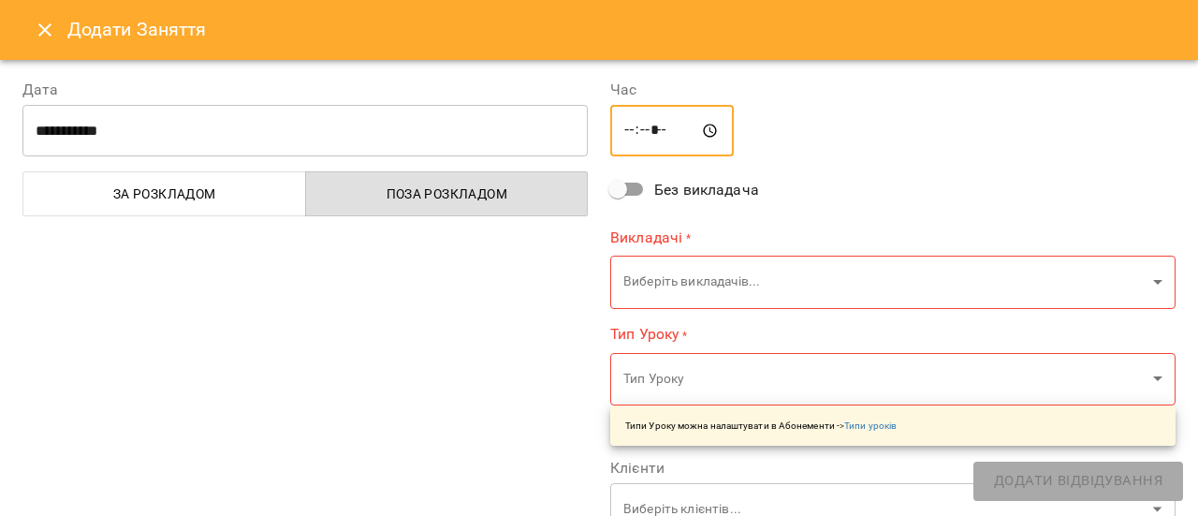
drag, startPoint x: 624, startPoint y: 136, endPoint x: 682, endPoint y: 130, distance: 58.3
click at [624, 135] on input "*****" at bounding box center [672, 131] width 124 height 52
type input "*****"
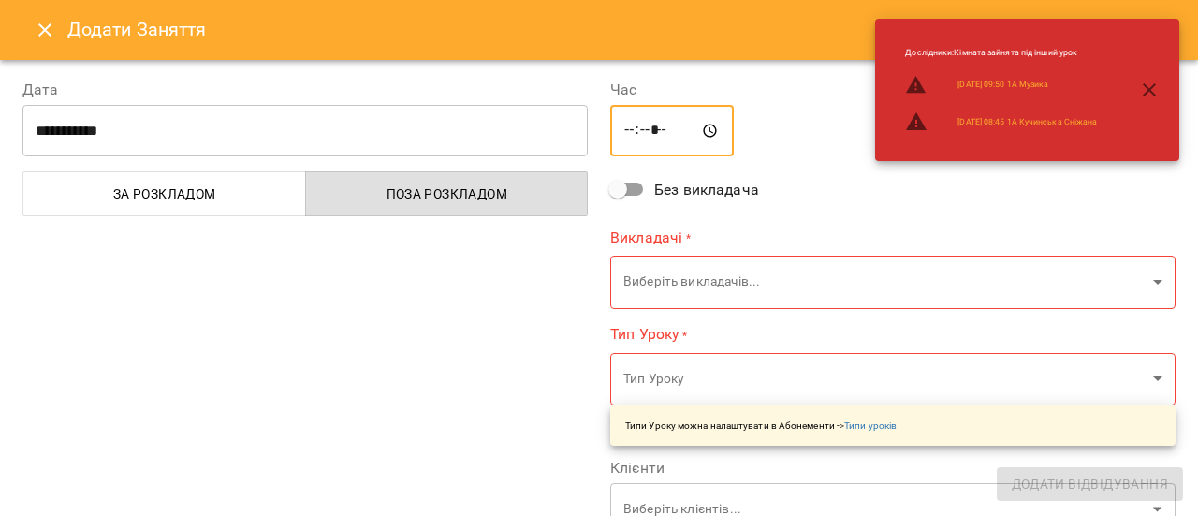
click at [775, 165] on div "**********" at bounding box center [893, 480] width 588 height 849
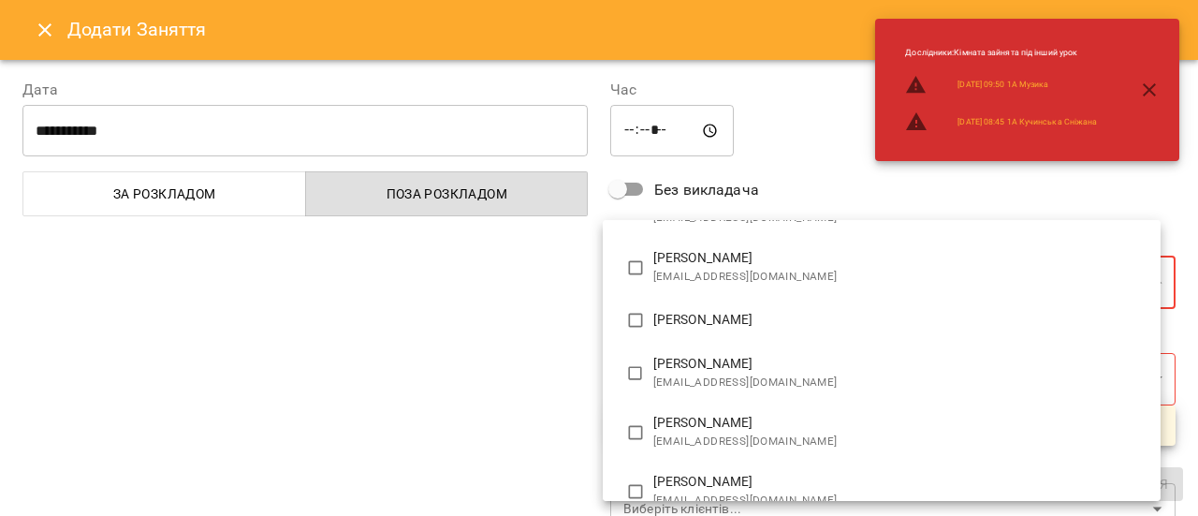
scroll to position [187, 0]
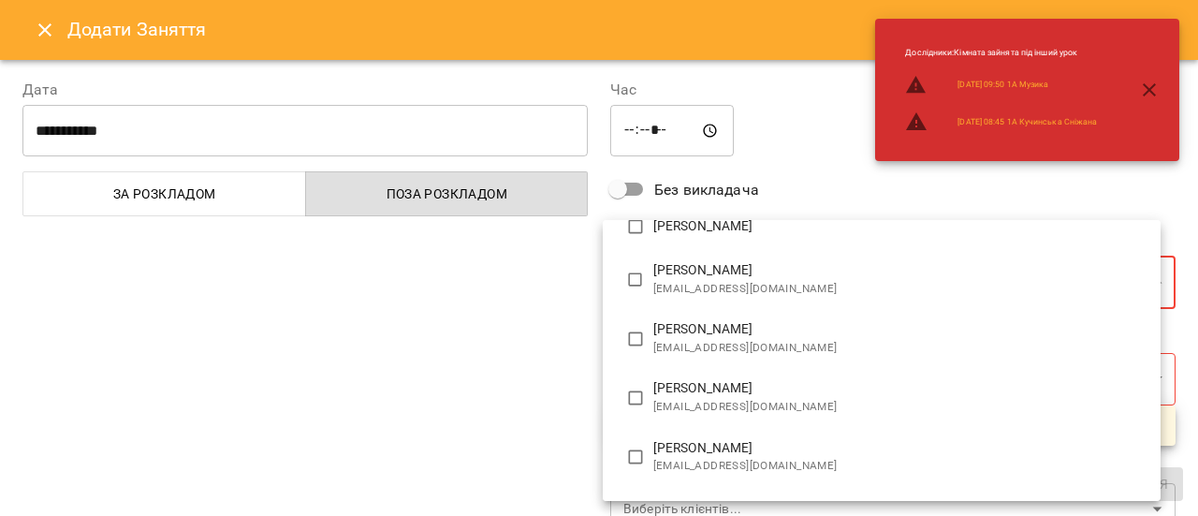
type input "*******"
type input "**"
type input "**********"
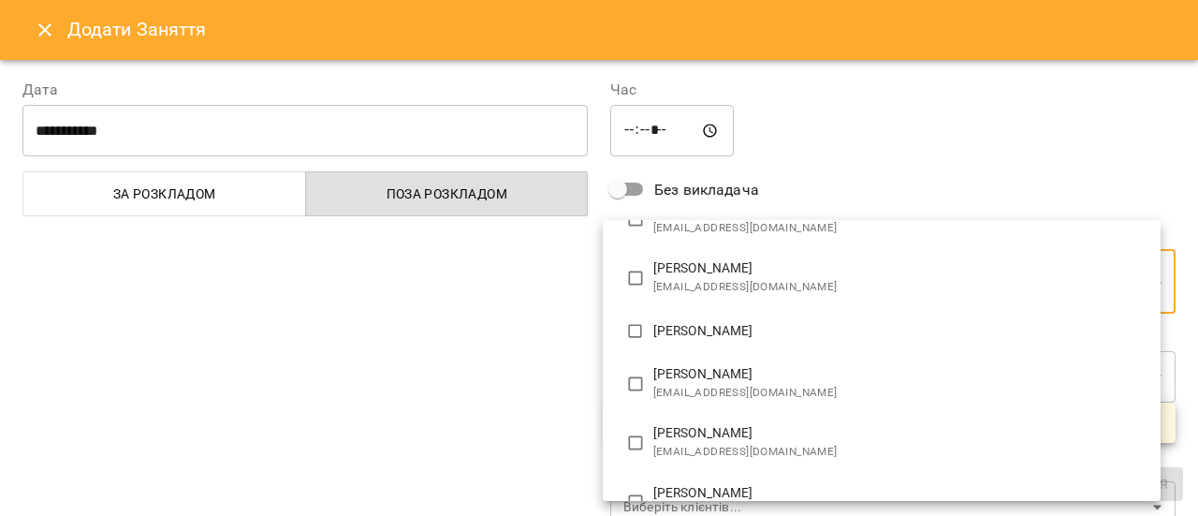
scroll to position [0, 0]
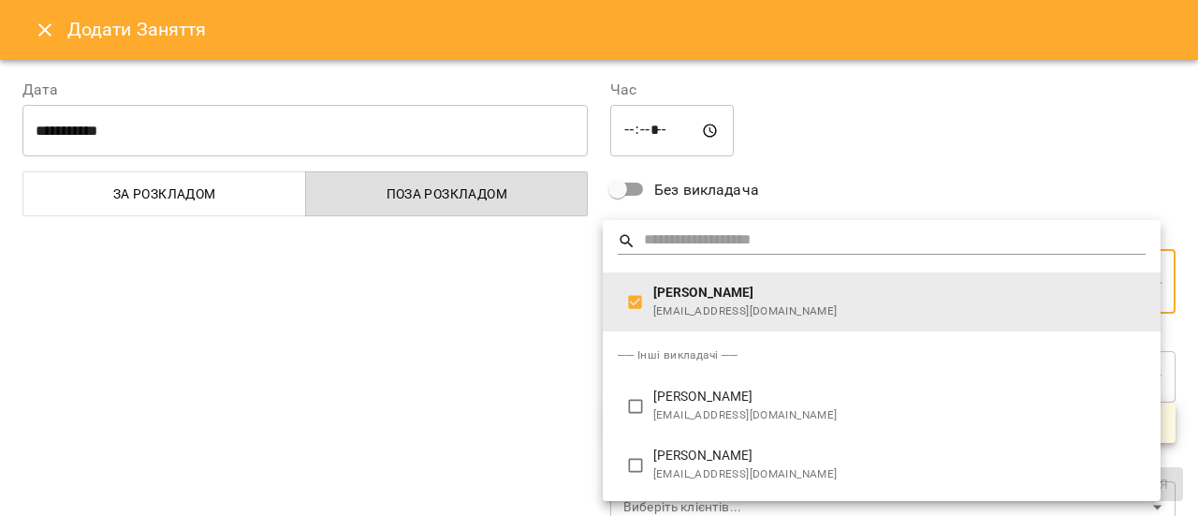
click at [502, 317] on div at bounding box center [599, 258] width 1198 height 516
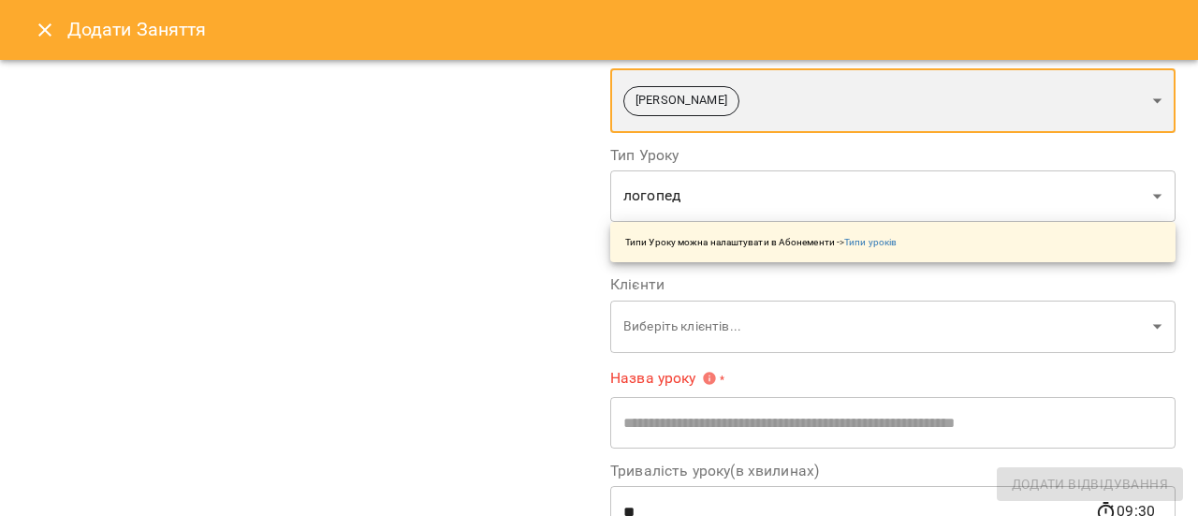
scroll to position [187, 0]
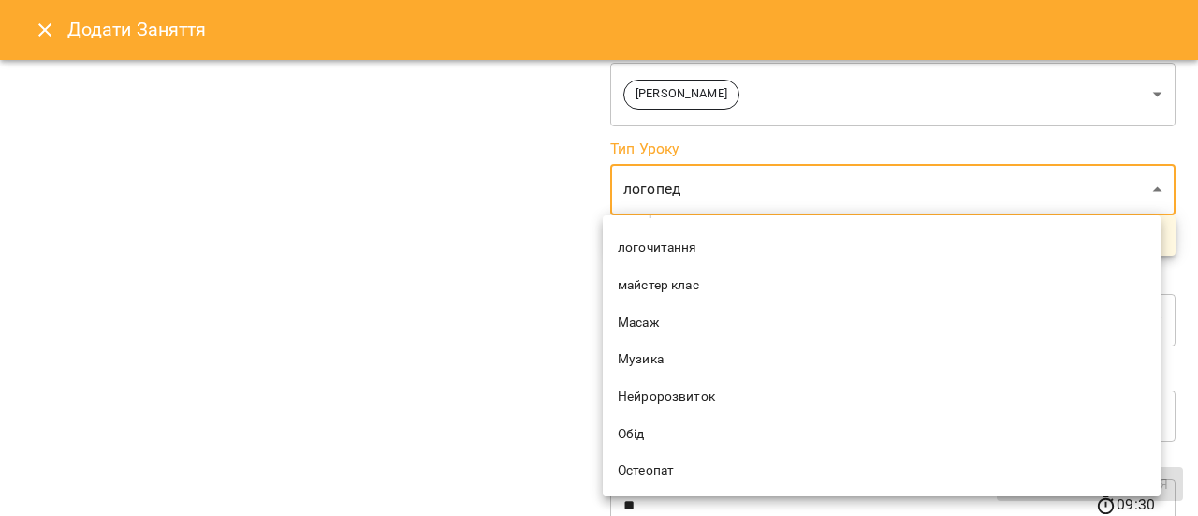
scroll to position [842, 0]
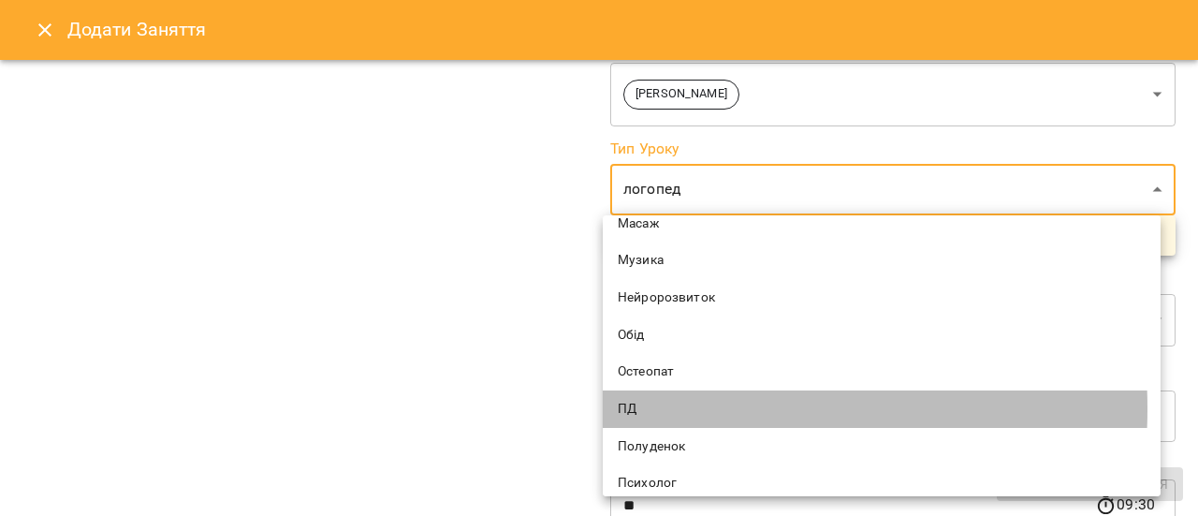
click at [643, 408] on span "ПД" at bounding box center [882, 409] width 528 height 19
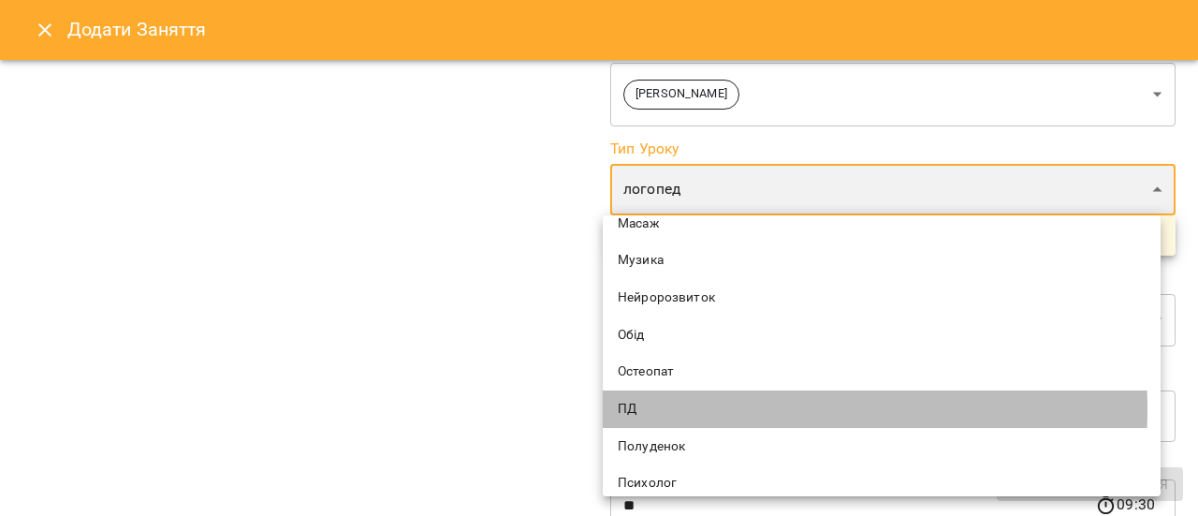
type input "**"
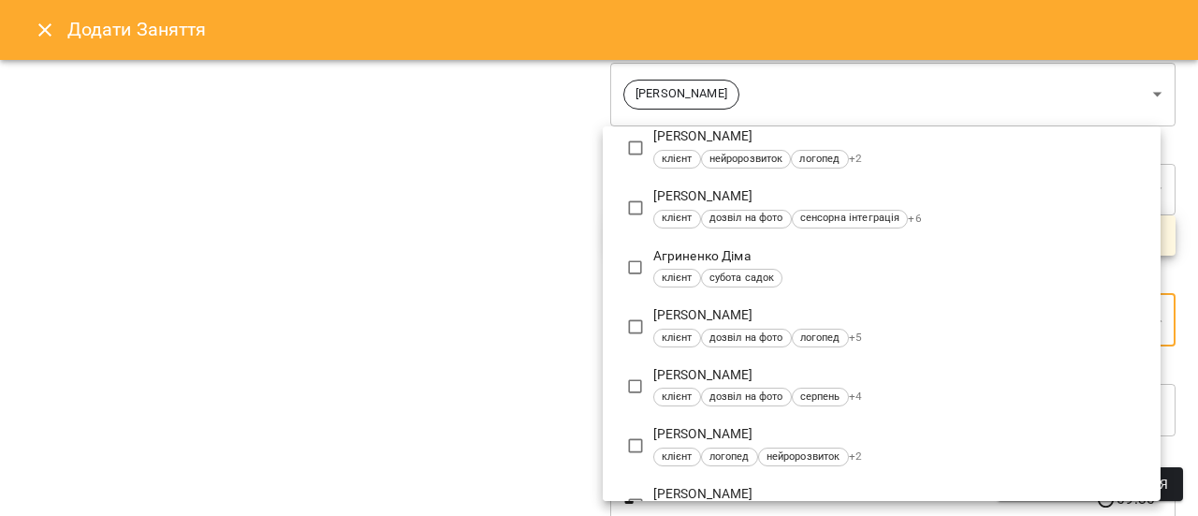
scroll to position [0, 0]
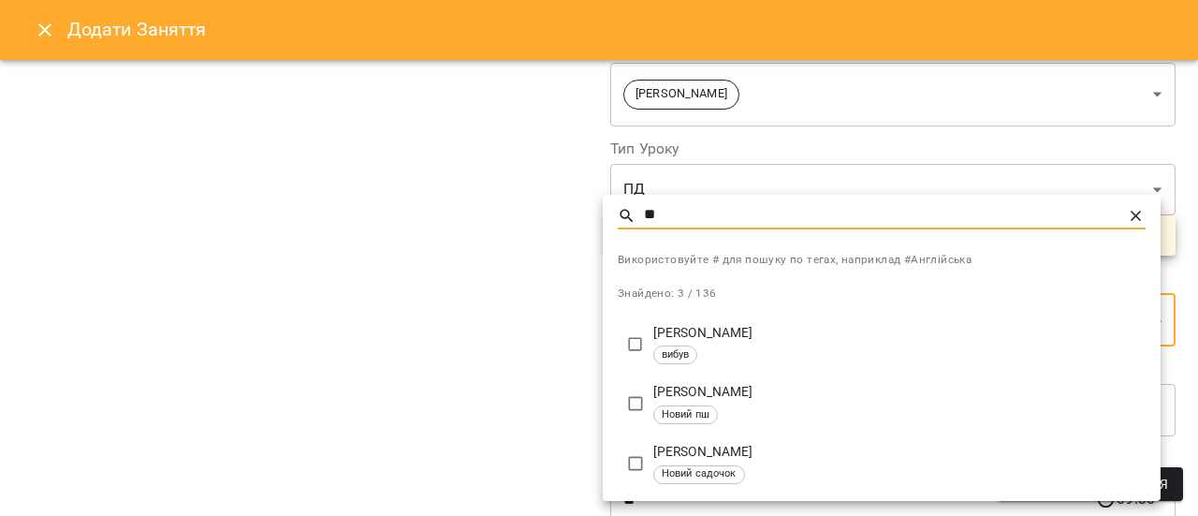
type input "**"
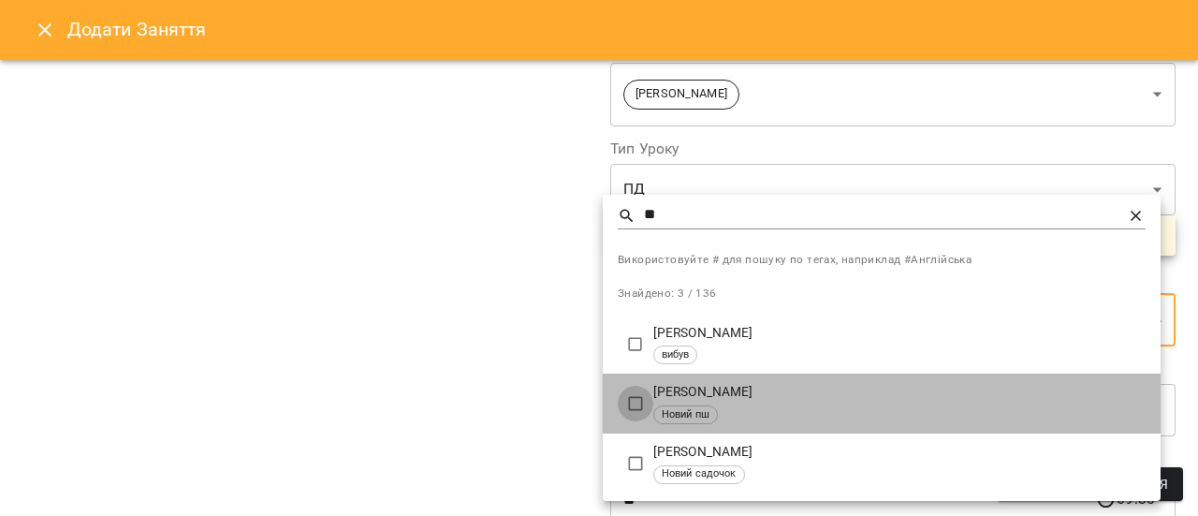
type input "**********"
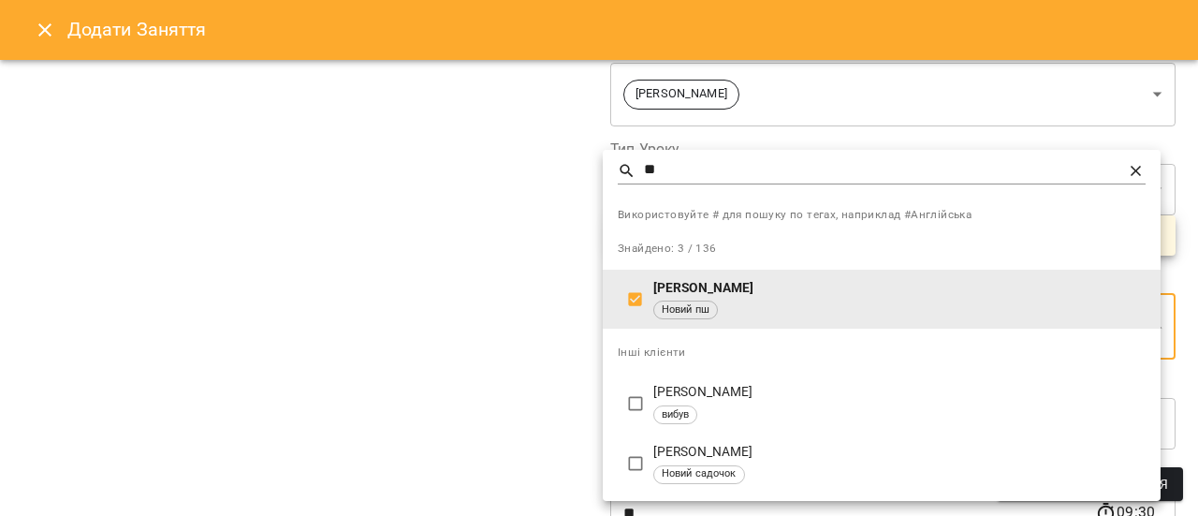
click at [434, 314] on div at bounding box center [599, 258] width 1198 height 516
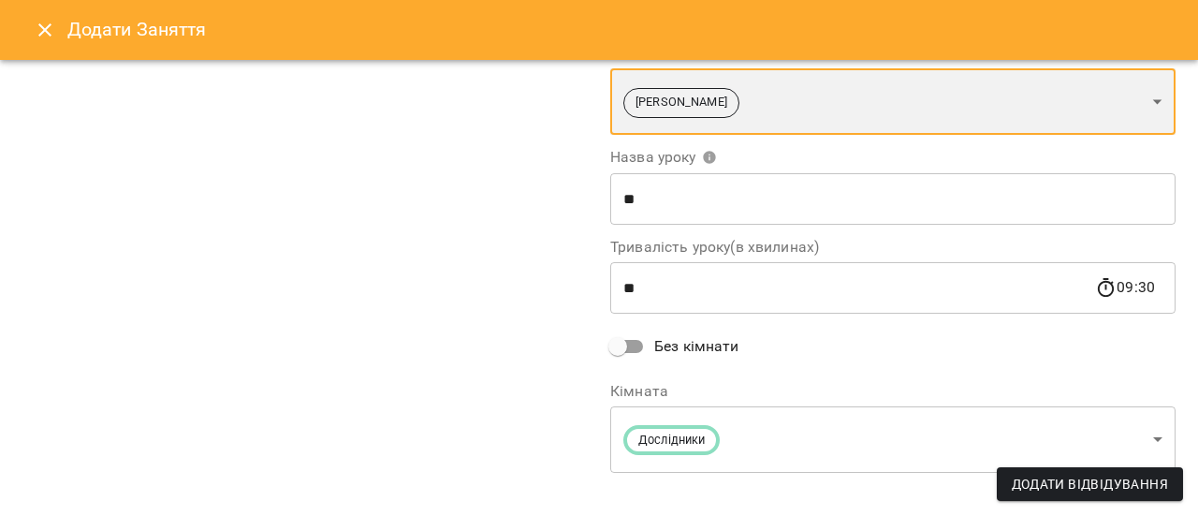
scroll to position [431, 0]
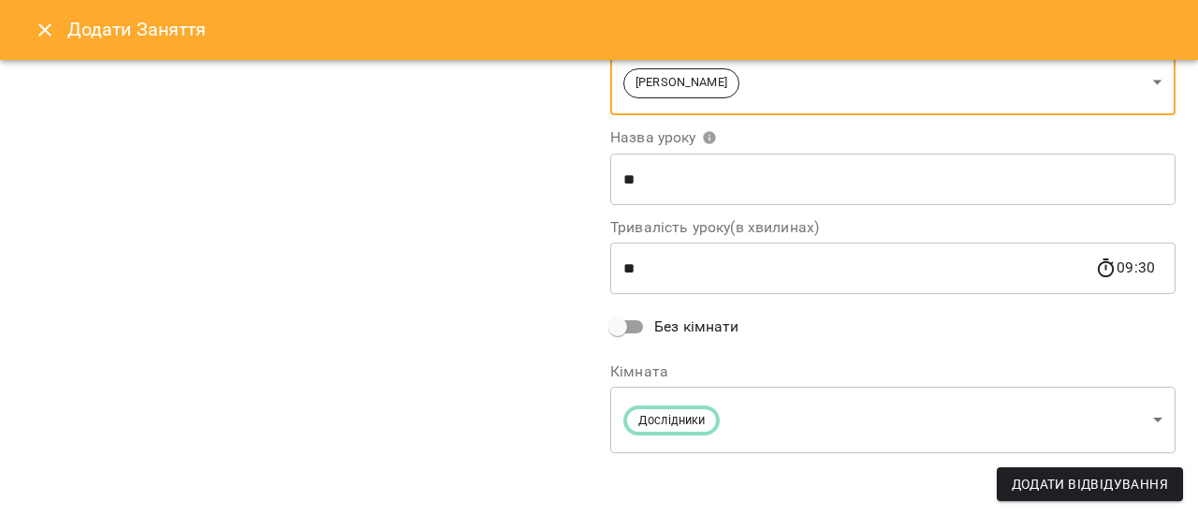
click at [653, 274] on input "**" at bounding box center [852, 268] width 485 height 52
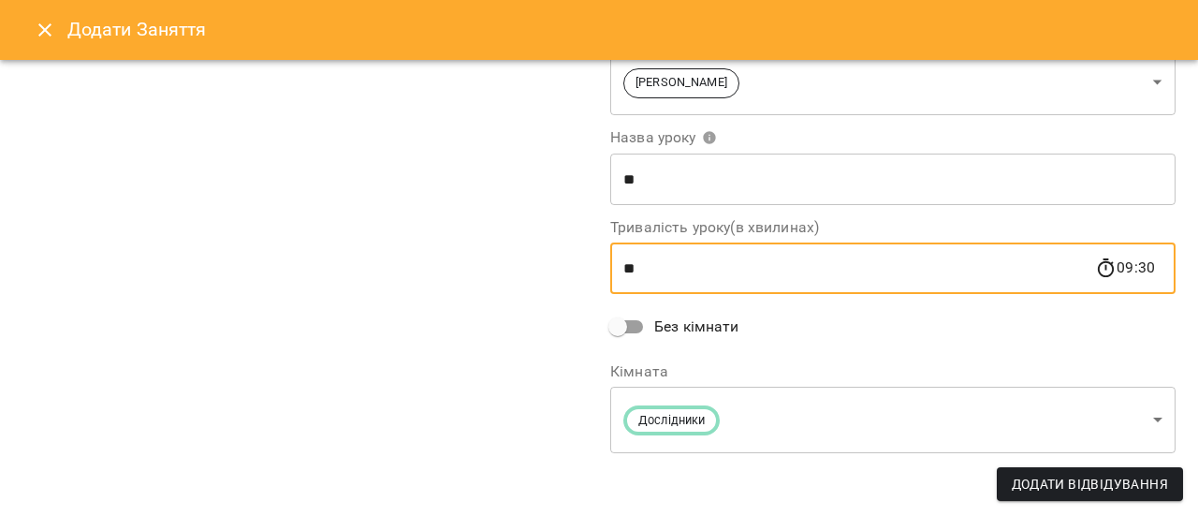
type input "*"
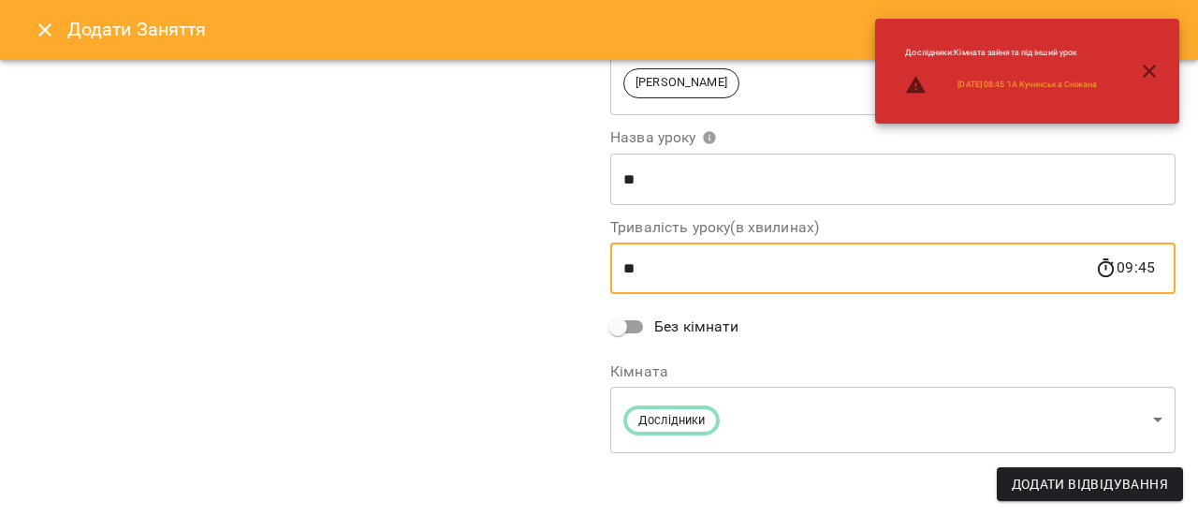
type input "**"
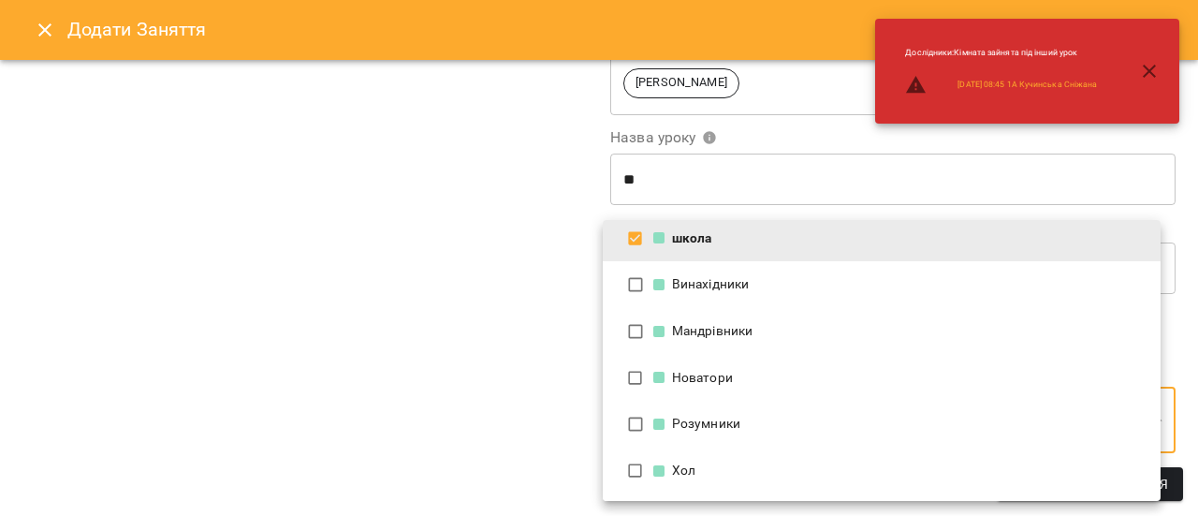
scroll to position [0, 0]
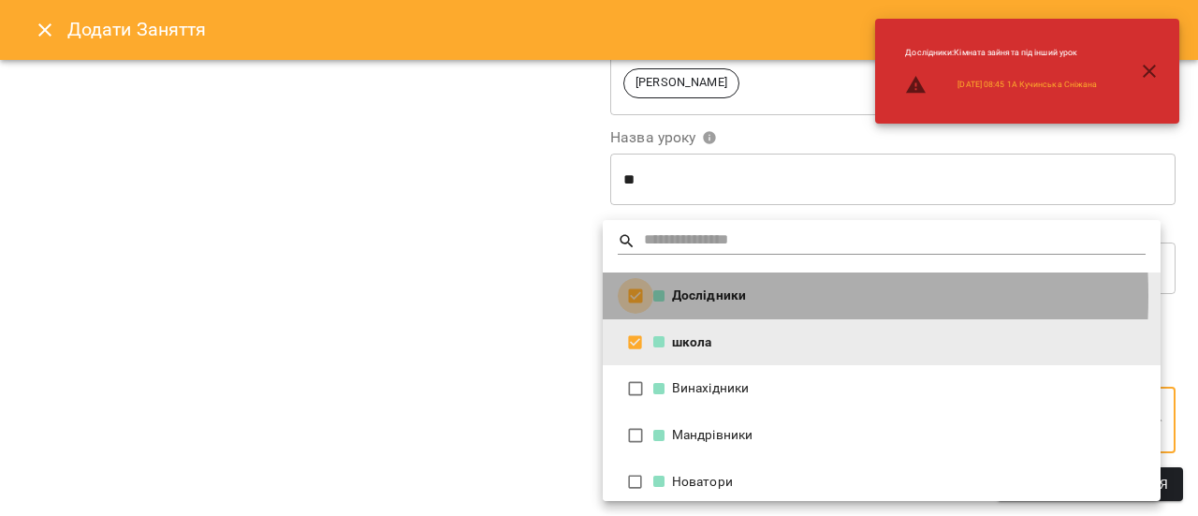
type input "**********"
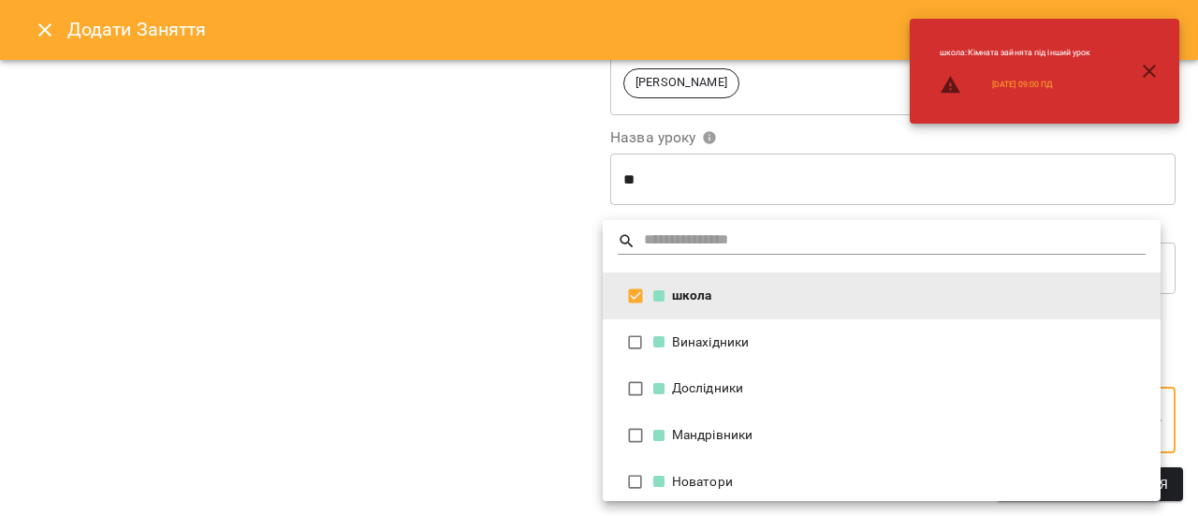
click at [502, 346] on div at bounding box center [599, 258] width 1198 height 516
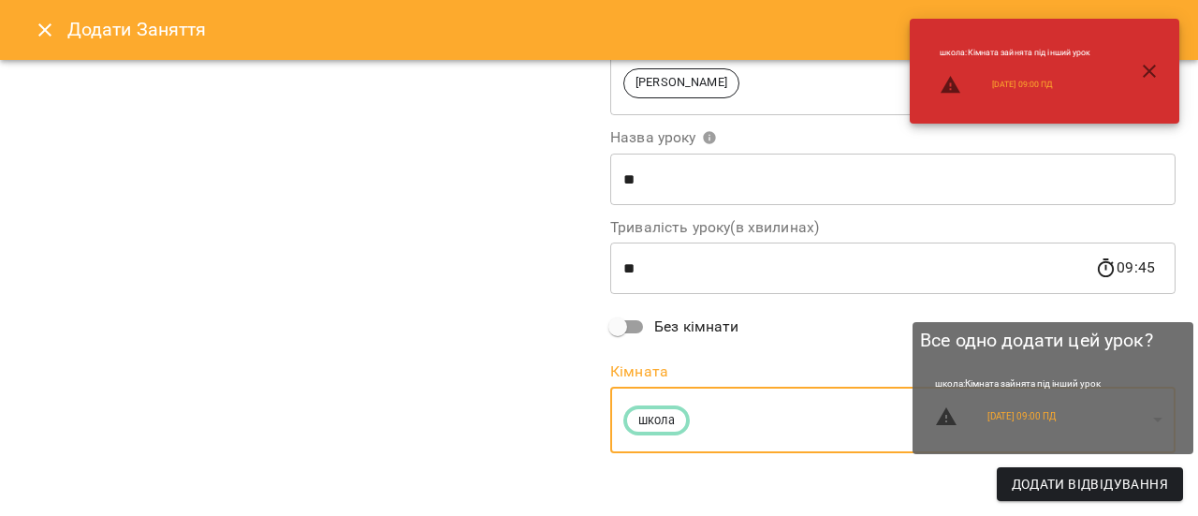
click at [1152, 486] on span "Додати Відвідування" at bounding box center [1090, 484] width 156 height 22
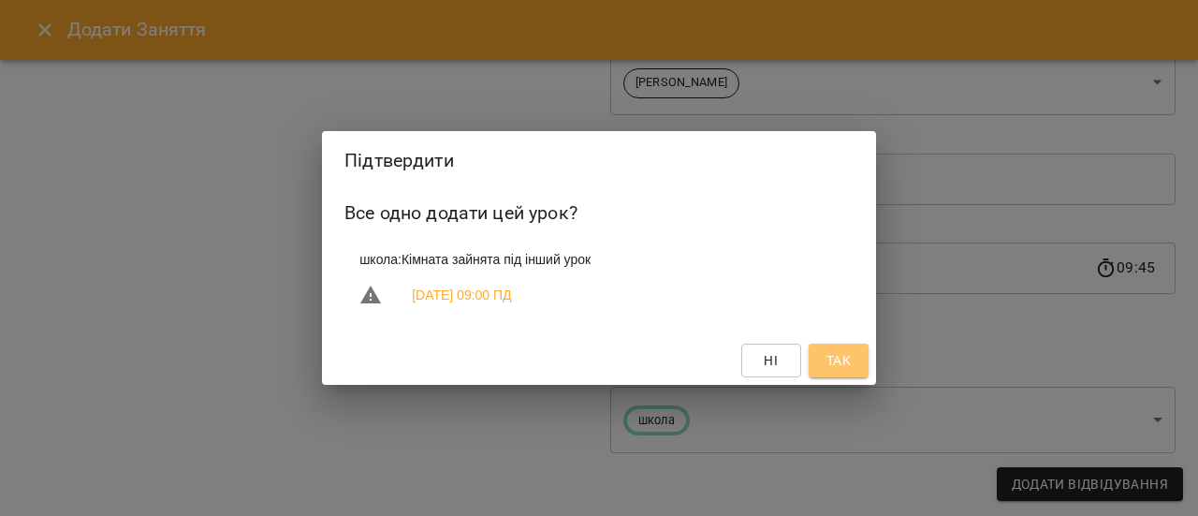
click at [837, 360] on span "Так" at bounding box center [838, 360] width 24 height 22
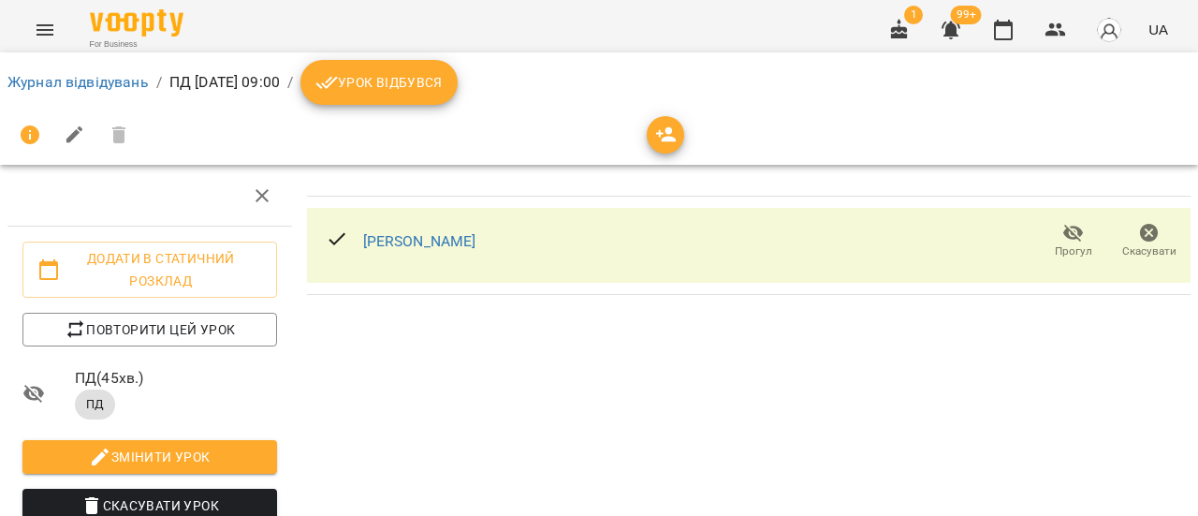
click at [51, 92] on li "Журнал відвідувань" at bounding box center [77, 82] width 141 height 22
click at [55, 85] on link "Журнал відвідувань" at bounding box center [77, 82] width 141 height 18
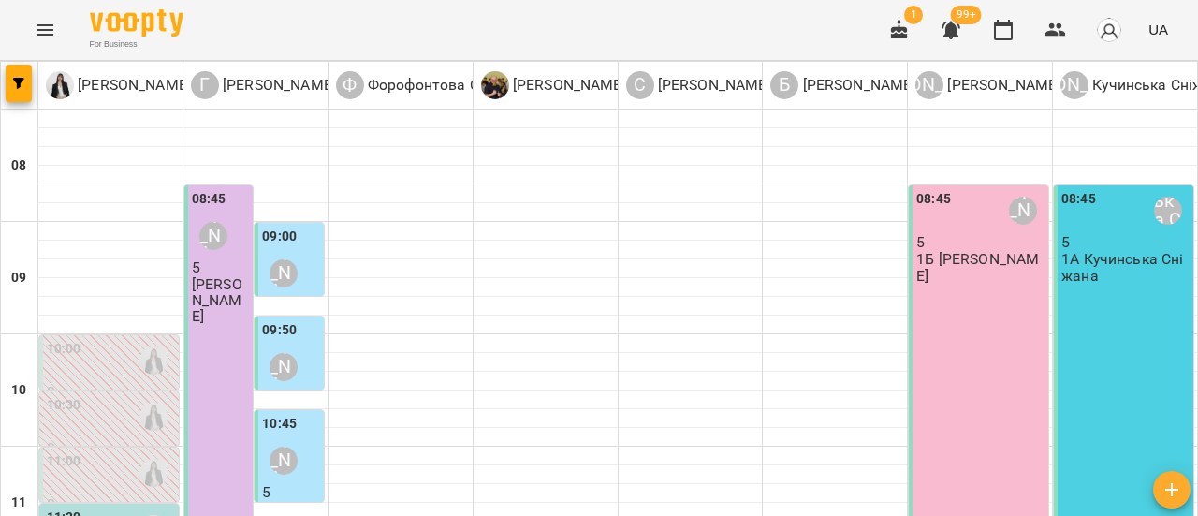
scroll to position [374, 0]
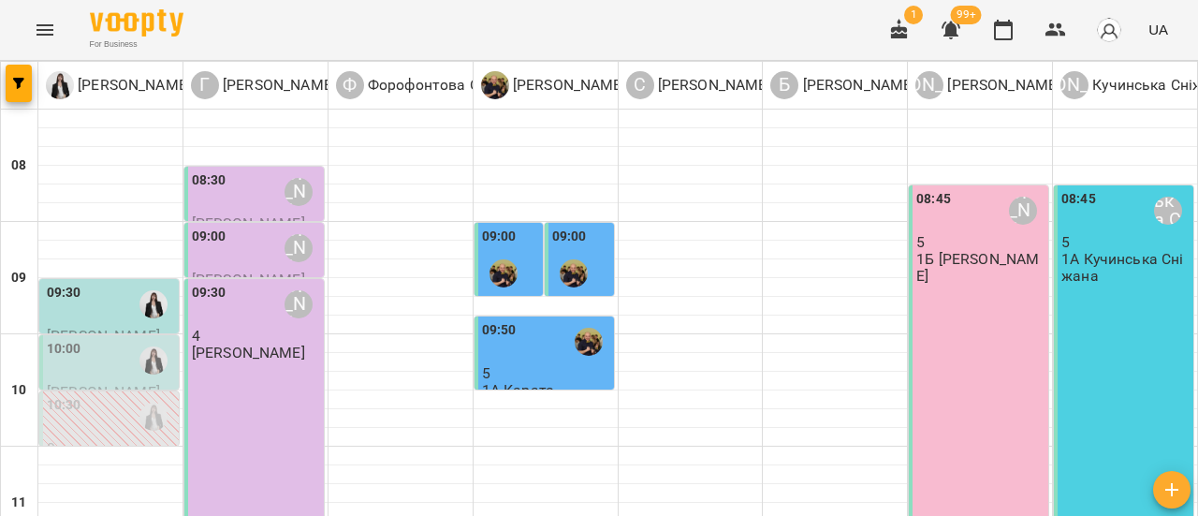
scroll to position [94, 0]
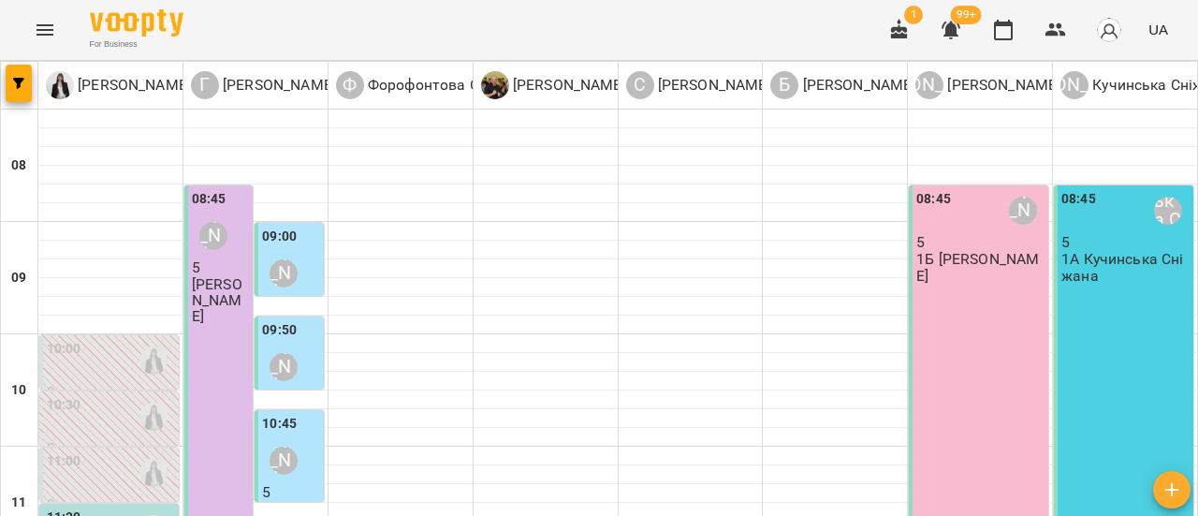
scroll to position [374, 0]
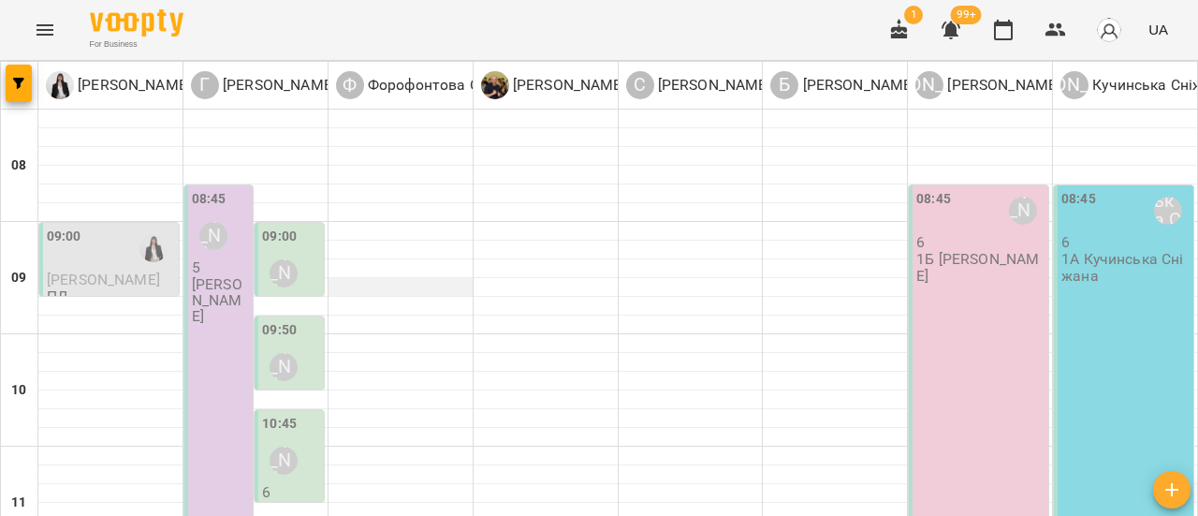
scroll to position [0, 0]
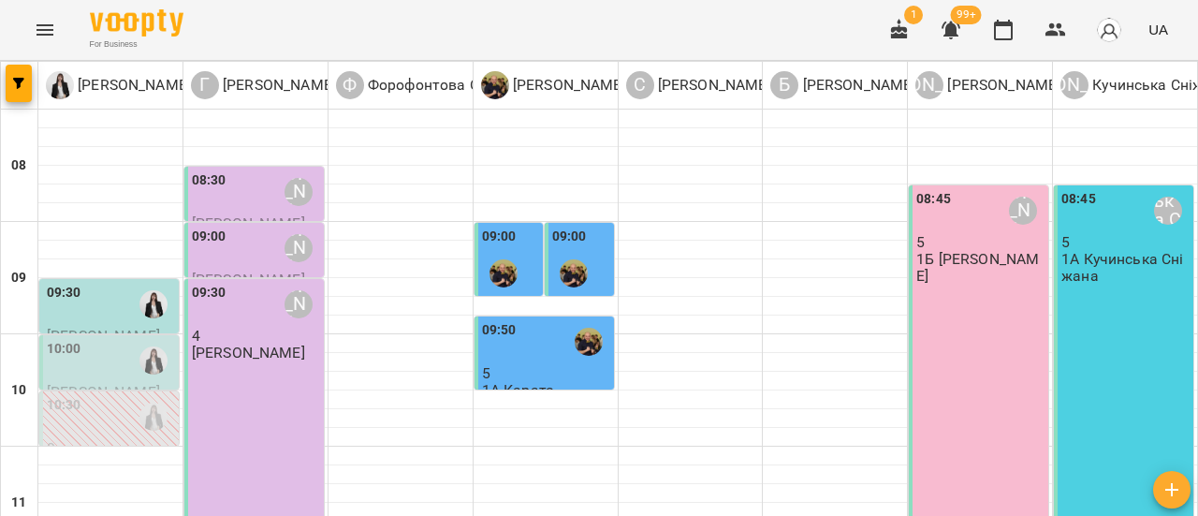
scroll to position [94, 0]
click at [118, 395] on div "10:30" at bounding box center [111, 416] width 128 height 43
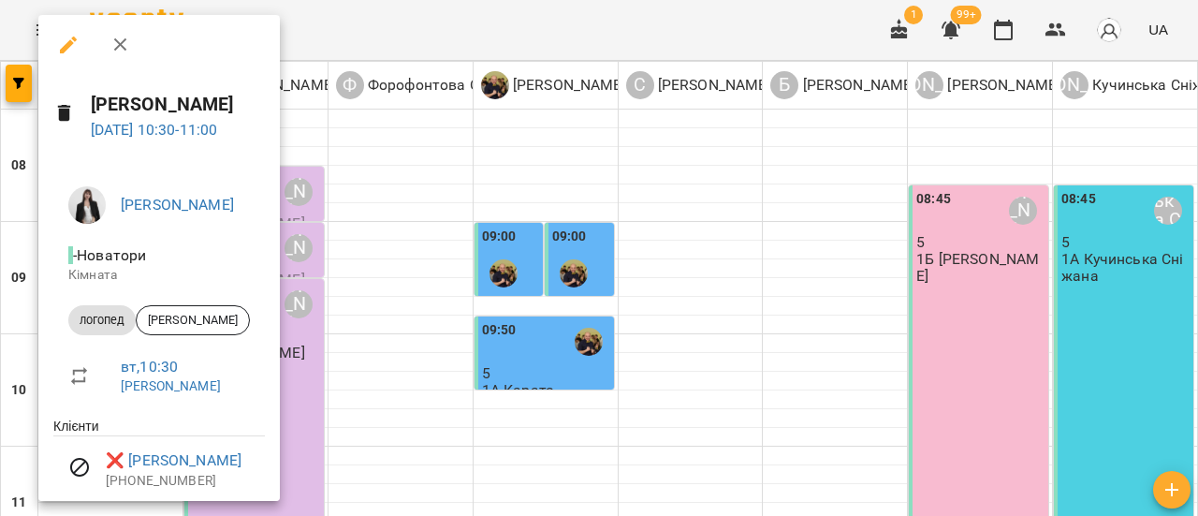
click at [115, 51] on icon "button" at bounding box center [120, 45] width 22 height 22
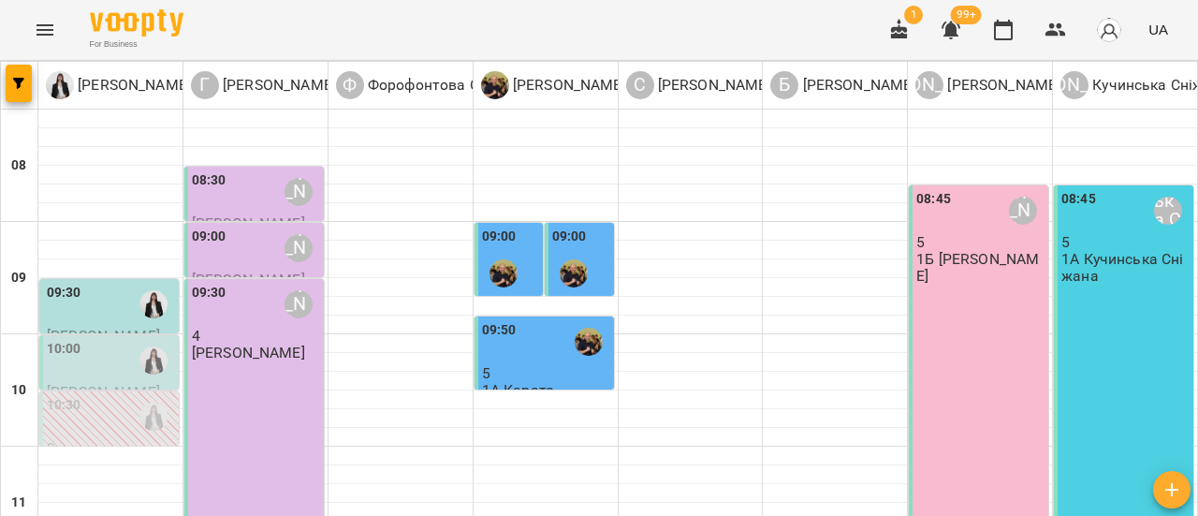
click at [106, 339] on div "10:00" at bounding box center [111, 360] width 128 height 43
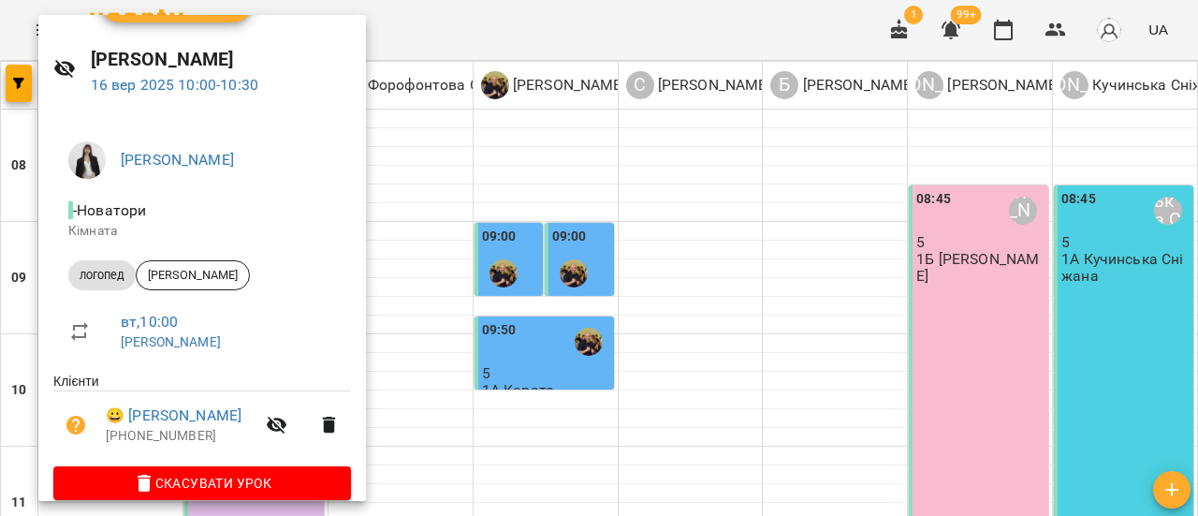
scroll to position [68, 0]
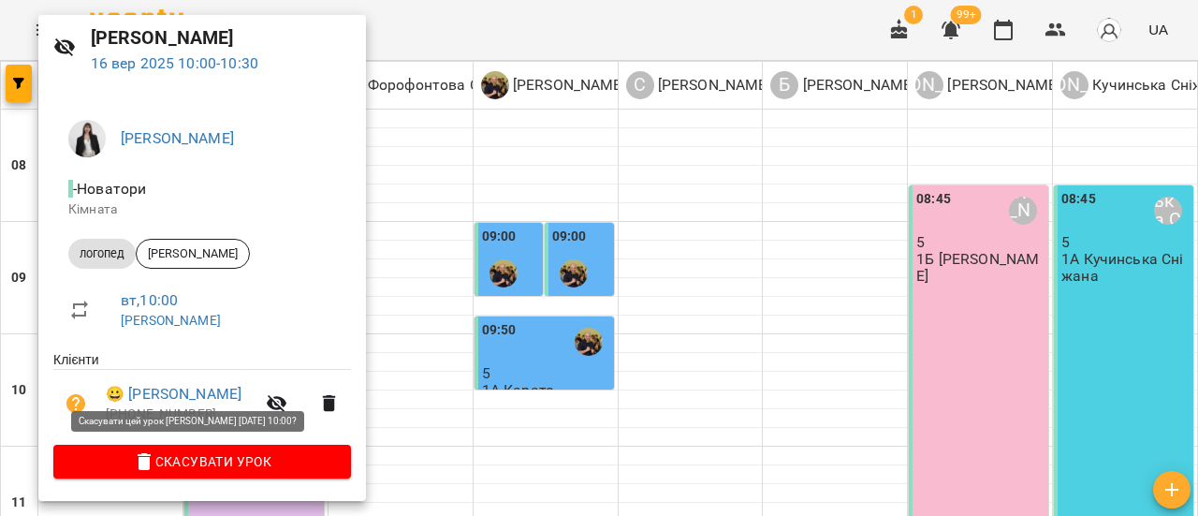
click at [232, 467] on span "Скасувати Урок" at bounding box center [202, 461] width 268 height 22
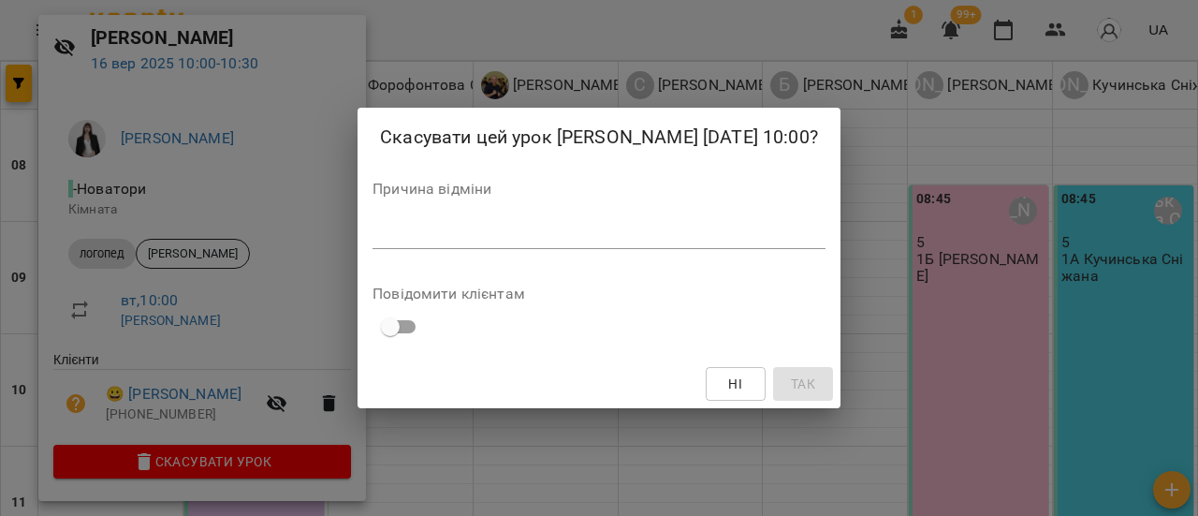
drag, startPoint x: 419, startPoint y: 238, endPoint x: 608, endPoint y: 252, distance: 189.6
click at [423, 239] on textarea at bounding box center [598, 234] width 453 height 18
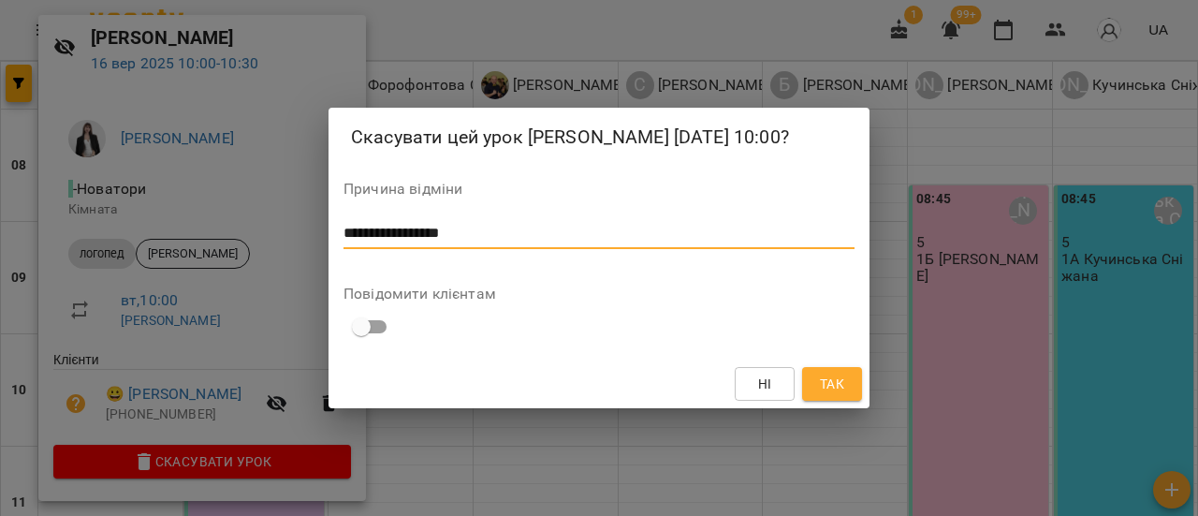
type textarea "**********"
click at [844, 392] on span "Так" at bounding box center [832, 383] width 24 height 22
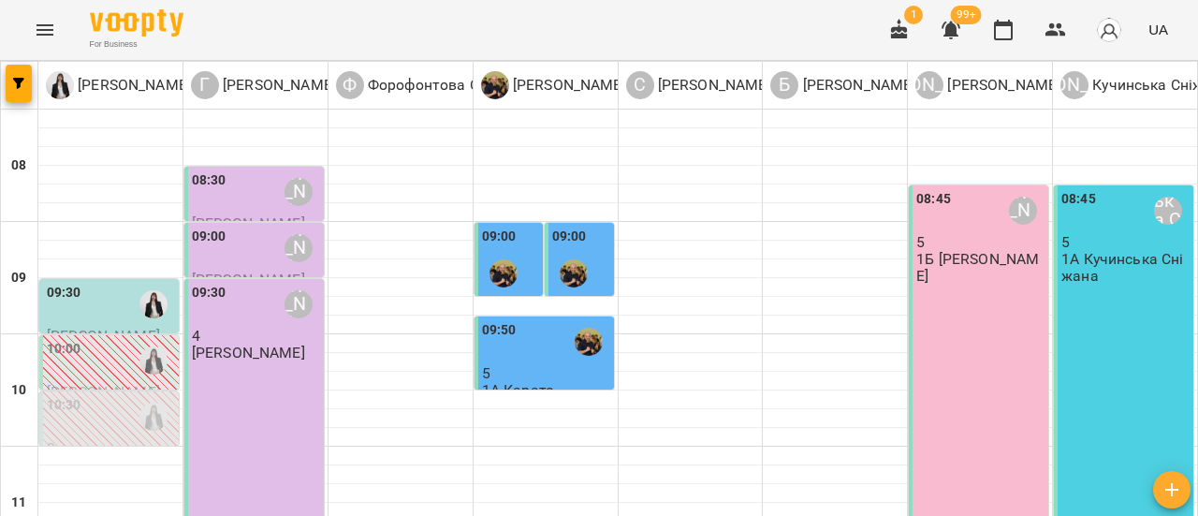
click at [133, 395] on div at bounding box center [153, 416] width 43 height 43
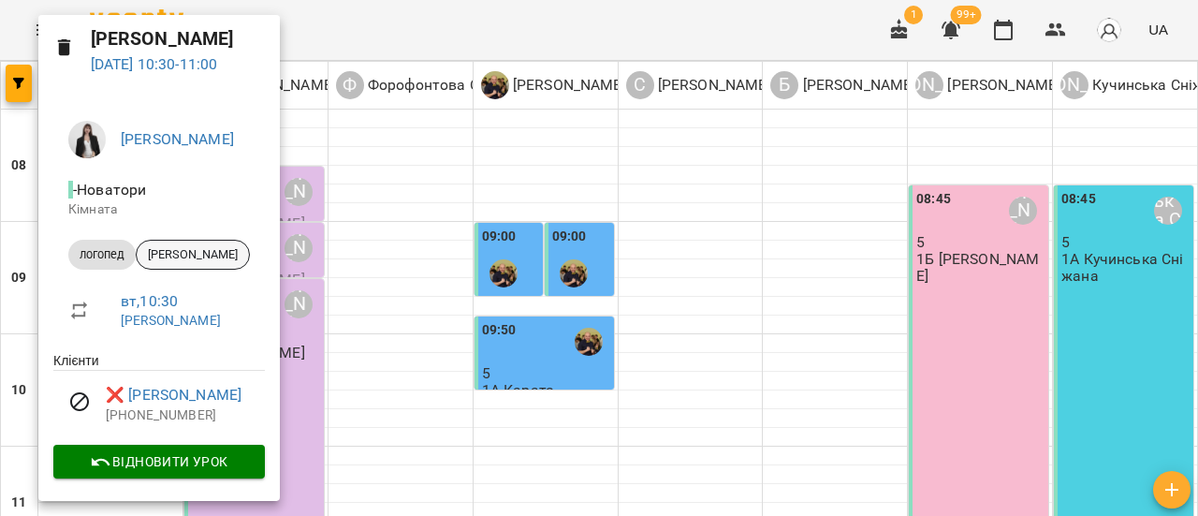
scroll to position [0, 0]
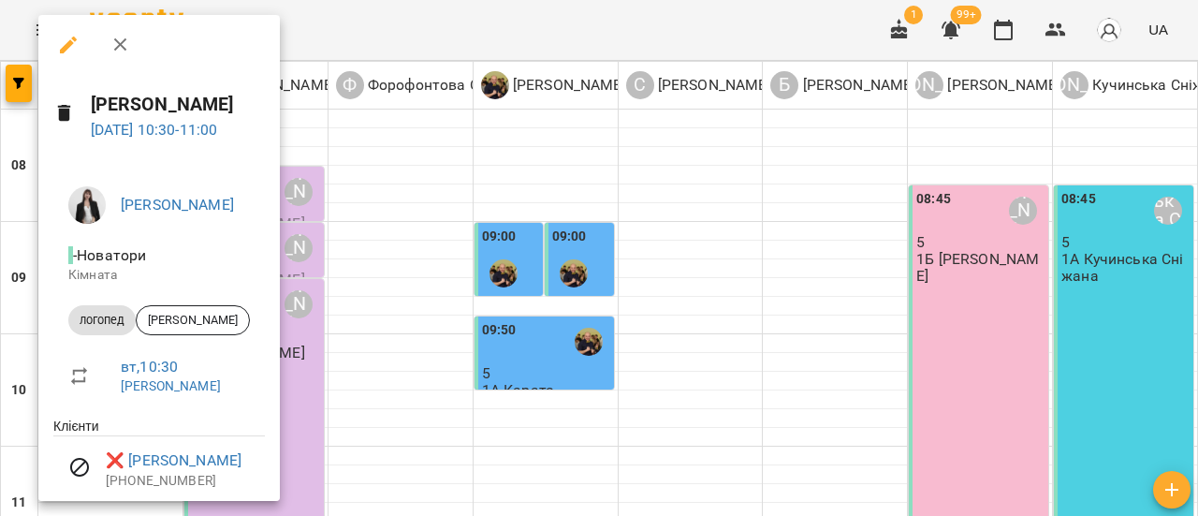
drag, startPoint x: 123, startPoint y: 36, endPoint x: 127, endPoint y: 48, distance: 12.2
click at [123, 36] on icon "button" at bounding box center [120, 45] width 22 height 22
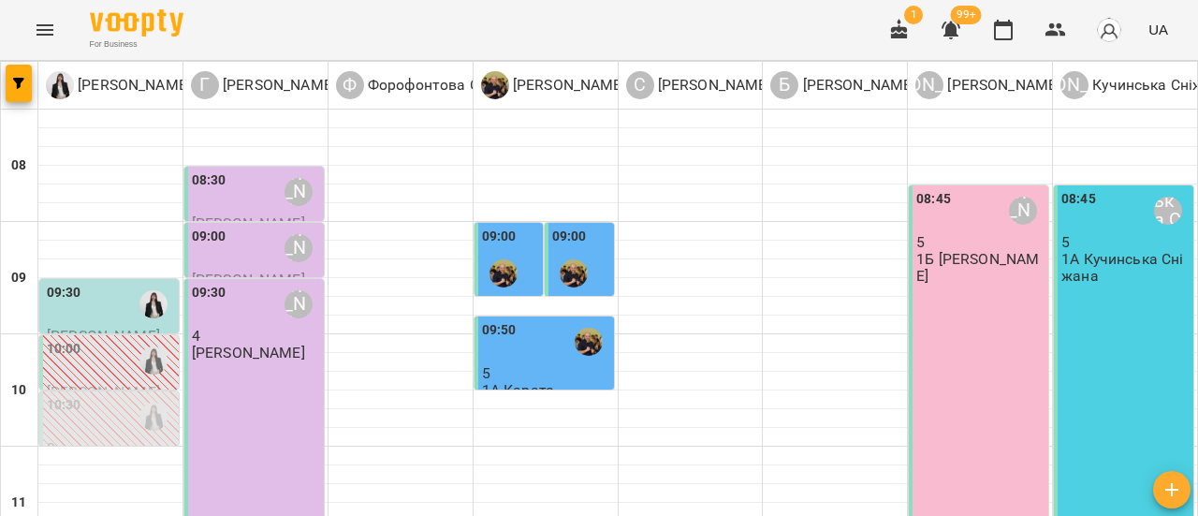
click at [132, 339] on div at bounding box center [153, 360] width 43 height 43
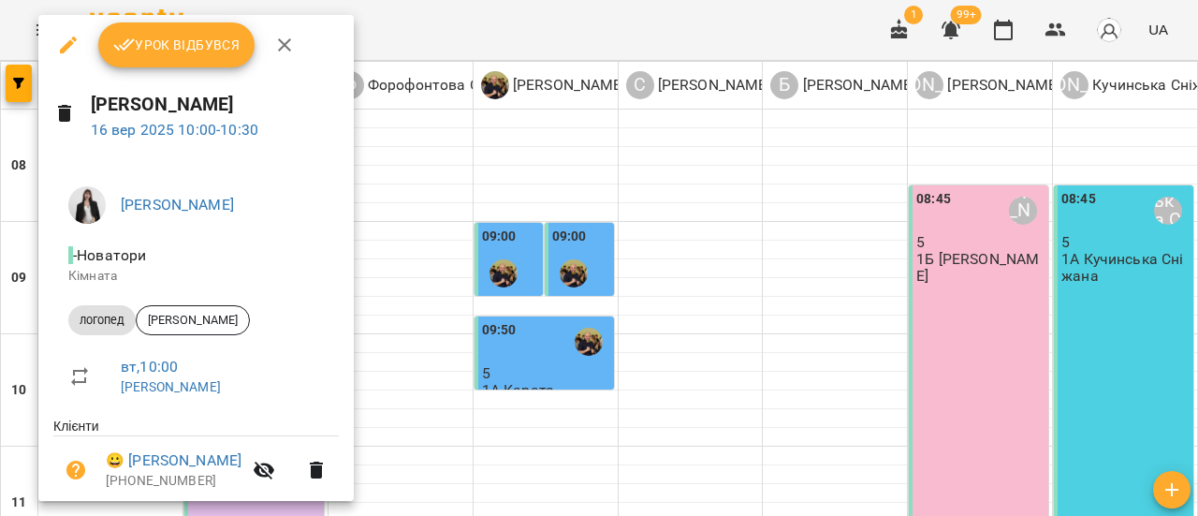
click at [285, 48] on icon "button" at bounding box center [284, 45] width 22 height 22
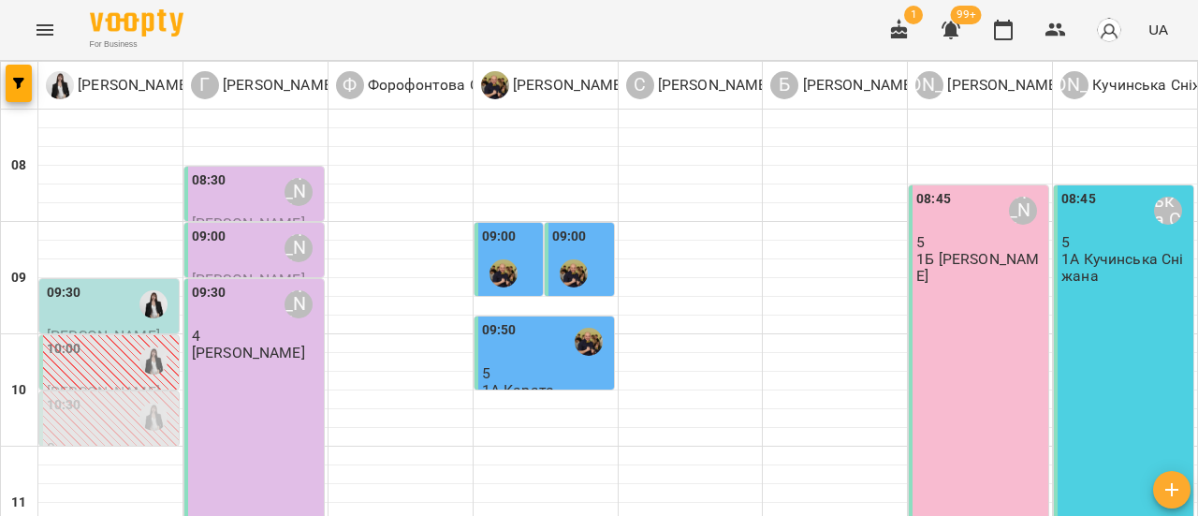
scroll to position [94, 0]
click at [126, 395] on div "10:30" at bounding box center [111, 416] width 128 height 43
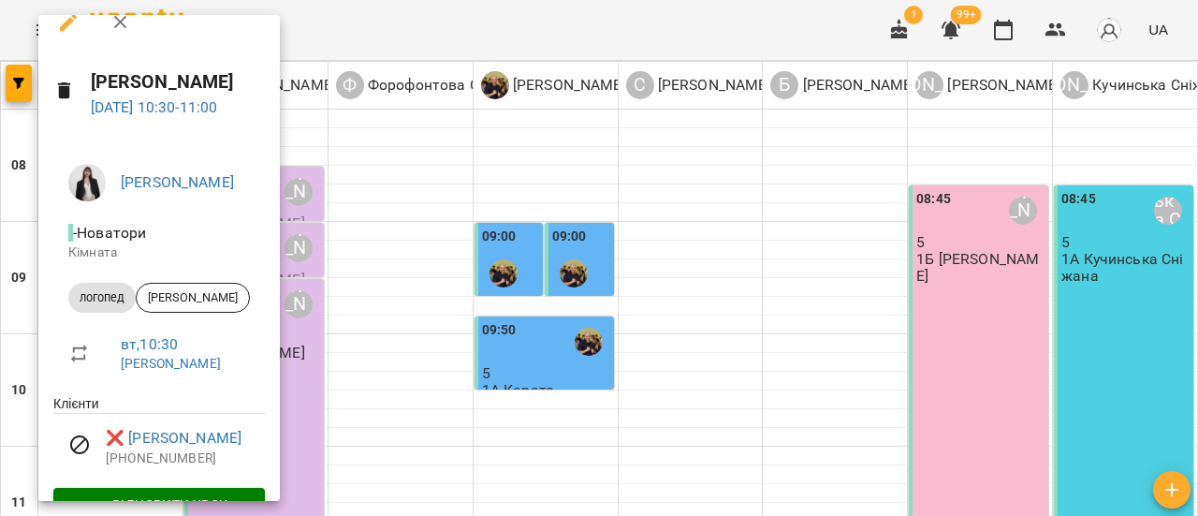
scroll to position [0, 0]
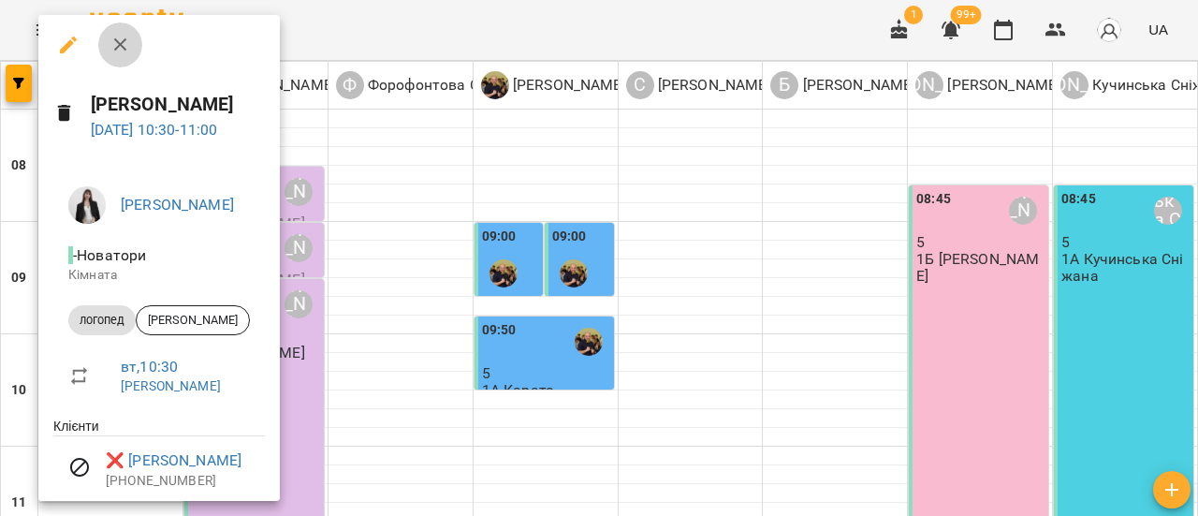
drag, startPoint x: 118, startPoint y: 42, endPoint x: 97, endPoint y: 153, distance: 113.3
click at [119, 43] on icon "button" at bounding box center [119, 44] width 13 height 13
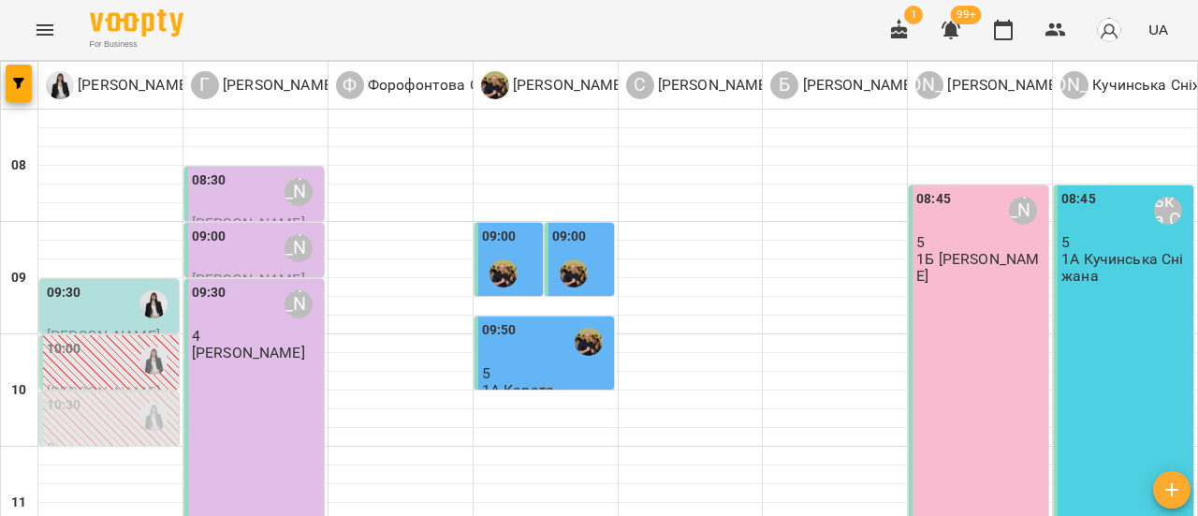
click at [81, 339] on div "10:00" at bounding box center [111, 360] width 128 height 43
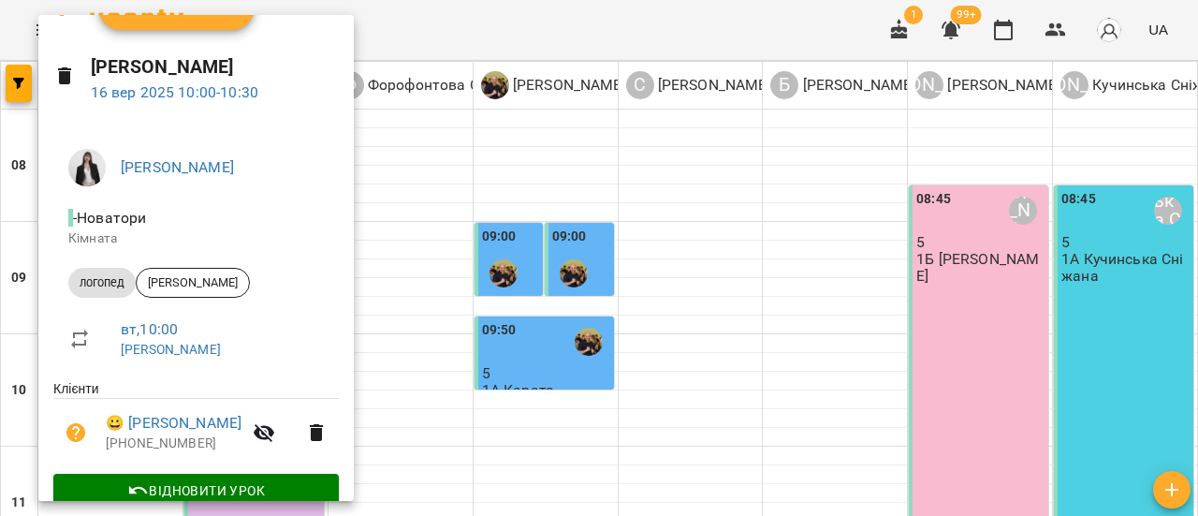
scroll to position [68, 0]
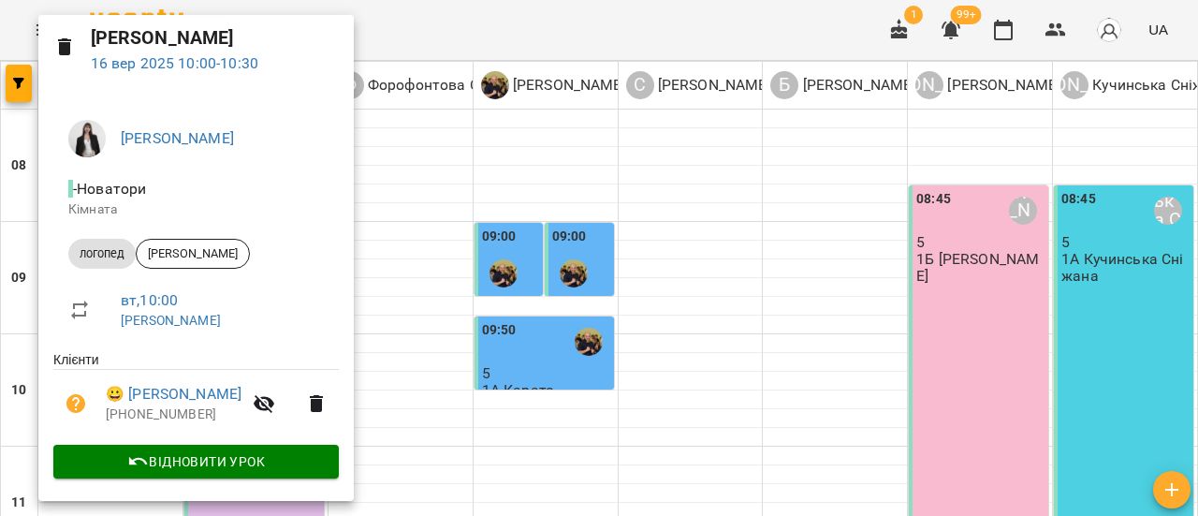
click at [725, 133] on div at bounding box center [599, 258] width 1198 height 516
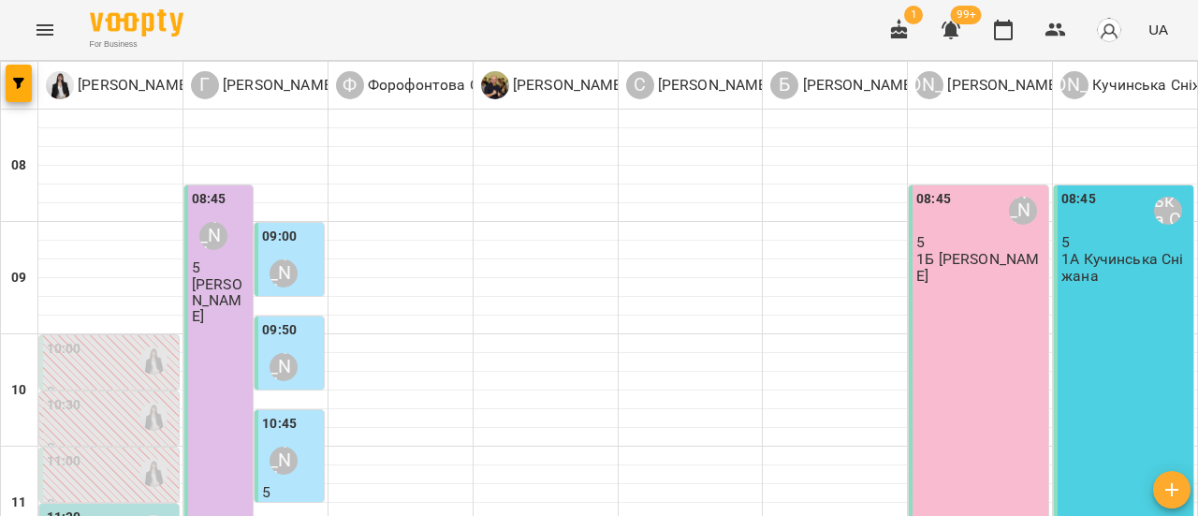
scroll to position [187, 0]
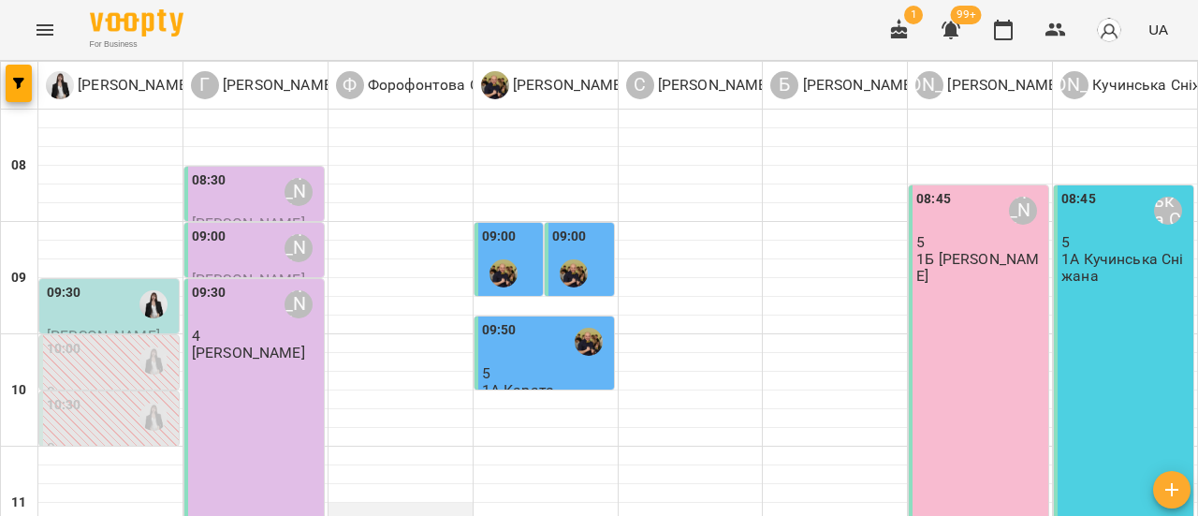
scroll to position [0, 0]
click at [898, 31] on icon "button" at bounding box center [899, 29] width 17 height 21
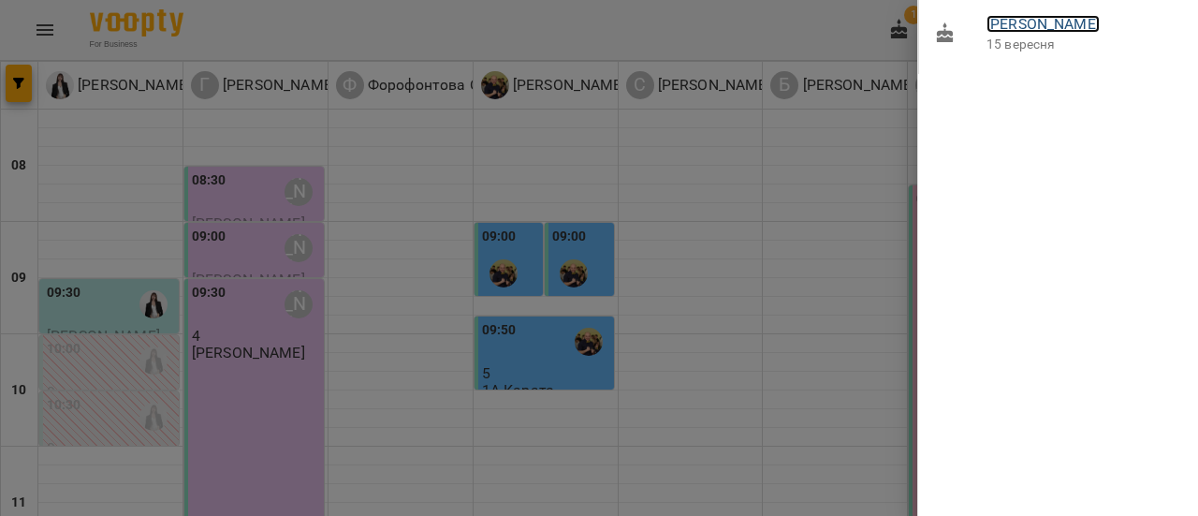
click at [1046, 20] on link "Соколов Леонард" at bounding box center [1042, 24] width 113 height 18
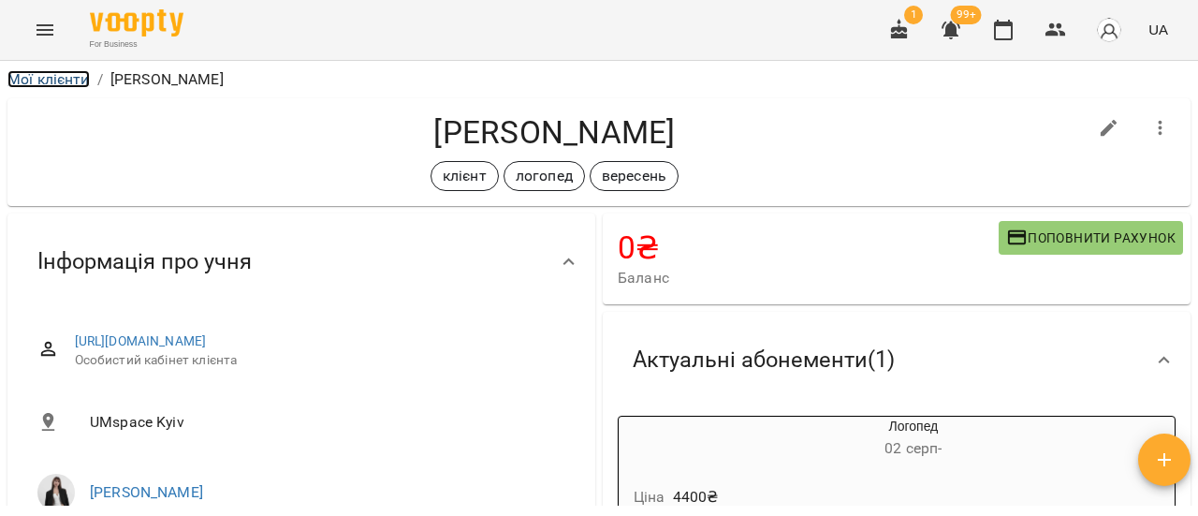
click at [64, 80] on link "Мої клієнти" at bounding box center [48, 79] width 82 height 18
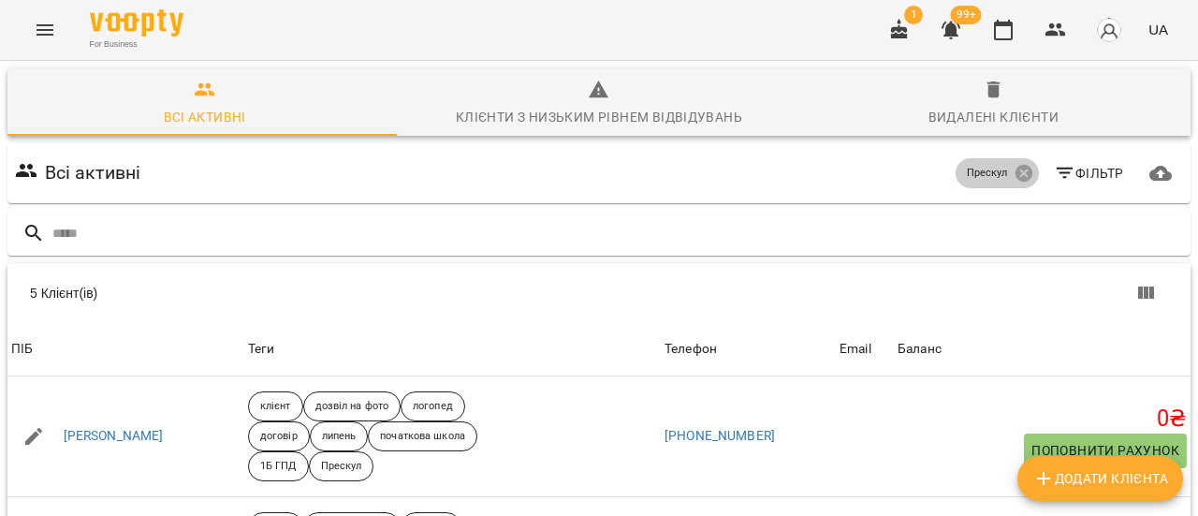
click at [1014, 177] on icon at bounding box center [1022, 173] width 17 height 17
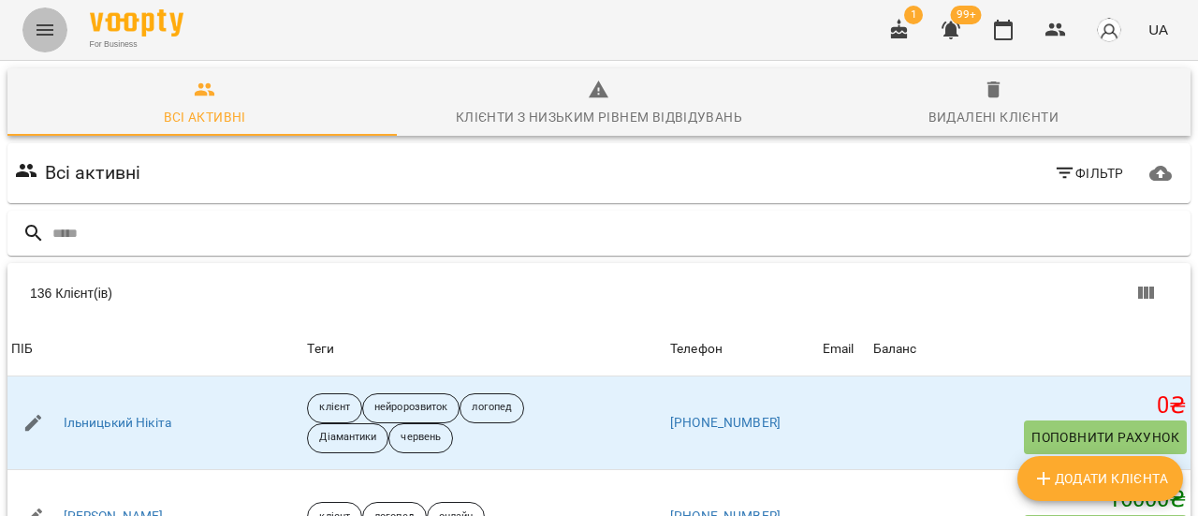
click at [54, 31] on icon "Menu" at bounding box center [45, 30] width 22 height 22
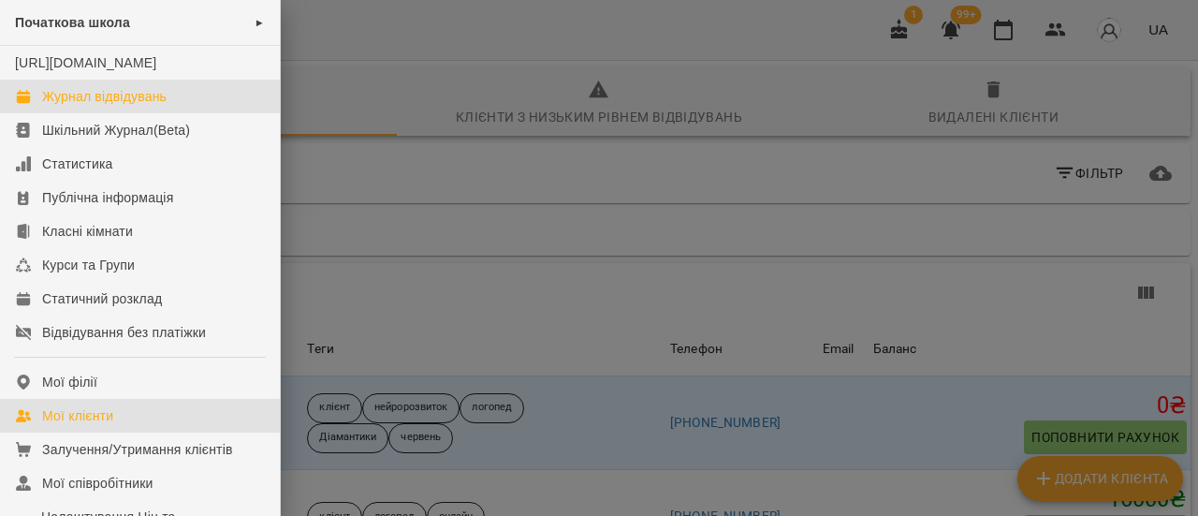
click at [161, 106] on div "Журнал відвідувань" at bounding box center [104, 96] width 124 height 19
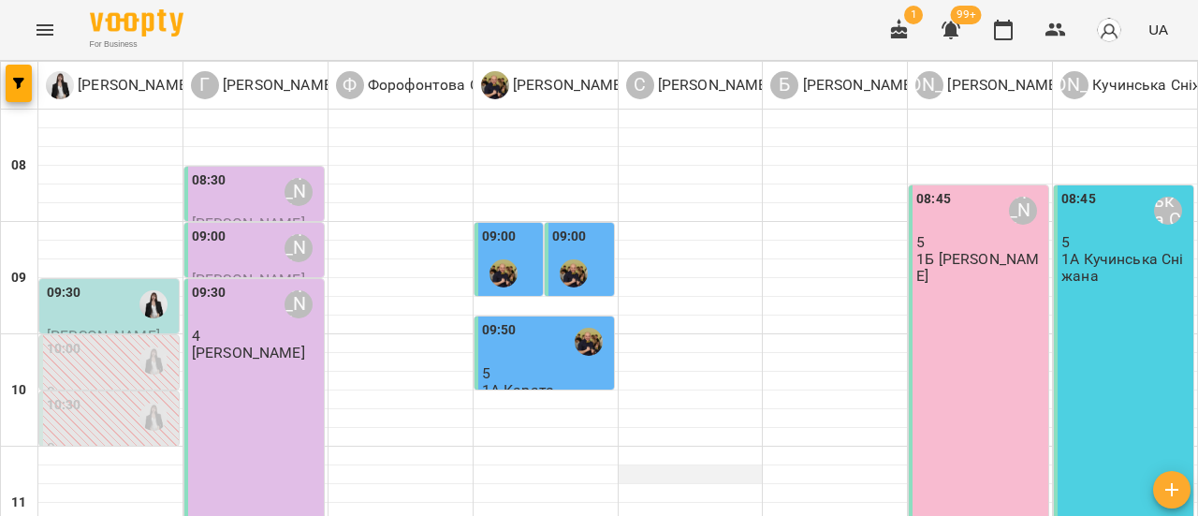
scroll to position [94, 0]
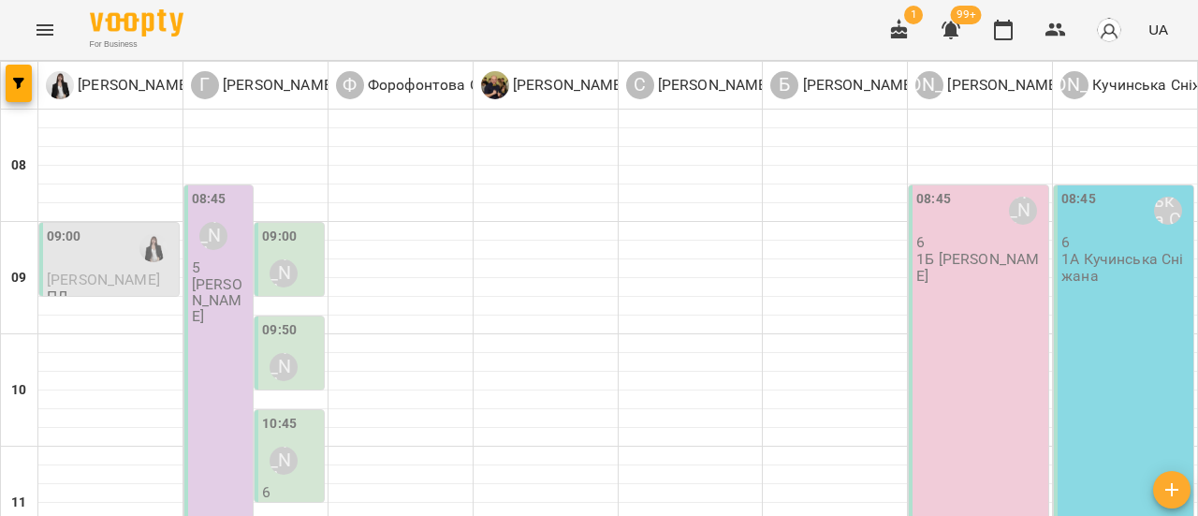
scroll to position [0, 0]
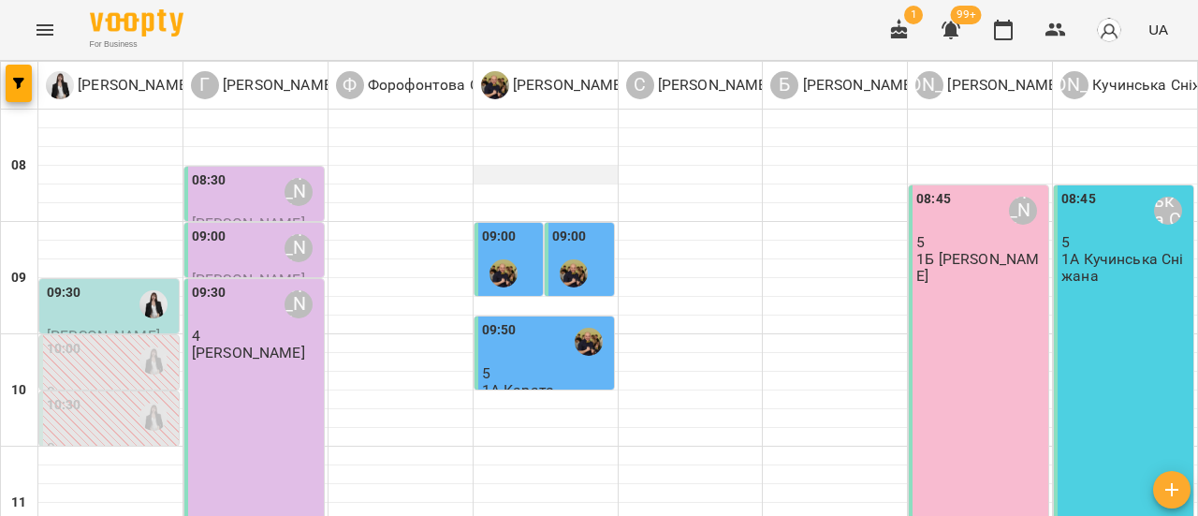
scroll to position [94, 0]
click at [40, 35] on icon "Menu" at bounding box center [44, 29] width 17 height 11
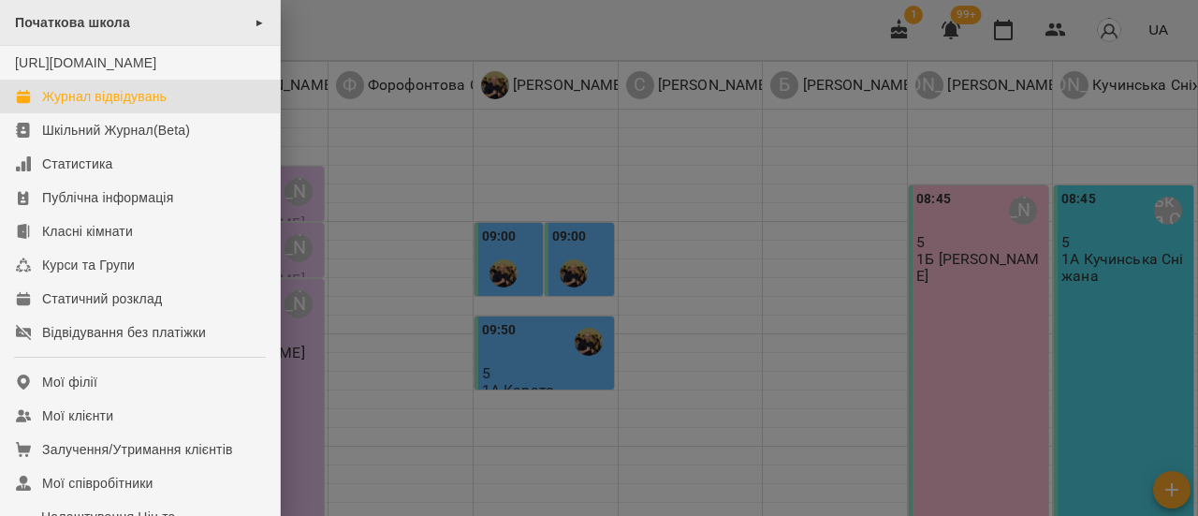
click at [255, 23] on span "►" at bounding box center [260, 22] width 10 height 15
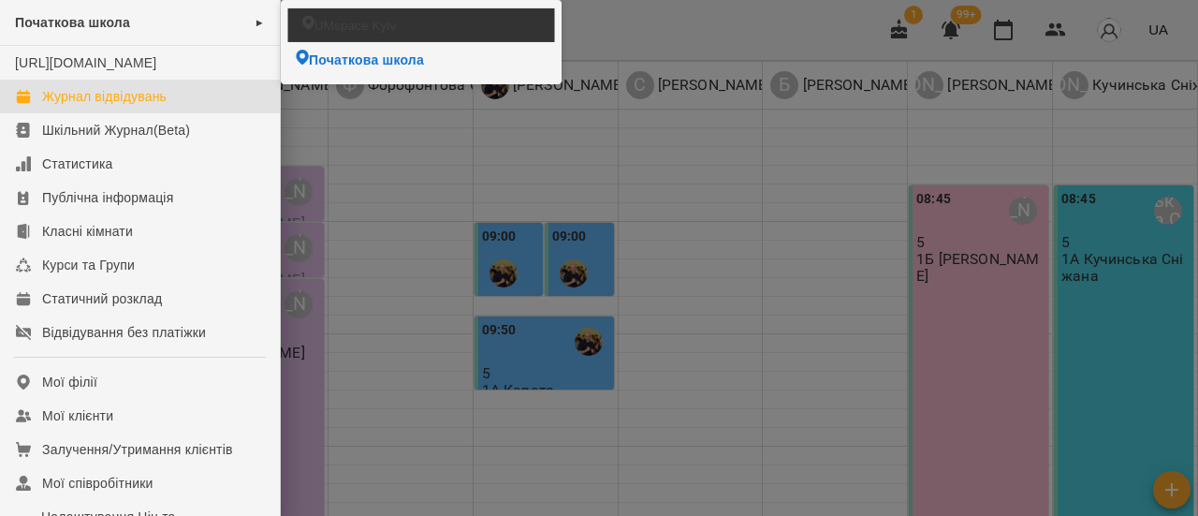
click at [347, 25] on span "UMspace Kyiv" at bounding box center [354, 25] width 81 height 18
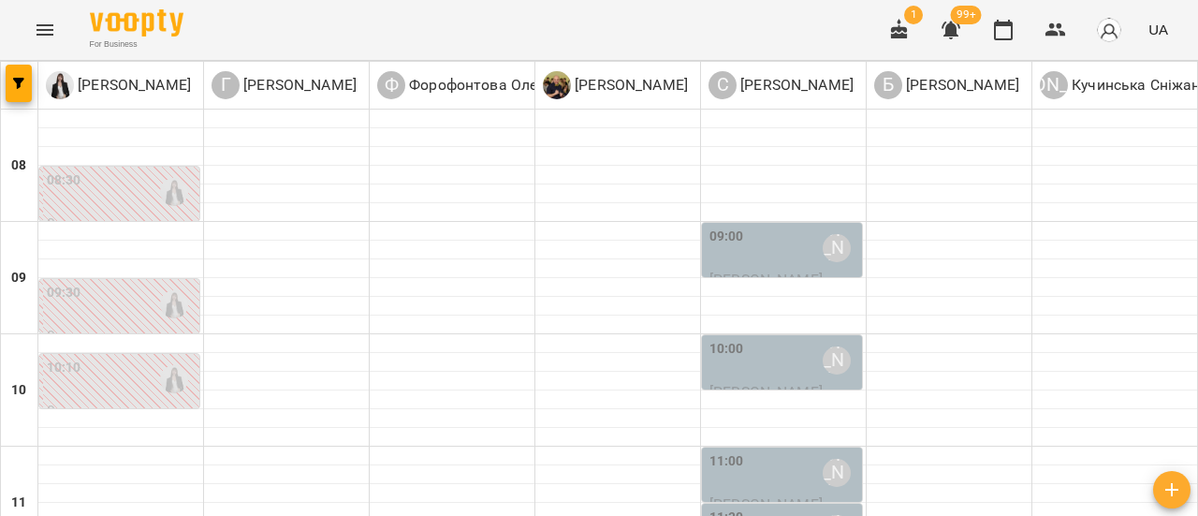
scroll to position [749, 0]
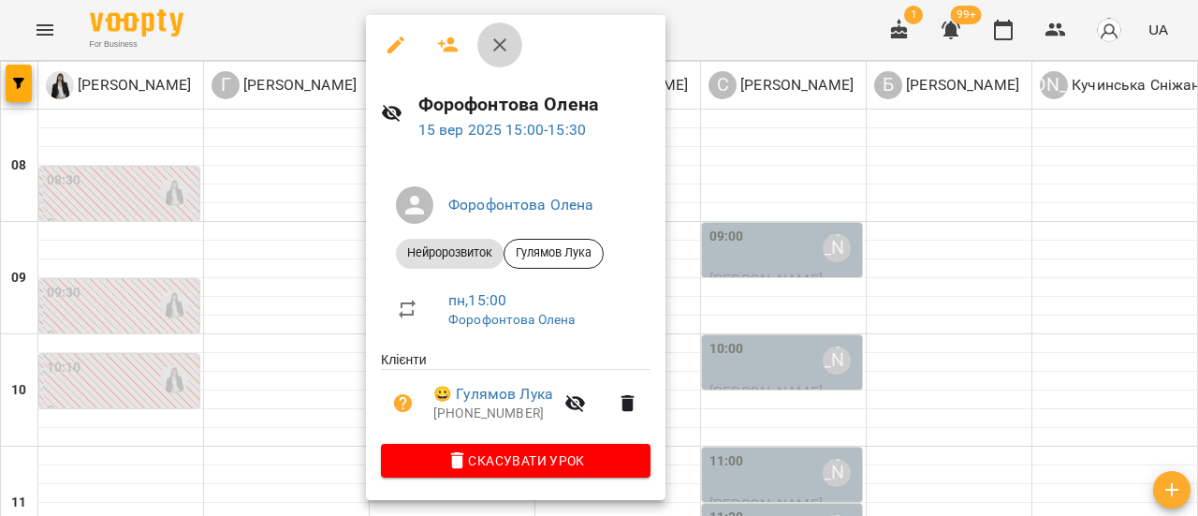
click at [500, 40] on icon "button" at bounding box center [500, 45] width 22 height 22
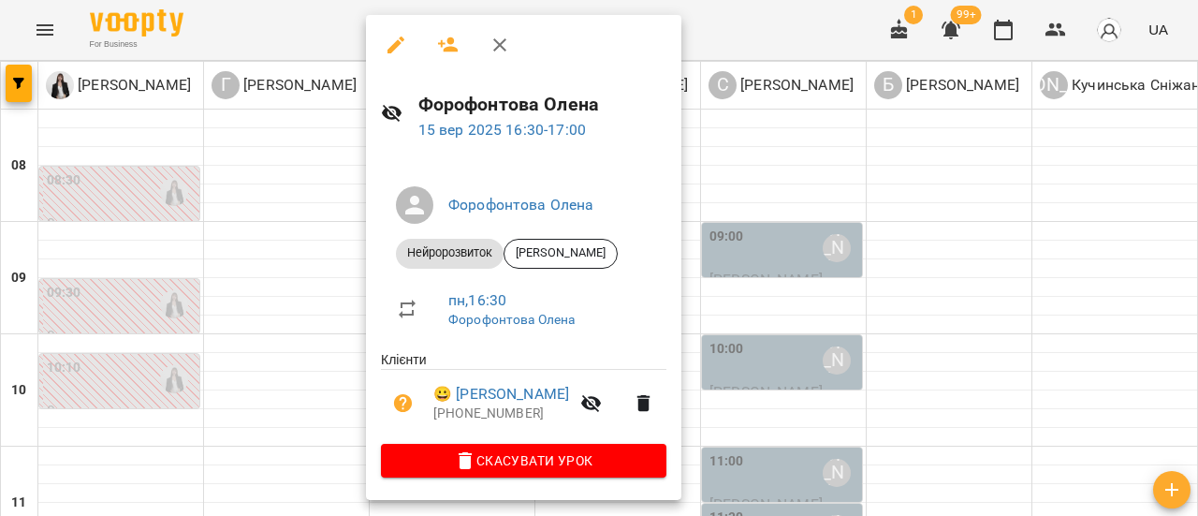
click at [493, 41] on icon "button" at bounding box center [500, 45] width 22 height 22
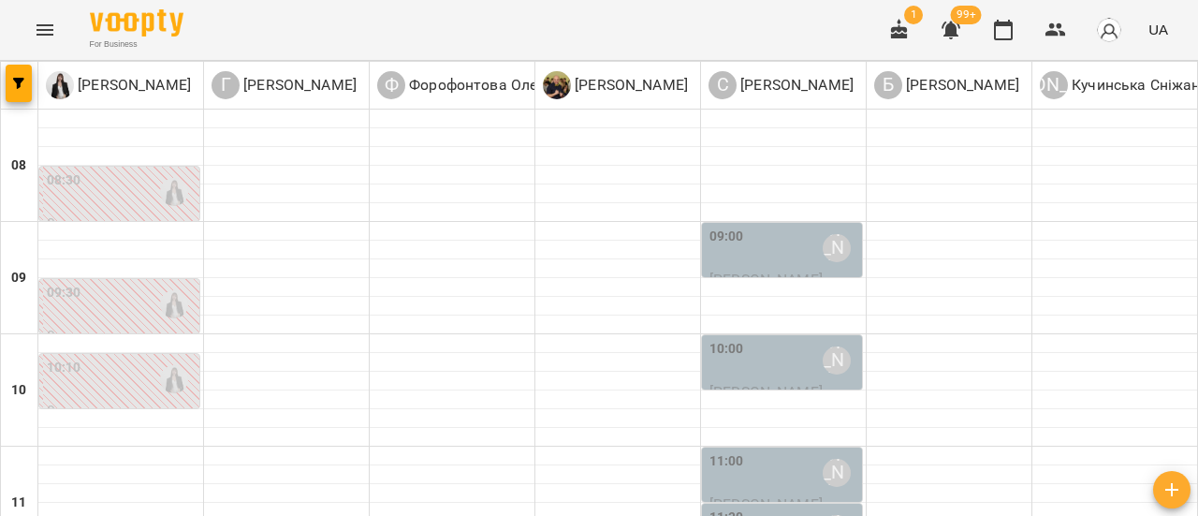
scroll to position [94, 0]
click at [110, 358] on div "10:10" at bounding box center [121, 379] width 149 height 43
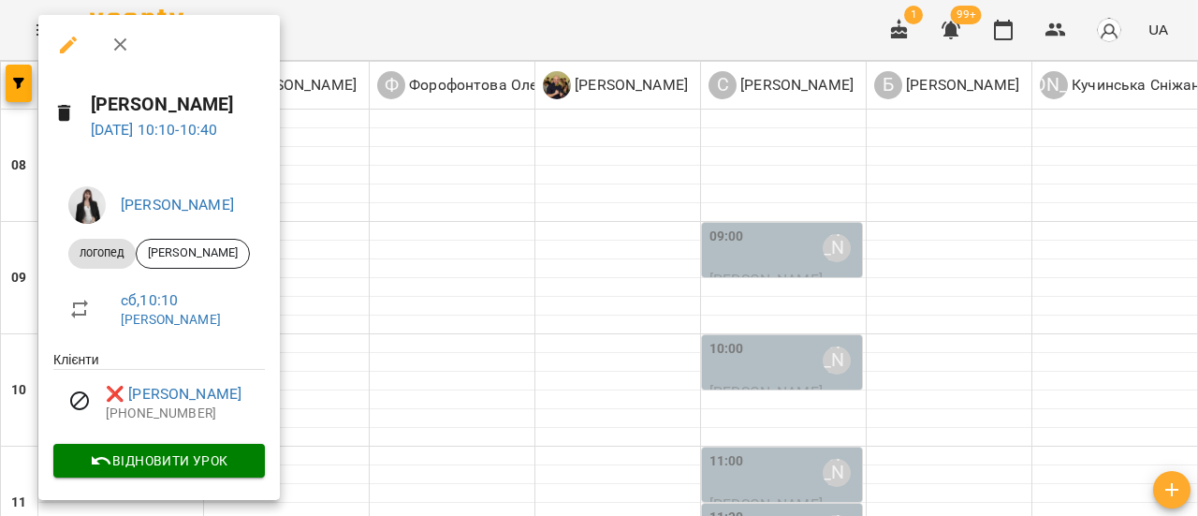
click at [124, 48] on icon "button" at bounding box center [119, 44] width 13 height 13
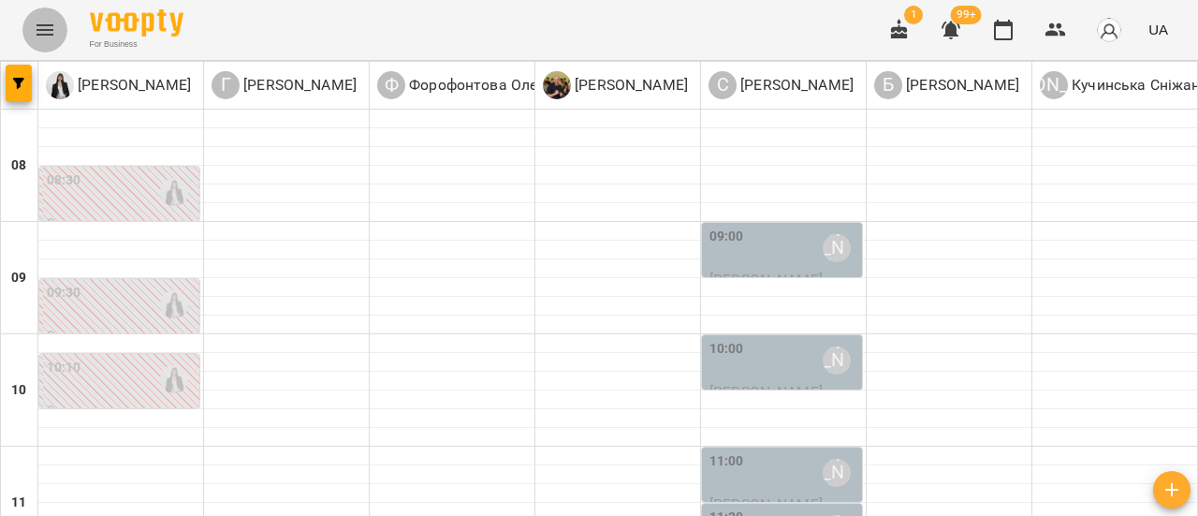
click at [47, 23] on icon "Menu" at bounding box center [45, 30] width 22 height 22
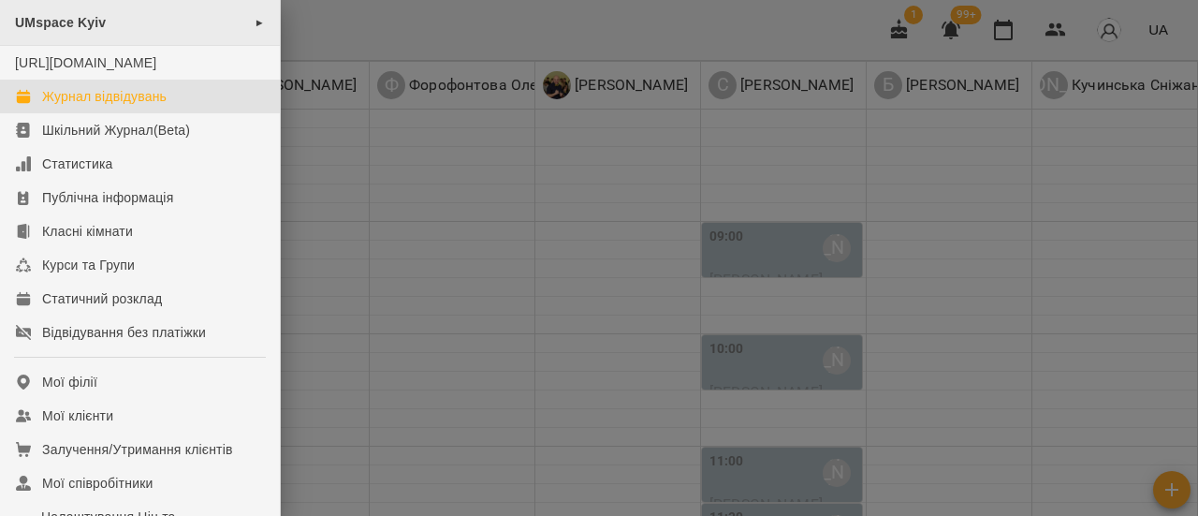
click at [228, 31] on div "UMspace Kyiv ►" at bounding box center [140, 23] width 280 height 46
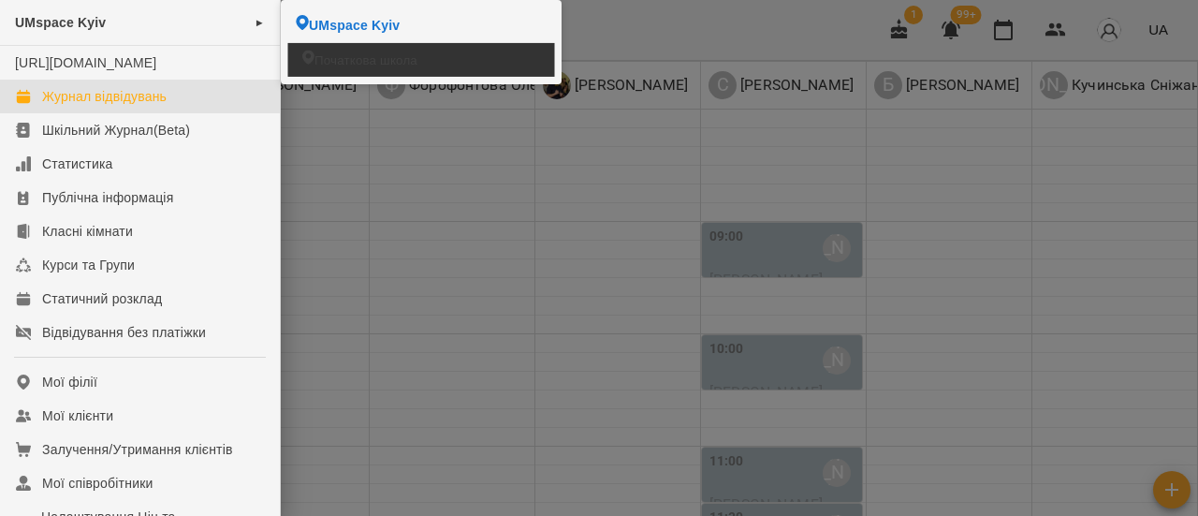
click at [356, 60] on span "Початкова школа" at bounding box center [365, 60] width 103 height 18
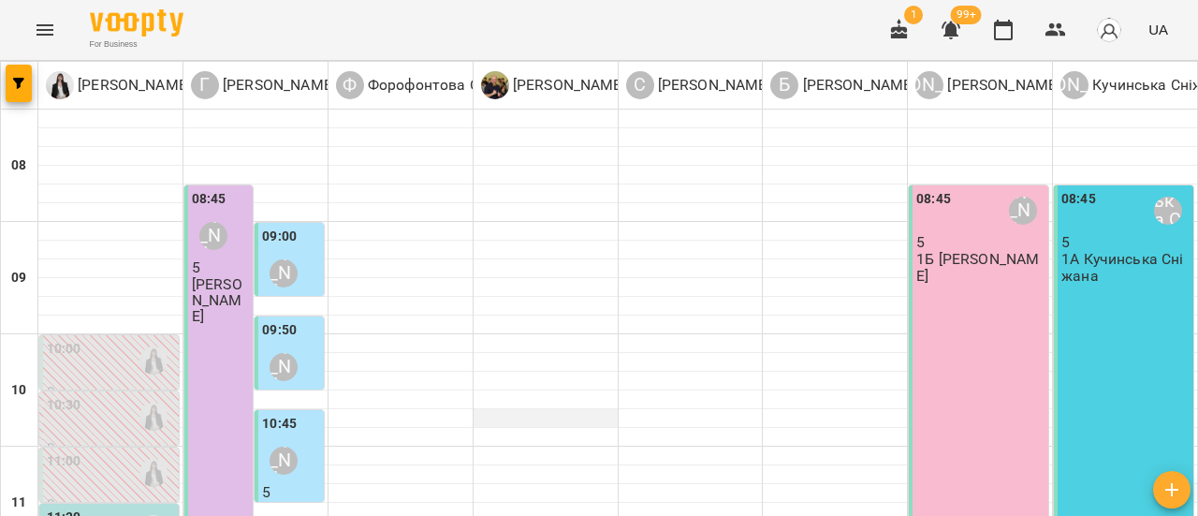
scroll to position [281, 0]
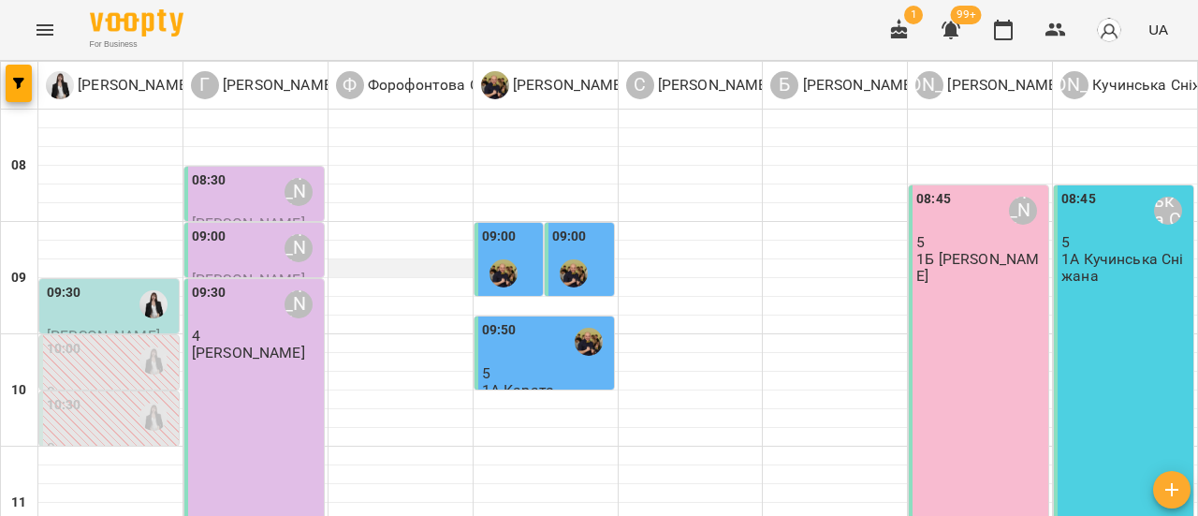
scroll to position [0, 0]
